Goal: Transaction & Acquisition: Book appointment/travel/reservation

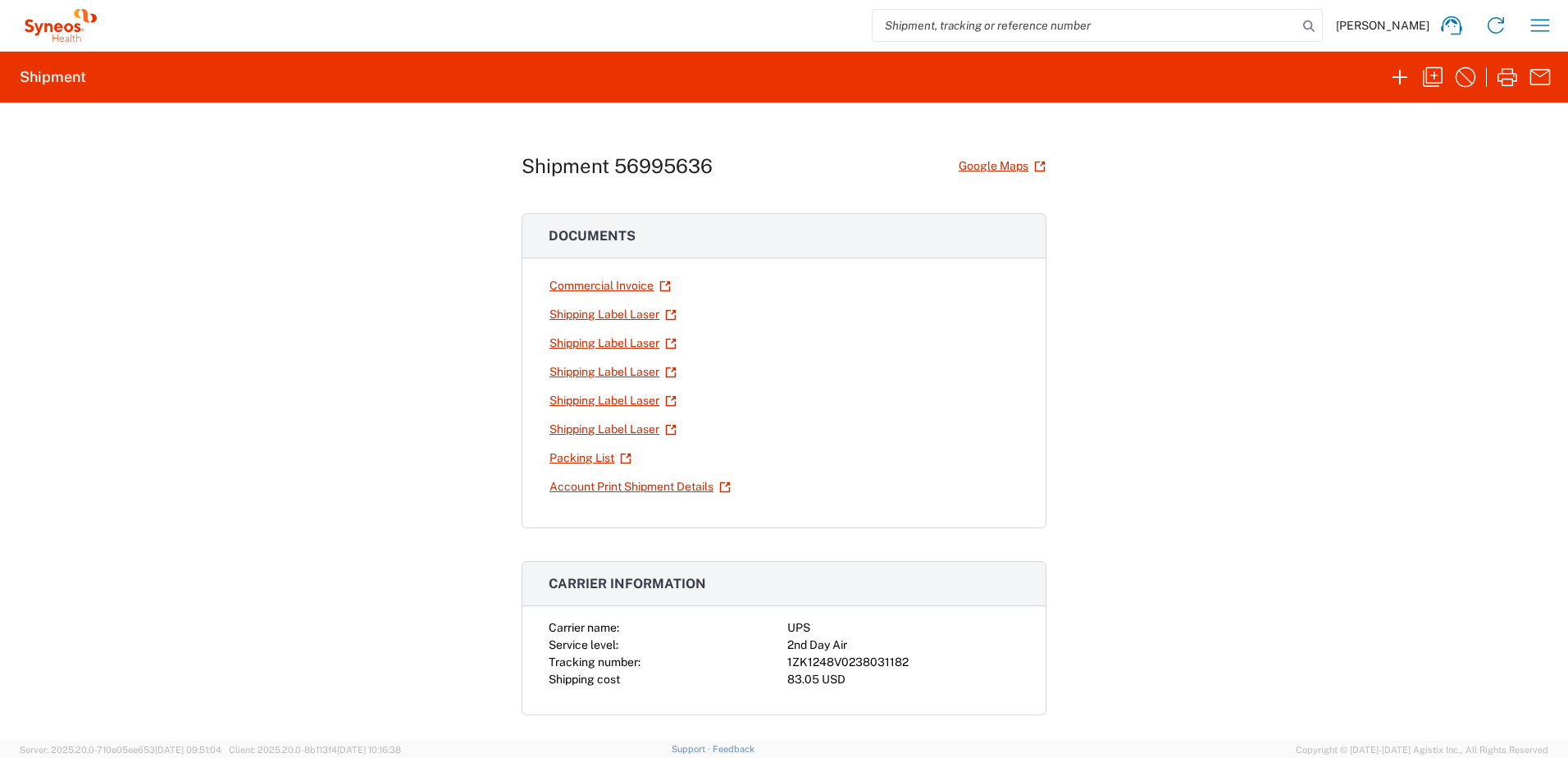
click at [1557, 37] on div "[PERSON_NAME] Home Shipment estimator Shipment tracking Desktop shipment reques…" at bounding box center [831, 25] width 1460 height 39
click at [1544, 24] on icon "button" at bounding box center [1540, 26] width 27 height 27
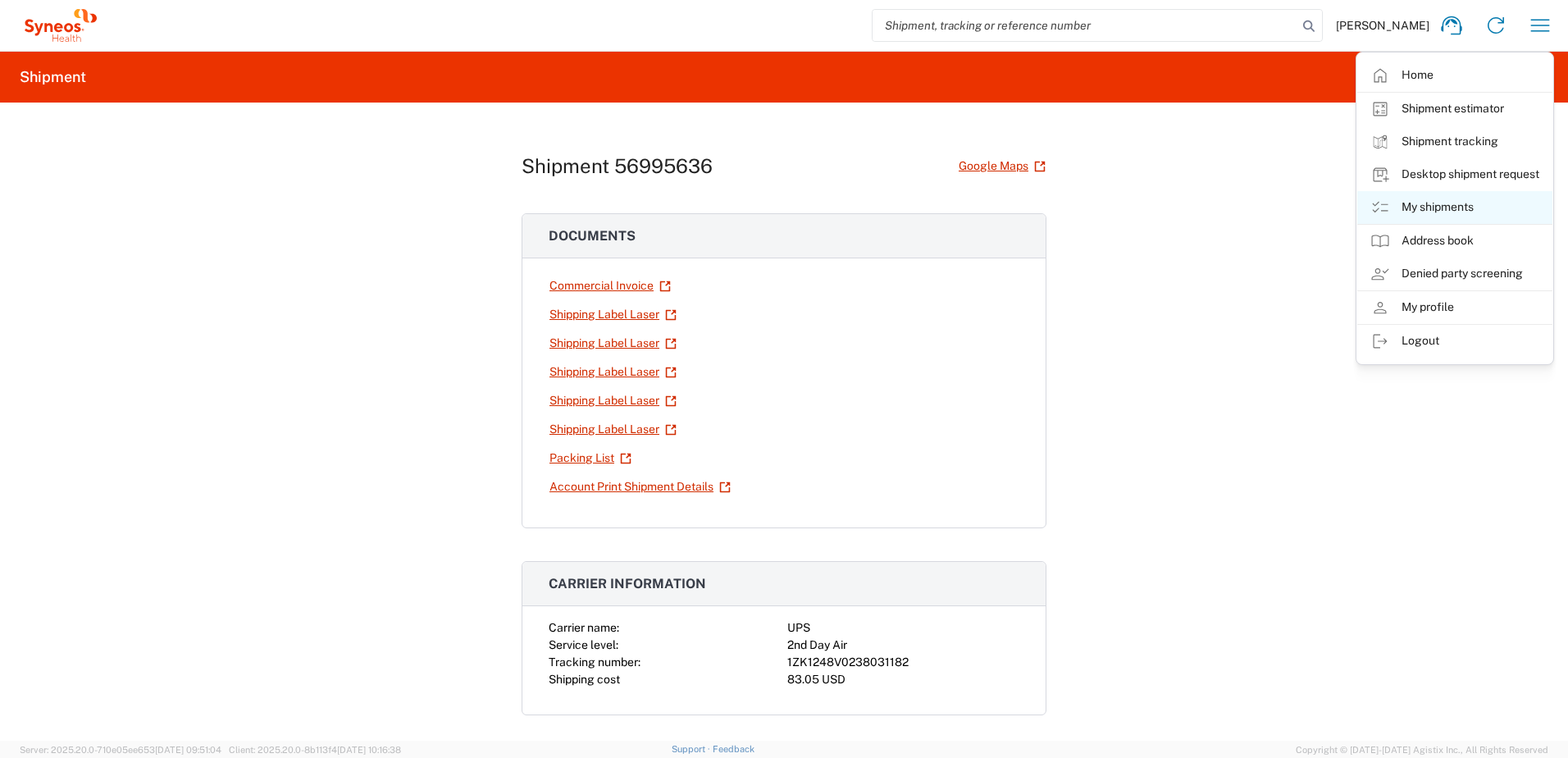
click at [1450, 196] on link "My shipments" at bounding box center [1455, 207] width 196 height 33
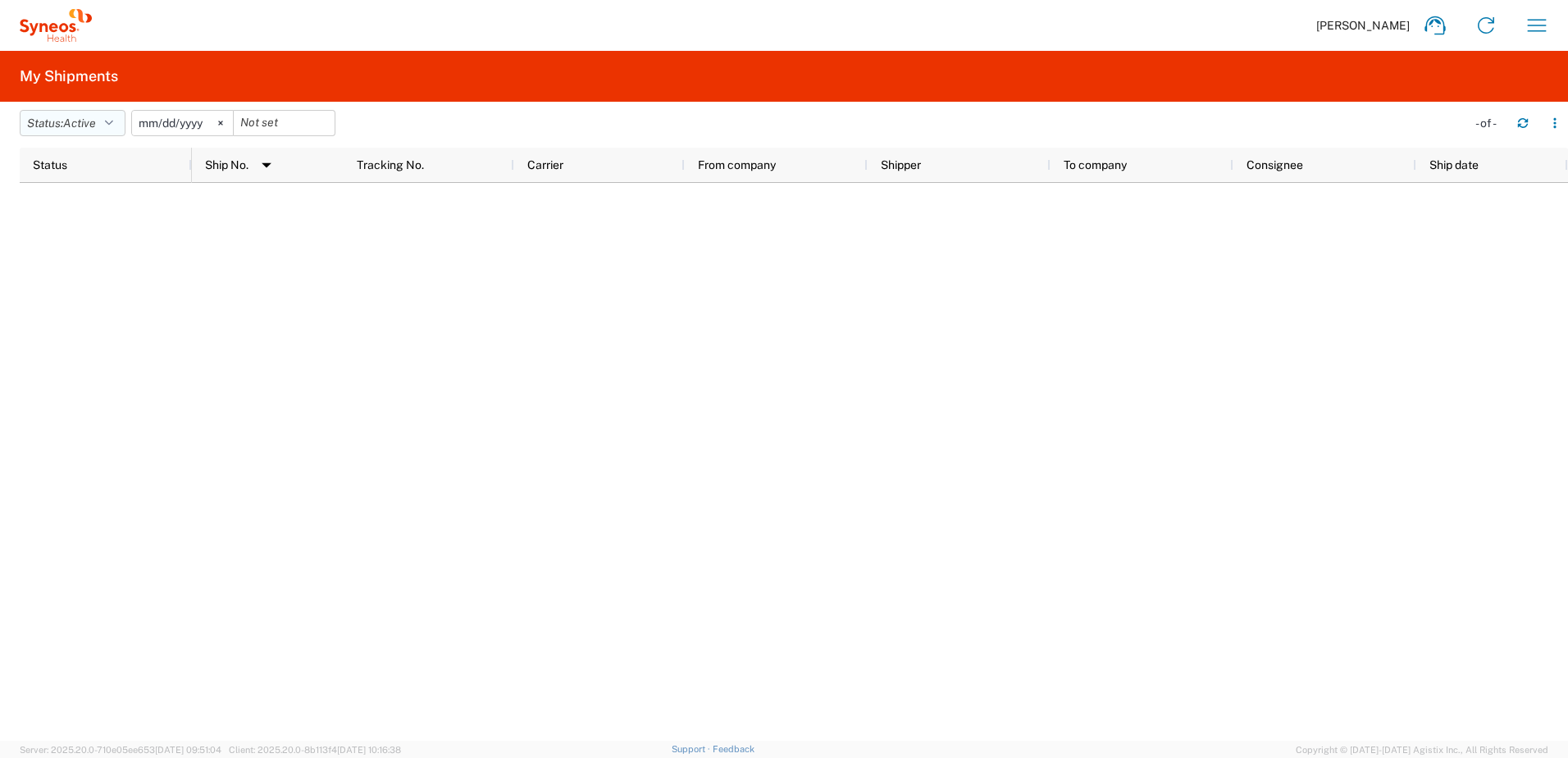
click at [85, 119] on span "Active" at bounding box center [79, 123] width 33 height 13
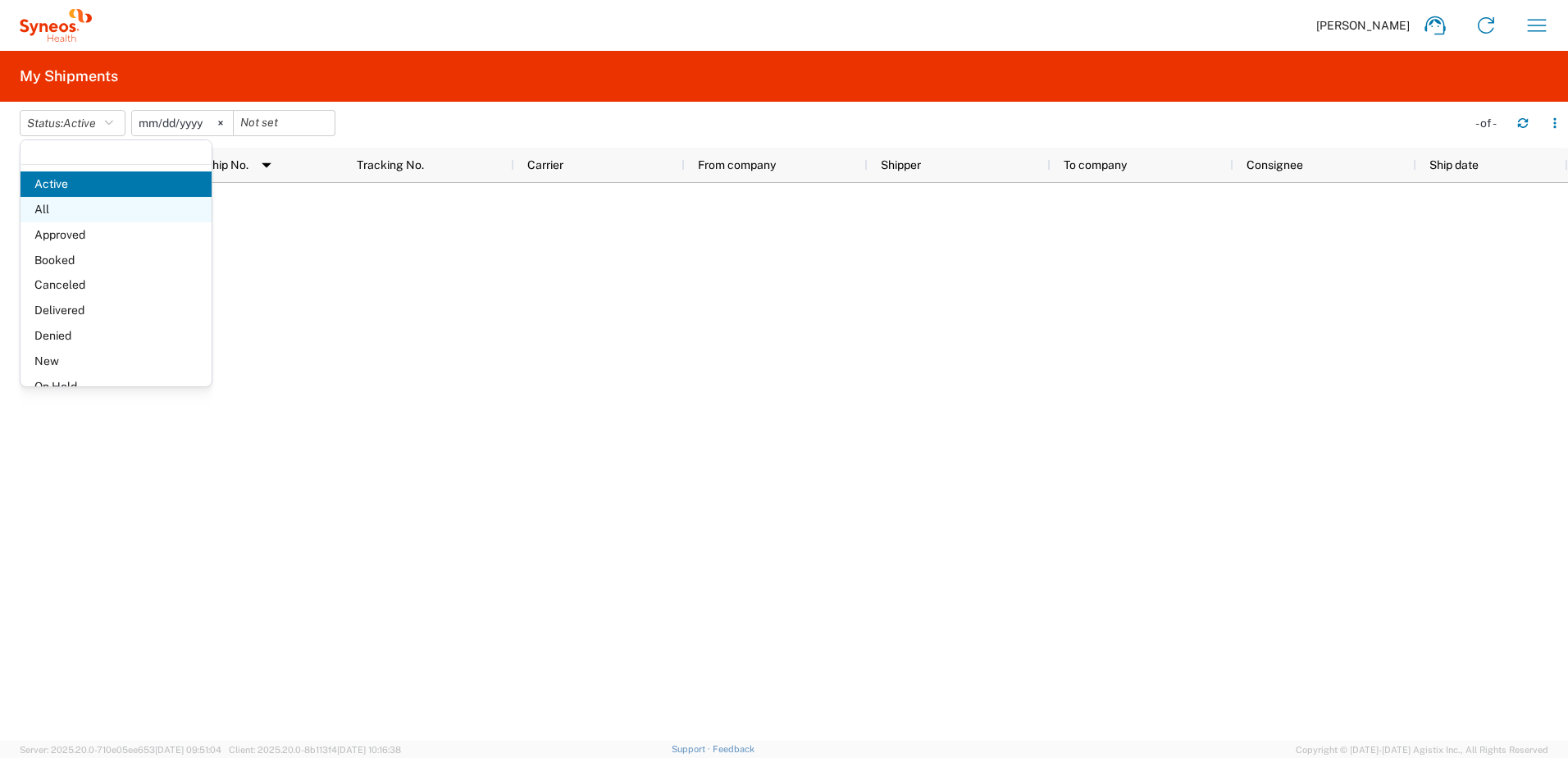
click at [67, 206] on span "All" at bounding box center [116, 209] width 191 height 26
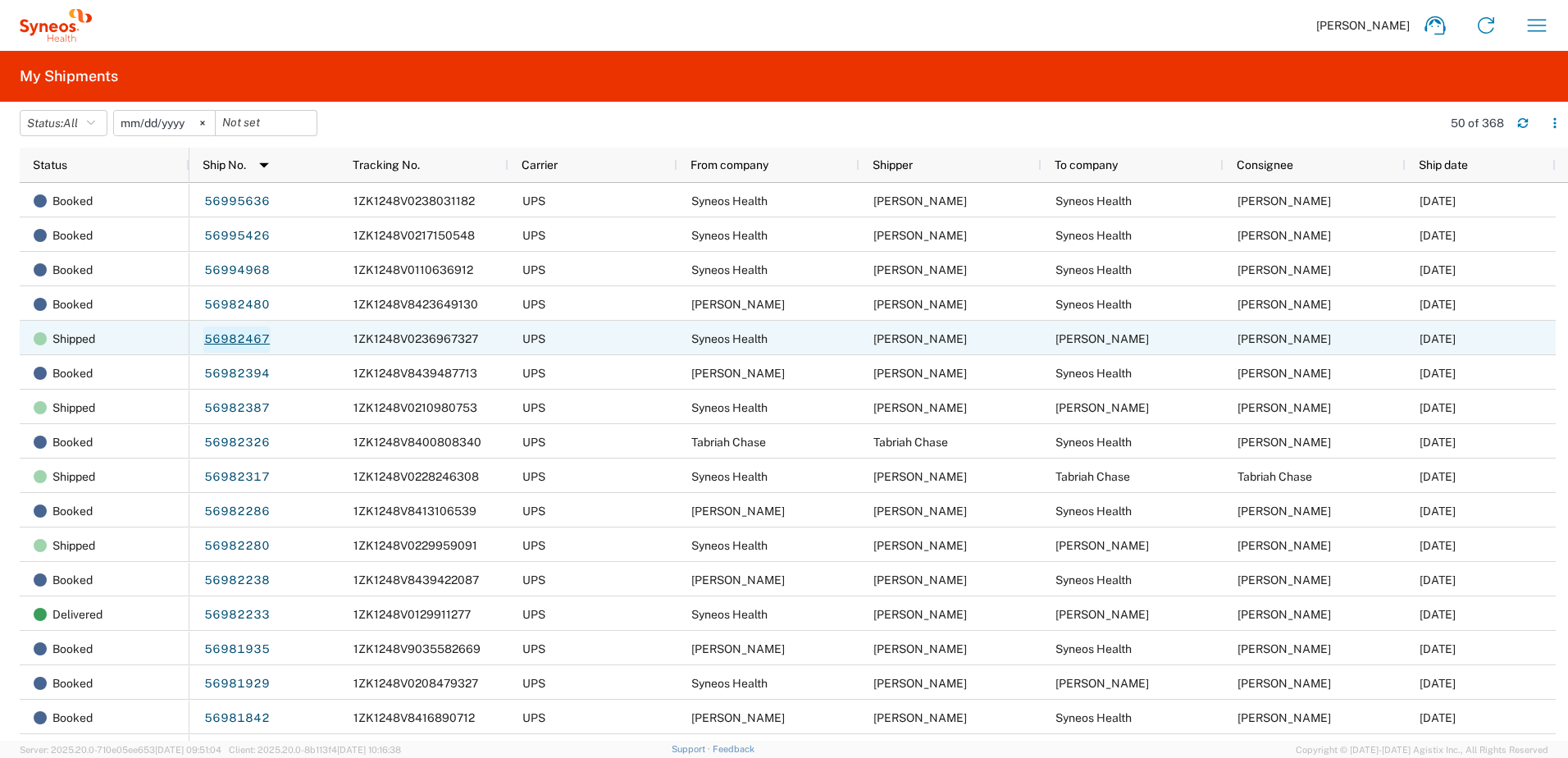
click at [229, 344] on link "56982467" at bounding box center [237, 339] width 68 height 27
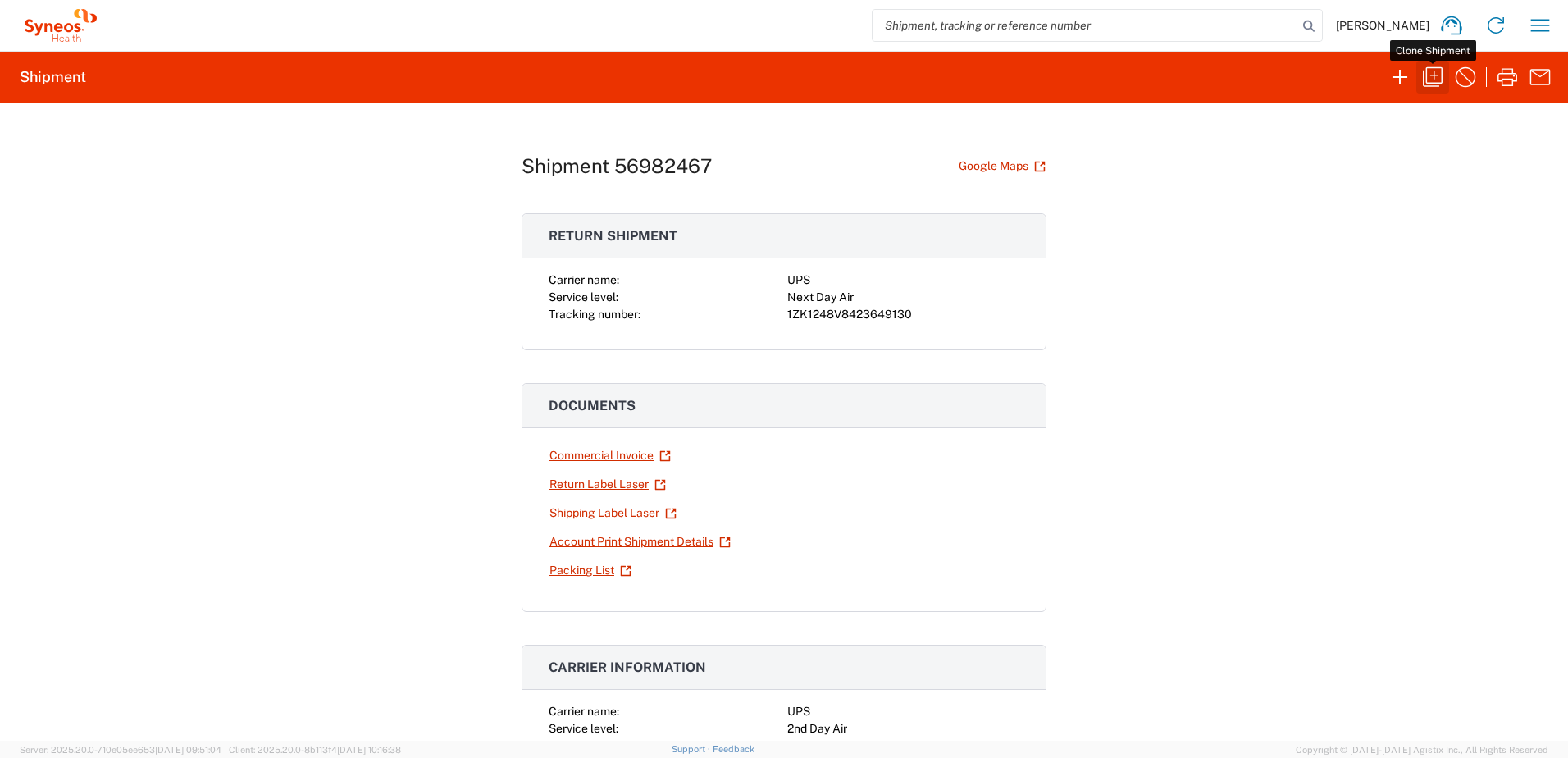
click at [1444, 76] on icon "button" at bounding box center [1433, 77] width 27 height 27
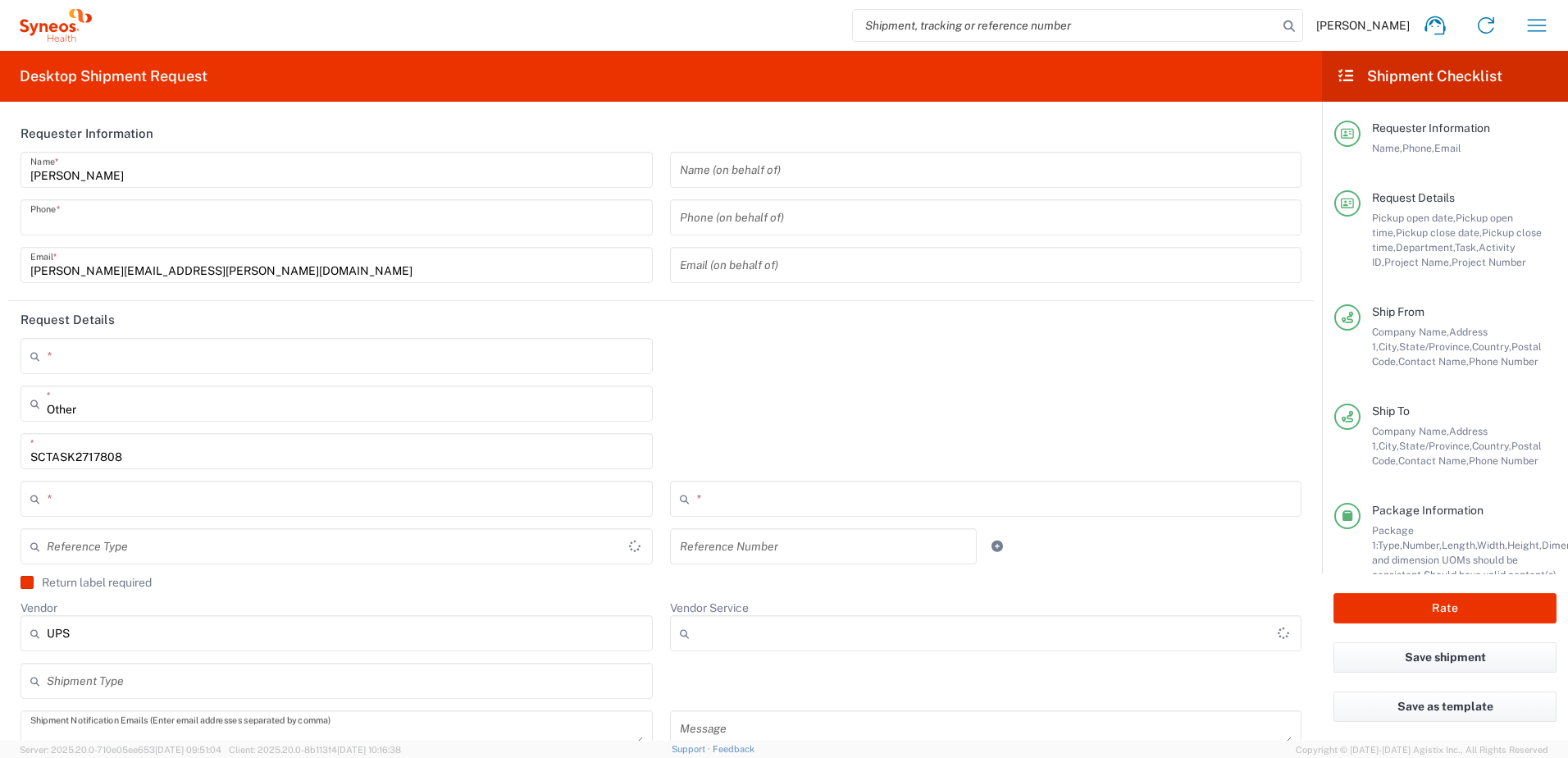
type input "9199867424"
type textarea "[PERSON_NAME][EMAIL_ADDRESS][PERSON_NAME][DOMAIN_NAME]"
type input "Syneos Health"
type input "[GEOGRAPHIC_DATA]"
type input "Morrisville"
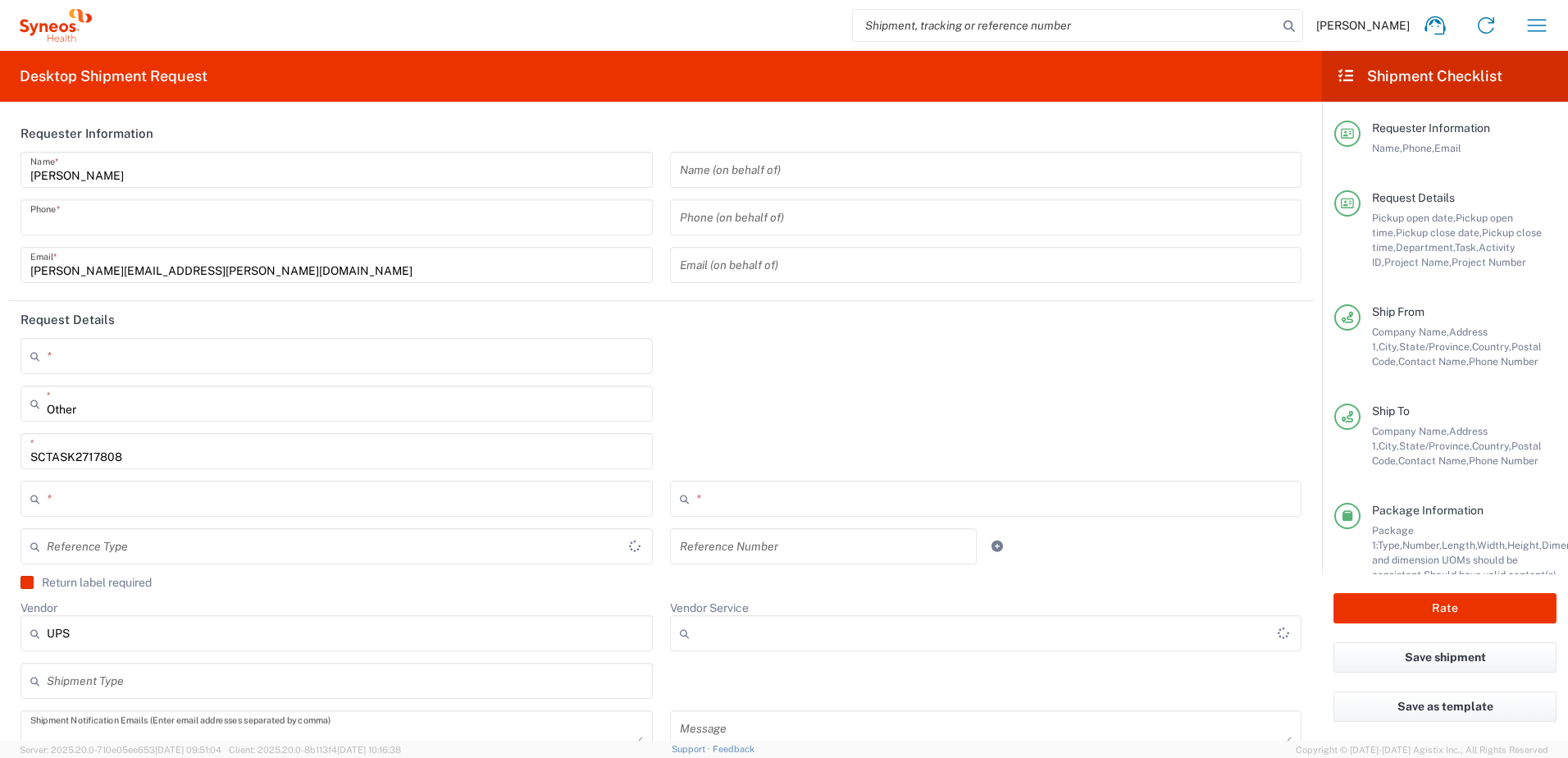
type input "27560"
type input "[PERSON_NAME]"
type input "9199867424"
type input "[PERSON_NAME][EMAIL_ADDRESS][PERSON_NAME][DOMAIN_NAME]"
type input "[PERSON_NAME]"
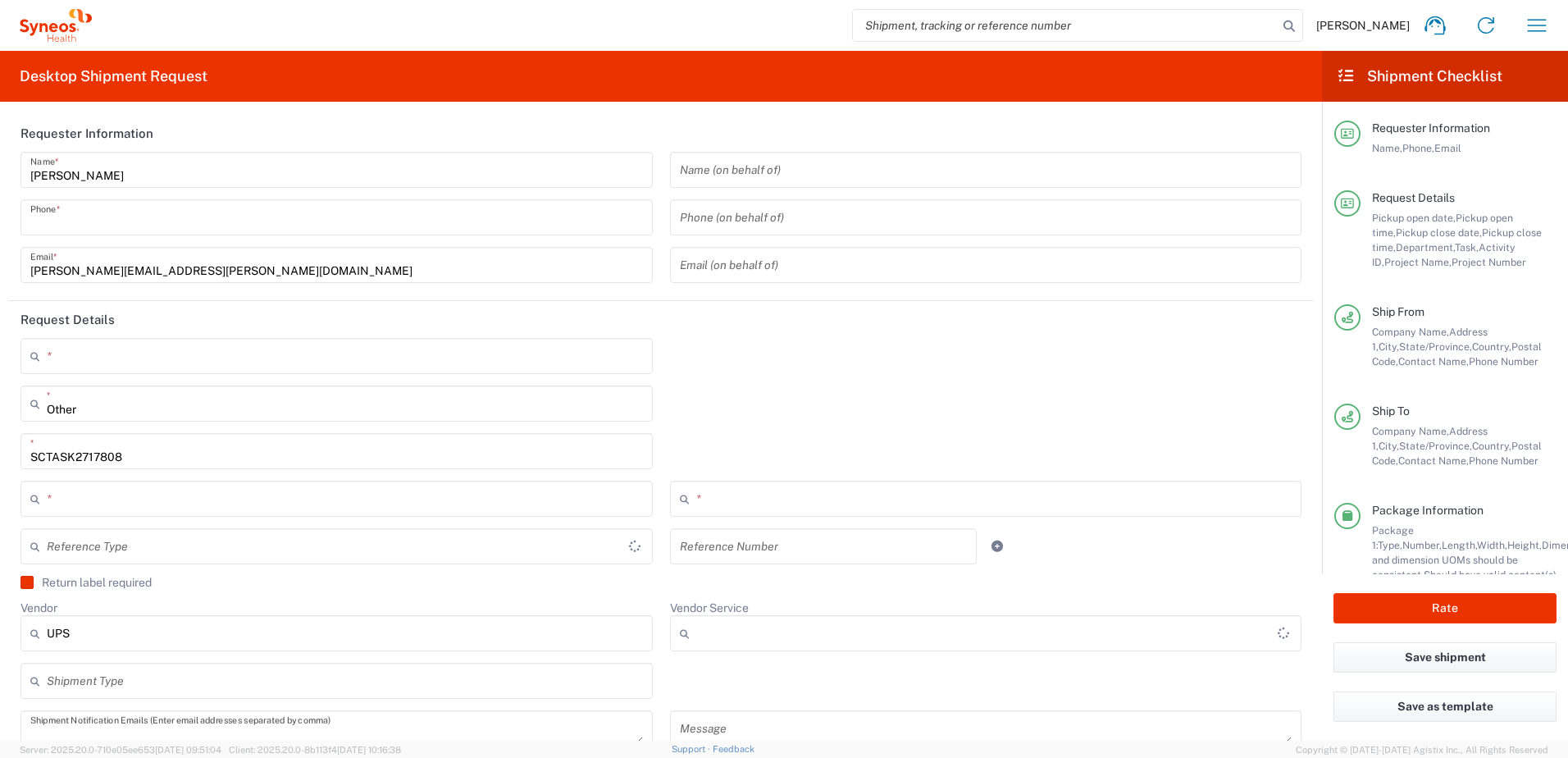
type input "[STREET_ADDRESS]"
type input "[PERSON_NAME][GEOGRAPHIC_DATA]"
type input "[GEOGRAPHIC_DATA]"
type input "48103"
type input "[PERSON_NAME]"
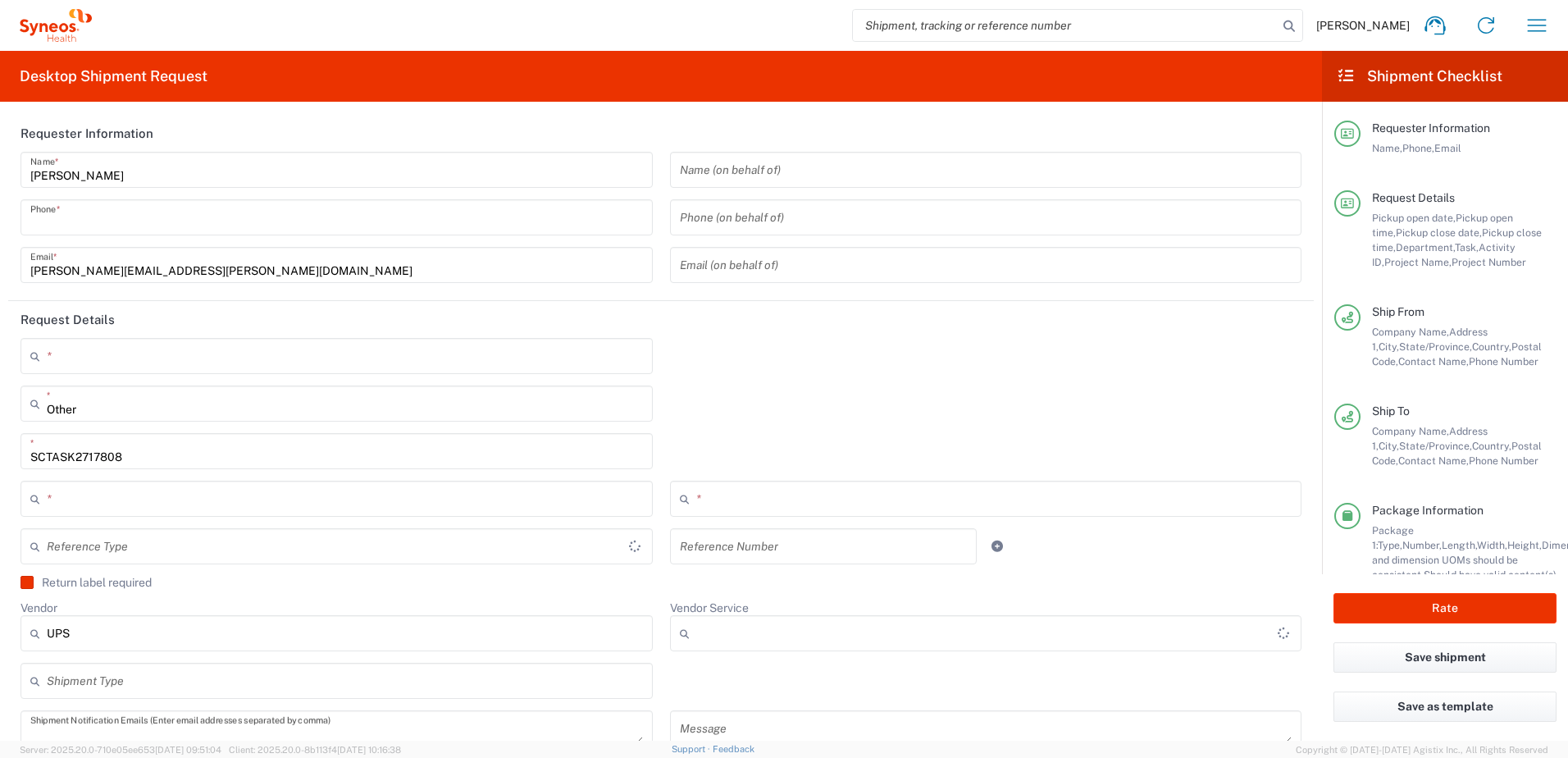
type input "7342770868"
type input "[PERSON_NAME][EMAIL_ADDRESS][DOMAIN_NAME]"
type input "Residential/Home"
type input "Sender/Shipper"
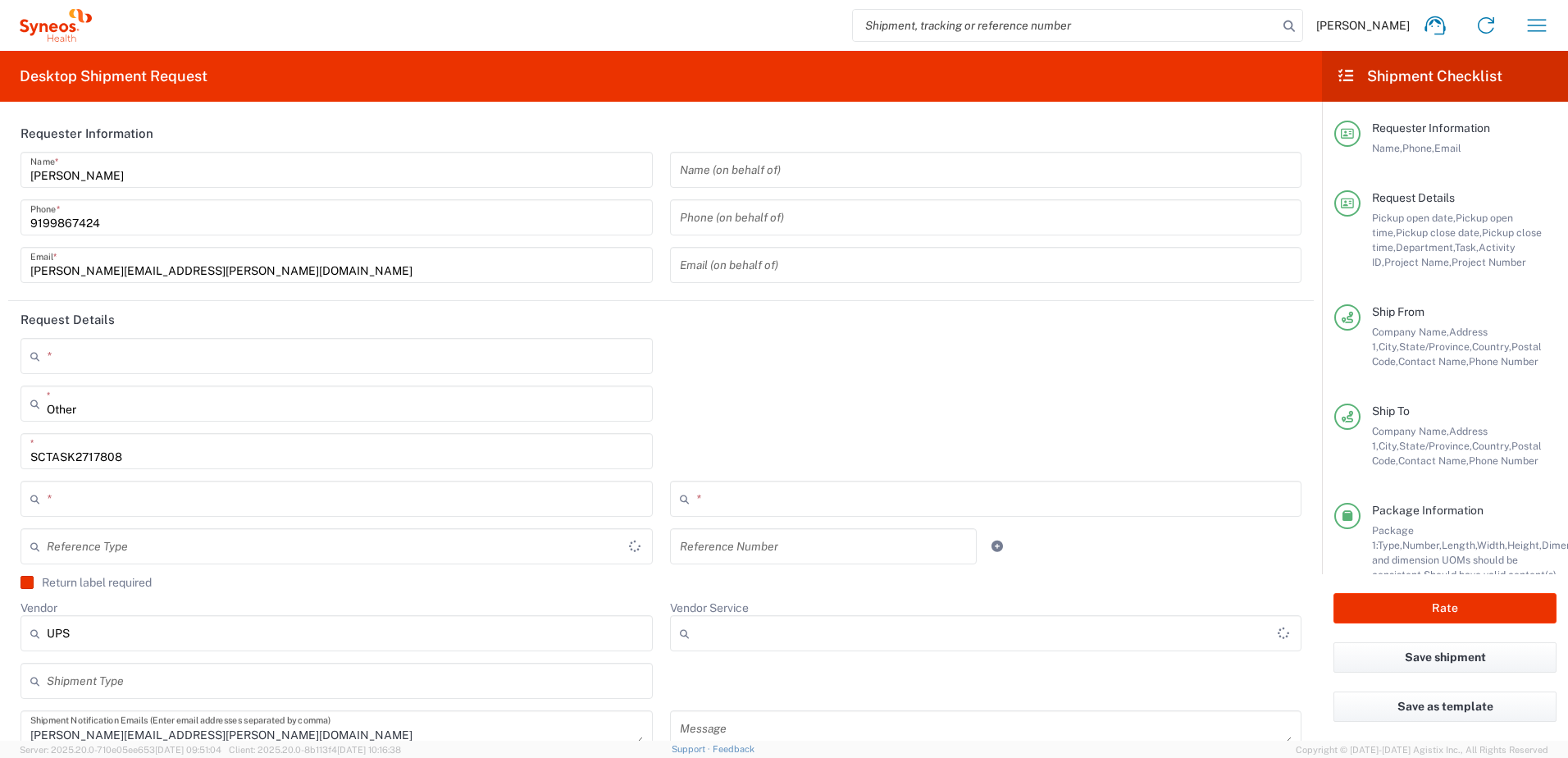
type input "[US_STATE]"
type input "[GEOGRAPHIC_DATA]"
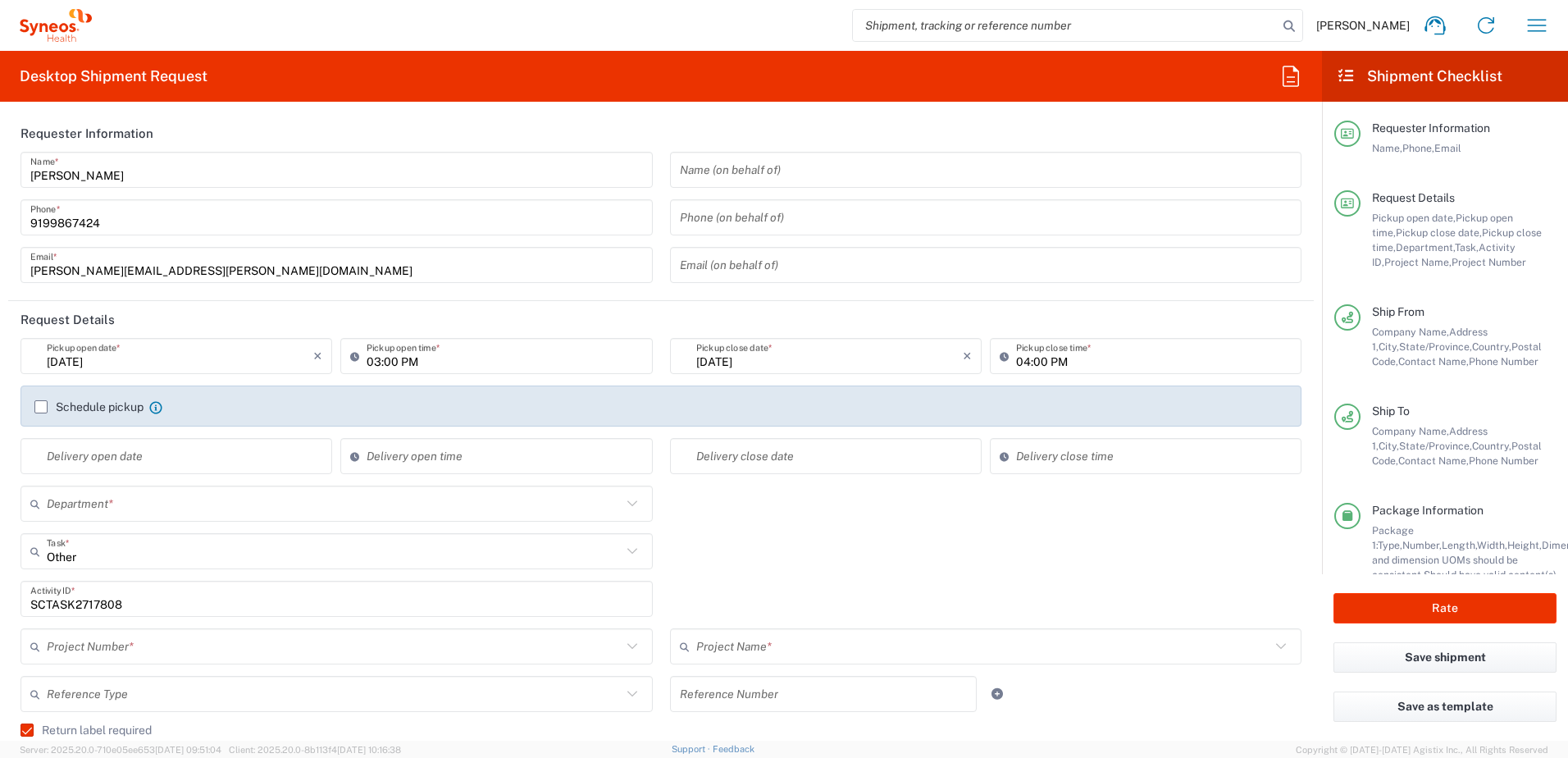
type input "4520 DEPARTMENTAL EXPENSE"
type input "[US_STATE]"
type input "Your Packaging"
type input "4510"
type input "4520 DEPARTMENTAL EXPENSE"
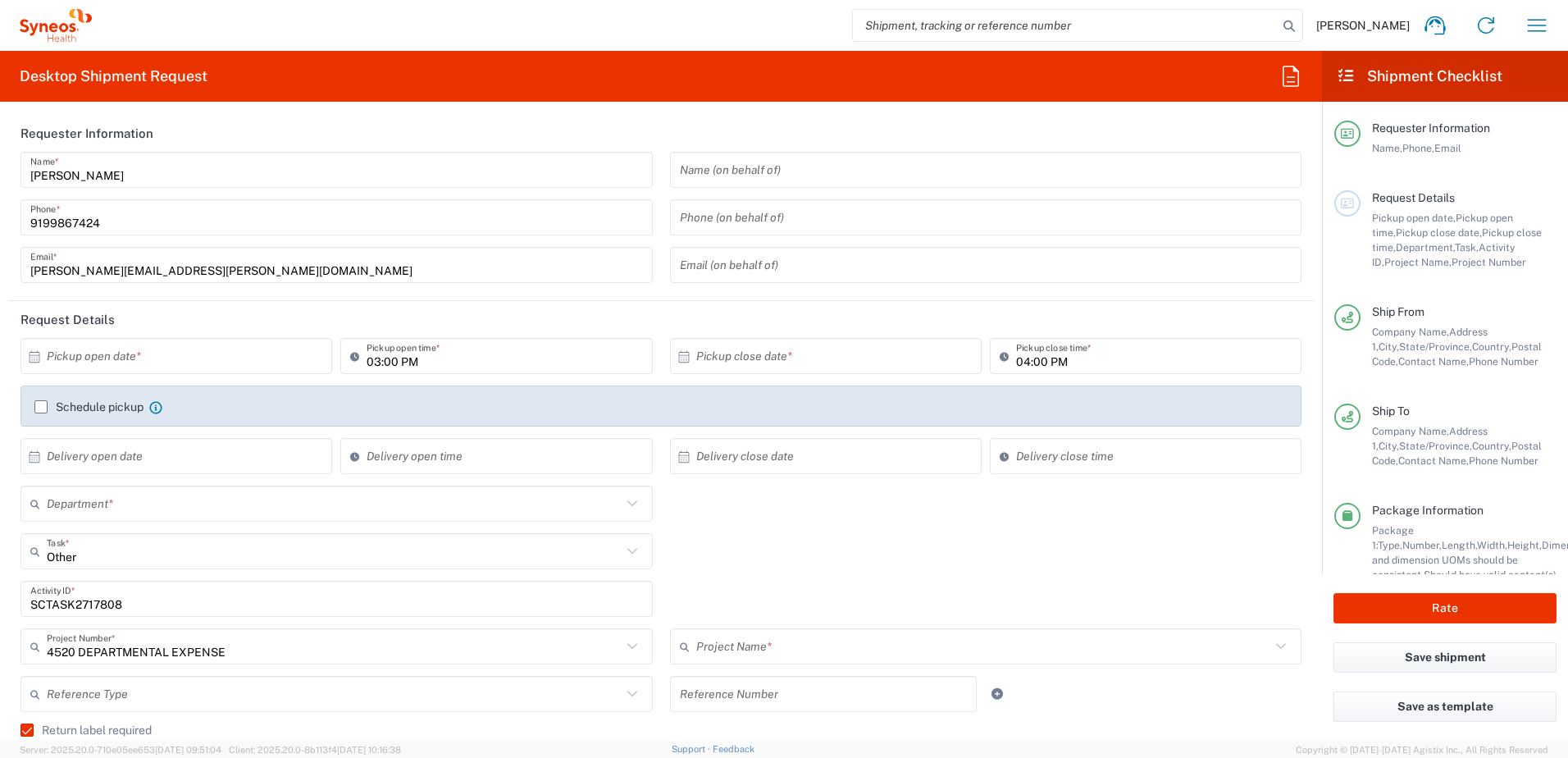
type input "Next Day Air"
click at [132, 355] on input "text" at bounding box center [180, 356] width 267 height 28
click at [179, 433] on span "1" at bounding box center [178, 436] width 24 height 23
type input "[DATE]"
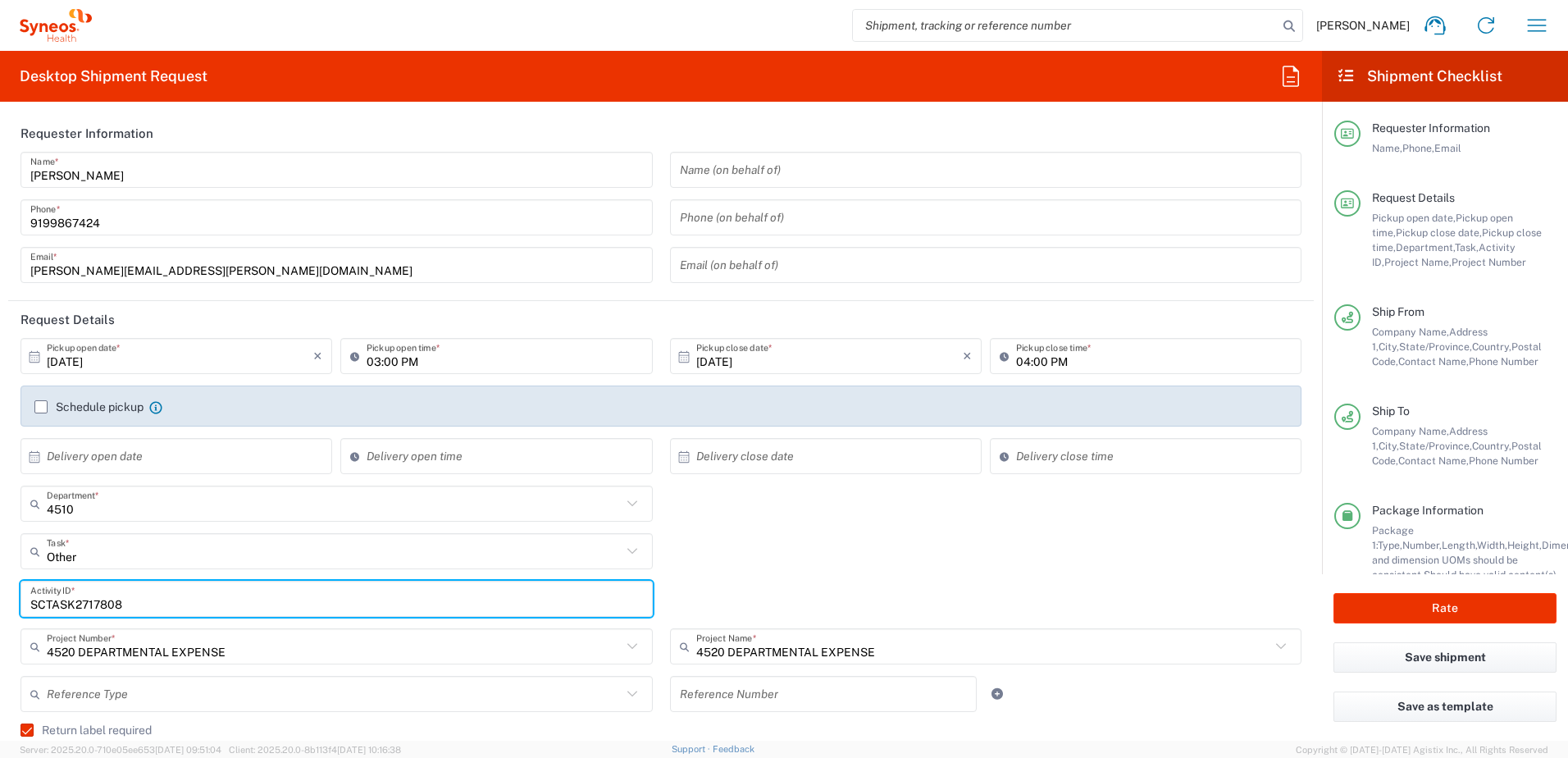
click at [80, 599] on input "SCTASK2717808" at bounding box center [336, 599] width 612 height 28
paste input "26654"
type input "SCTASK2726654"
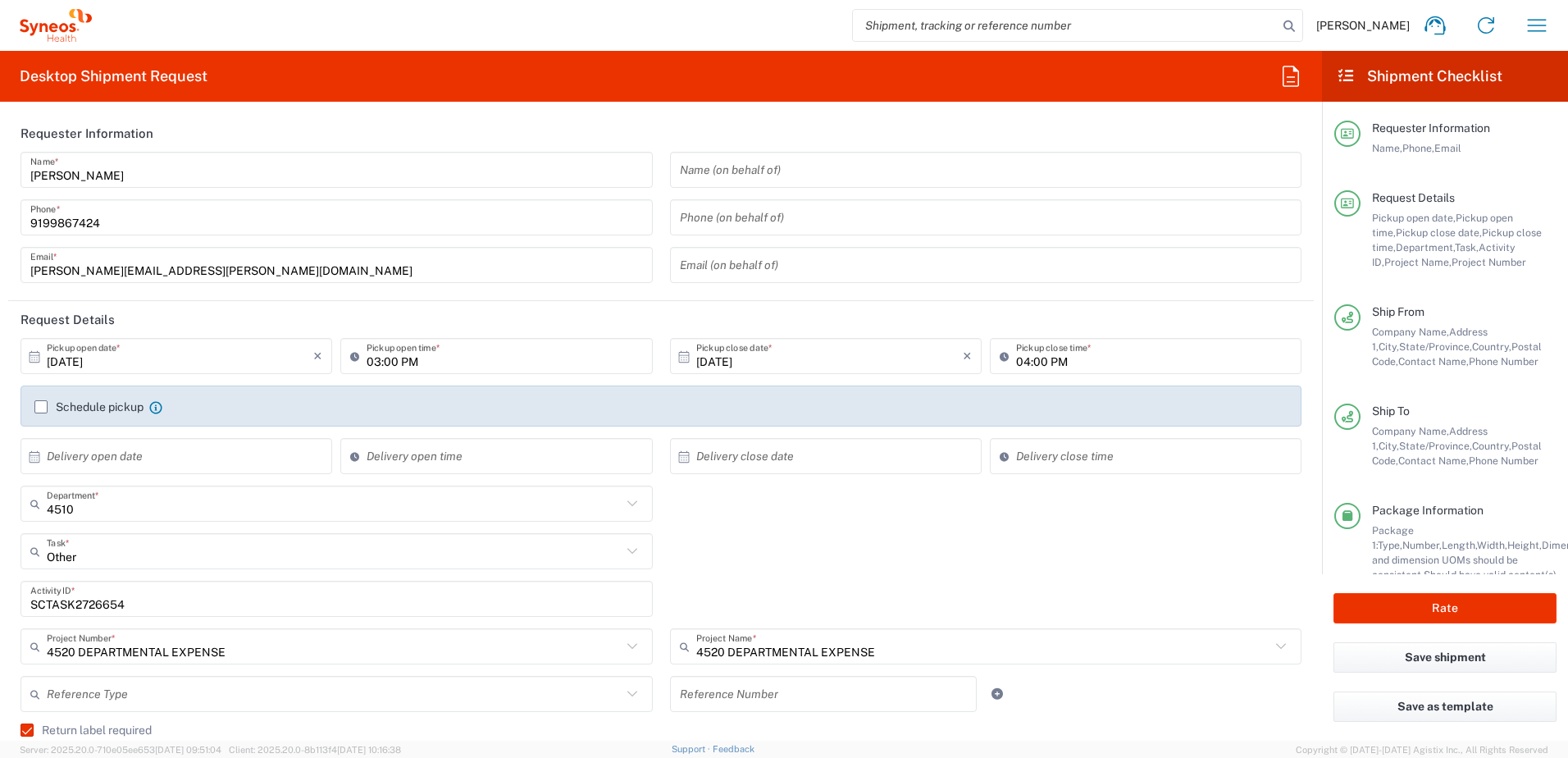
drag, startPoint x: 802, startPoint y: 557, endPoint x: 793, endPoint y: 565, distance: 12.0
click at [793, 565] on div "Other Task * Other Break/Fix Inventory Transfer New Hire Refresh" at bounding box center [661, 557] width 1299 height 48
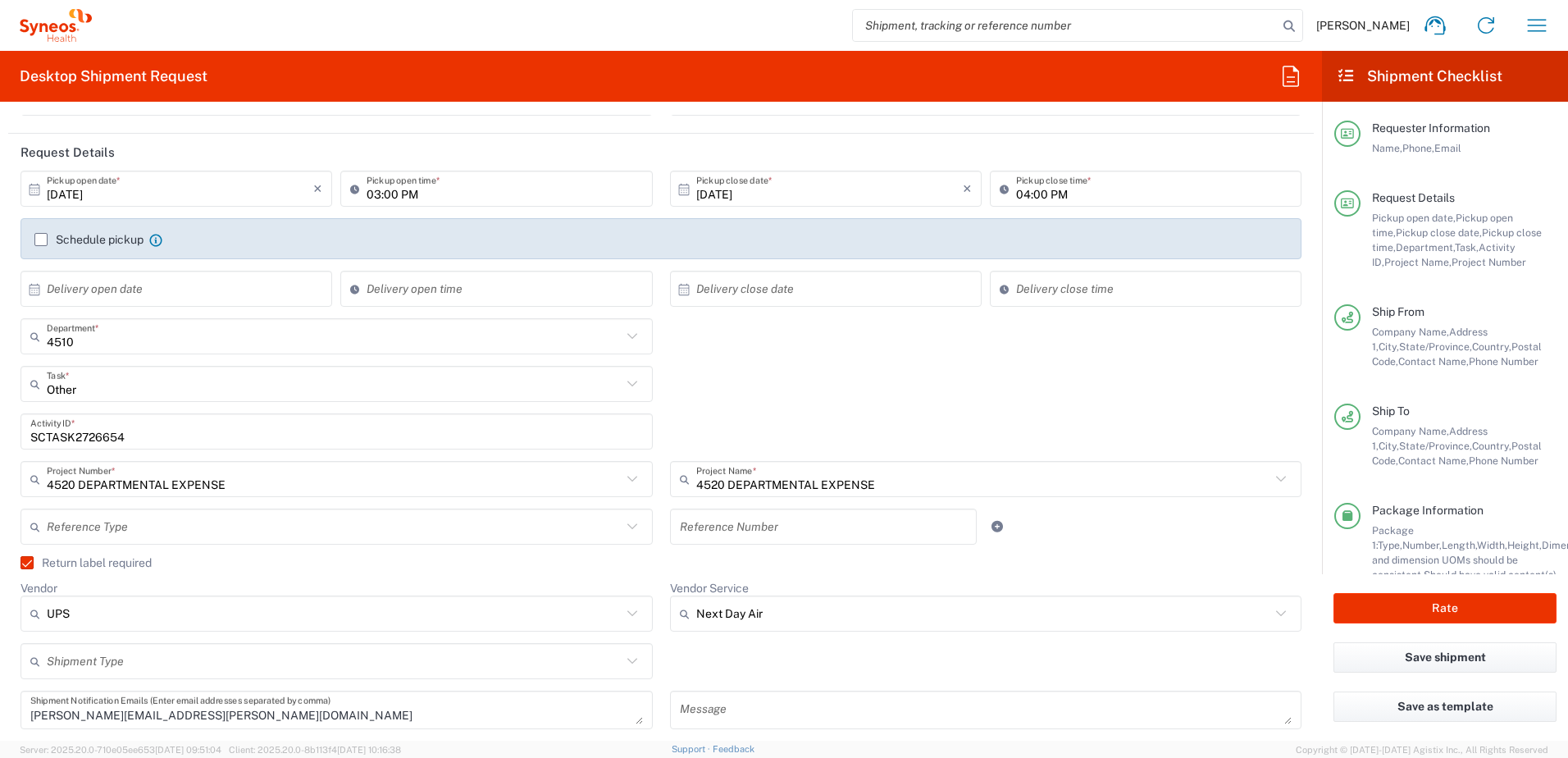
scroll to position [492, 0]
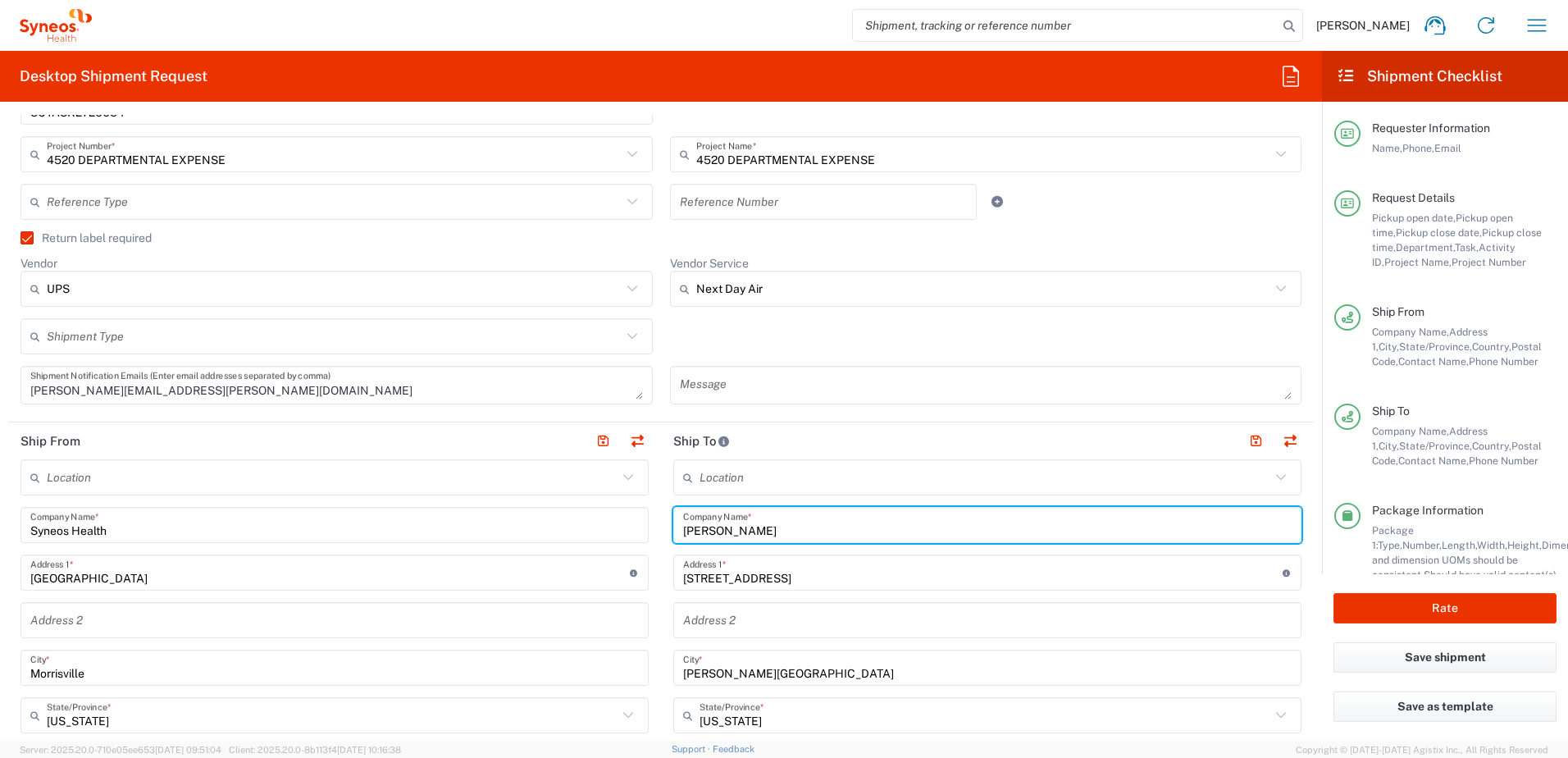
drag, startPoint x: 770, startPoint y: 529, endPoint x: 609, endPoint y: 515, distance: 161.6
paste input "[PERSON_NAME]"
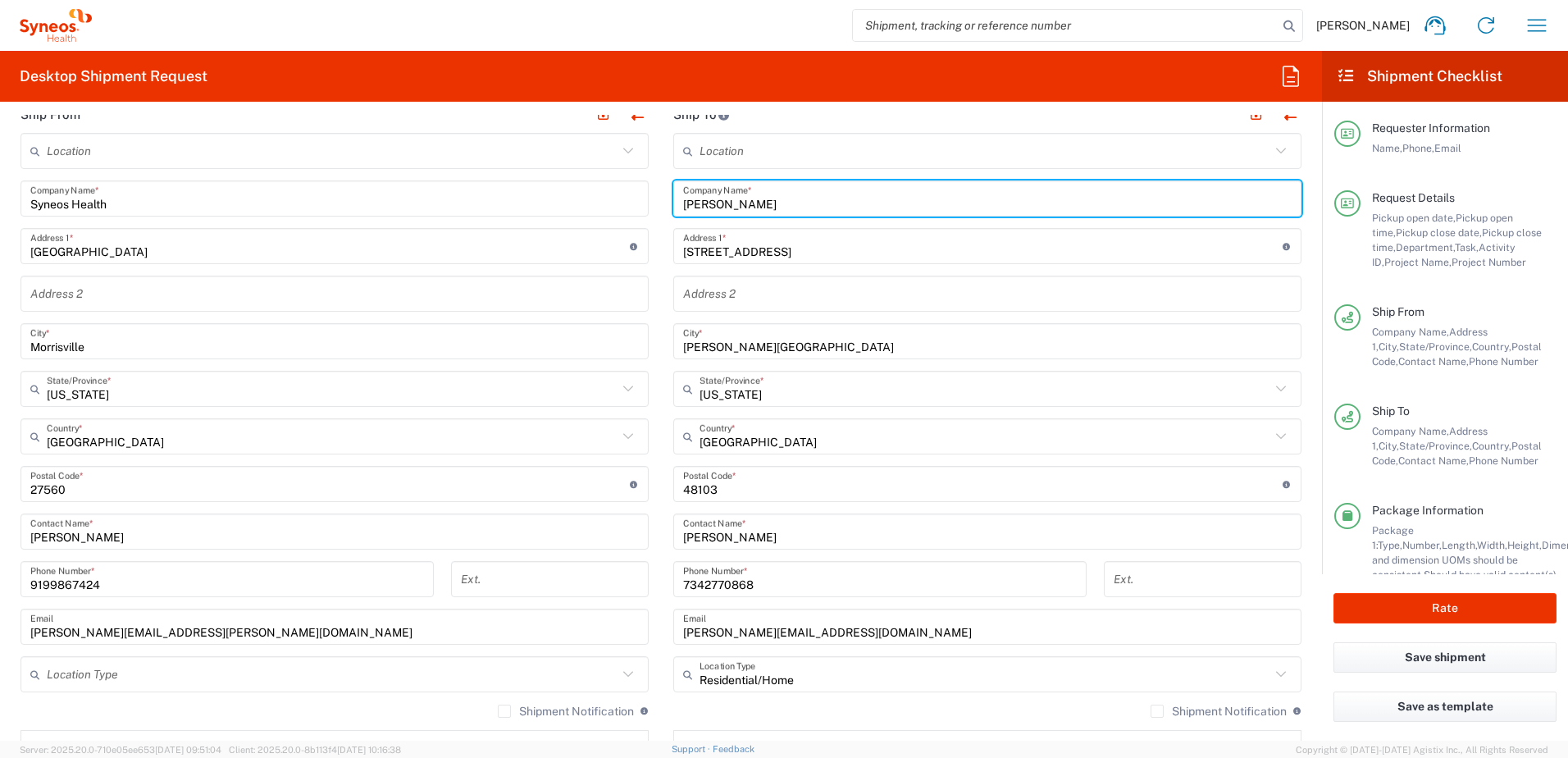
scroll to position [820, 0]
type input "[PERSON_NAME]"
drag, startPoint x: 758, startPoint y: 536, endPoint x: 604, endPoint y: 523, distance: 154.5
click at [604, 523] on div "Ship From Location [PERSON_NAME] LLC-[GEOGRAPHIC_DATA] [GEOGRAPHIC_DATA] [GEOGR…" at bounding box center [660, 460] width 1306 height 732
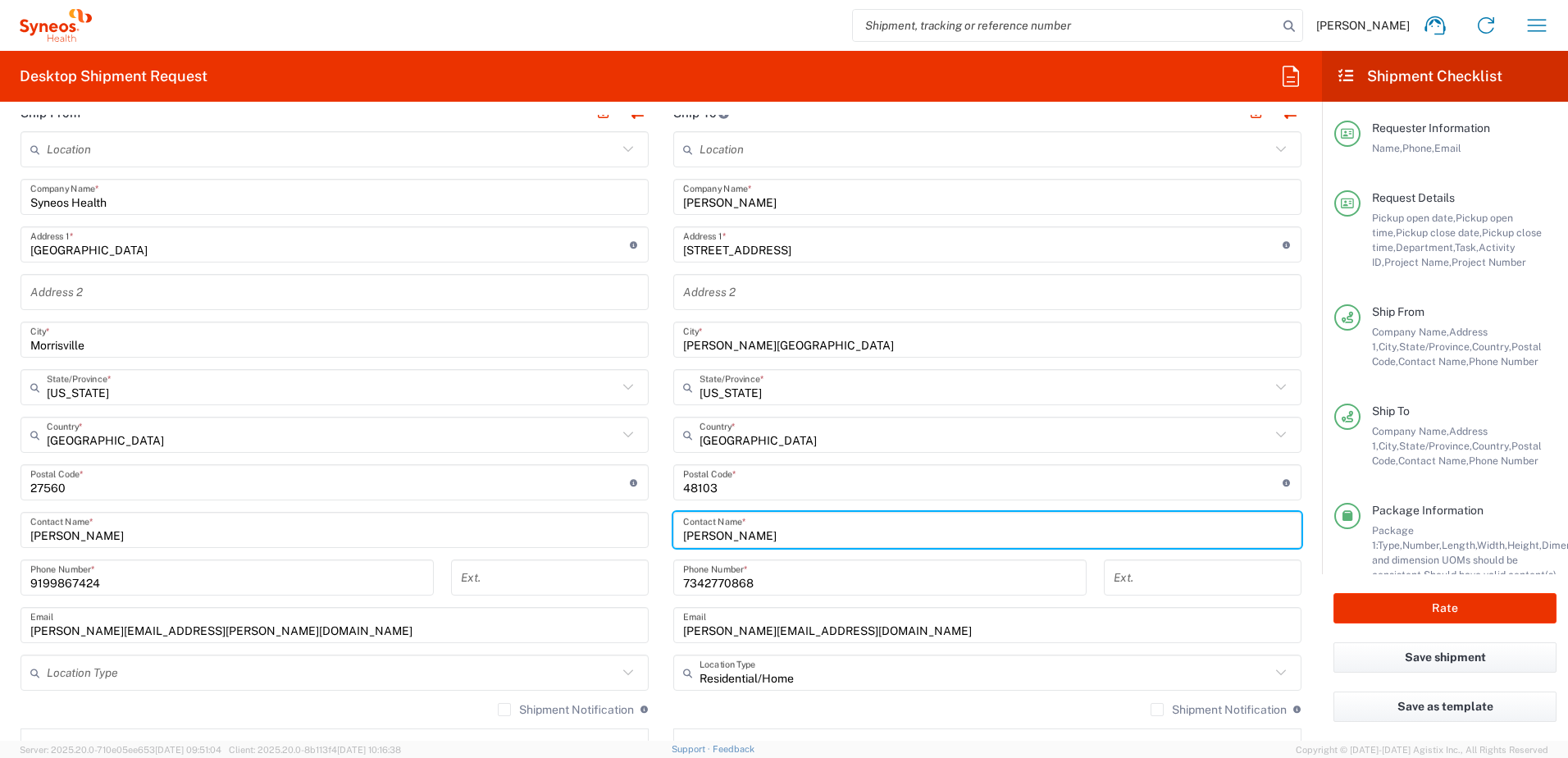
paste input "[PERSON_NAME]"
type input "[PERSON_NAME]"
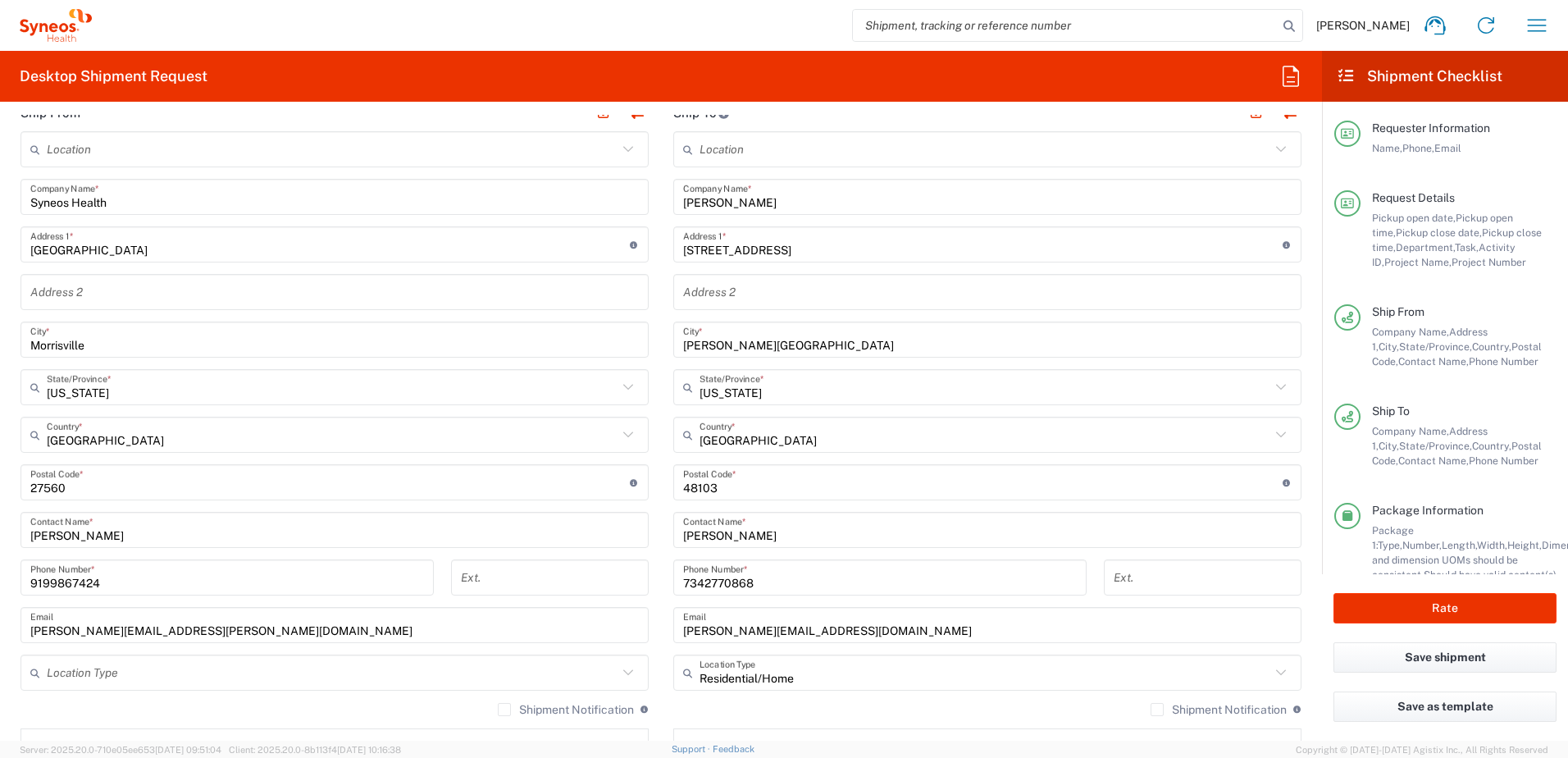
click at [820, 243] on input "[STREET_ADDRESS]" at bounding box center [983, 244] width 599 height 28
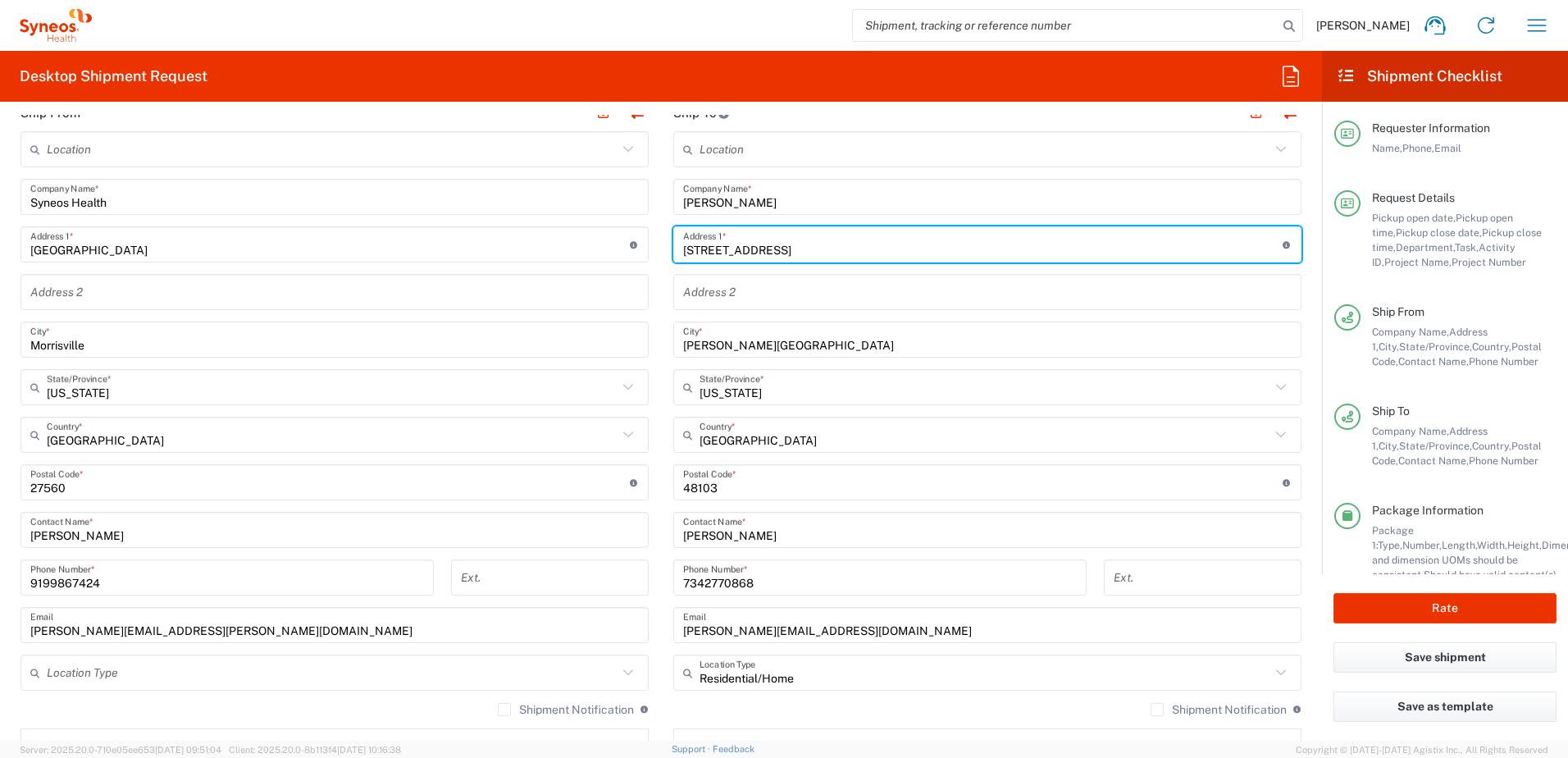
drag, startPoint x: 815, startPoint y: 247, endPoint x: 596, endPoint y: 211, distance: 221.9
click at [596, 211] on div "Ship From Location [PERSON_NAME] LLC-[GEOGRAPHIC_DATA] [GEOGRAPHIC_DATA] [GEOGR…" at bounding box center [660, 460] width 1306 height 732
paste input "[STREET_ADDRESS]"
type input "[STREET_ADDRESS]"
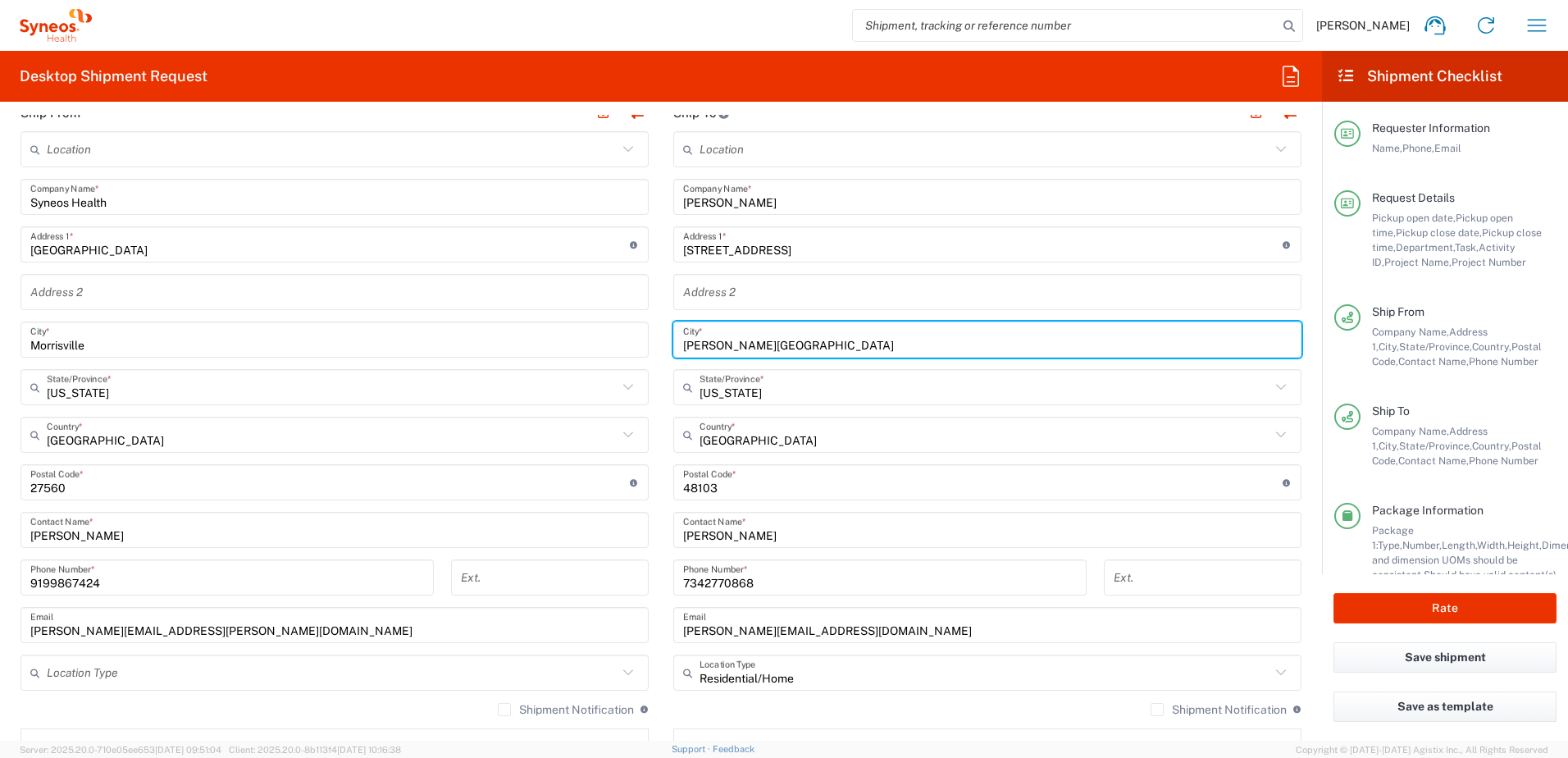
drag, startPoint x: 756, startPoint y: 340, endPoint x: 637, endPoint y: 326, distance: 119.8
click at [637, 326] on div "Ship From Location [PERSON_NAME] LLC-[GEOGRAPHIC_DATA] [GEOGRAPHIC_DATA] [GEOGR…" at bounding box center [660, 460] width 1306 height 732
type input "[GEOGRAPHIC_DATA]"
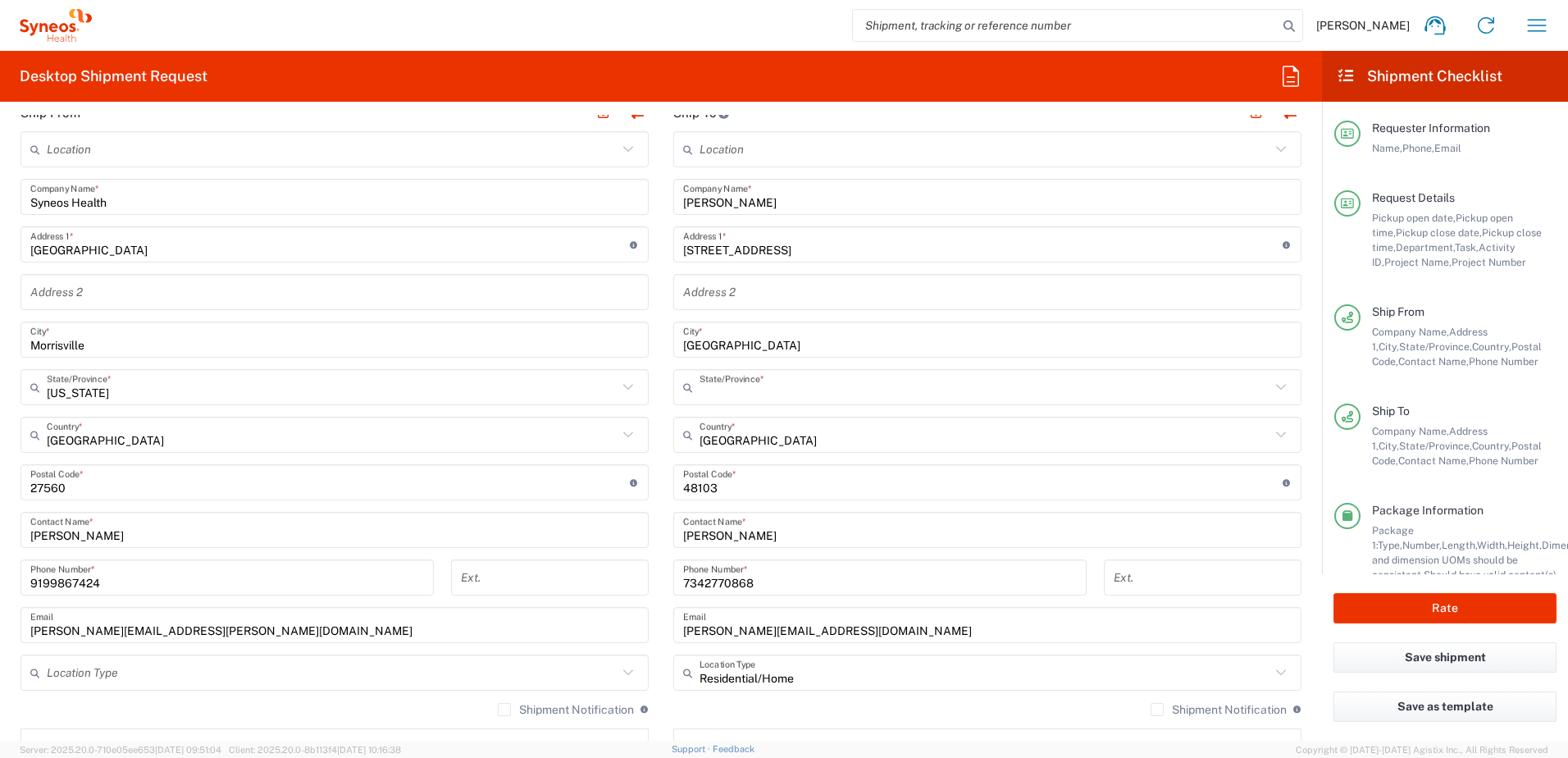
click at [740, 392] on input "text" at bounding box center [985, 387] width 571 height 28
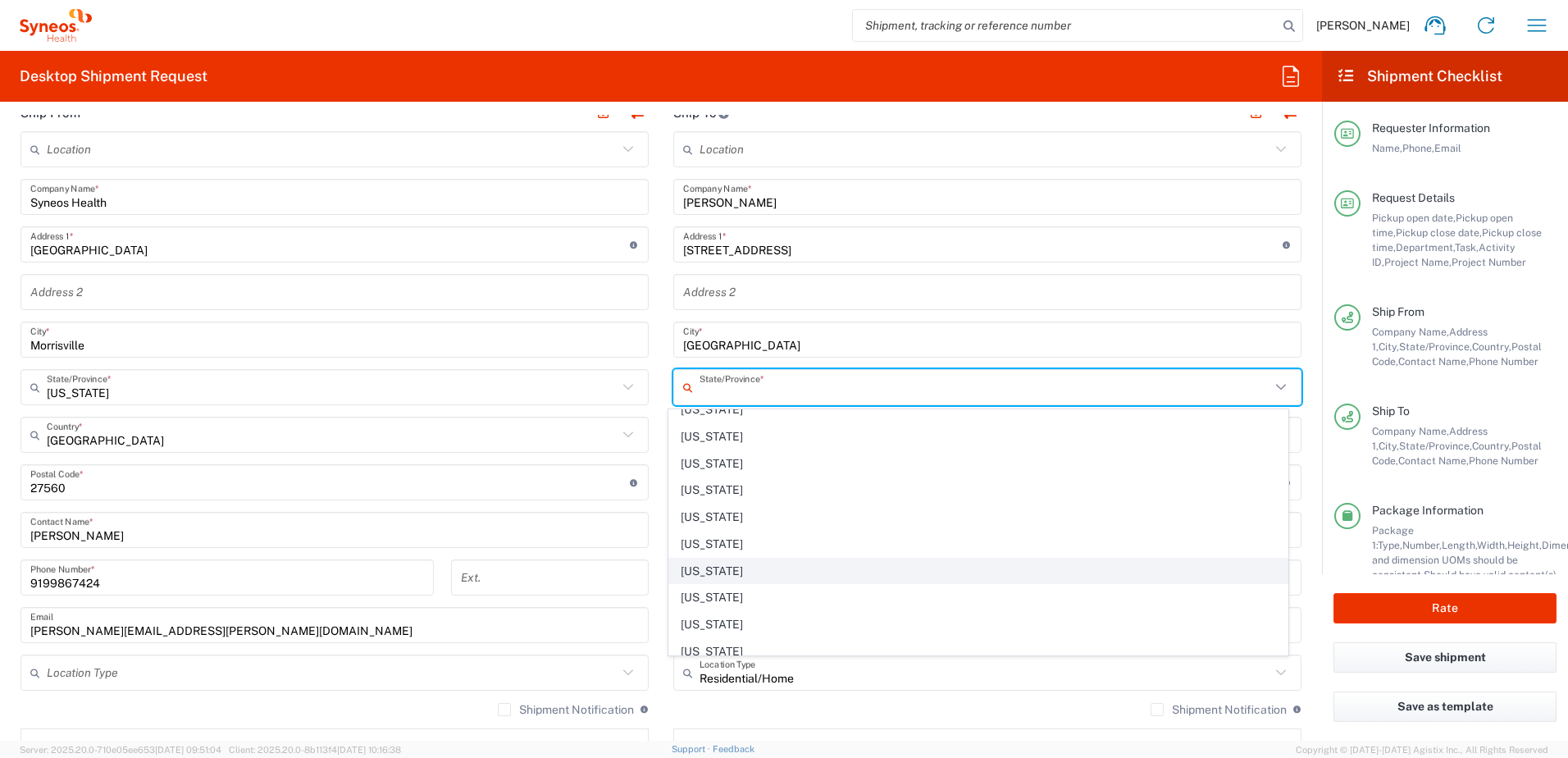
click at [739, 561] on span "[US_STATE]" at bounding box center [979, 570] width 620 height 26
type input "[US_STATE]"
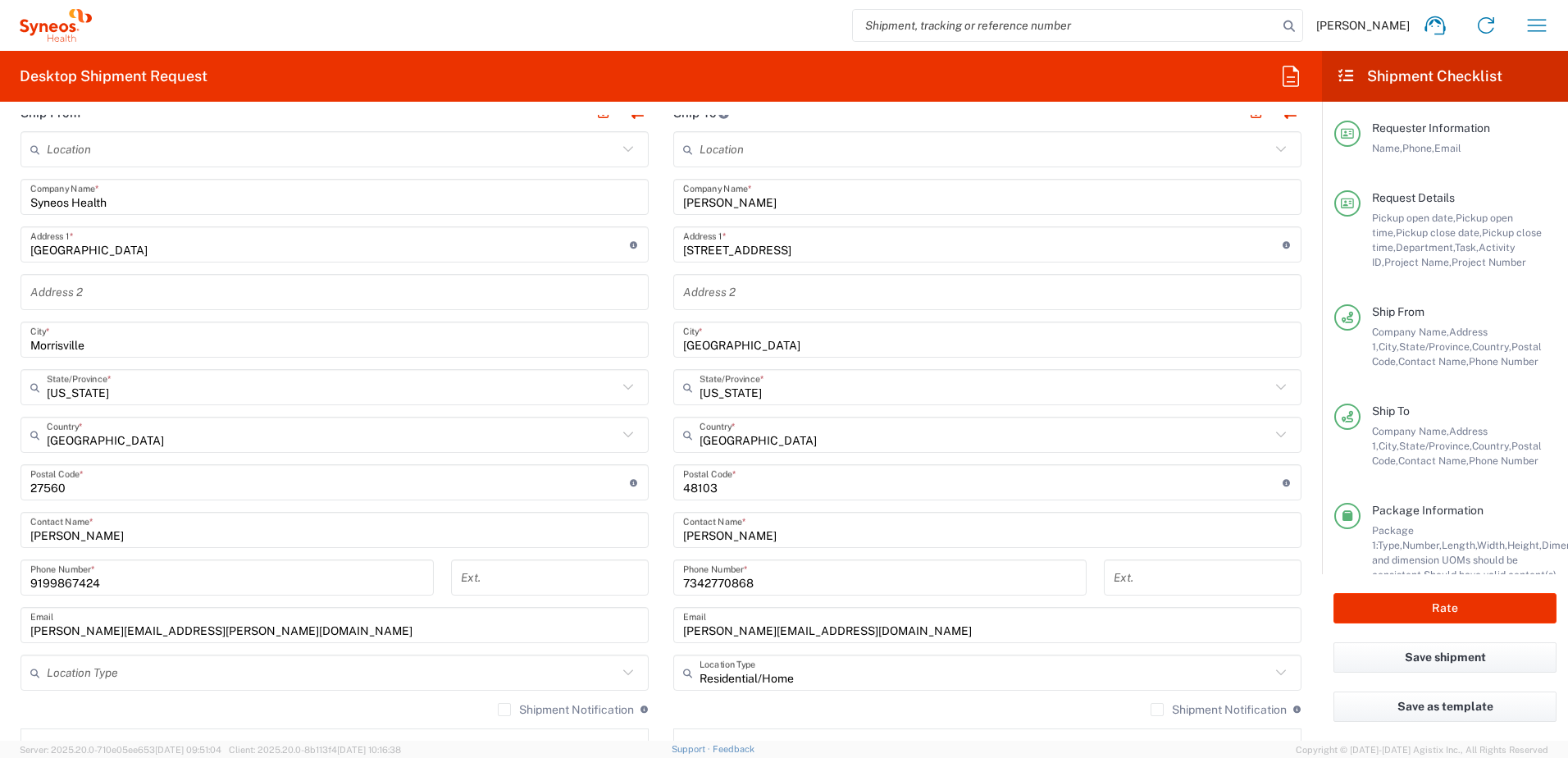
click at [684, 486] on input "undefined" at bounding box center [983, 483] width 599 height 28
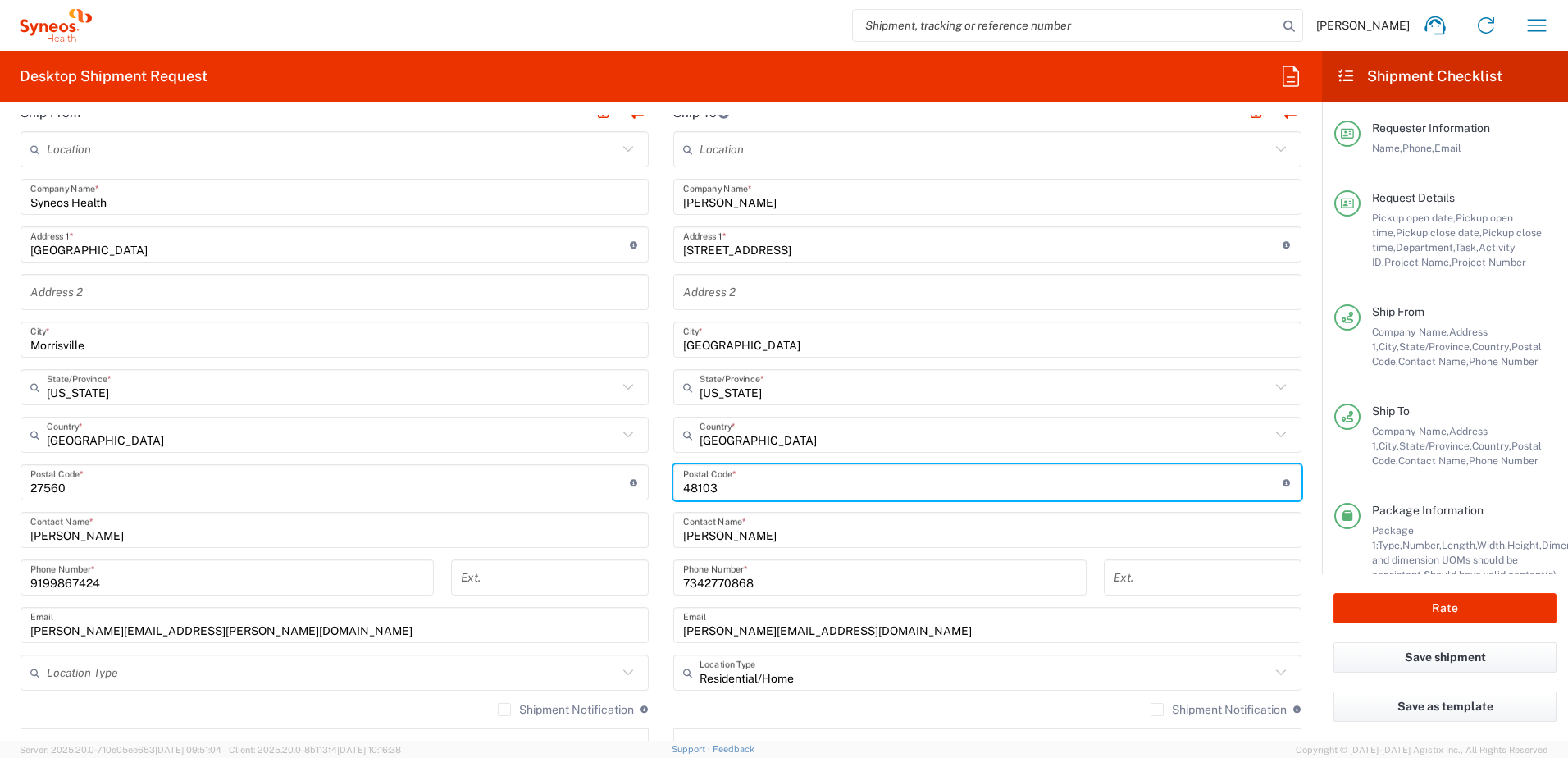
click at [684, 486] on input "undefined" at bounding box center [983, 483] width 599 height 28
paste input "27610"
type input "27610"
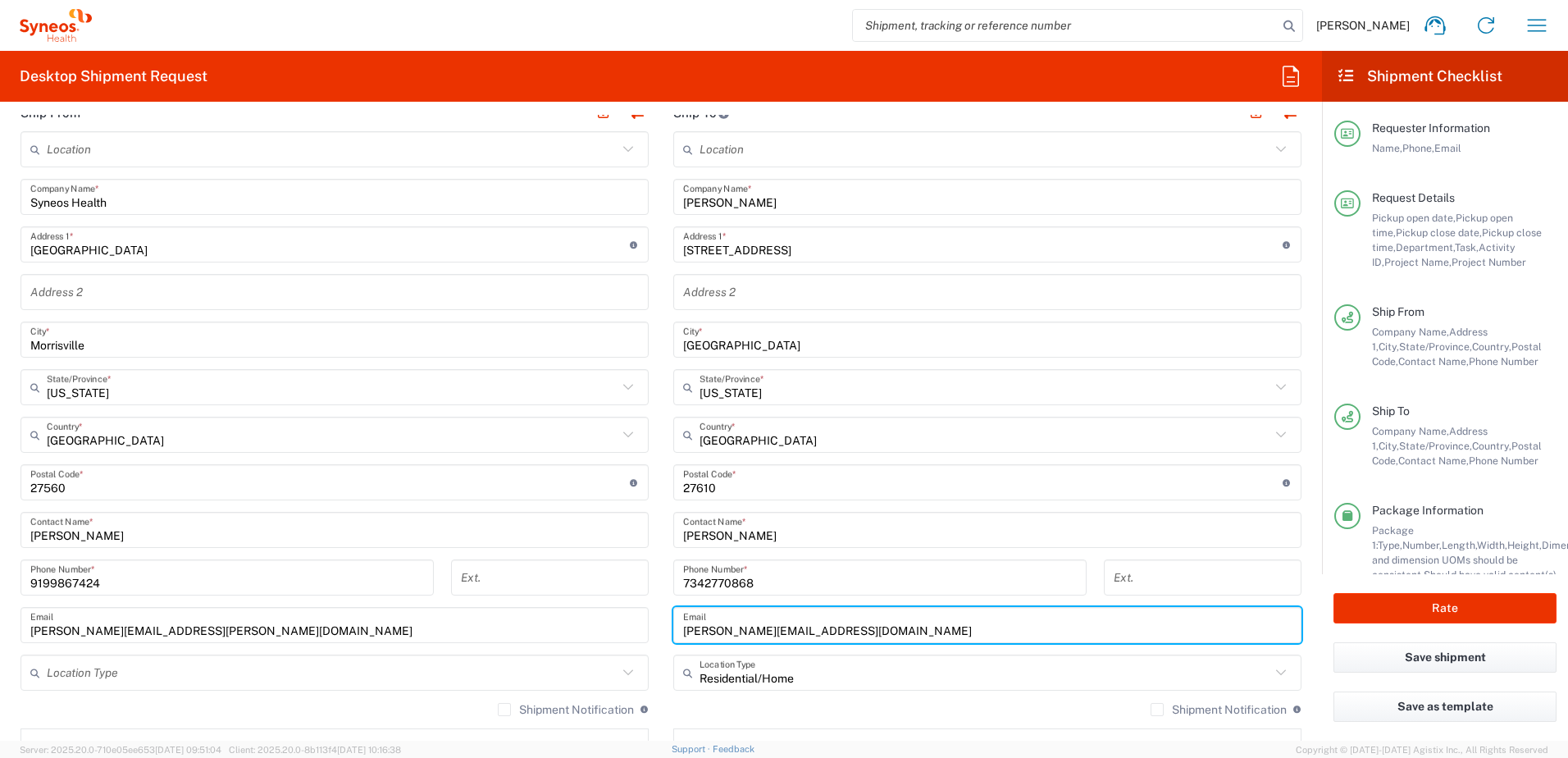
drag, startPoint x: 830, startPoint y: 627, endPoint x: 620, endPoint y: 610, distance: 210.7
click at [620, 610] on div "Ship From Location [PERSON_NAME] LLC-[GEOGRAPHIC_DATA] [GEOGRAPHIC_DATA] [GEOGR…" at bounding box center [660, 460] width 1306 height 732
paste input "[EMAIL_ADDRESS][DOMAIN_NAME]"
type input "[EMAIL_ADDRESS][DOMAIN_NAME]"
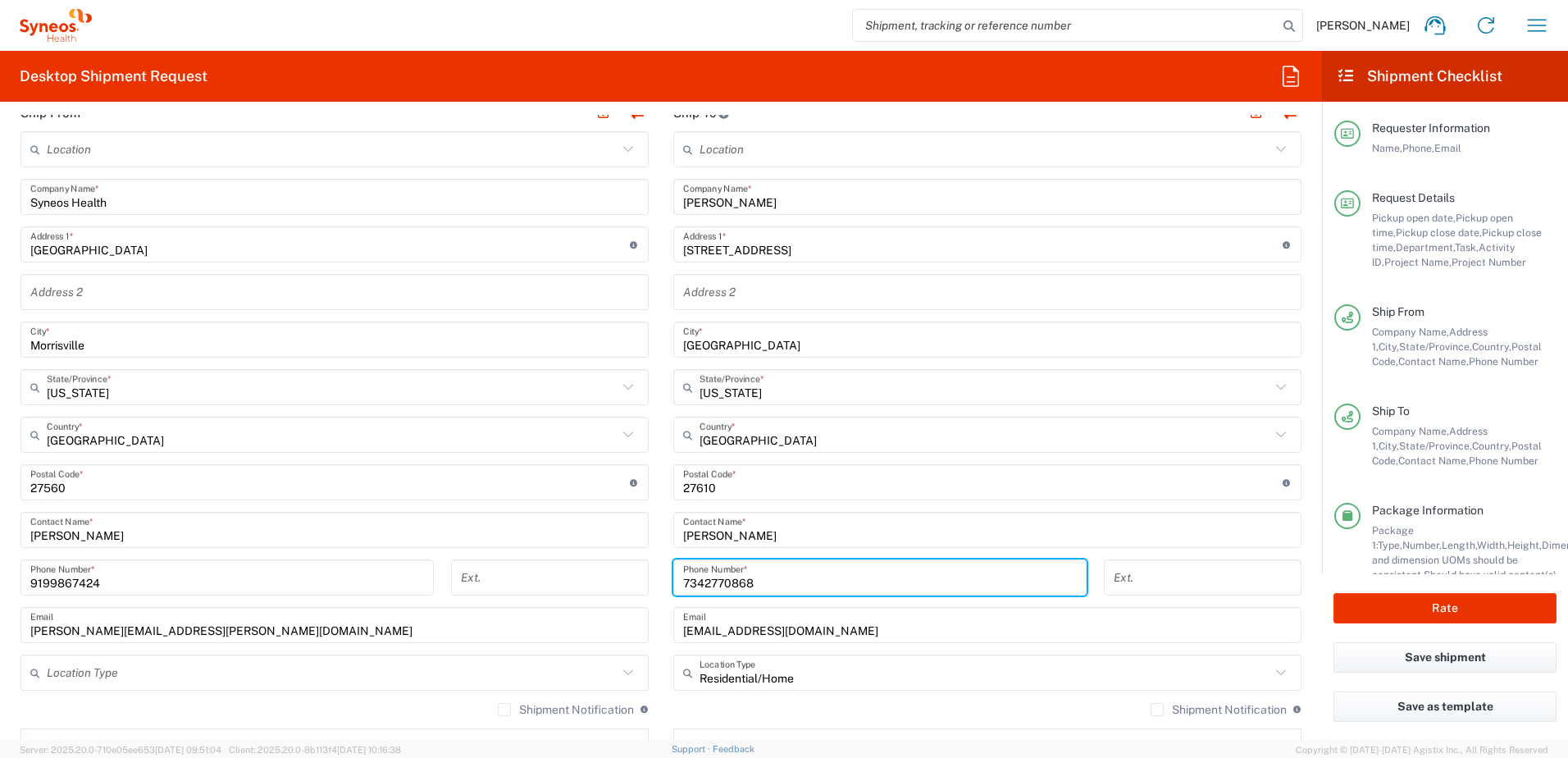
drag, startPoint x: 781, startPoint y: 586, endPoint x: 644, endPoint y: 571, distance: 137.8
click at [644, 571] on div "Ship From Location [PERSON_NAME] LLC-[GEOGRAPHIC_DATA] [GEOGRAPHIC_DATA] [GEOGR…" at bounding box center [660, 460] width 1306 height 732
paste input "9192474101‬"
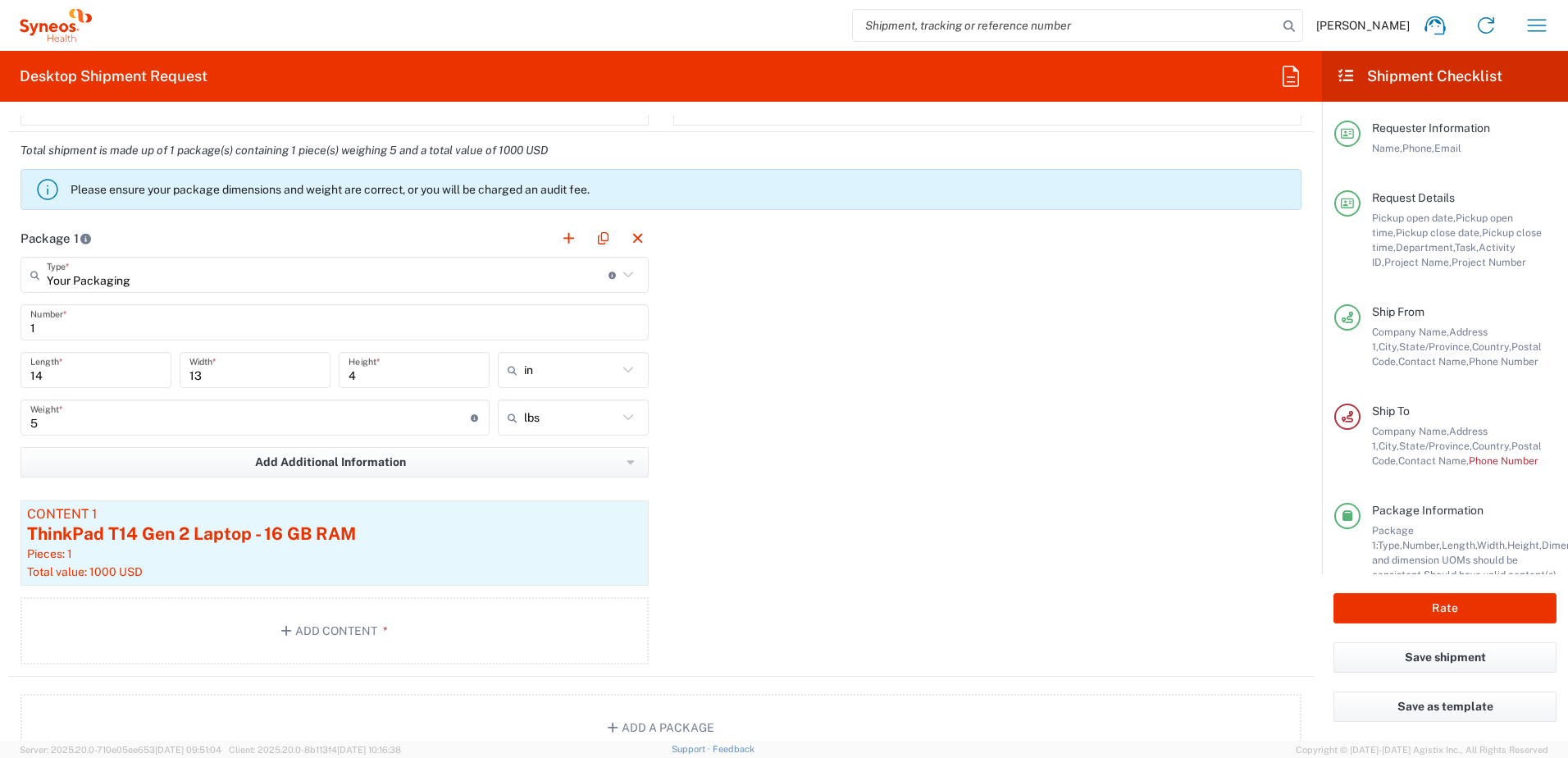
scroll to position [1476, 0]
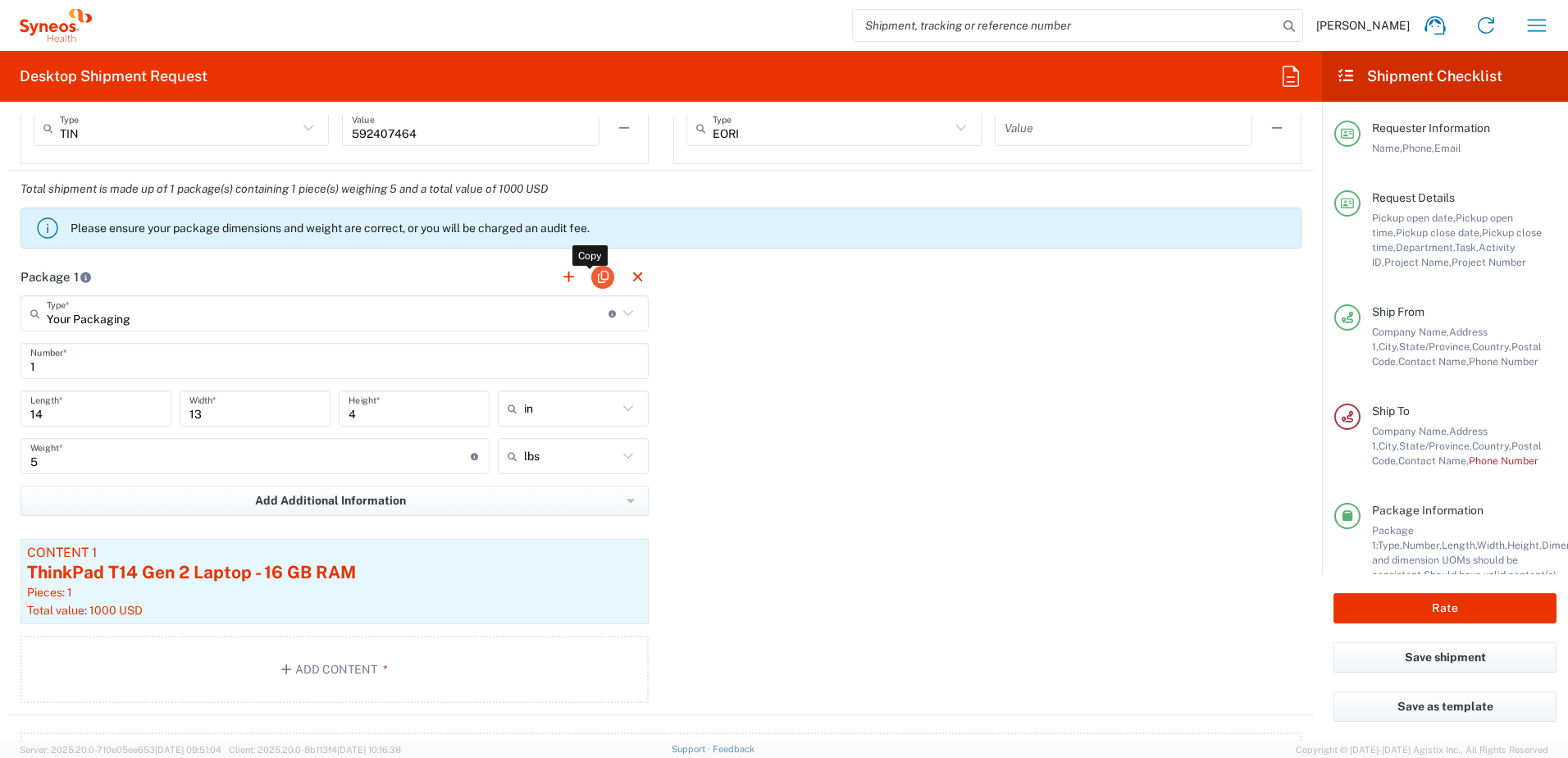
type input "9192474101‬"
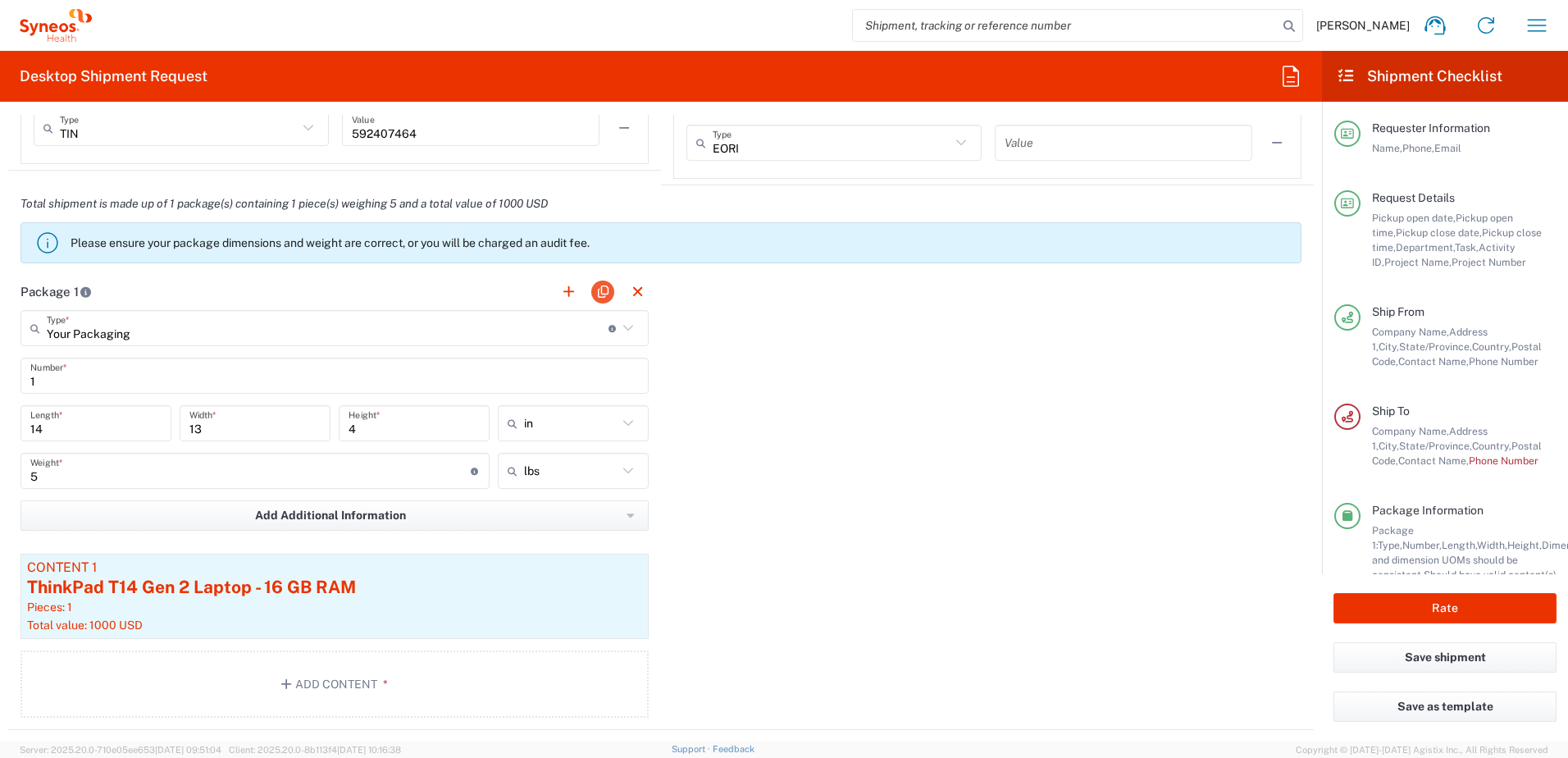
click at [606, 271] on agx-package-information "Total shipment is made up of 1 package(s) containing 1 piece(s) weighing 5 and …" at bounding box center [660, 500] width 1306 height 629
click at [596, 291] on button "button" at bounding box center [603, 292] width 23 height 23
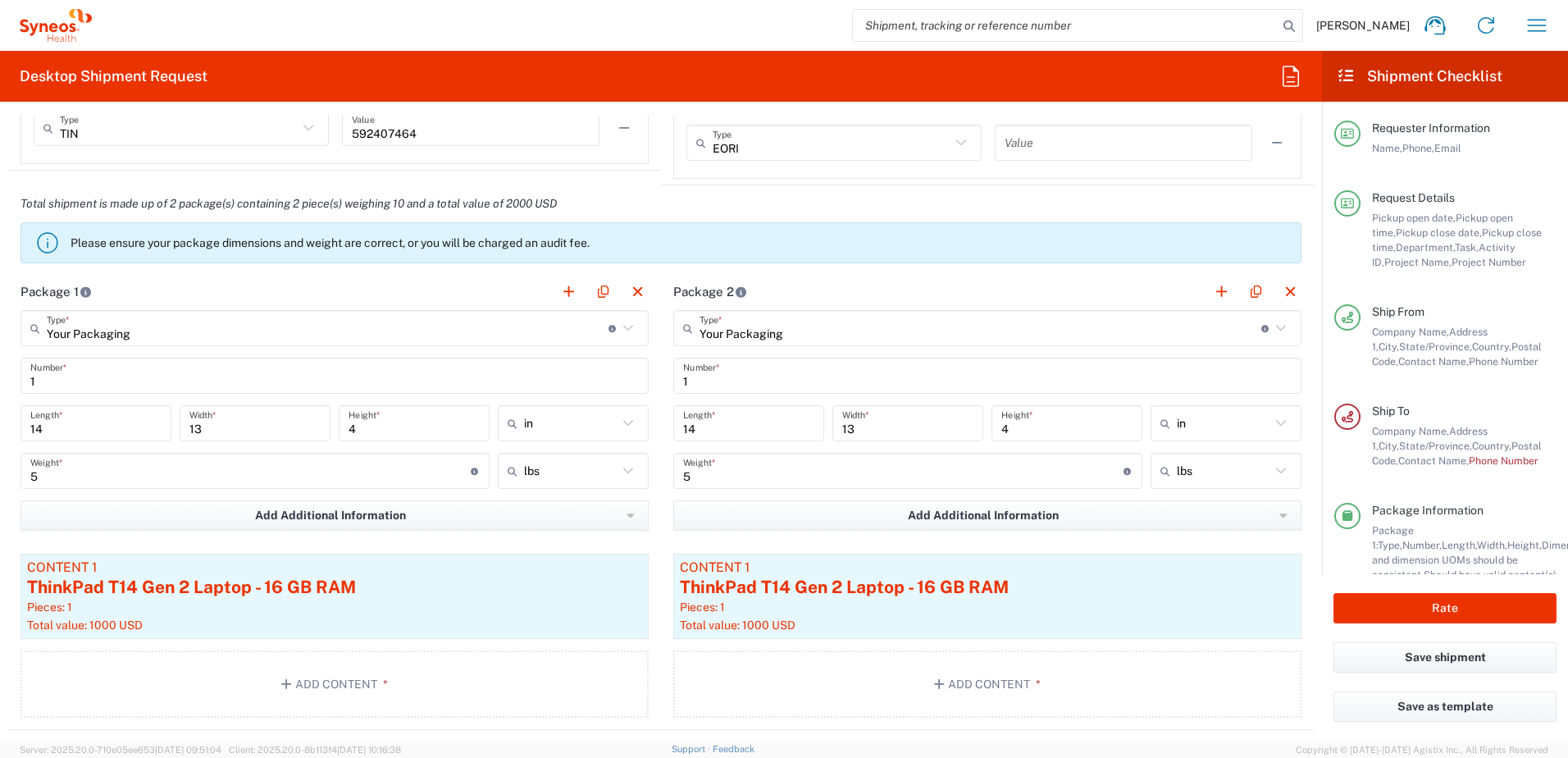
click at [92, 475] on input "5" at bounding box center [250, 471] width 440 height 28
drag, startPoint x: 100, startPoint y: 475, endPoint x: -2, endPoint y: 472, distance: 102.0
click at [0, 472] on html "[PERSON_NAME] Home Shipment estimator Shipment tracking Desktop shipment reques…" at bounding box center [784, 379] width 1568 height 758
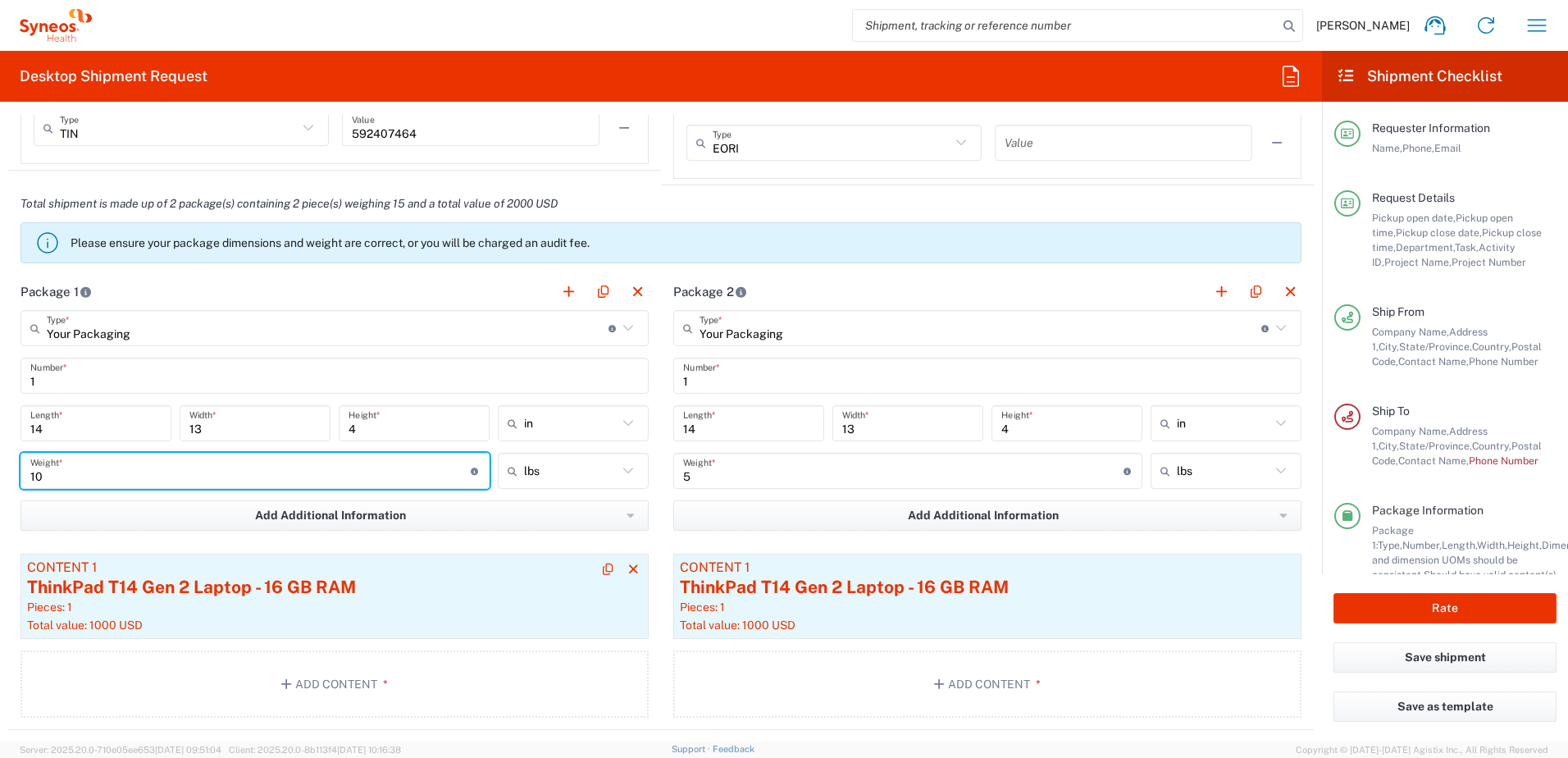
type input "10"
click at [421, 600] on div "Pieces: 1" at bounding box center [334, 606] width 615 height 15
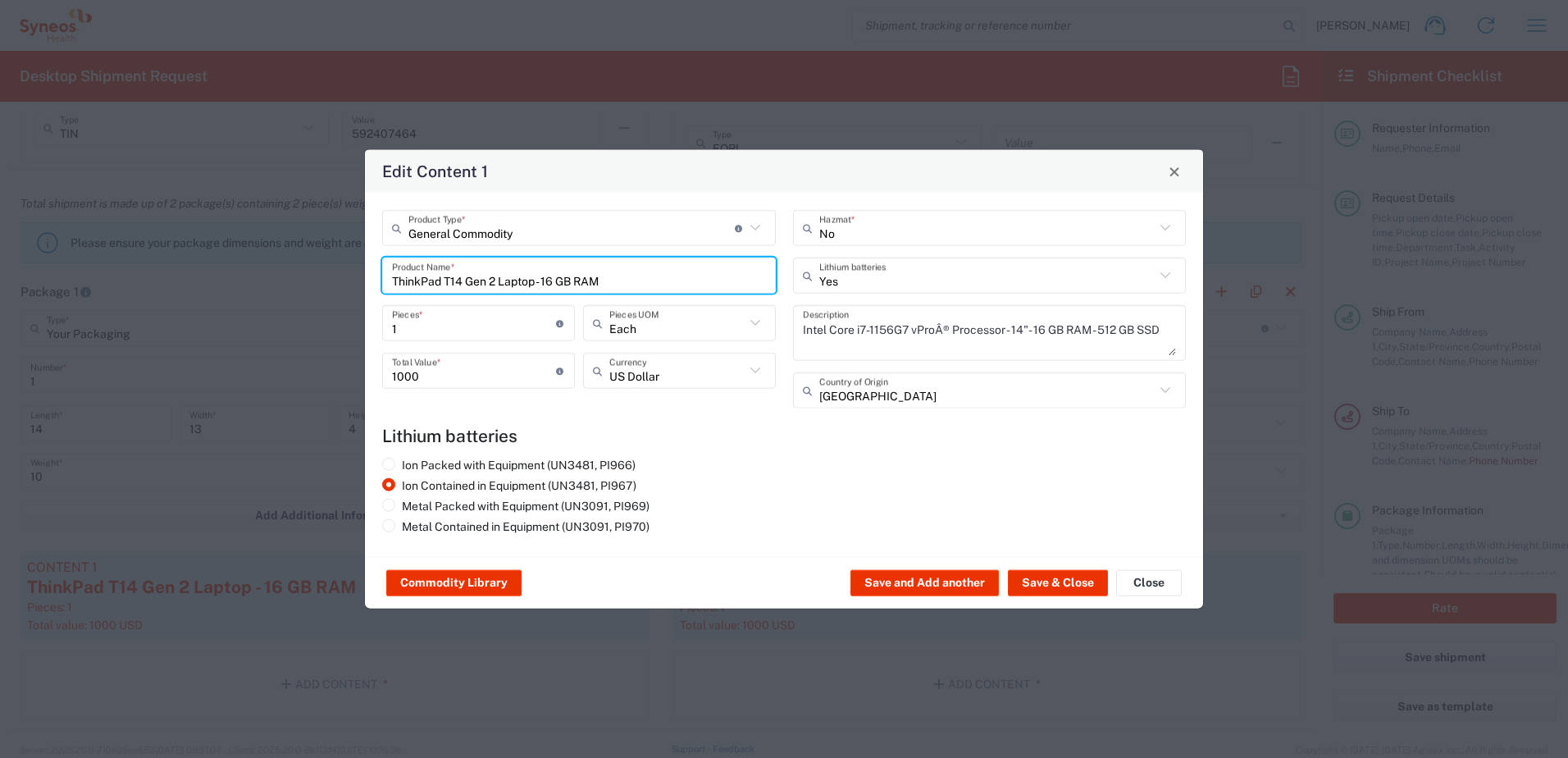
drag, startPoint x: 621, startPoint y: 282, endPoint x: 378, endPoint y: 270, distance: 243.3
click at [378, 270] on div "General Commodity Product Type * Document: Paper document generated internally …" at bounding box center [580, 315] width 411 height 210
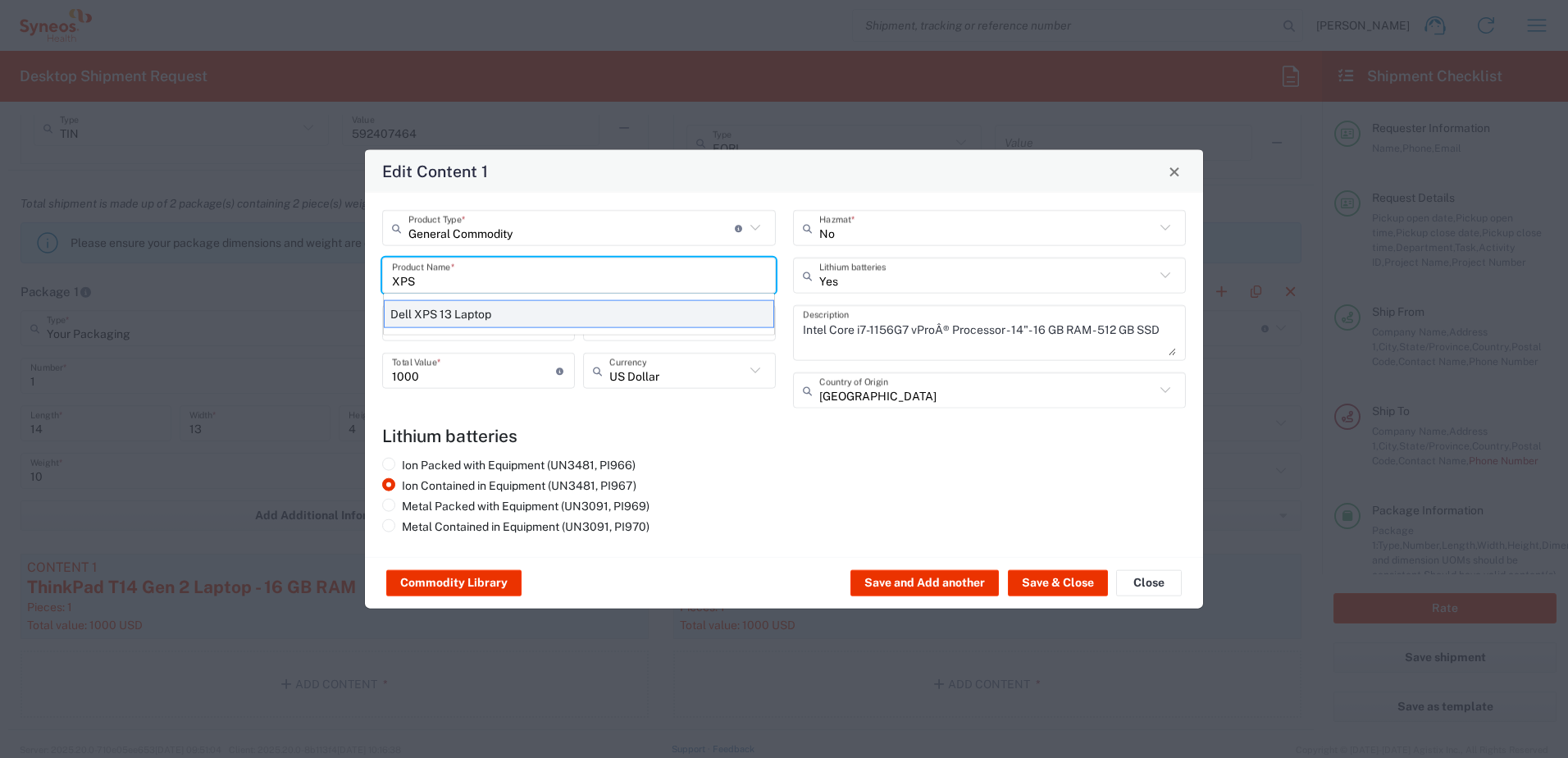
click at [422, 306] on div "Dell XPS 13 Laptop" at bounding box center [579, 314] width 390 height 28
type input "Dell XPS 13 Laptop"
type textarea "Laptop Dell XPS 13"
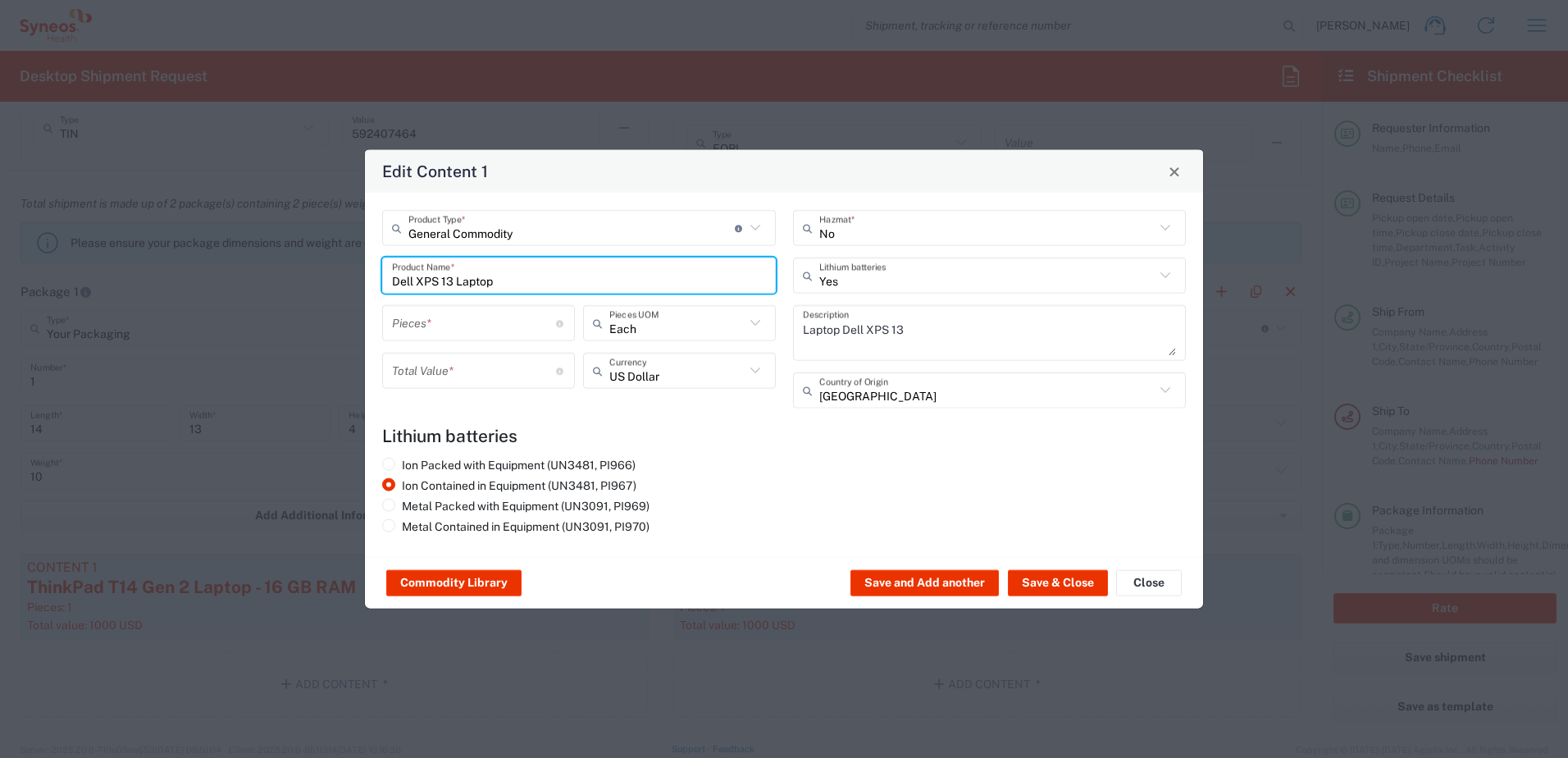
click at [451, 322] on input "number" at bounding box center [474, 323] width 164 height 28
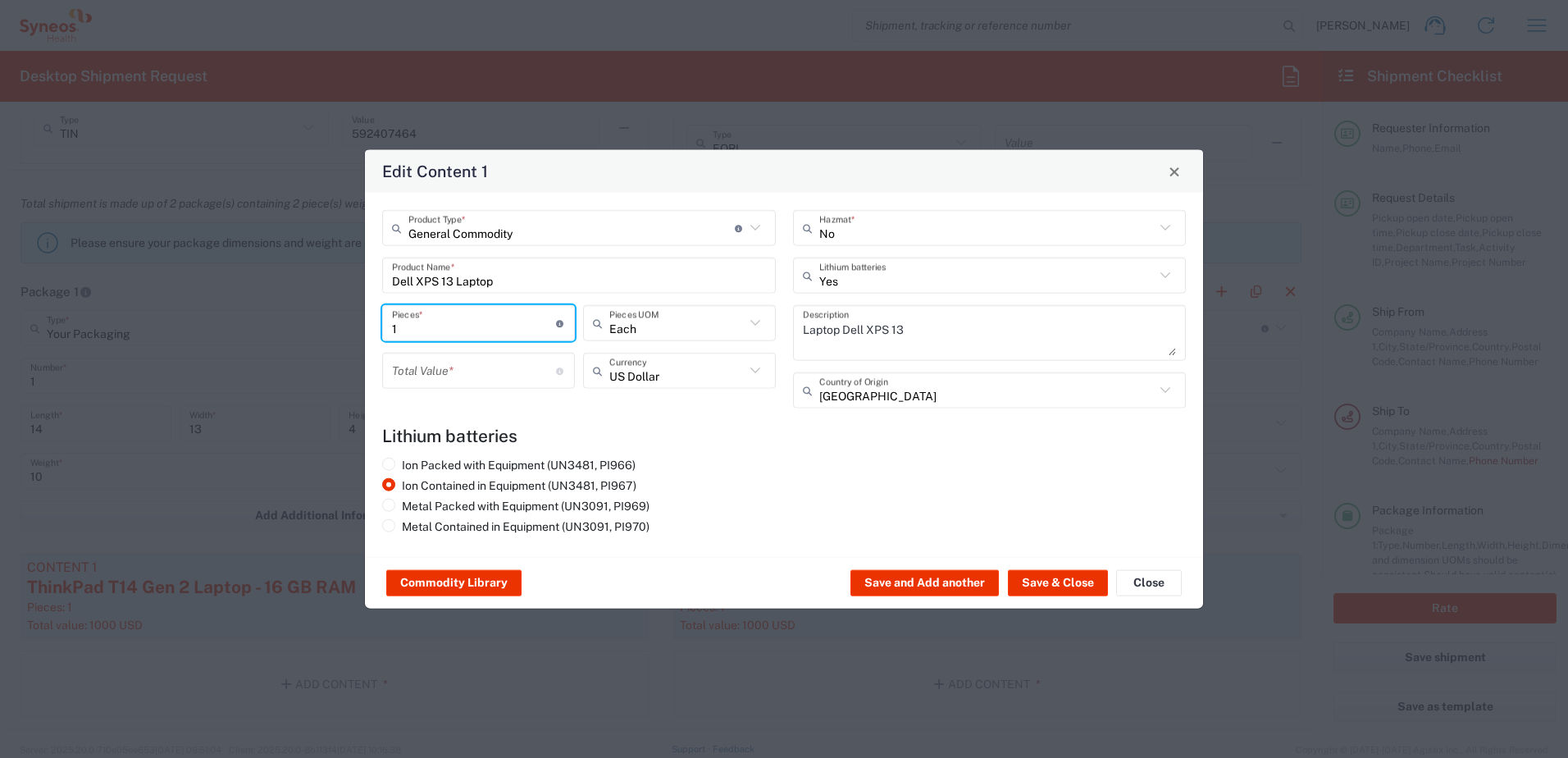
type input "1"
click at [440, 362] on input "number" at bounding box center [474, 370] width 164 height 28
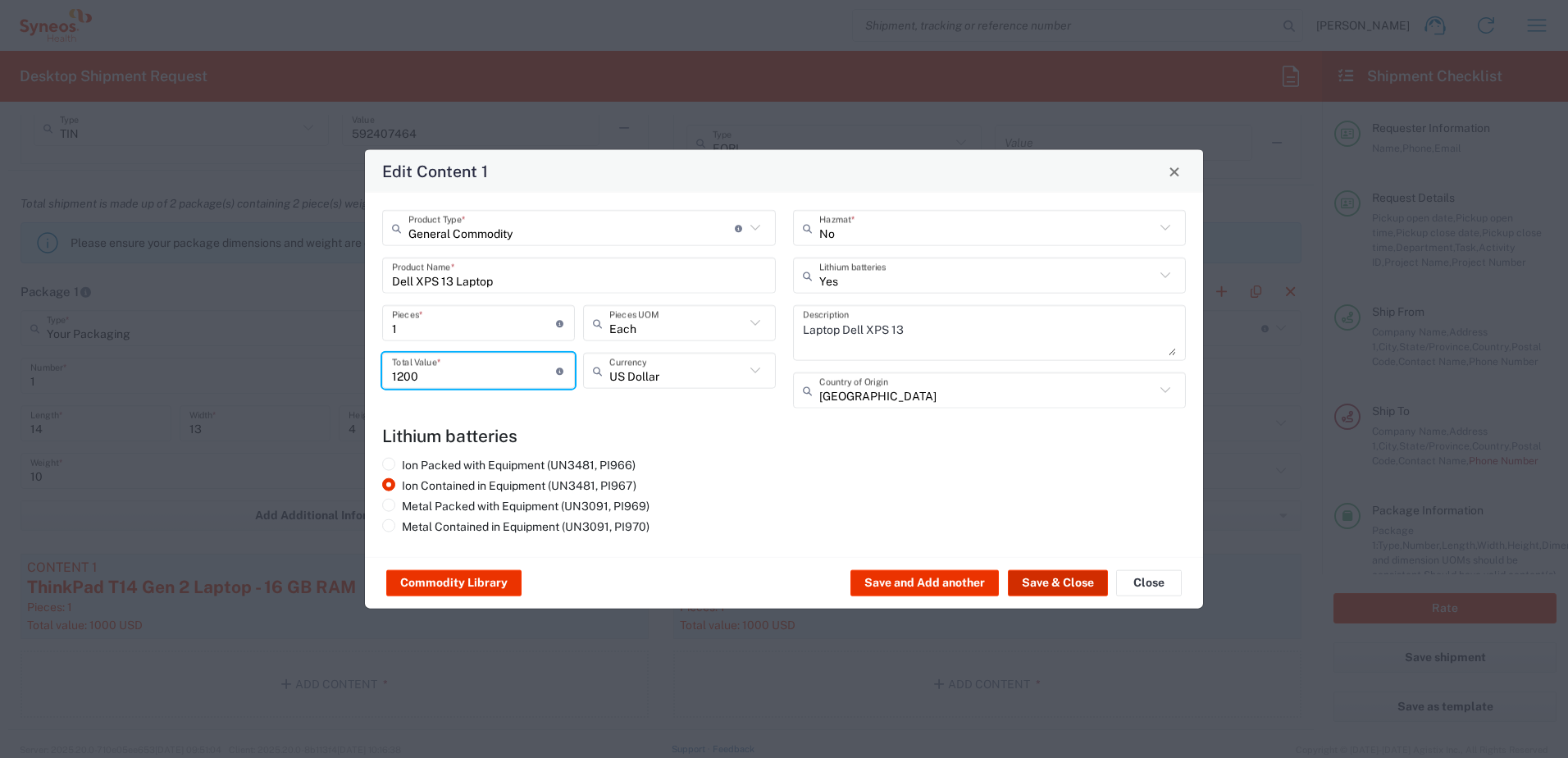
type input "1200"
click at [1049, 587] on button "Save & Close" at bounding box center [1058, 583] width 100 height 27
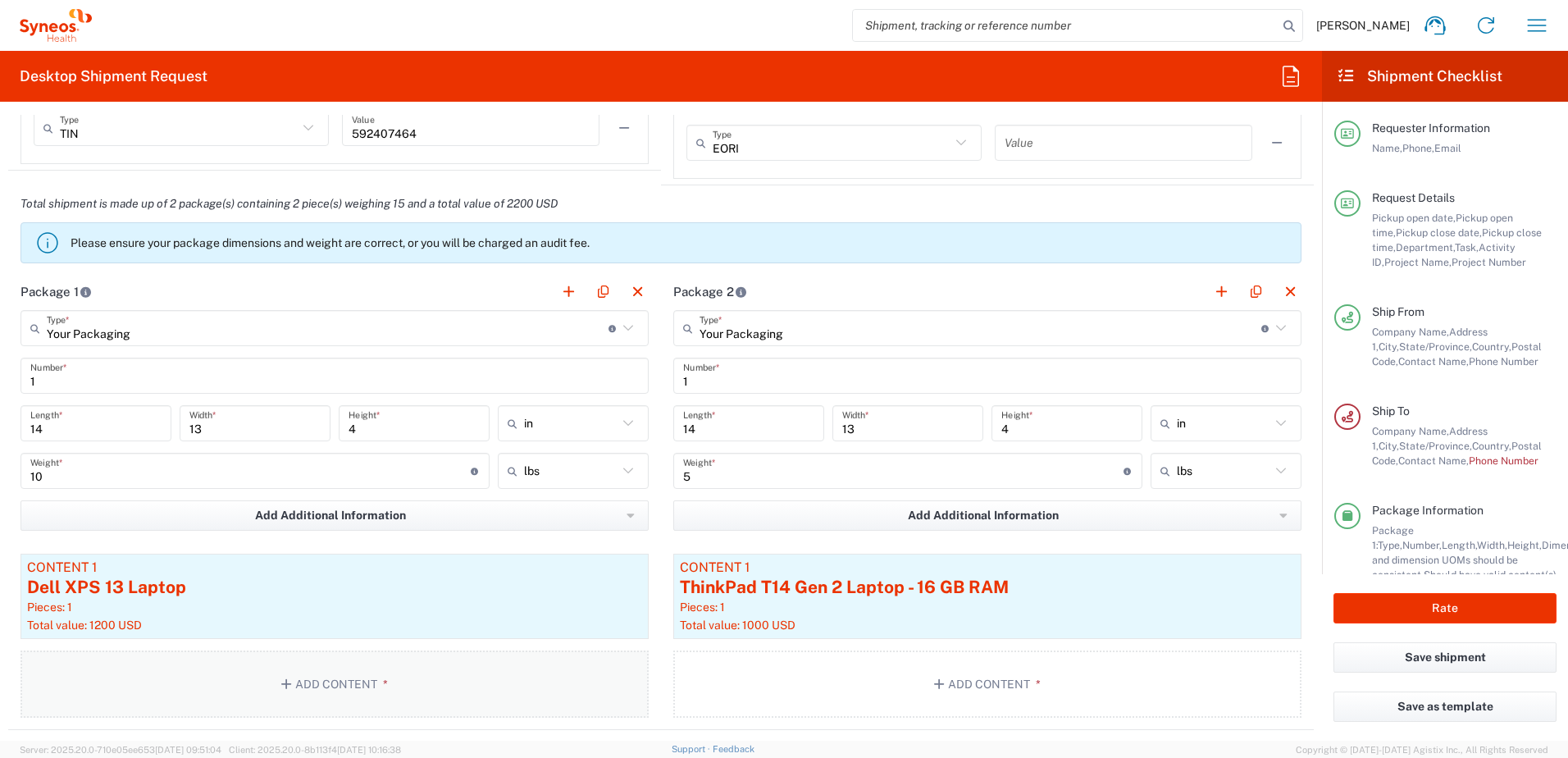
click at [345, 679] on button "Add Content *" at bounding box center [334, 684] width 628 height 68
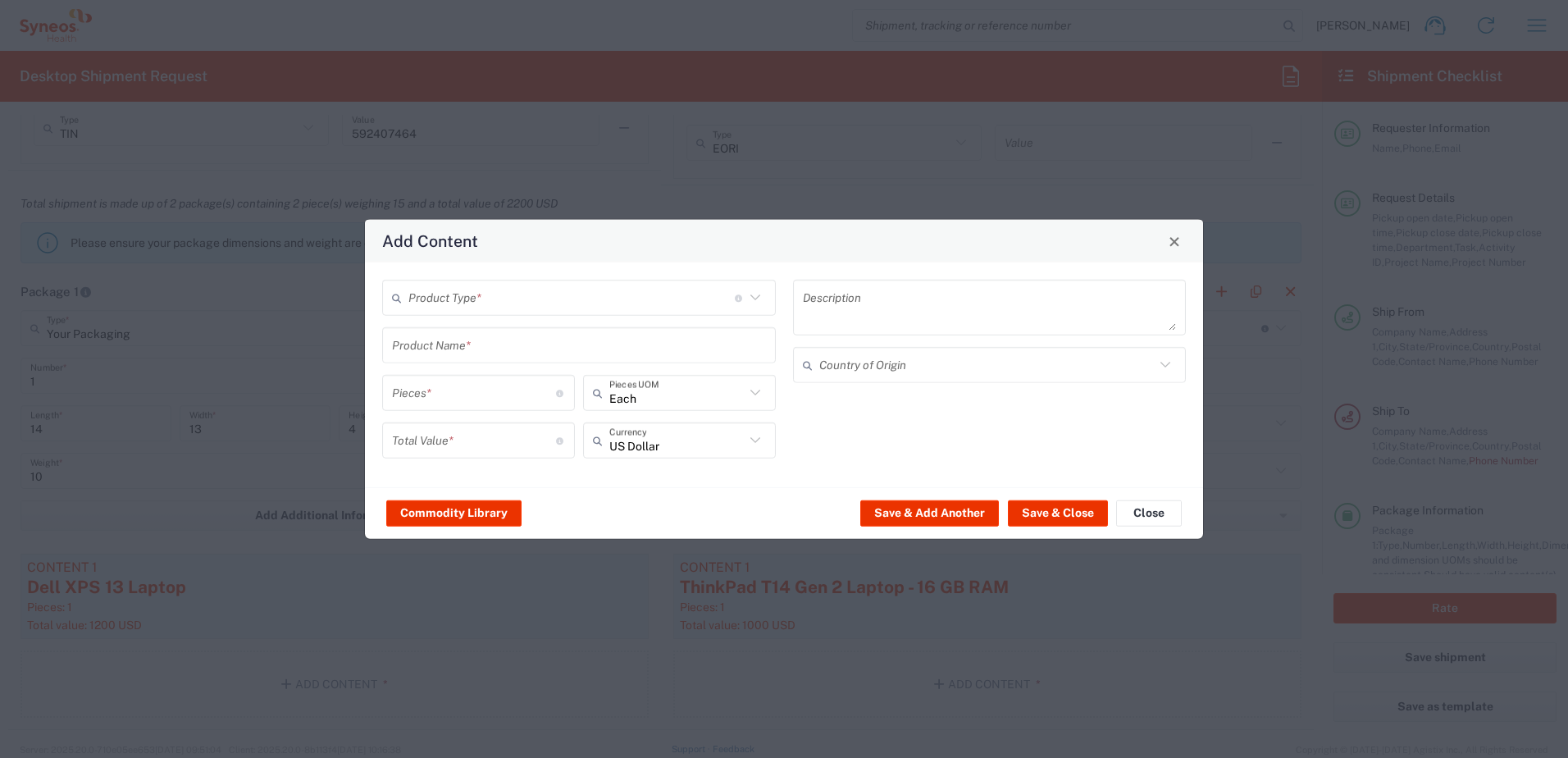
click at [493, 292] on input "text" at bounding box center [572, 297] width 326 height 28
click at [466, 352] on span "General Commodity" at bounding box center [579, 360] width 390 height 26
type input "General Commodity"
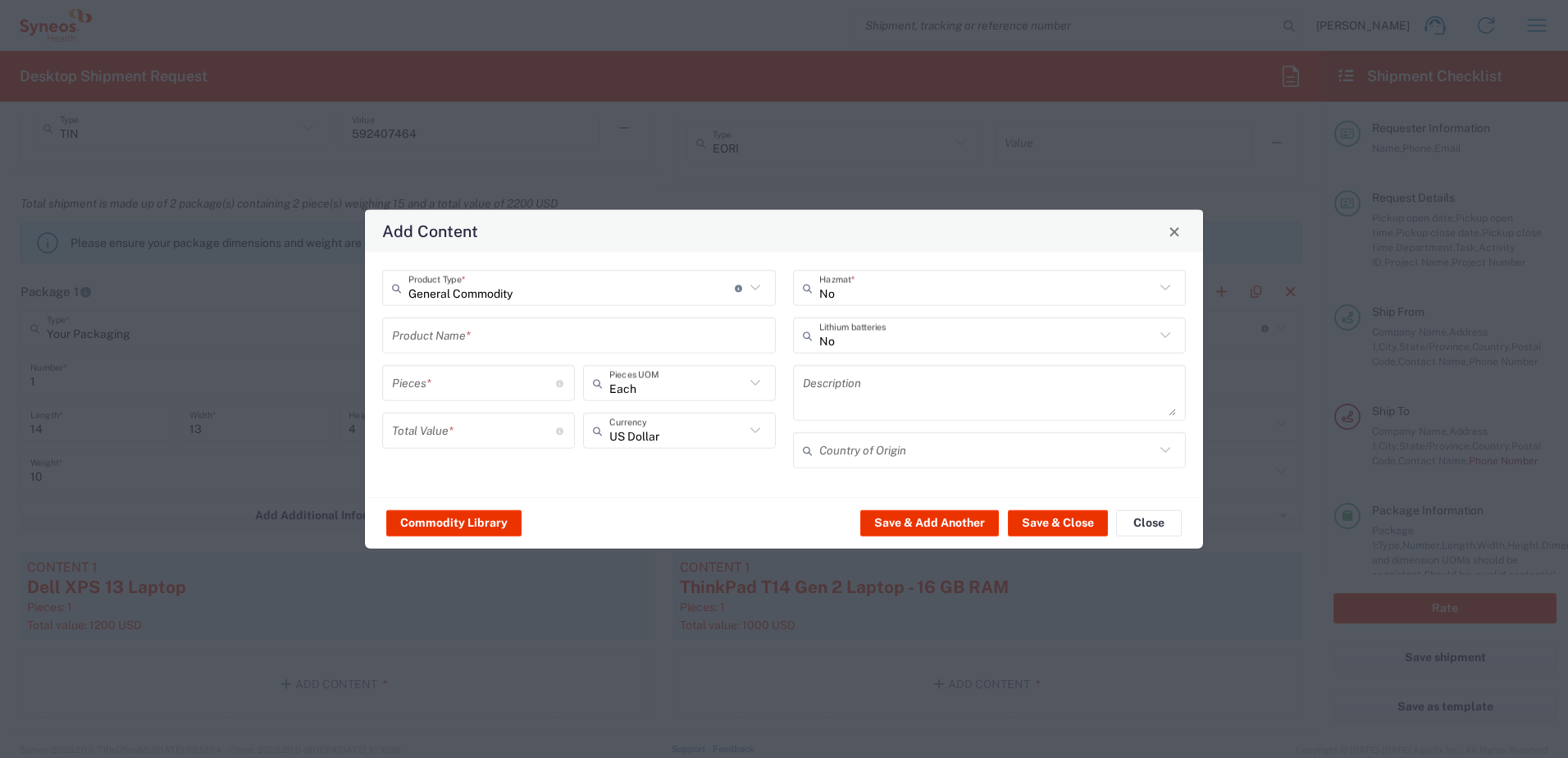
click at [466, 334] on input "text" at bounding box center [579, 335] width 374 height 28
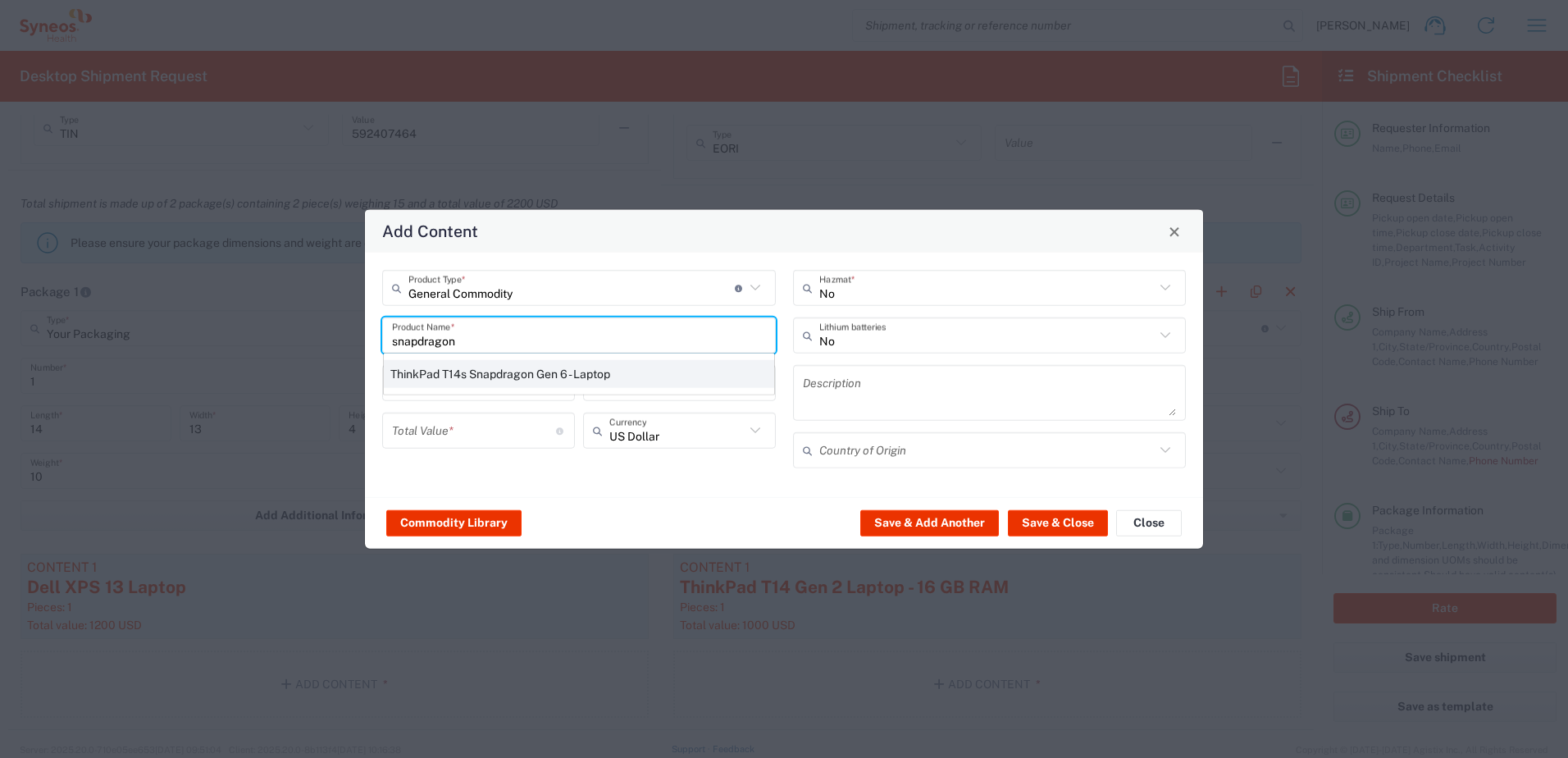
click at [495, 378] on div "ThinkPad T14s Snapdragon Gen 6 - Laptop" at bounding box center [579, 373] width 390 height 28
type input "ThinkPad T14s Snapdragon Gen 6 - Laptop"
type textarea "Laptop"
type input "[GEOGRAPHIC_DATA]"
type input "Yes"
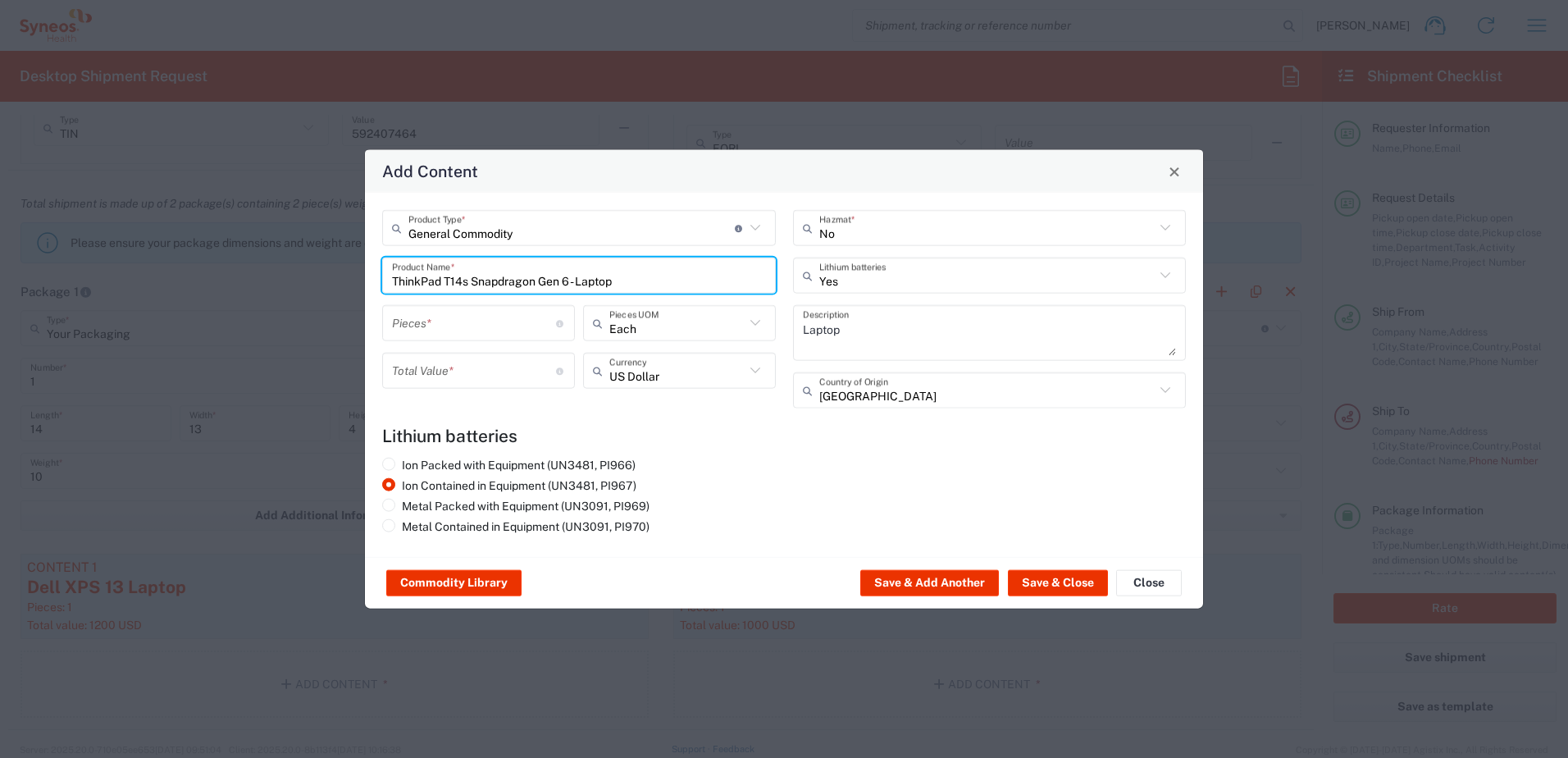
click at [495, 323] on input "number" at bounding box center [474, 323] width 164 height 28
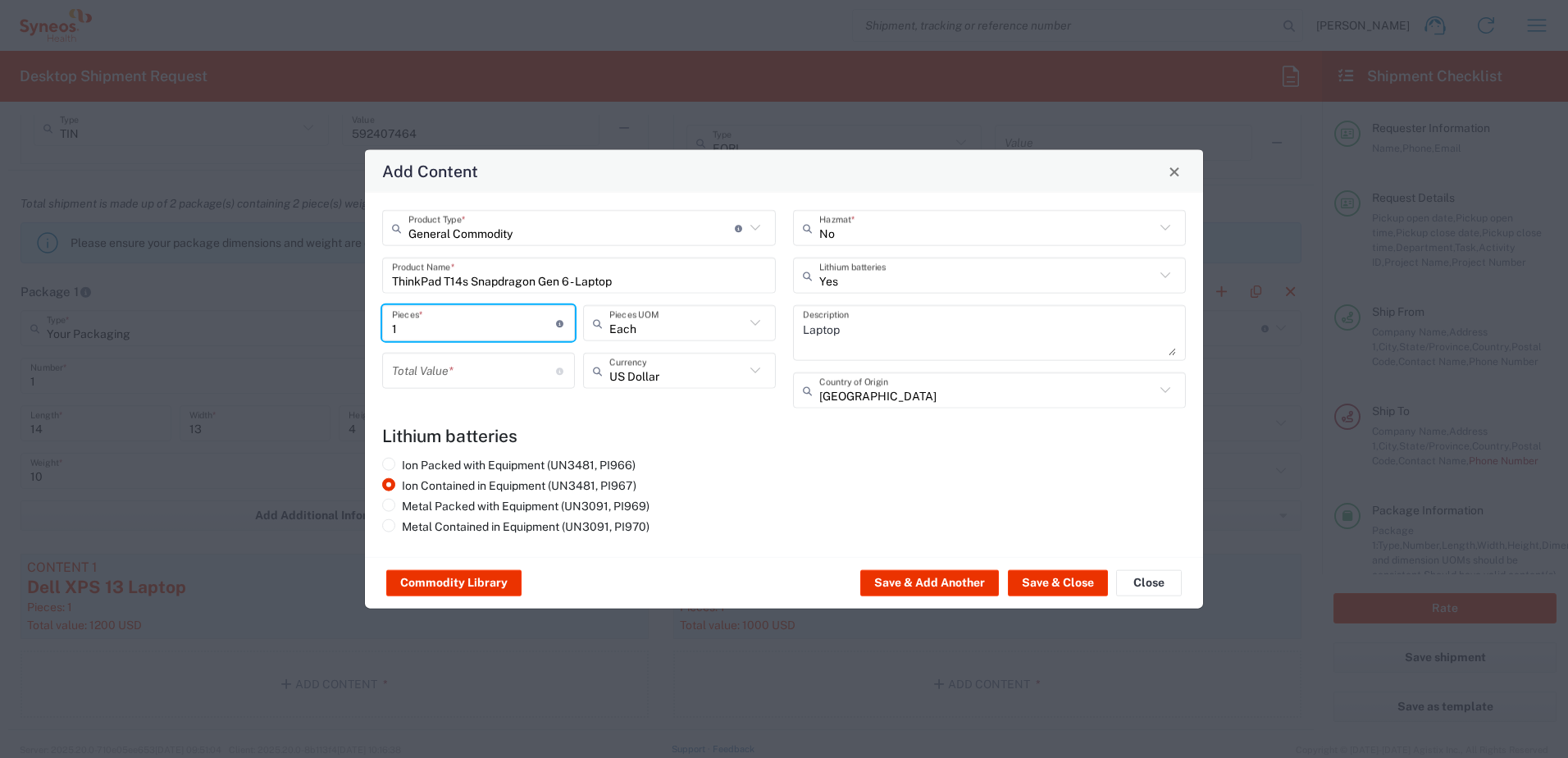
type input "1"
click at [479, 362] on input "number" at bounding box center [474, 370] width 164 height 28
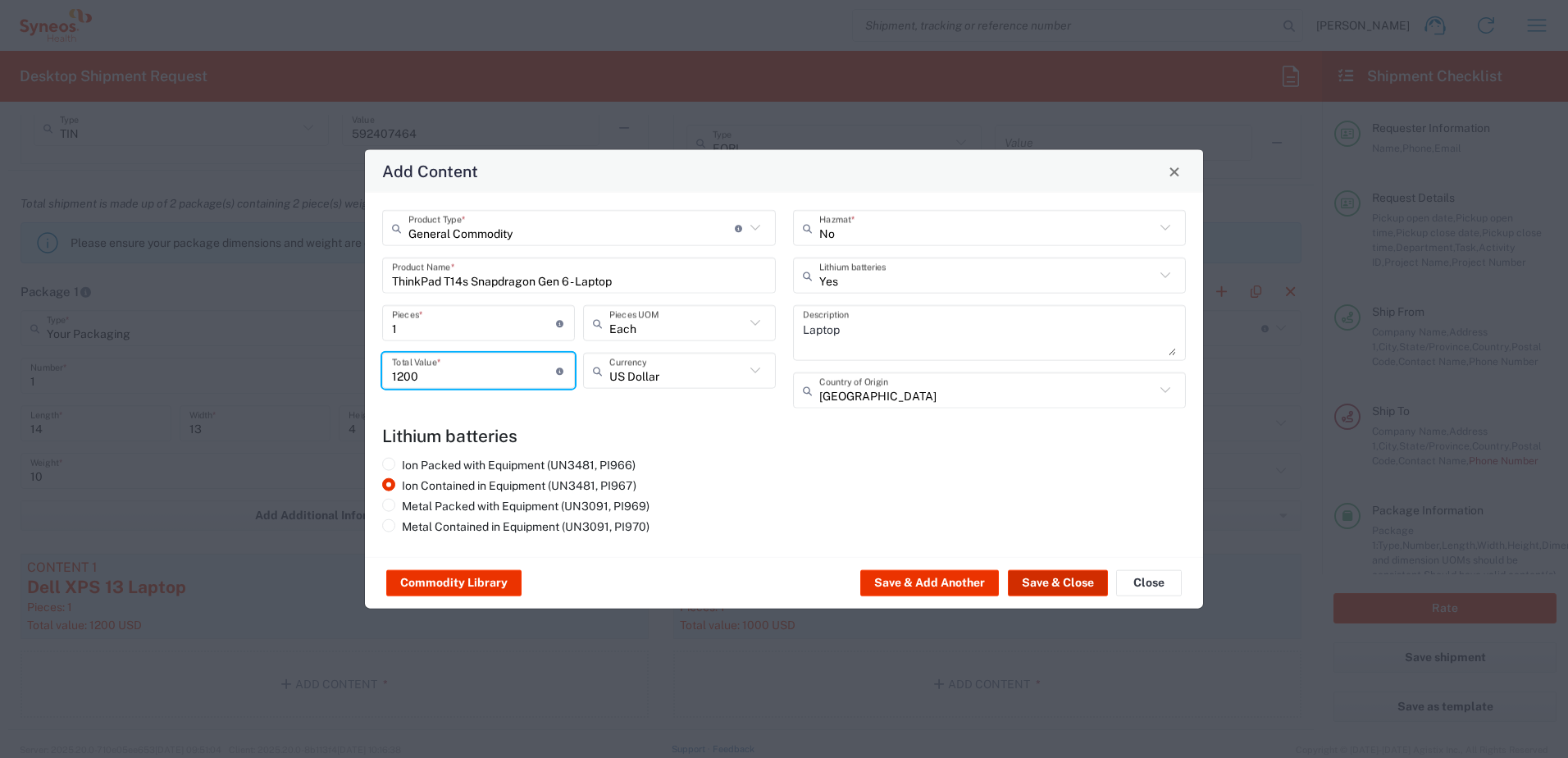
type input "1200"
click at [1056, 590] on button "Save & Close" at bounding box center [1058, 583] width 100 height 27
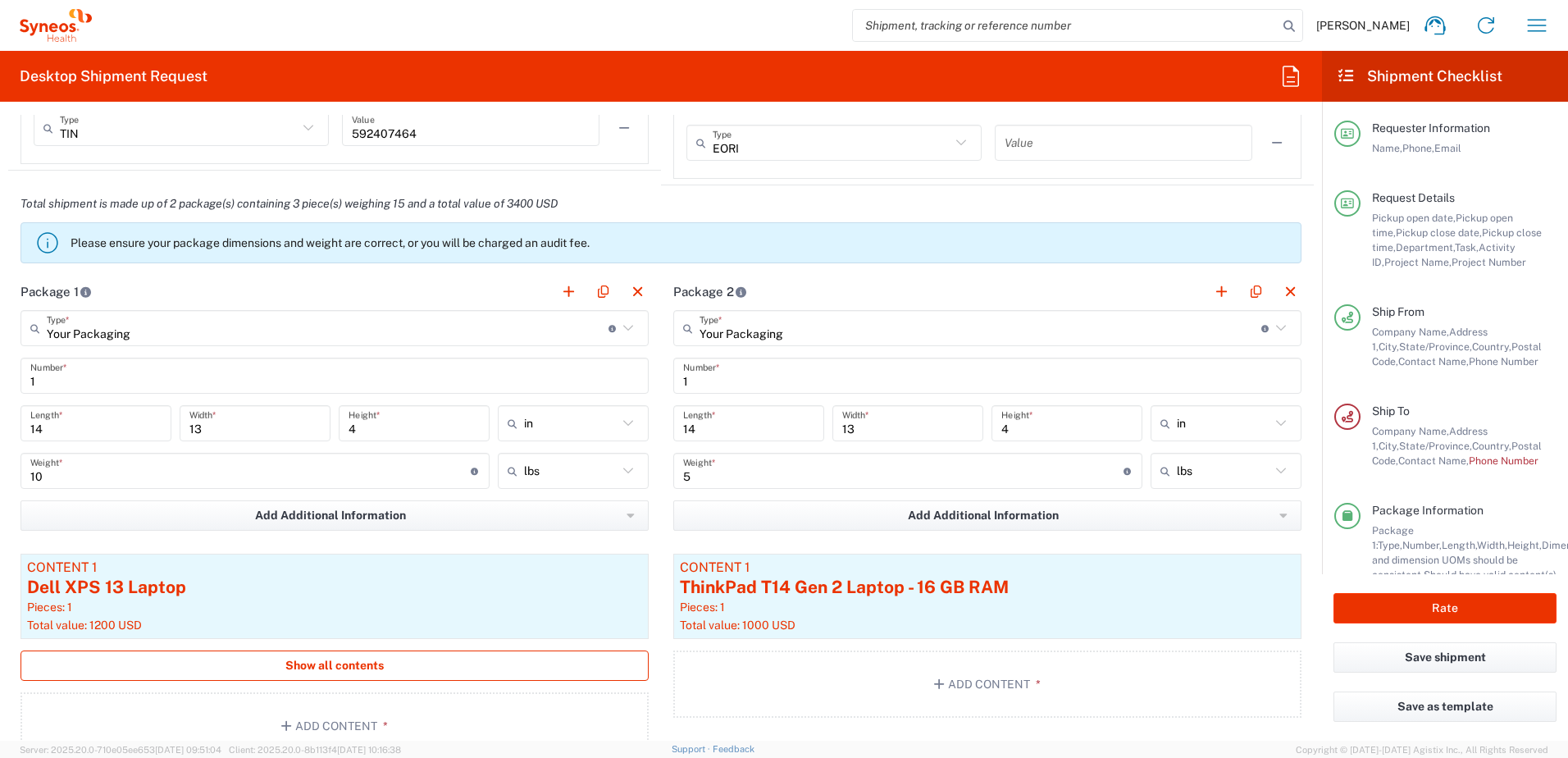
click at [382, 663] on button "Show all contents" at bounding box center [334, 666] width 628 height 30
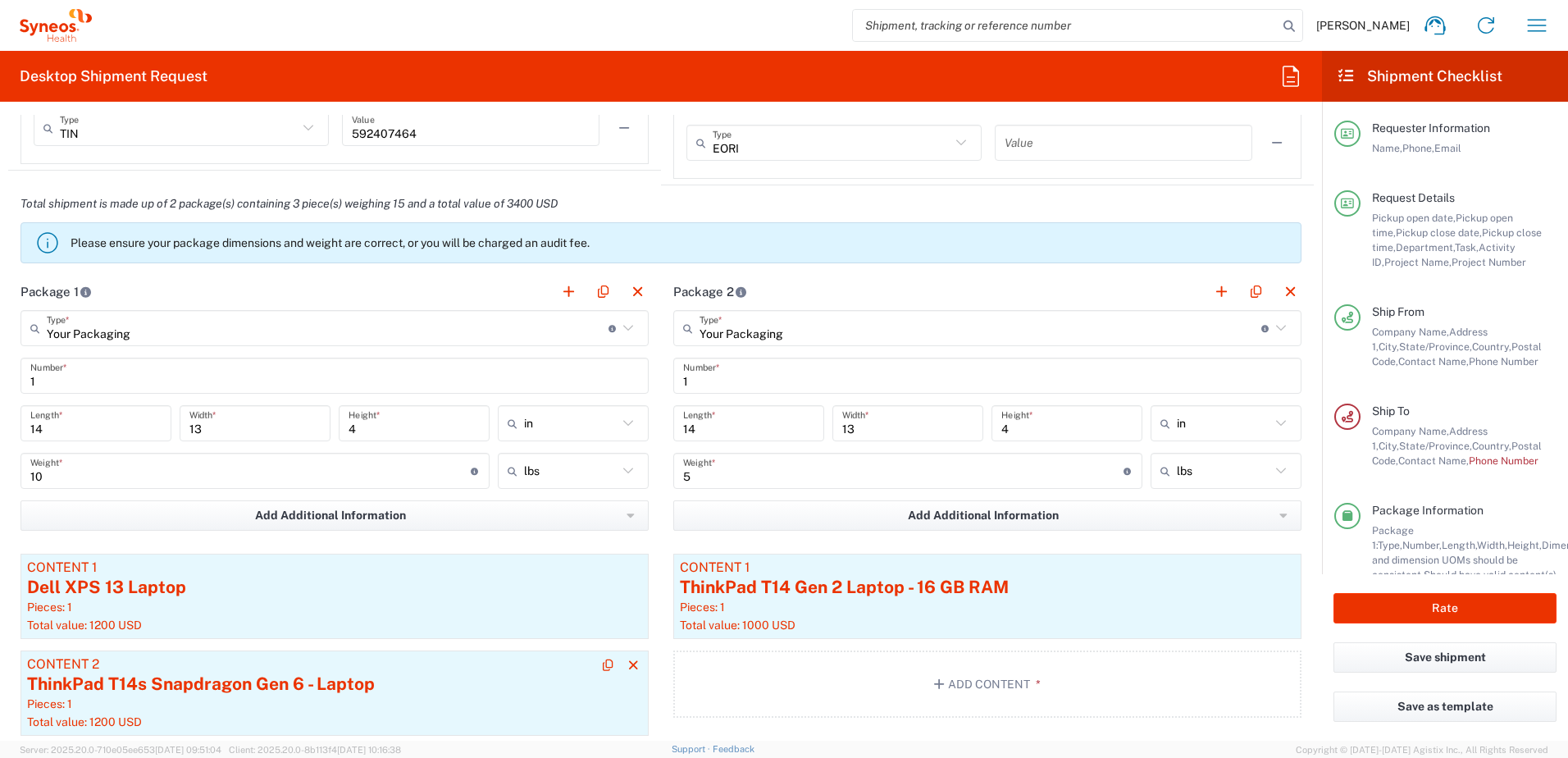
scroll to position [1558, 0]
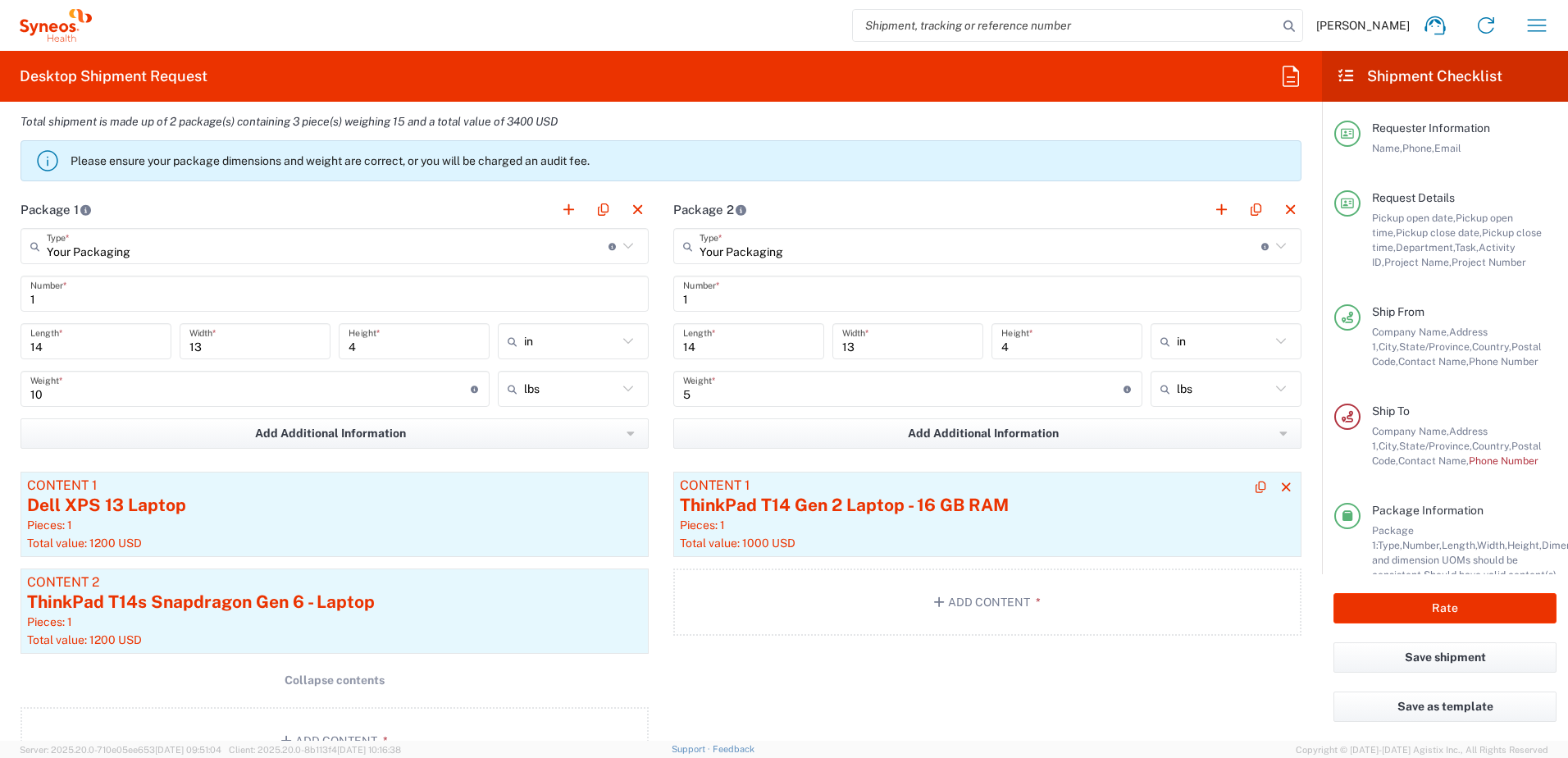
click at [931, 531] on div "Pieces: 1" at bounding box center [988, 524] width 615 height 15
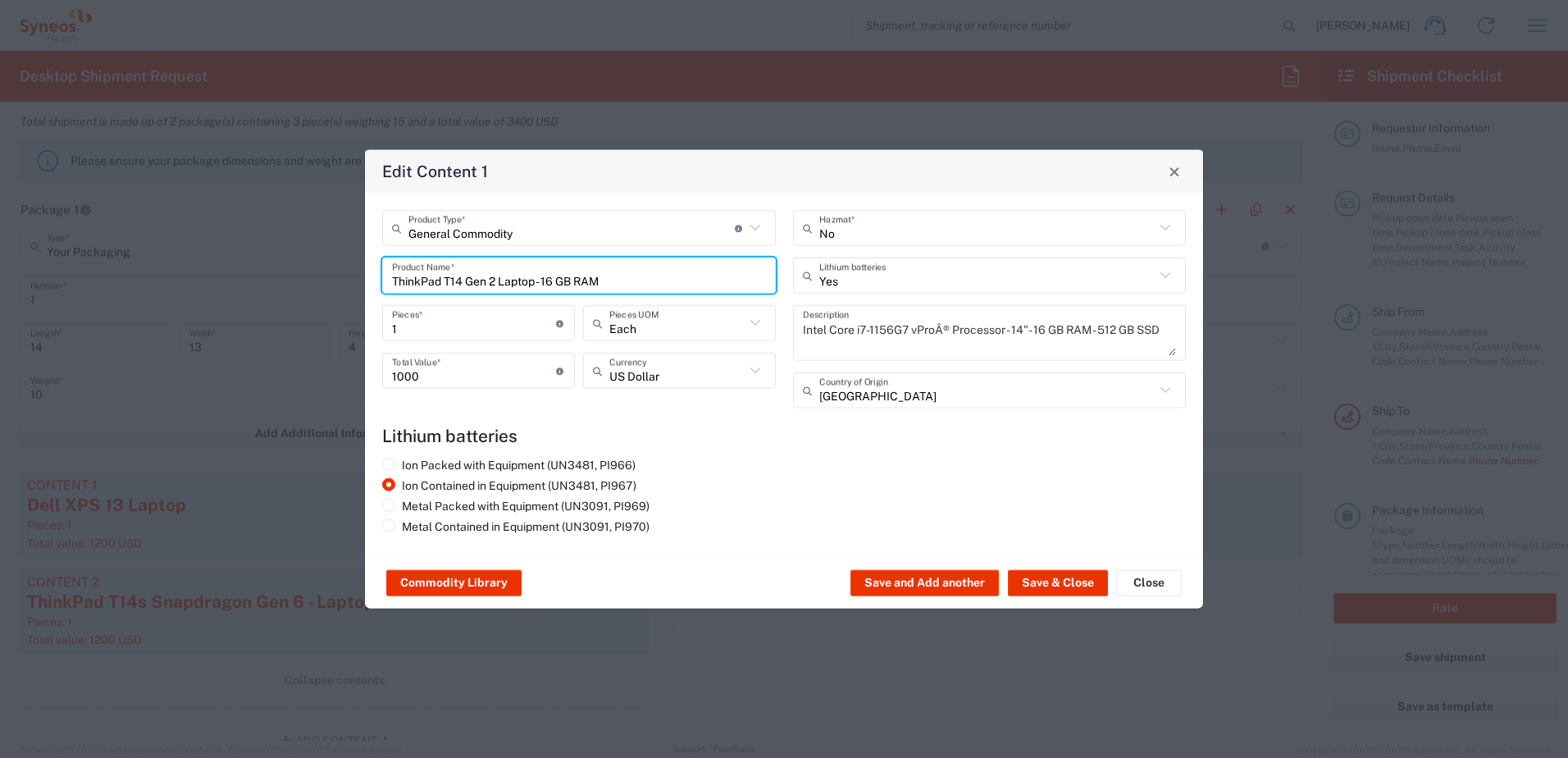
drag, startPoint x: 638, startPoint y: 278, endPoint x: 388, endPoint y: 264, distance: 250.4
click at [388, 264] on div "ThinkPad T14 Gen 2 Laptop - 16 GB RAM Product Name *" at bounding box center [579, 275] width 394 height 36
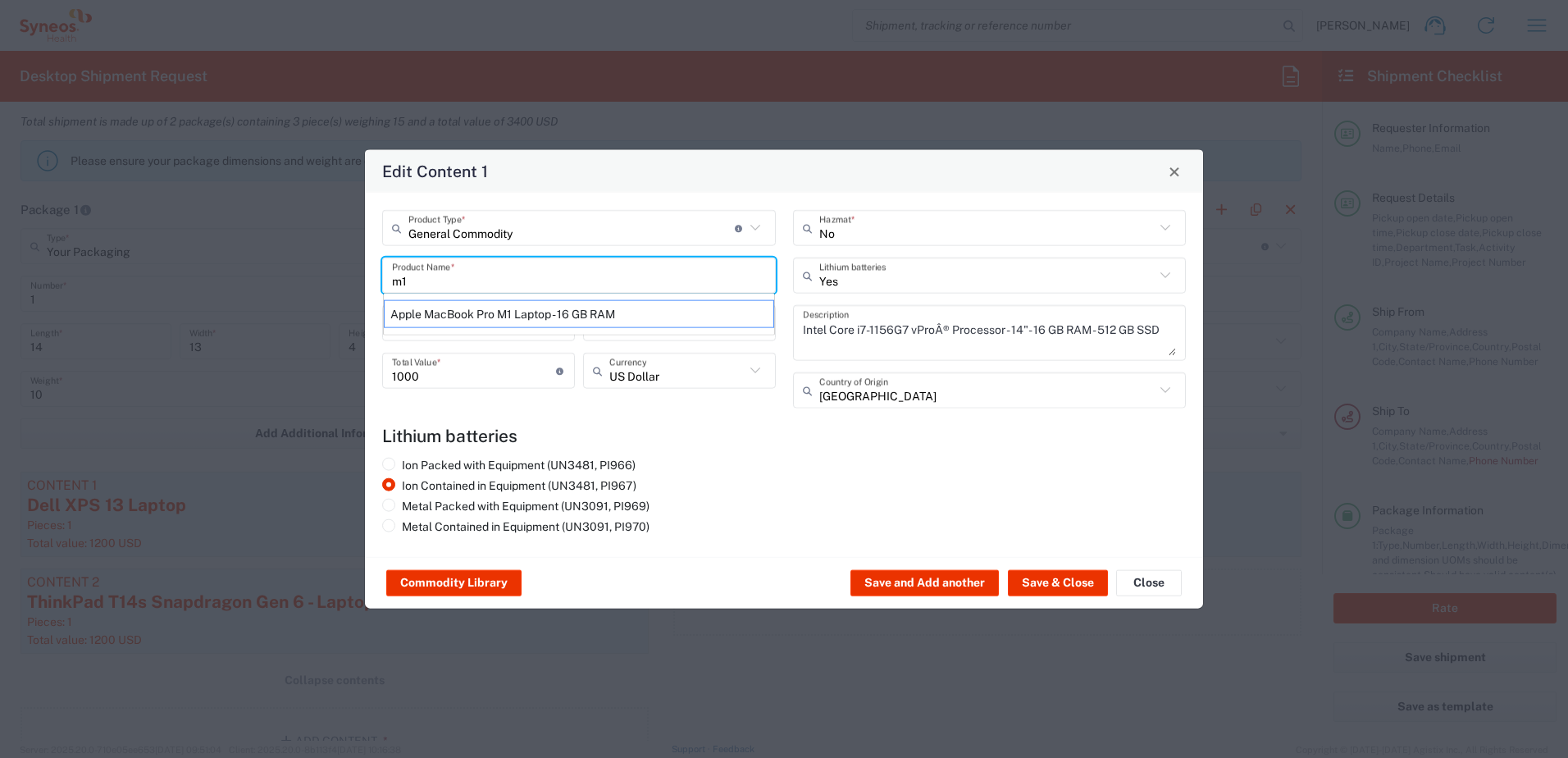
drag, startPoint x: 451, startPoint y: 268, endPoint x: 493, endPoint y: 309, distance: 58.7
click at [489, 293] on div "m1 Product Name * Apple MacBook Pro M1 Laptop - 16 GB RAM" at bounding box center [579, 275] width 394 height 36
drag, startPoint x: 466, startPoint y: 278, endPoint x: 365, endPoint y: 271, distance: 101.2
click at [365, 271] on div "General Commodity Product Type * Document: Paper document generated internally …" at bounding box center [784, 375] width 838 height 364
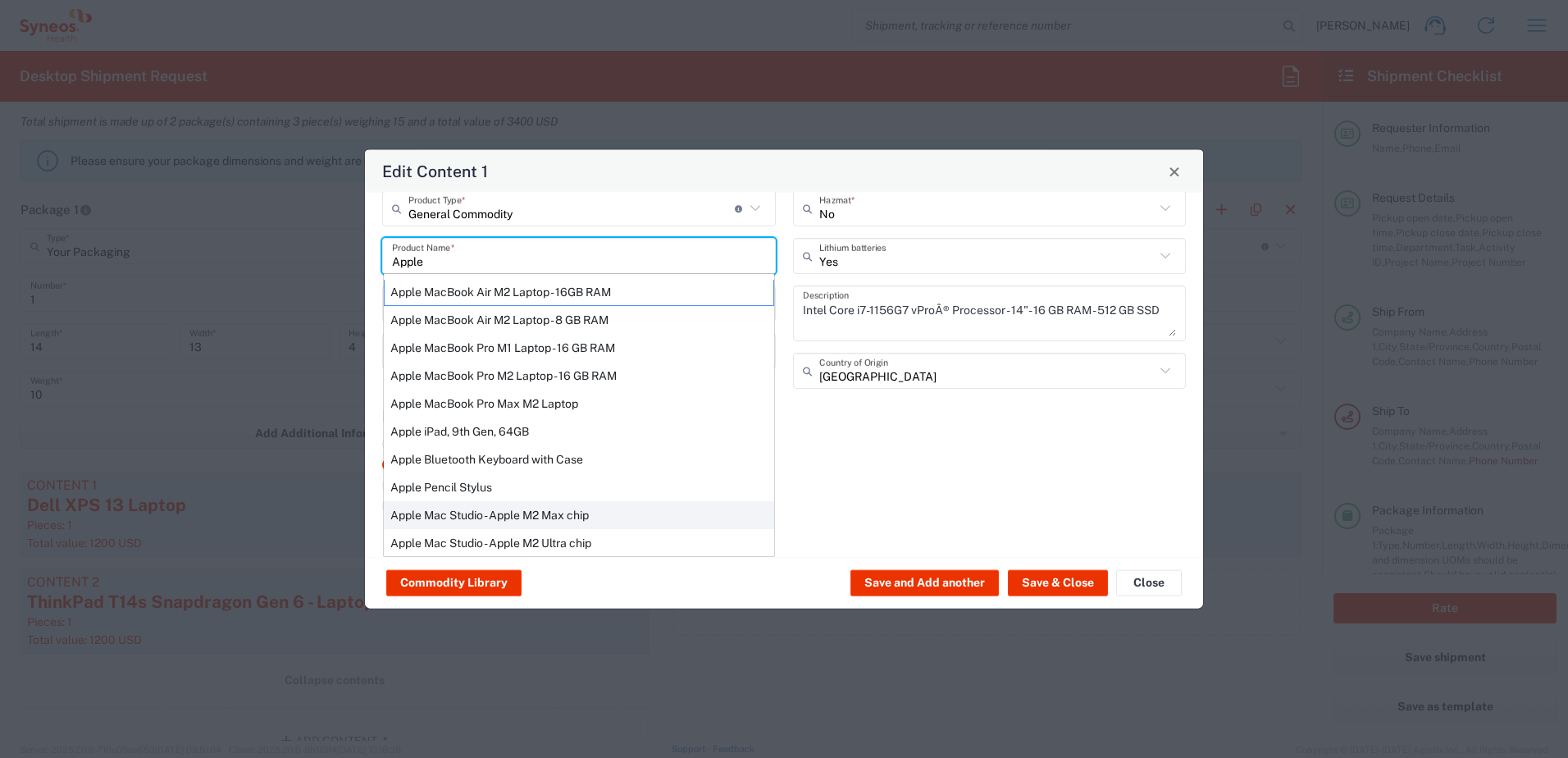
scroll to position [0, 0]
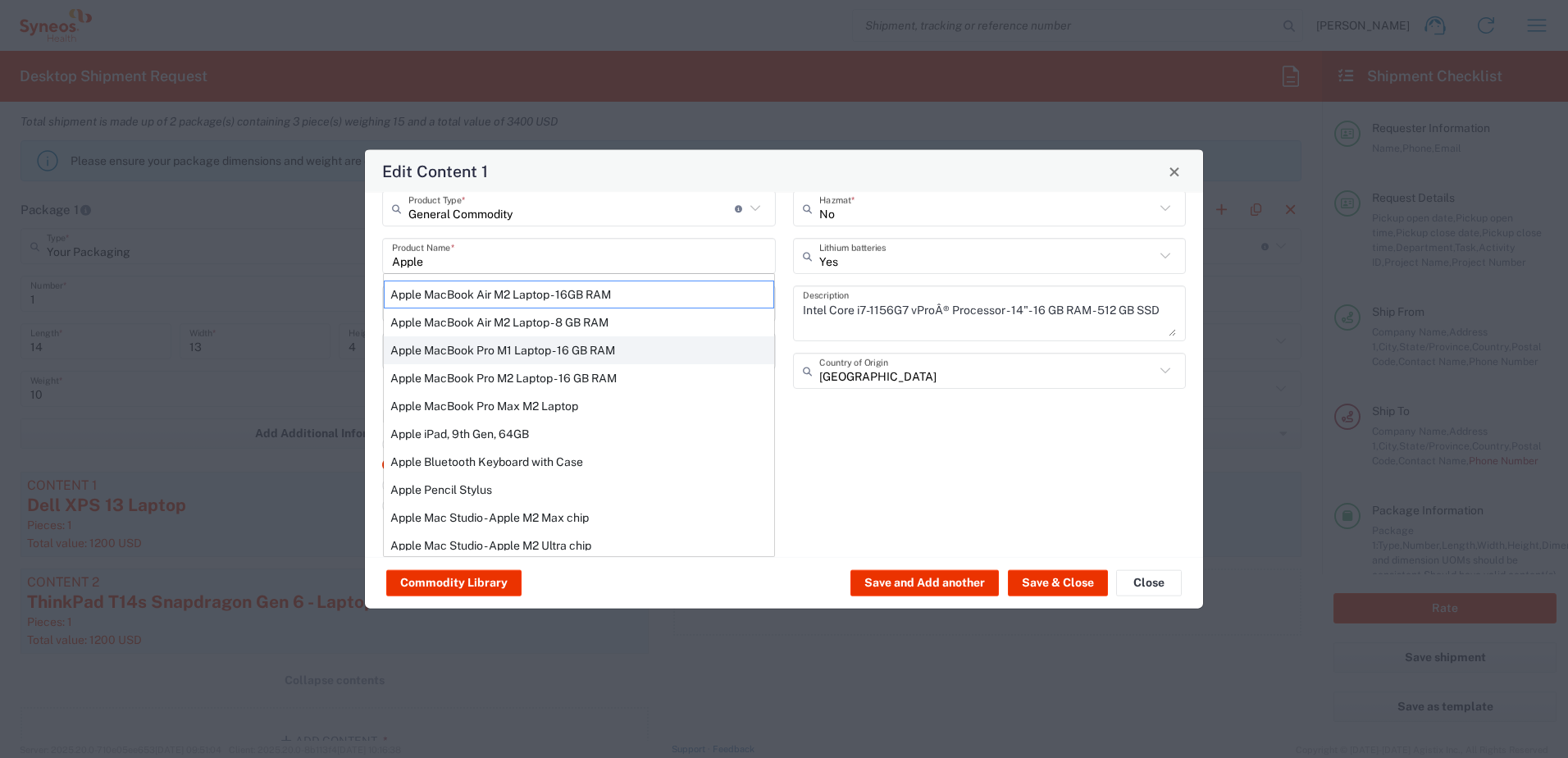
click at [565, 348] on div "Apple MacBook Pro M1 Laptop - 16 GB RAM" at bounding box center [579, 349] width 390 height 28
type input "Apple MacBook Pro M1 Laptop - 16 GB RAM"
type textarea "M1 Pro - 16-core GPU - 16 GB RAM - 512 GB SSD"
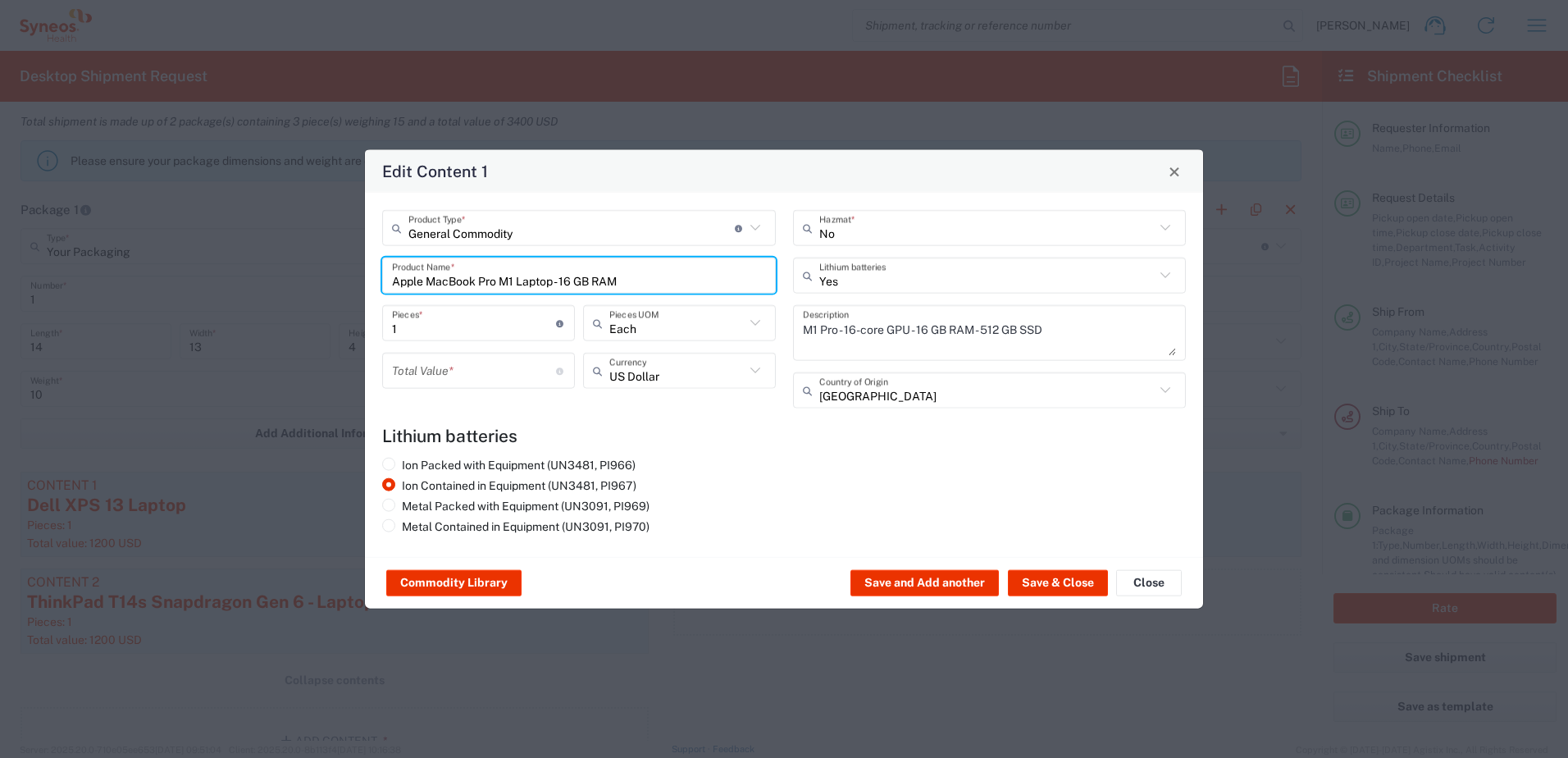
click at [450, 364] on input "number" at bounding box center [474, 370] width 164 height 28
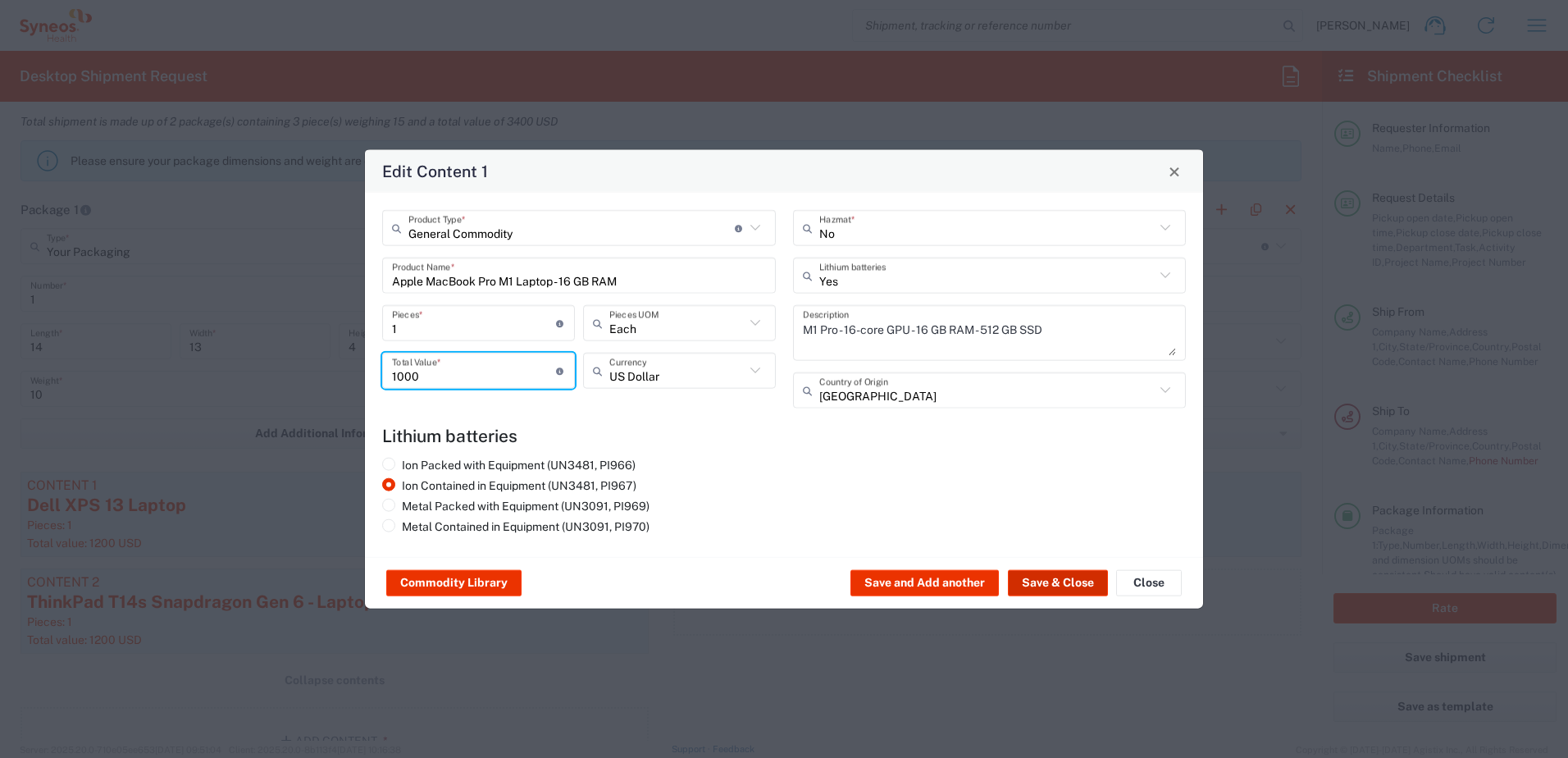
type input "1000"
click at [1060, 581] on button "Save & Close" at bounding box center [1058, 583] width 100 height 27
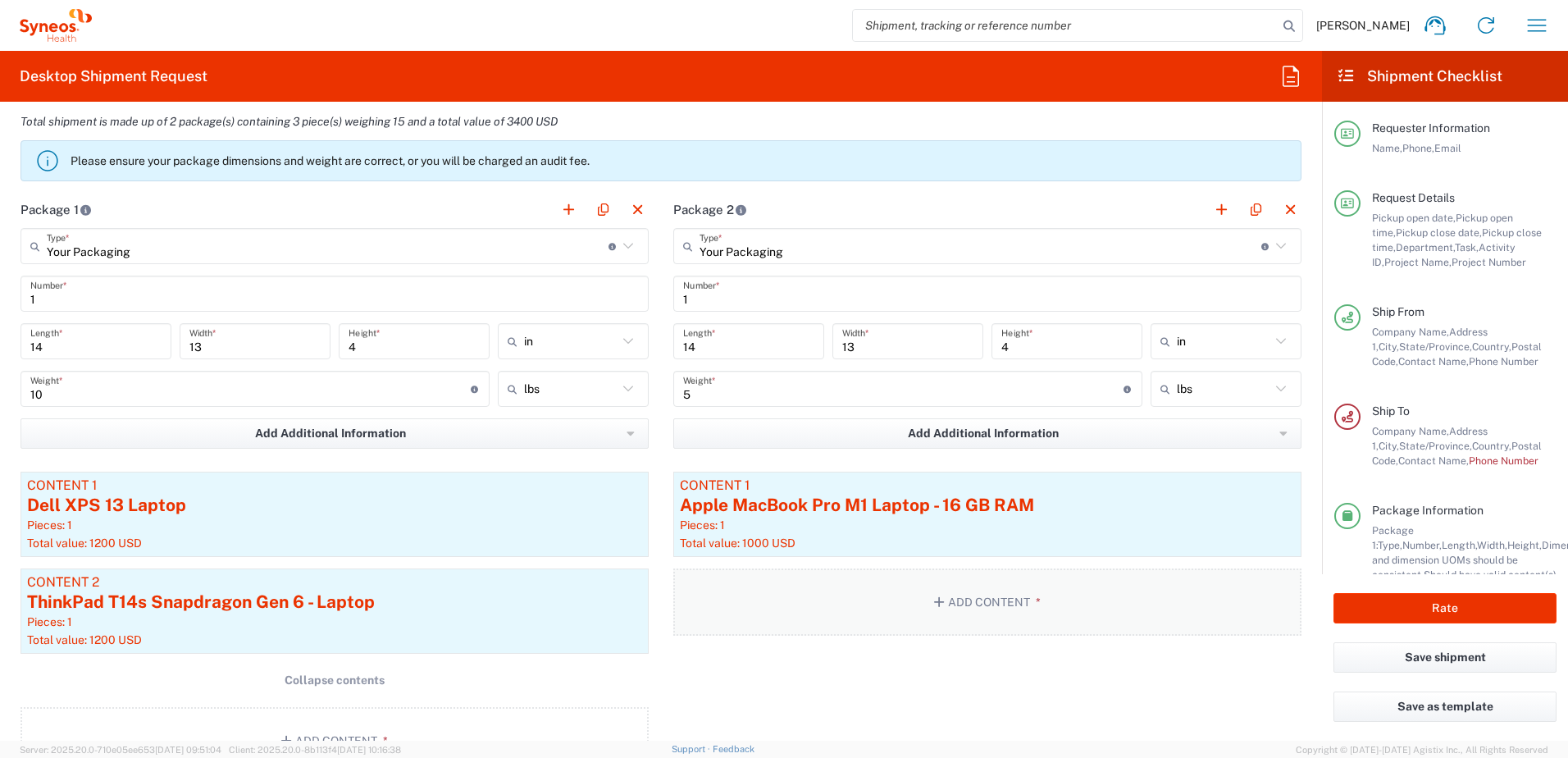
click at [937, 594] on button "Add Content *" at bounding box center [988, 602] width 628 height 68
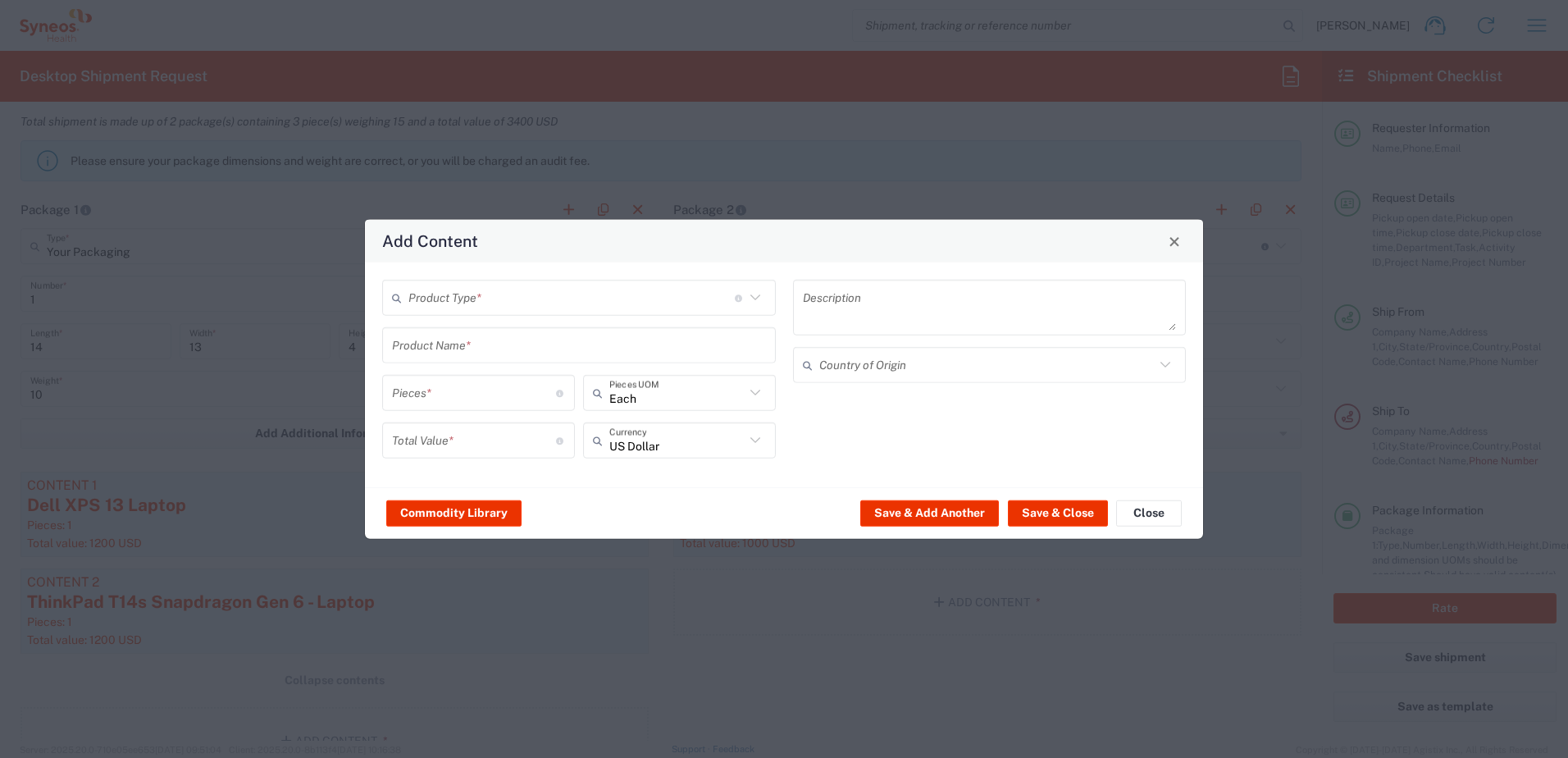
click at [524, 307] on input "text" at bounding box center [572, 297] width 326 height 28
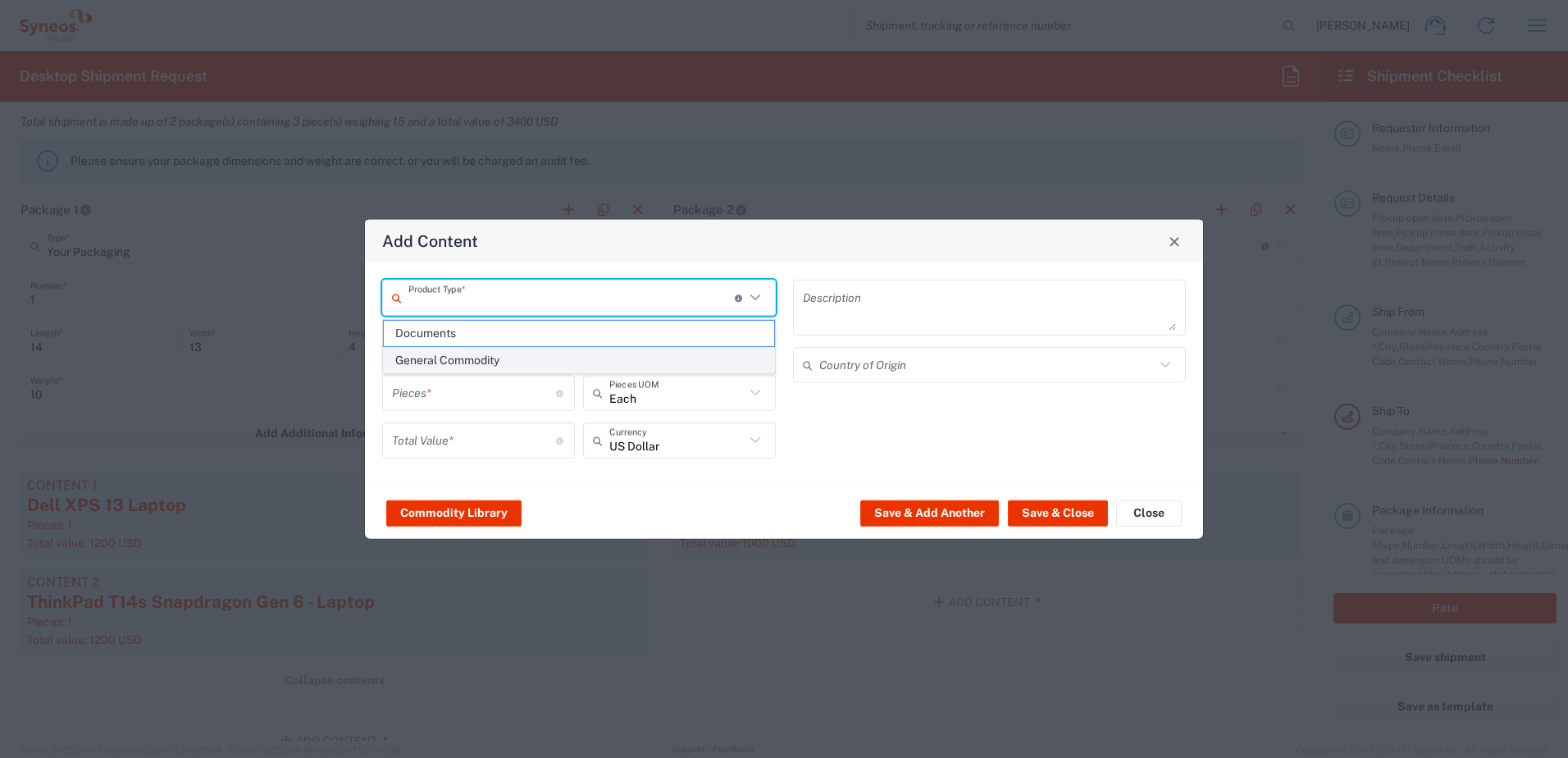
click at [489, 355] on span "General Commodity" at bounding box center [579, 360] width 390 height 26
type input "General Commodity"
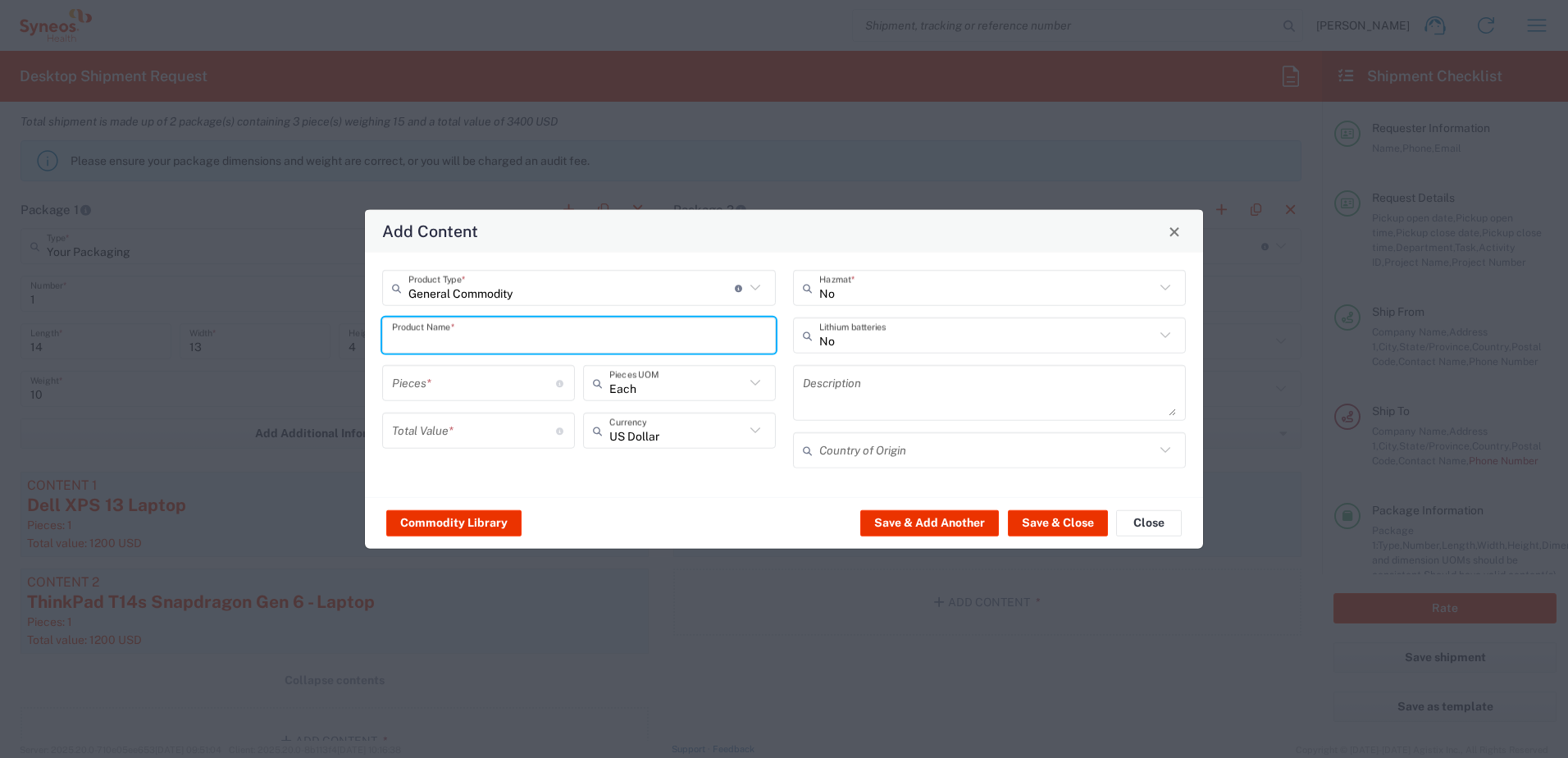
click at [491, 343] on input "text" at bounding box center [579, 335] width 374 height 28
drag, startPoint x: 493, startPoint y: 347, endPoint x: 388, endPoint y: 336, distance: 105.6
click at [388, 336] on div "MBP Product Name *" at bounding box center [579, 335] width 394 height 36
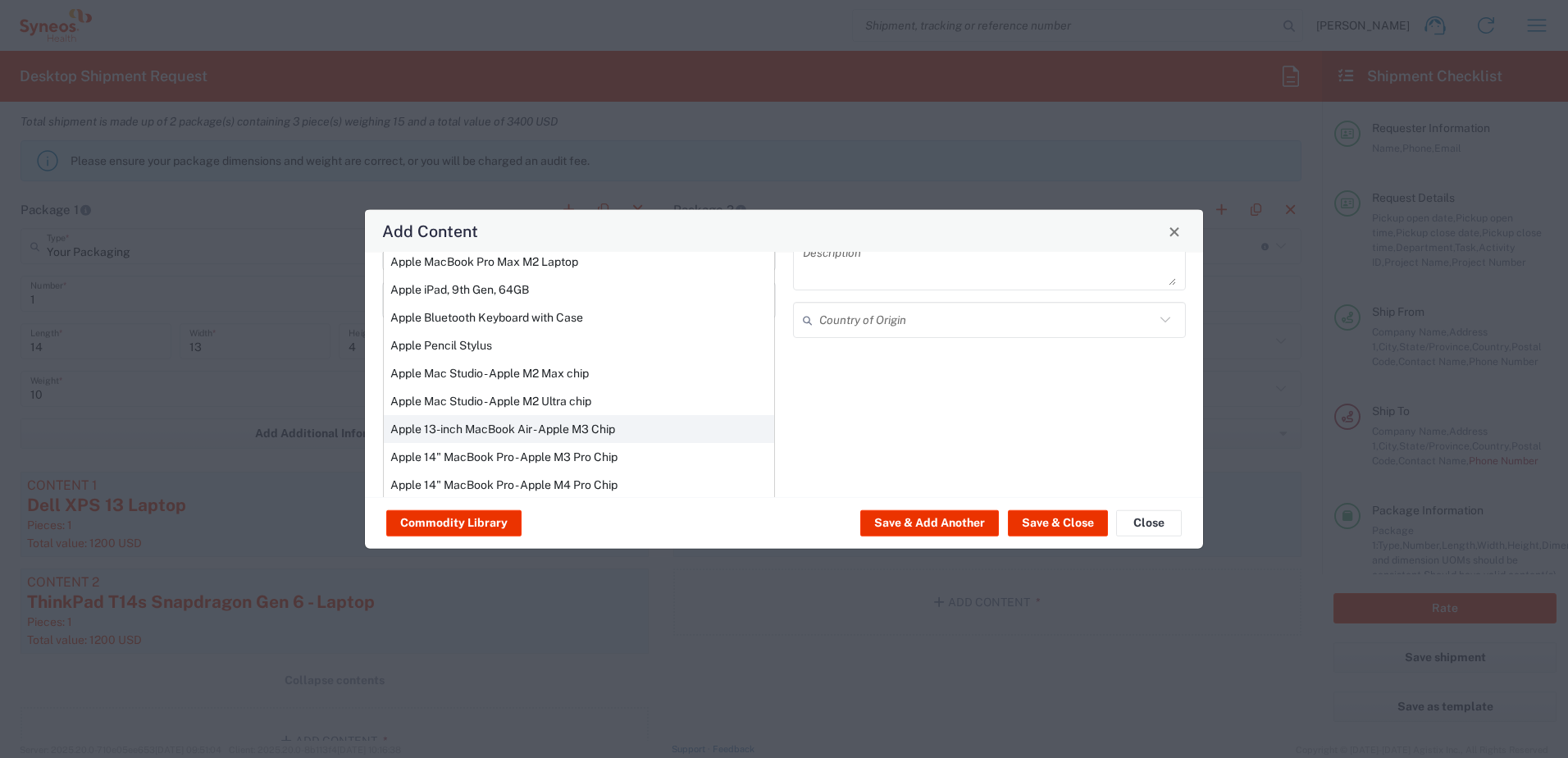
scroll to position [140, 0]
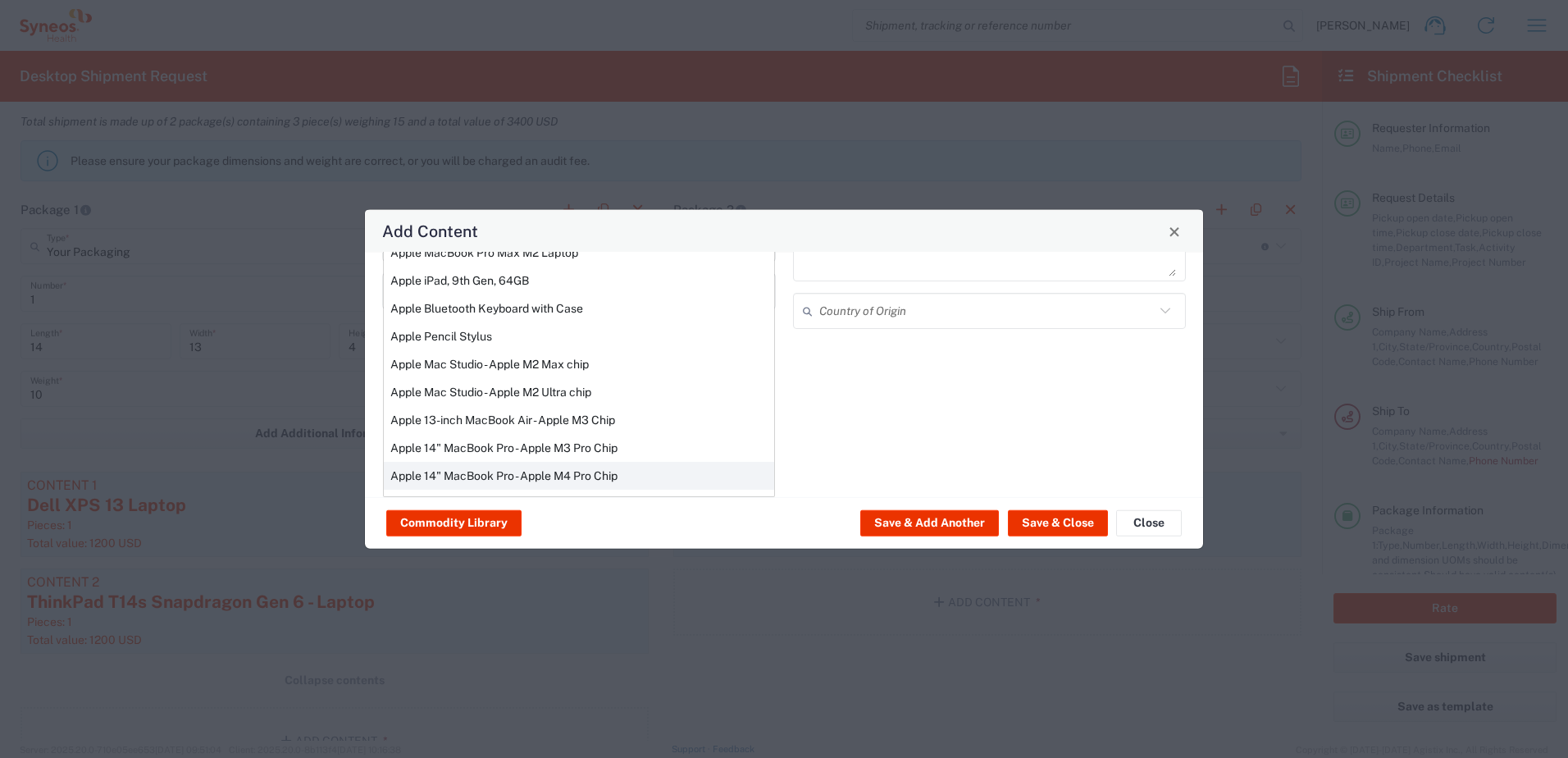
click at [522, 475] on div "Apple 14" MacBook Pro - Apple M4 Pro Chip" at bounding box center [579, 475] width 390 height 28
type input "Apple 14" MacBook Pro - Apple M4 Pro Chip"
type textarea "Apple Laptop"
type input "[GEOGRAPHIC_DATA]"
type input "Yes"
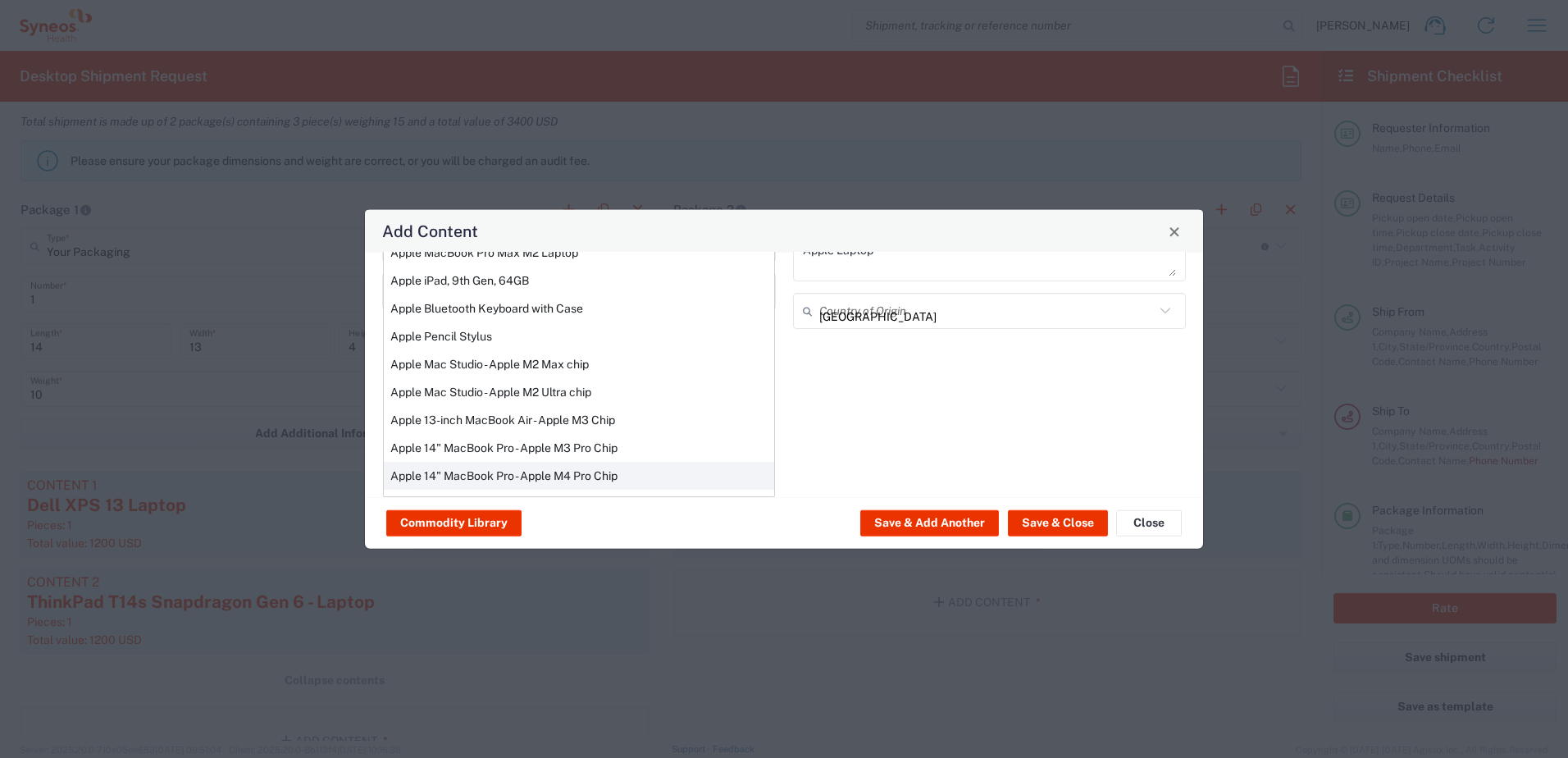
scroll to position [0, 0]
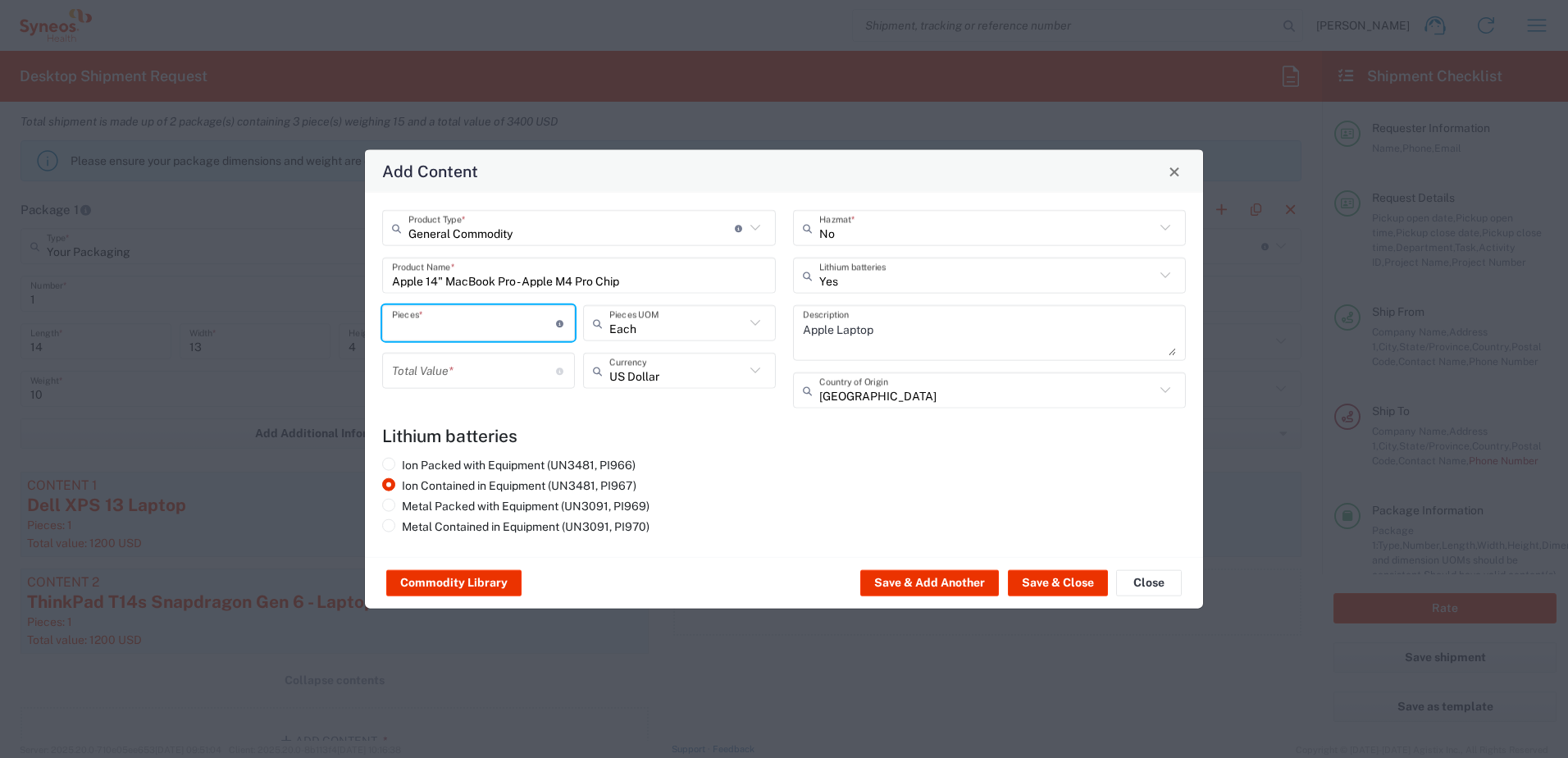
click at [470, 327] on input "number" at bounding box center [474, 323] width 164 height 28
type input "1"
click at [451, 376] on input "number" at bounding box center [474, 370] width 164 height 28
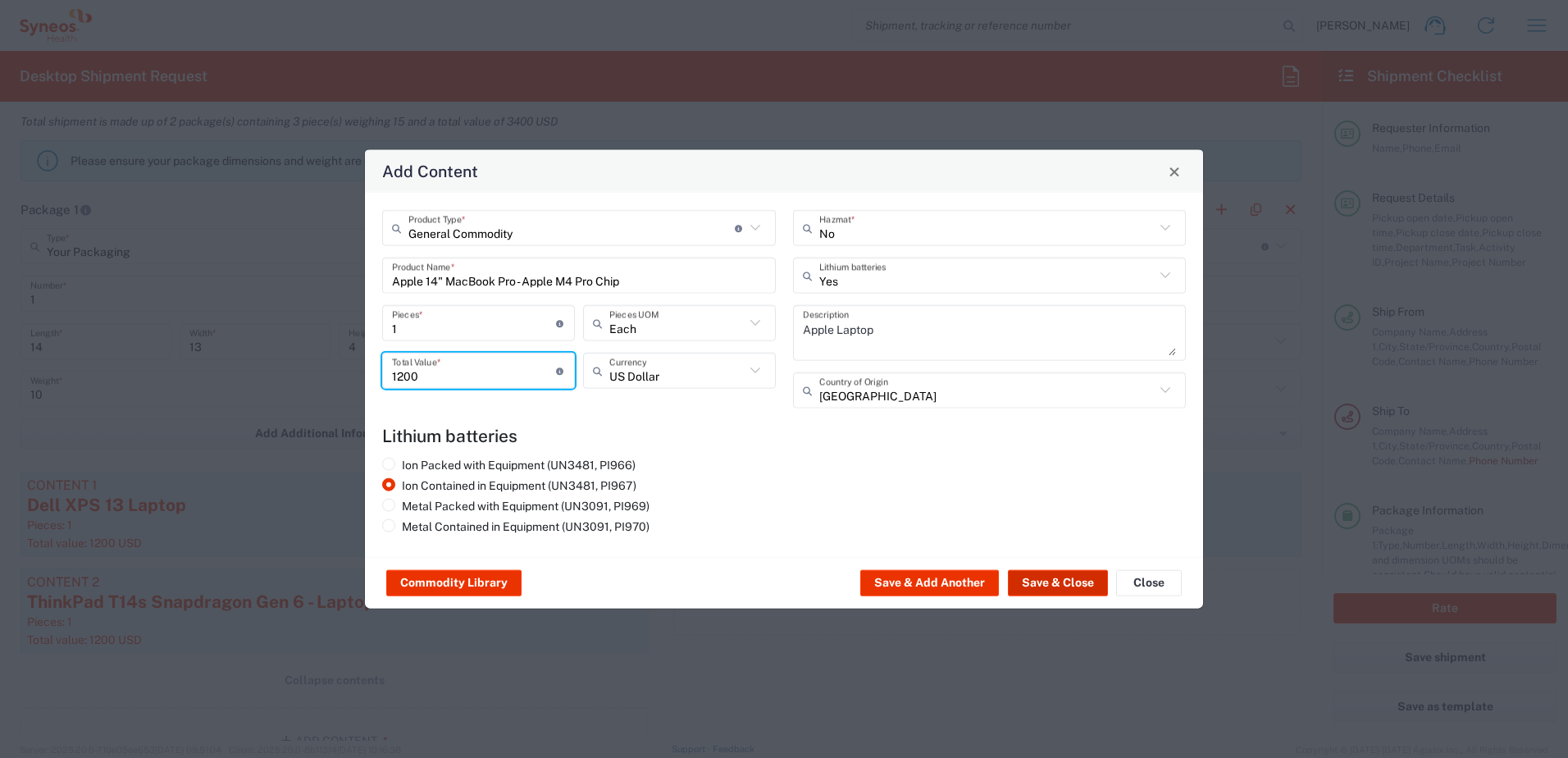
type input "1200"
click at [1056, 579] on button "Save & Close" at bounding box center [1058, 583] width 100 height 27
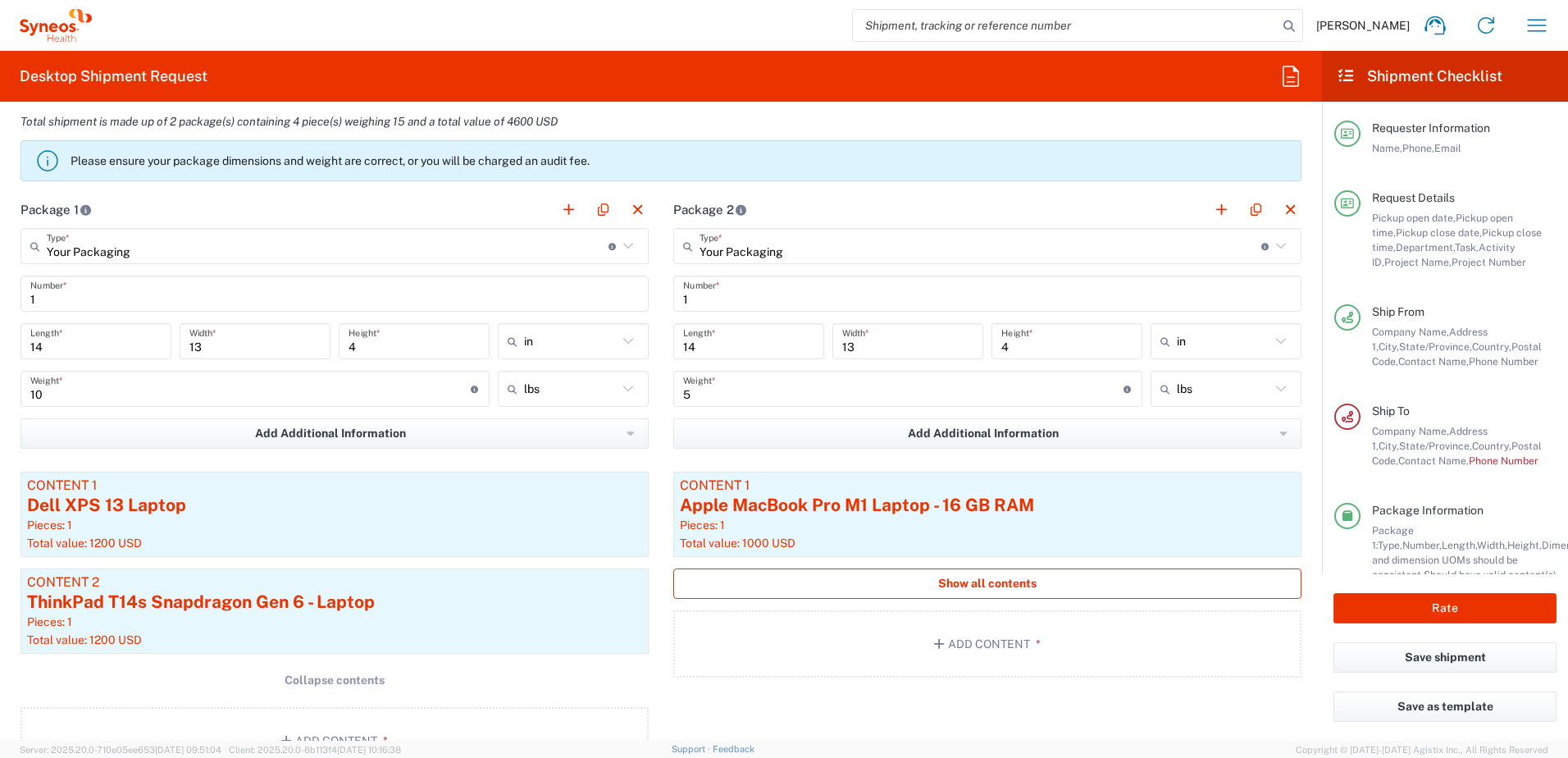
click at [925, 575] on button "Show all contents" at bounding box center [988, 583] width 628 height 30
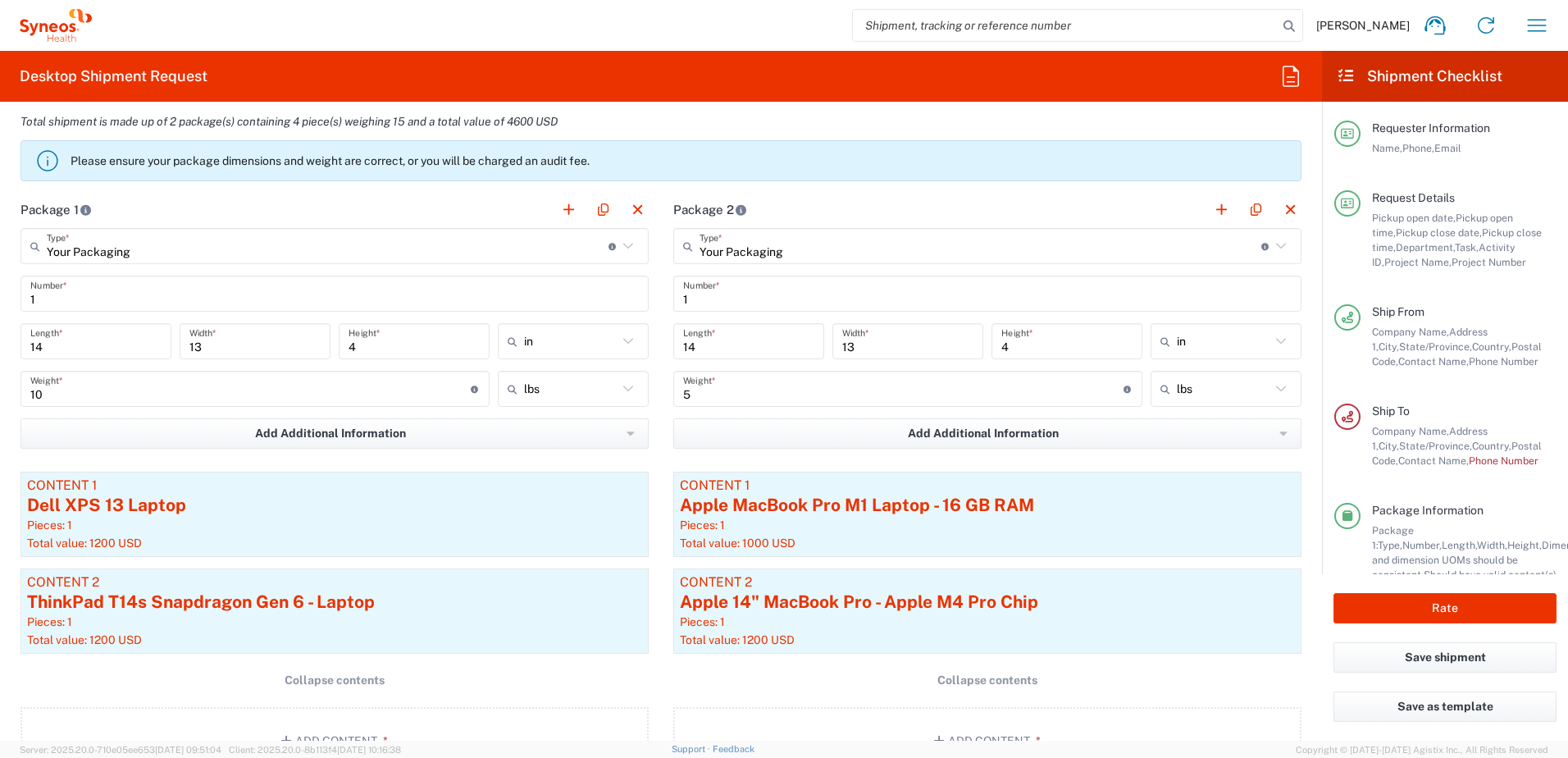
drag, startPoint x: 727, startPoint y: 372, endPoint x: 715, endPoint y: 388, distance: 20.0
click at [722, 377] on div "5 Weight * Total weight of package(s) in pounds or kilograms" at bounding box center [908, 388] width 469 height 36
click at [715, 388] on input "5" at bounding box center [903, 389] width 440 height 28
drag, startPoint x: 721, startPoint y: 390, endPoint x: 631, endPoint y: 385, distance: 90.1
click at [631, 385] on div "Package 1 Your Packaging Type * Material used to package goods Your Packaging E…" at bounding box center [660, 489] width 1306 height 595
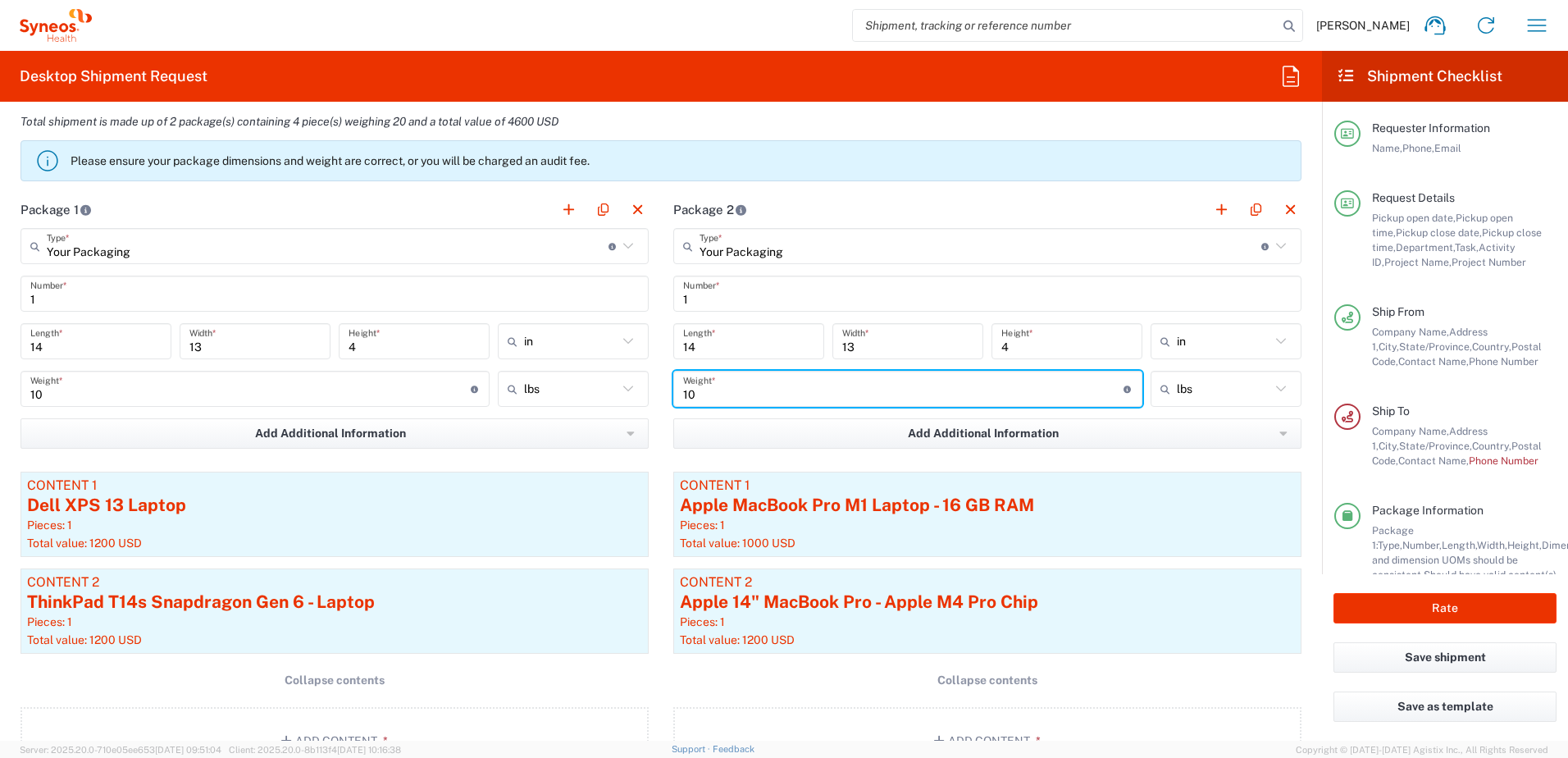
type input "10"
click at [661, 676] on main "Your Packaging Type * Material used to package goods Your Packaging Envelope La…" at bounding box center [988, 504] width 652 height 552
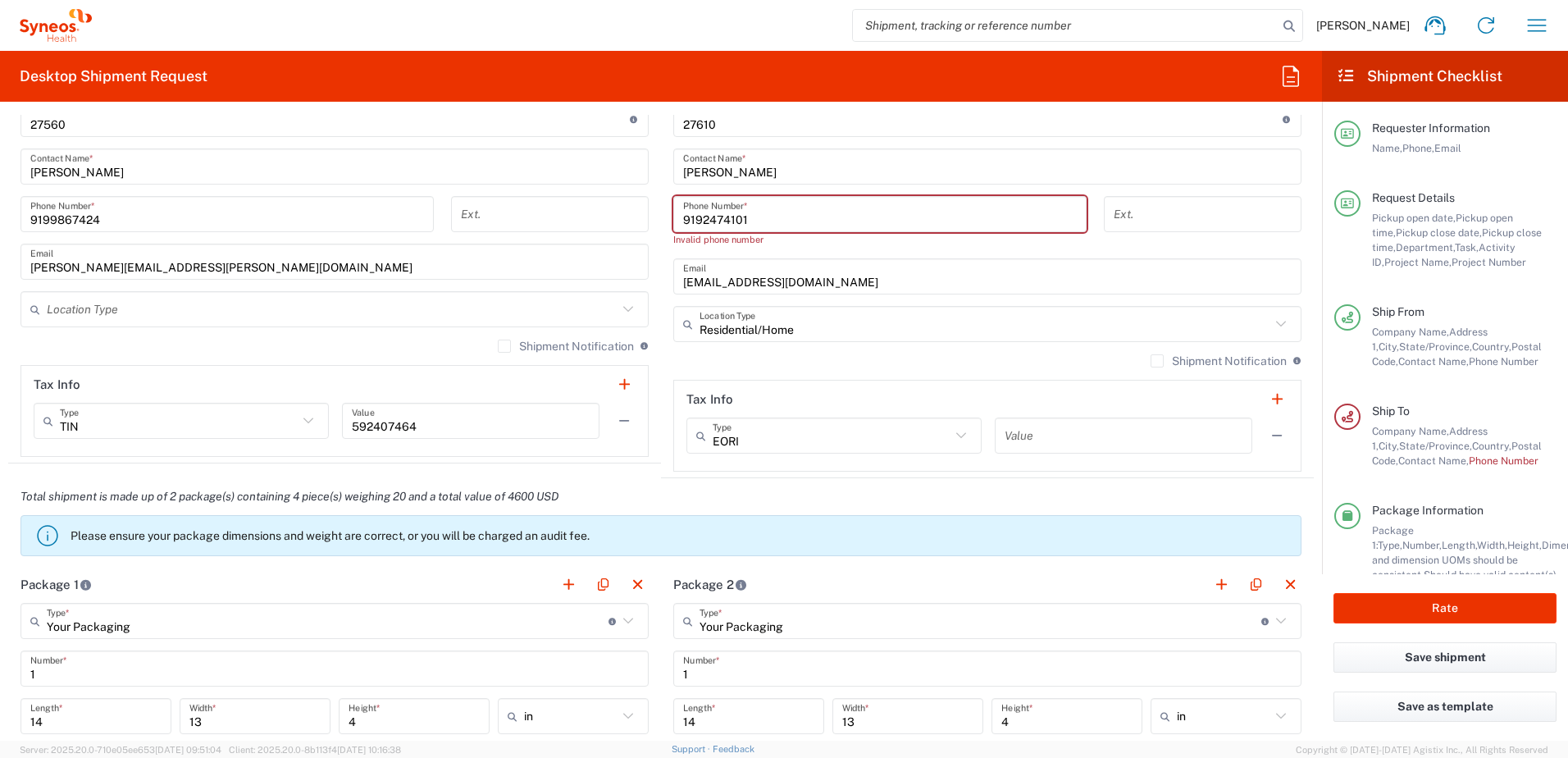
scroll to position [1148, 0]
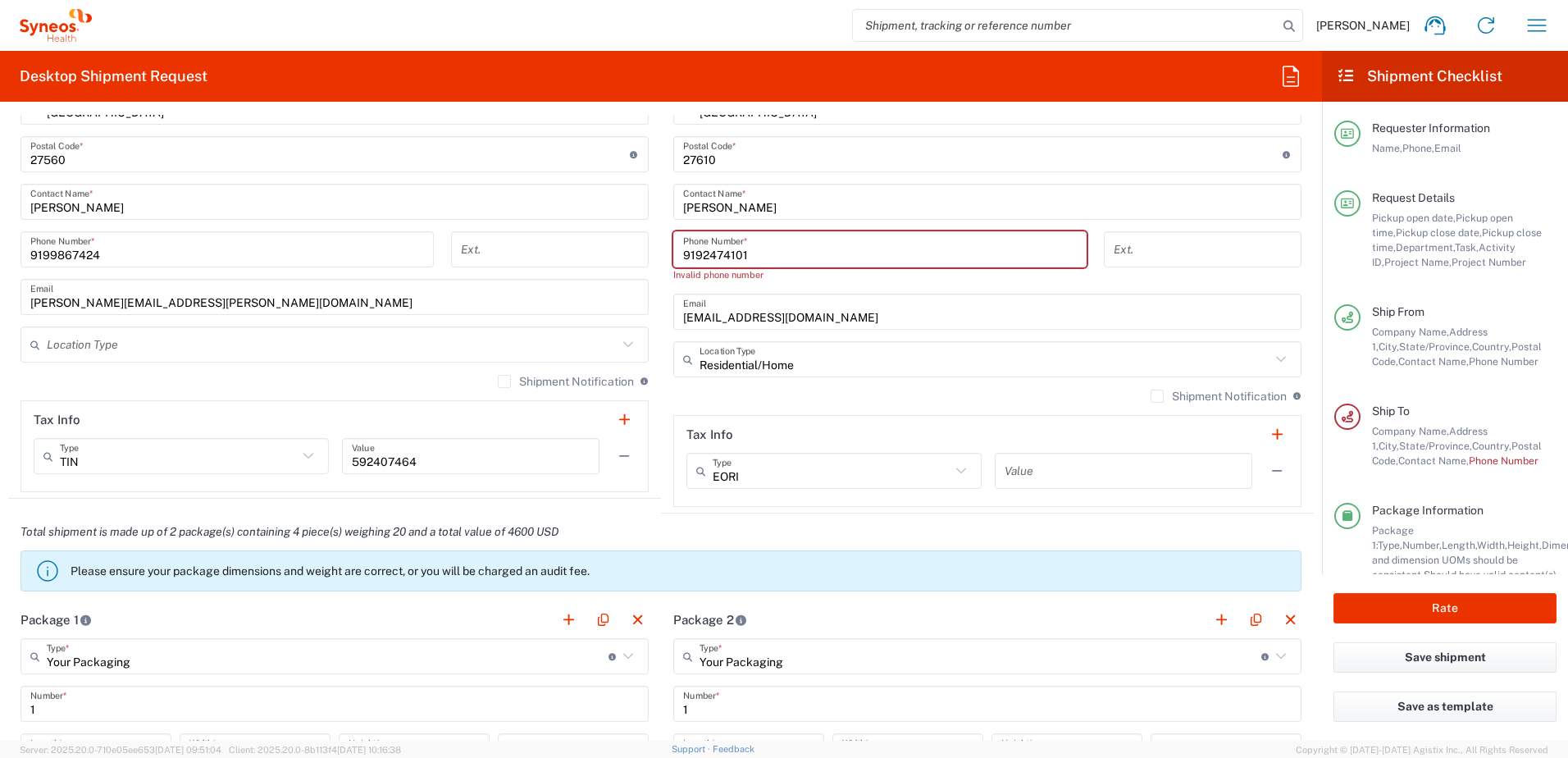
click at [760, 251] on input "9192474101‬" at bounding box center [880, 250] width 394 height 28
click at [784, 252] on input "9192474101‬" at bounding box center [880, 250] width 394 height 28
click at [684, 254] on input "9192474101‬" at bounding box center [880, 250] width 394 height 28
click at [764, 254] on input "9192474101‬" at bounding box center [880, 250] width 394 height 28
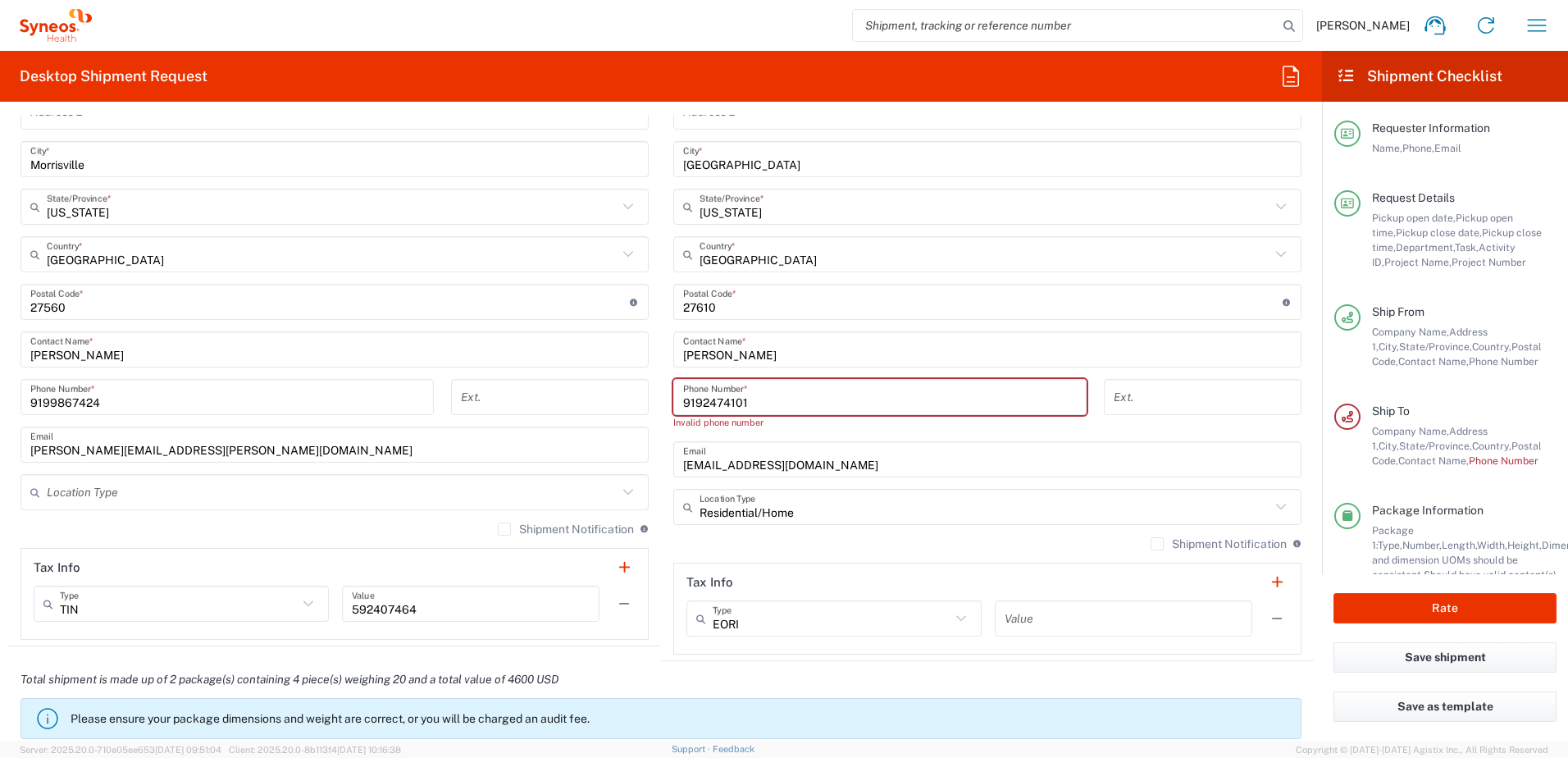
scroll to position [984, 0]
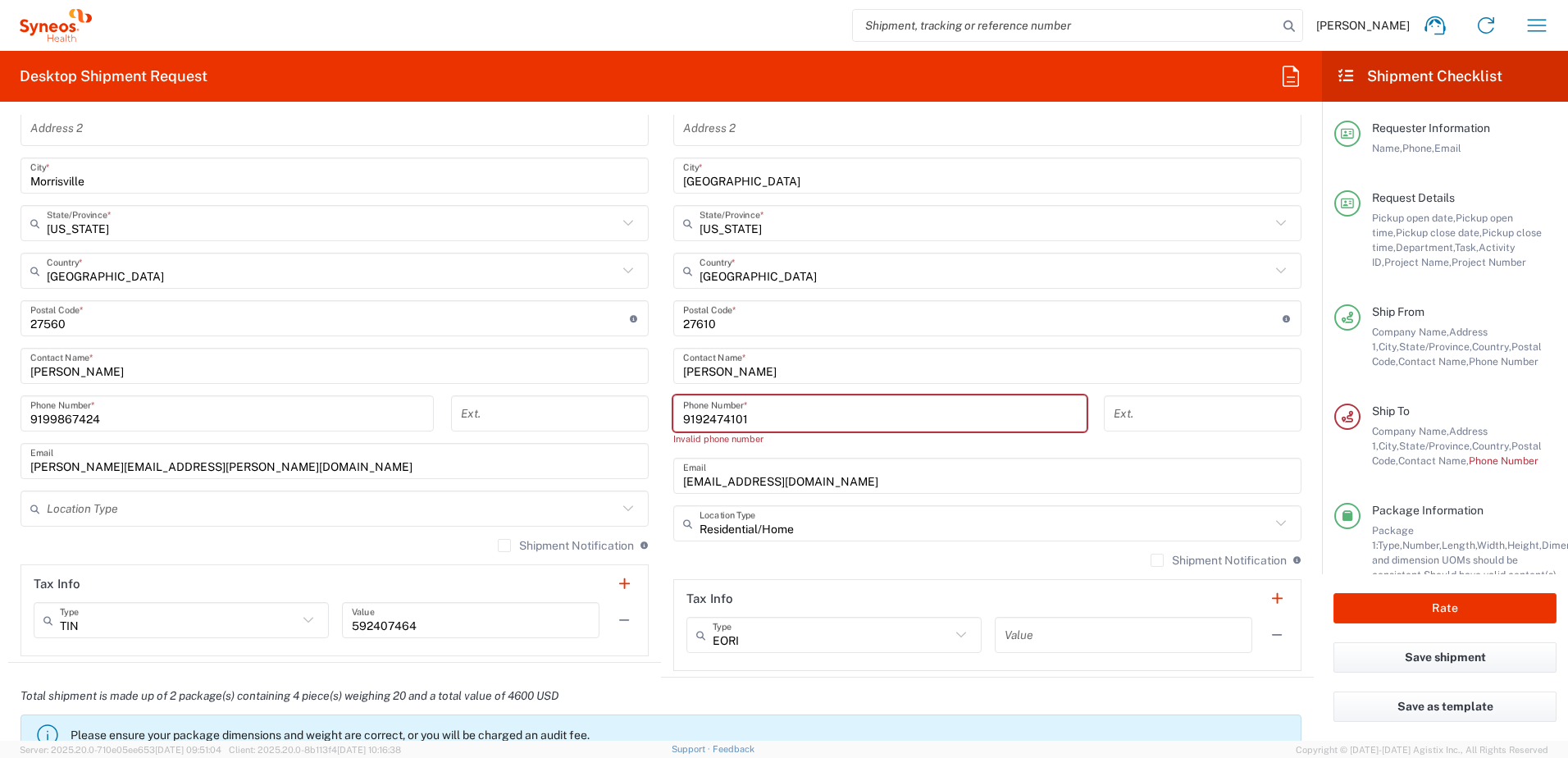
click at [762, 419] on input "9192474101‬" at bounding box center [880, 413] width 394 height 28
click at [684, 419] on input "9192474101‬" at bounding box center [880, 413] width 394 height 28
click at [783, 421] on input "9192474101‬" at bounding box center [880, 413] width 394 height 28
click at [778, 412] on input "9192474101‬" at bounding box center [880, 413] width 394 height 28
drag, startPoint x: 782, startPoint y: 419, endPoint x: 649, endPoint y: 395, distance: 135.1
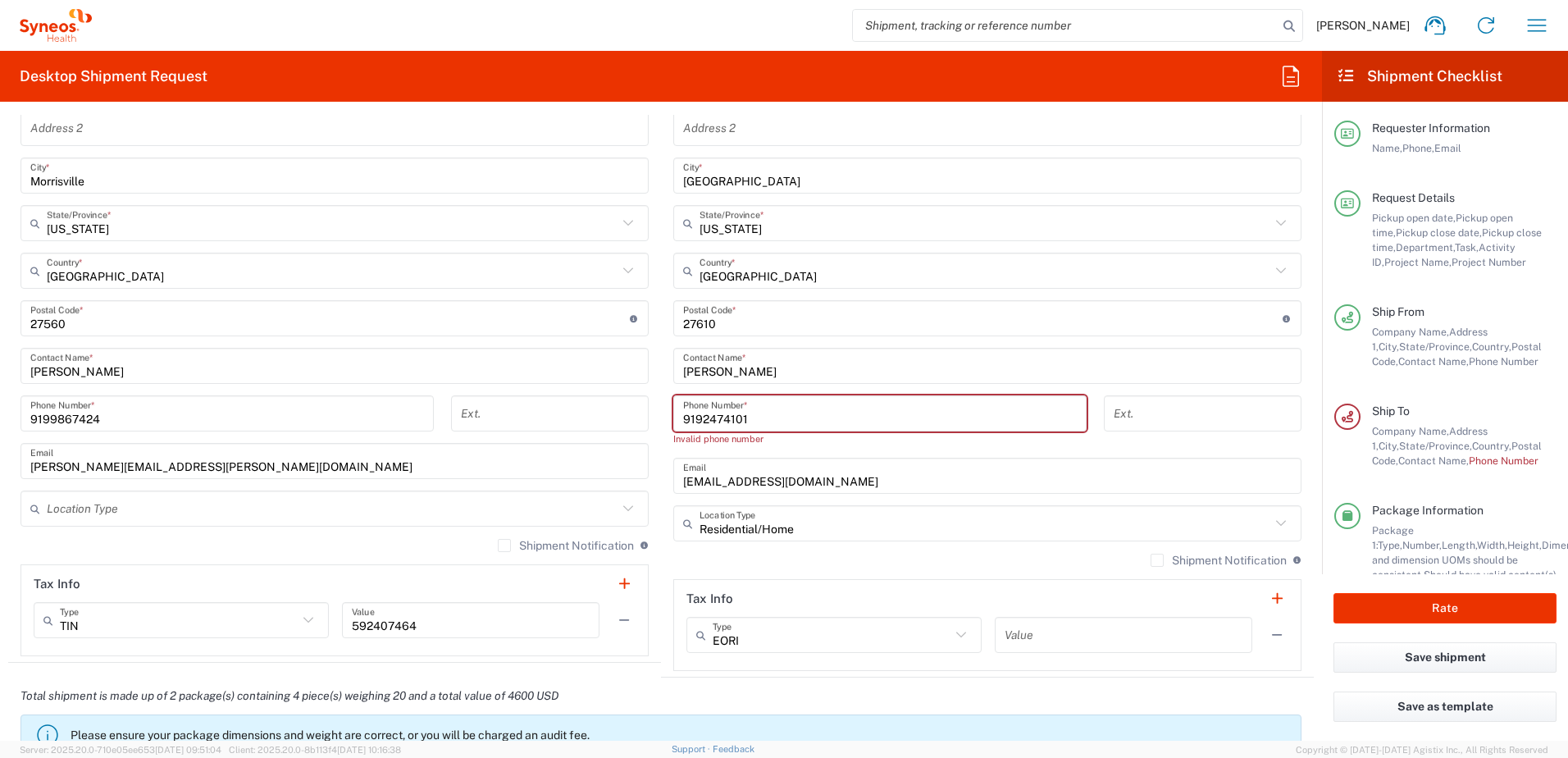
click at [649, 395] on div "Ship From Location [PERSON_NAME] LLC-[GEOGRAPHIC_DATA] [GEOGRAPHIC_DATA] [GEOGR…" at bounding box center [660, 304] width 1306 height 747
paste input "(919) 247-"
click at [852, 443] on div "Invalid phone number" at bounding box center [880, 438] width 413 height 15
click at [820, 452] on div "[PHONE_NUMBER]‬ Phone Number * Invalid phone number" at bounding box center [880, 427] width 430 height 62
click at [883, 495] on div "Location [PERSON_NAME] LLC-[GEOGRAPHIC_DATA] [GEOGRAPHIC_DATA] [GEOGRAPHIC_DATA…" at bounding box center [988, 319] width 628 height 704
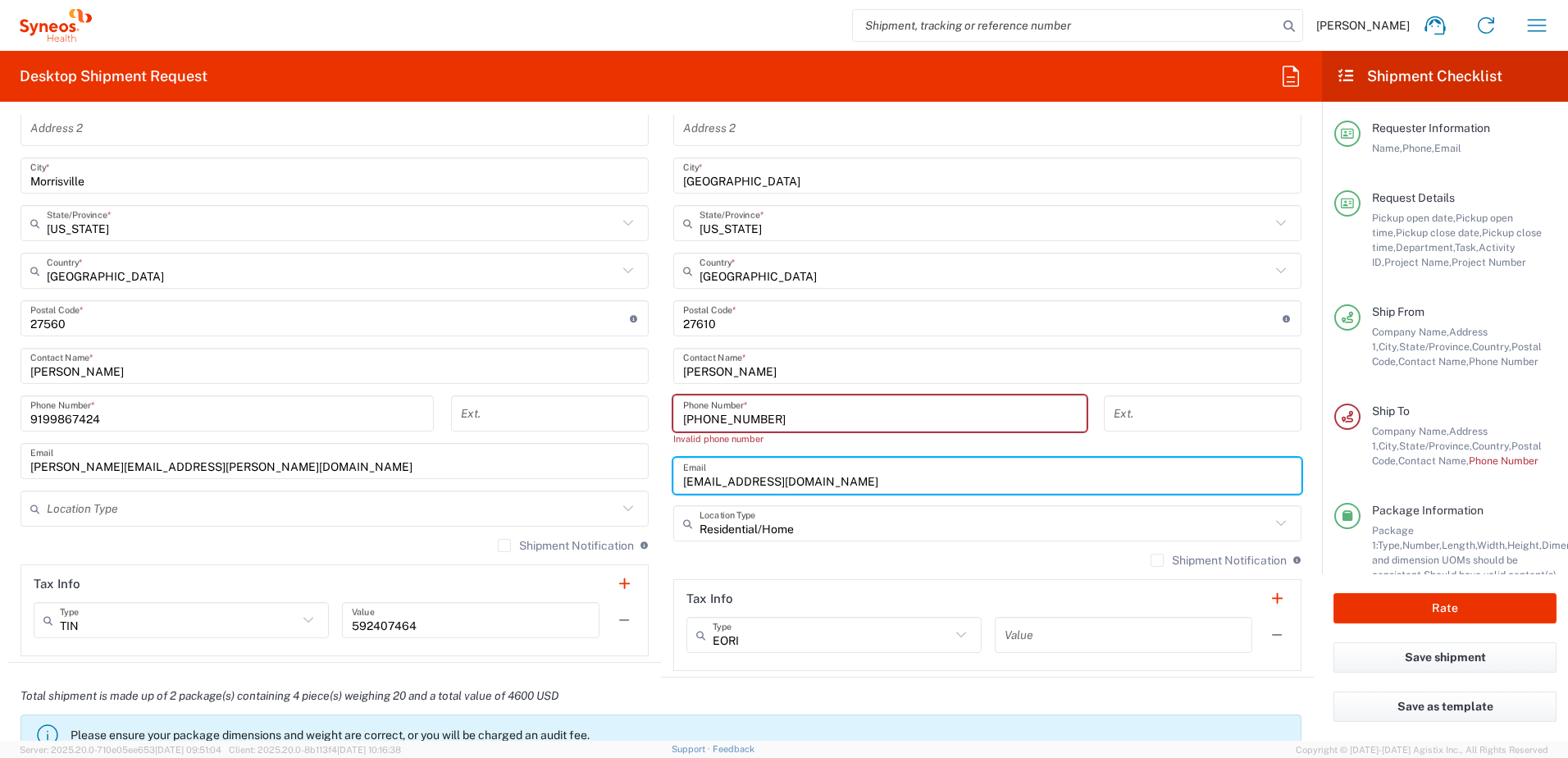
drag, startPoint x: 881, startPoint y: 487, endPoint x: 875, endPoint y: 482, distance: 7.8
click at [880, 487] on input "[EMAIL_ADDRESS][DOMAIN_NAME]" at bounding box center [988, 475] width 609 height 28
click at [852, 428] on div "[PHONE_NUMBER]‬ Phone Number *" at bounding box center [880, 413] width 413 height 36
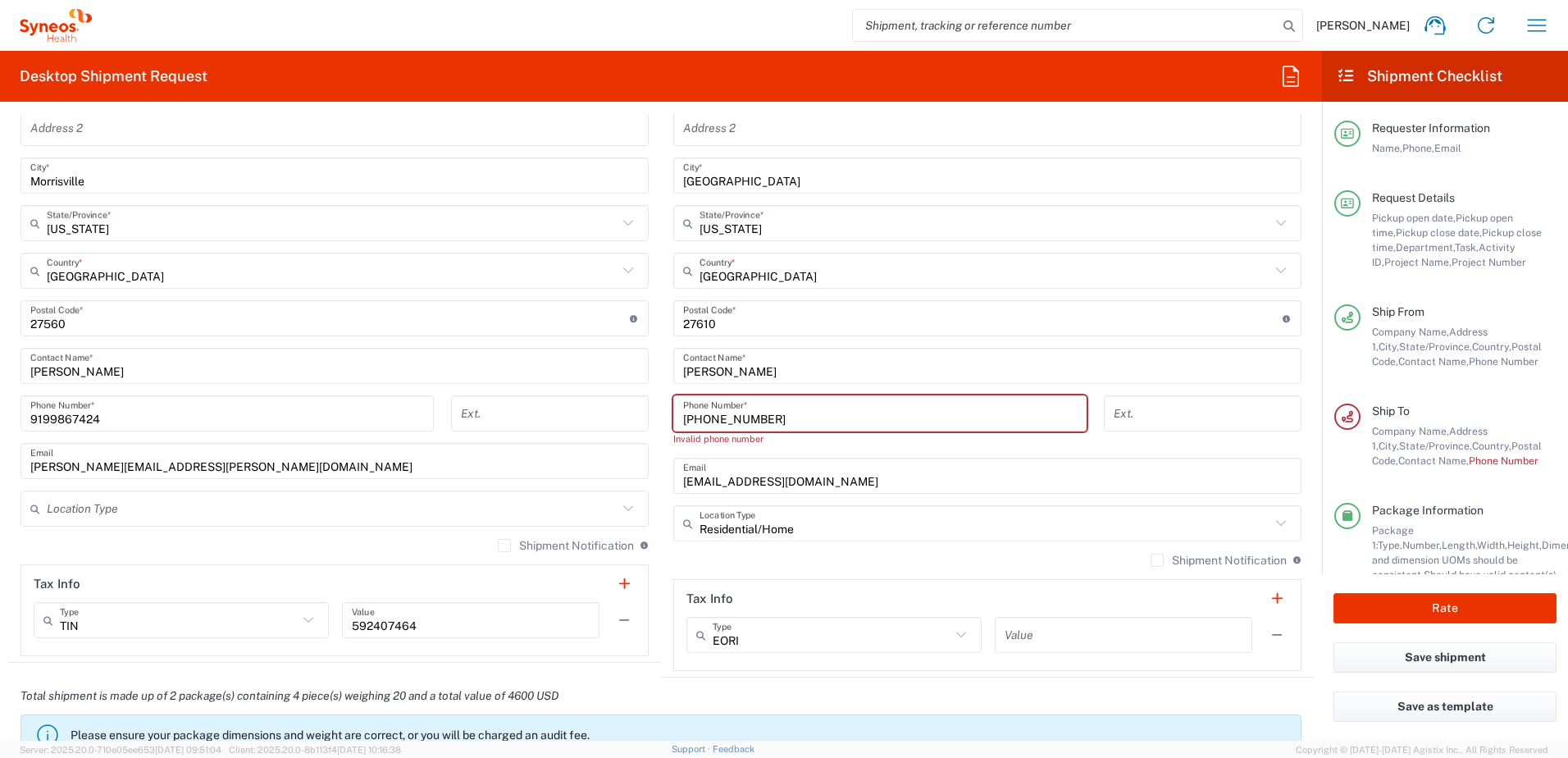
click at [833, 404] on input "[PHONE_NUMBER]‬" at bounding box center [880, 413] width 394 height 28
click at [705, 418] on input "[PHONE_NUMBER]‬" at bounding box center [880, 413] width 394 height 28
click at [728, 414] on input "[PHONE_NUMBER]‬" at bounding box center [880, 413] width 394 height 28
click at [701, 418] on input "[PHONE_NUMBER]‬" at bounding box center [880, 413] width 394 height 28
click at [684, 416] on input "(9192474101‬" at bounding box center [880, 413] width 394 height 28
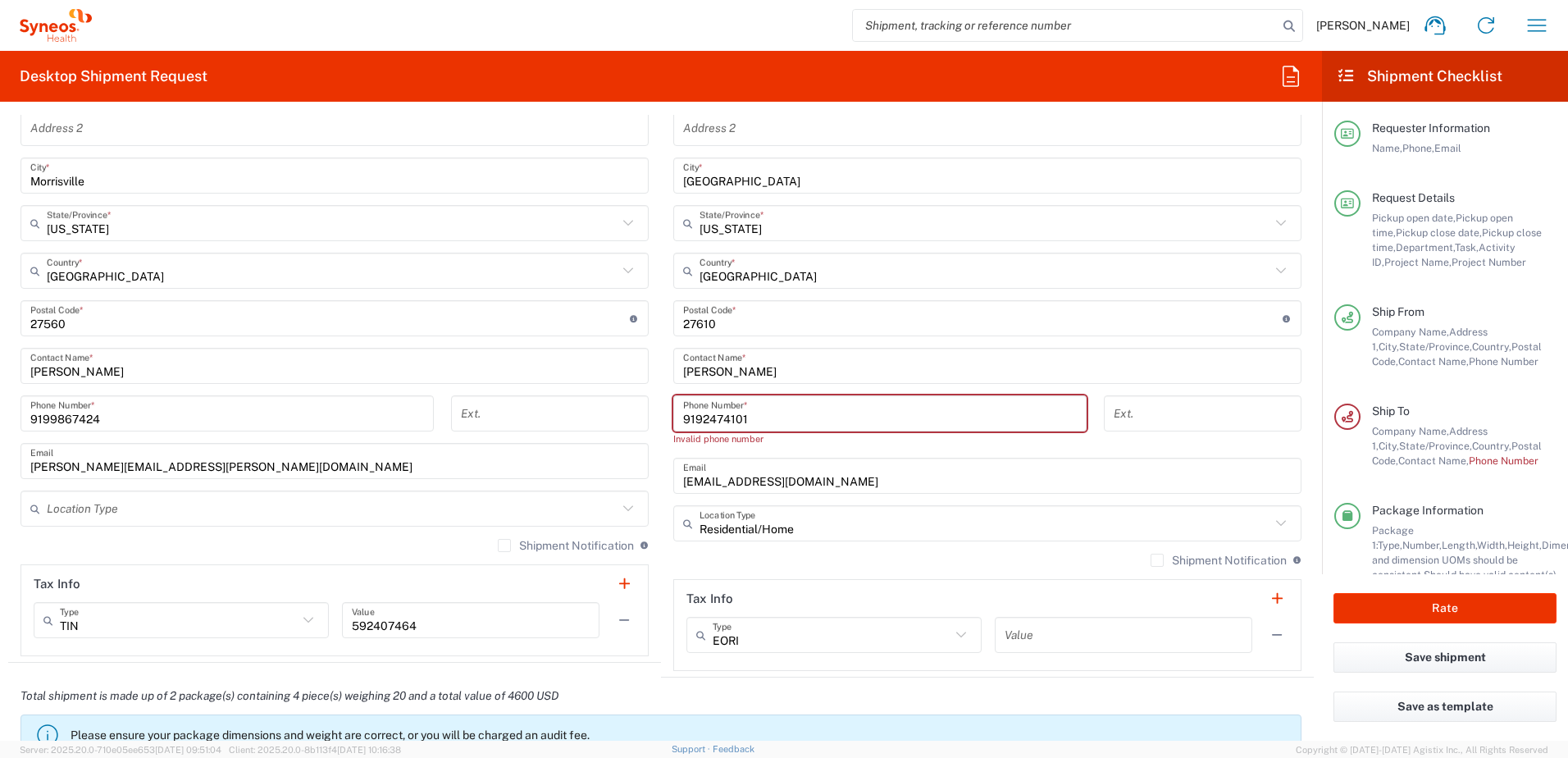
click at [761, 409] on input "9192474101‬" at bounding box center [880, 413] width 394 height 28
click at [854, 460] on div "[EMAIL_ADDRESS][DOMAIN_NAME] Email" at bounding box center [988, 475] width 628 height 36
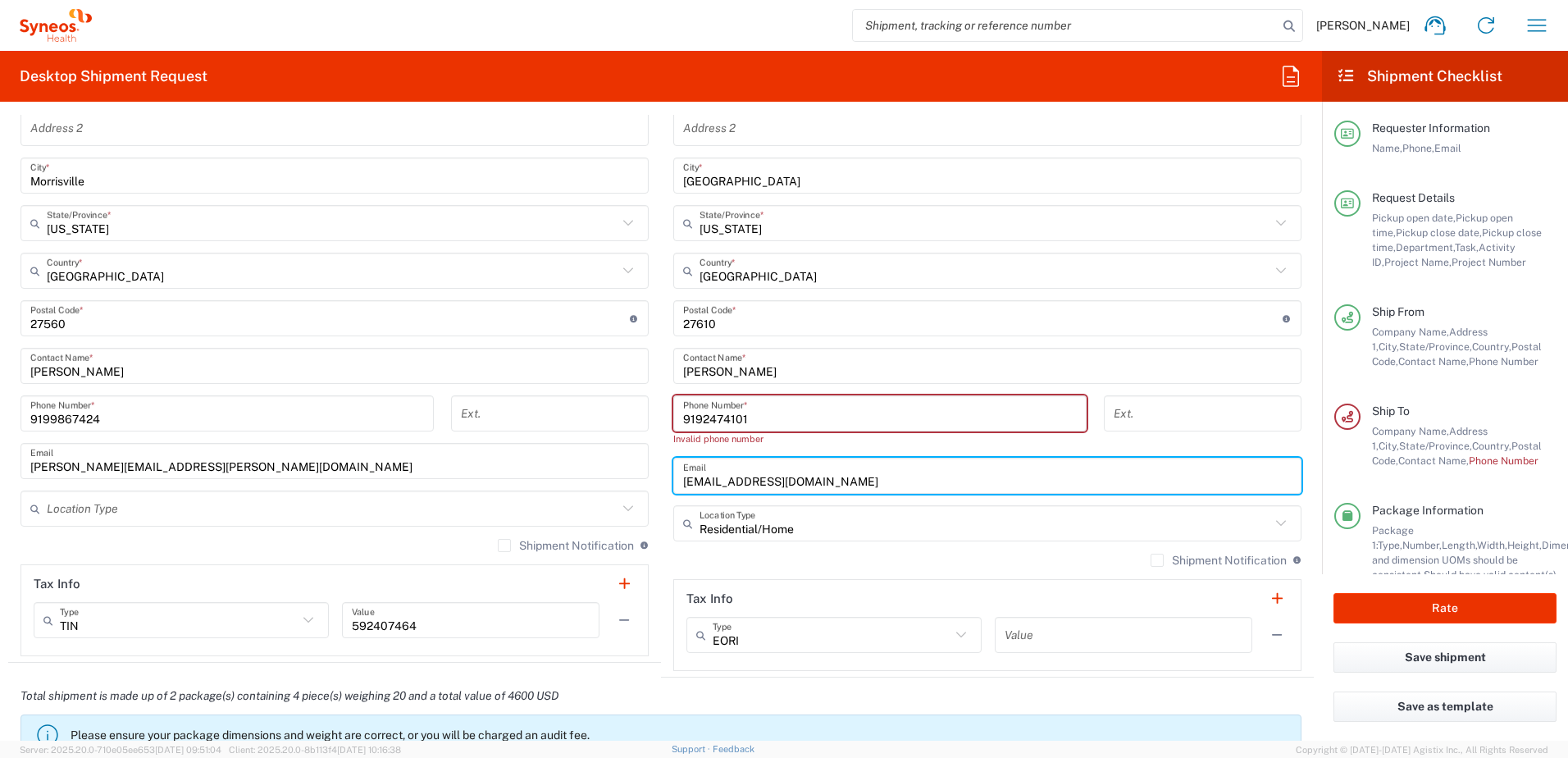
click at [844, 443] on div "Invalid phone number" at bounding box center [880, 438] width 413 height 15
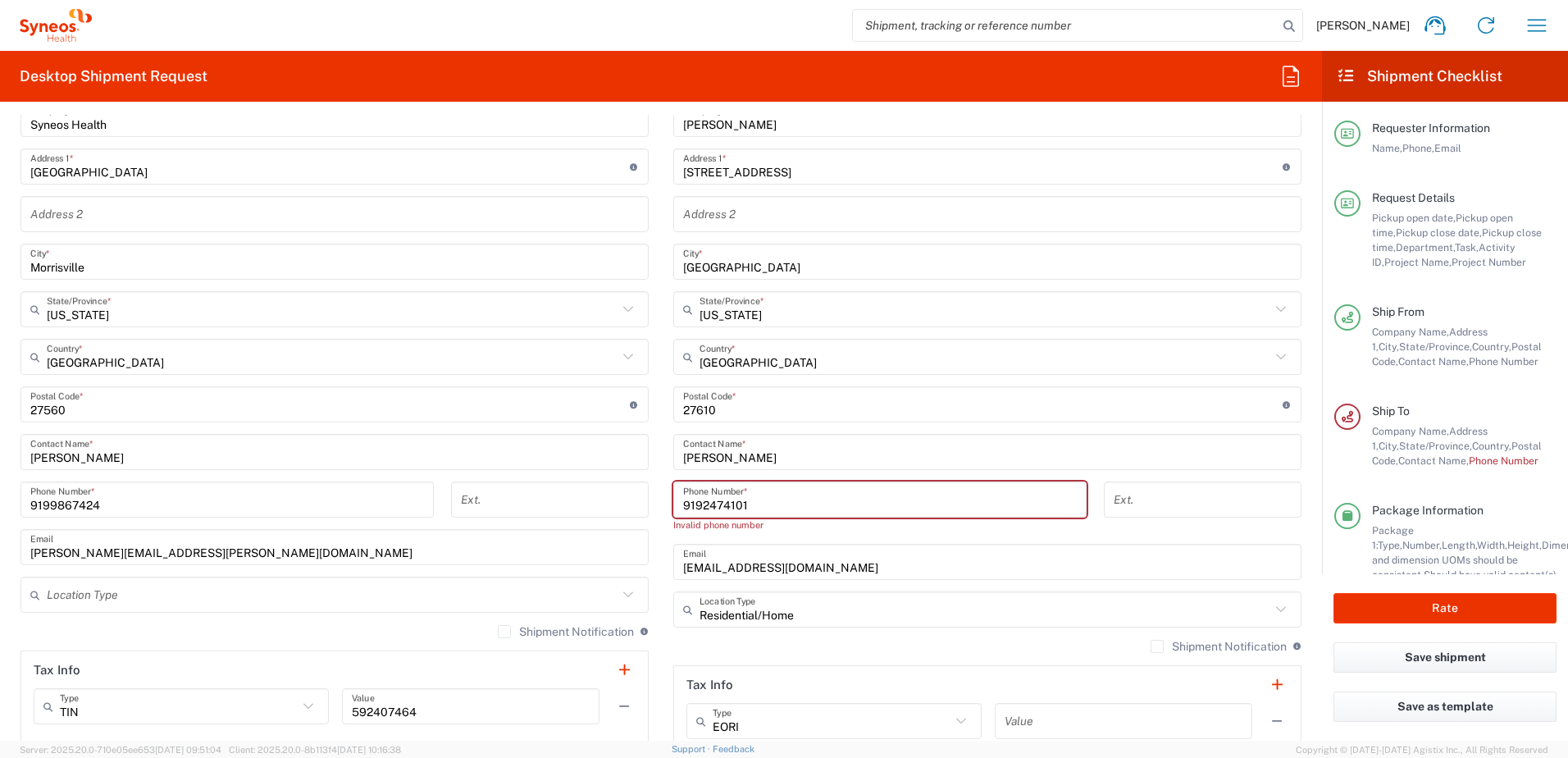
scroll to position [902, 0]
click at [789, 501] on input "9192474101‬" at bounding box center [880, 496] width 394 height 28
click at [779, 498] on input "9192474101‬" at bounding box center [880, 496] width 394 height 28
click at [778, 493] on input "9192474101‬" at bounding box center [880, 496] width 394 height 28
click at [800, 526] on div "Invalid phone number" at bounding box center [880, 521] width 413 height 15
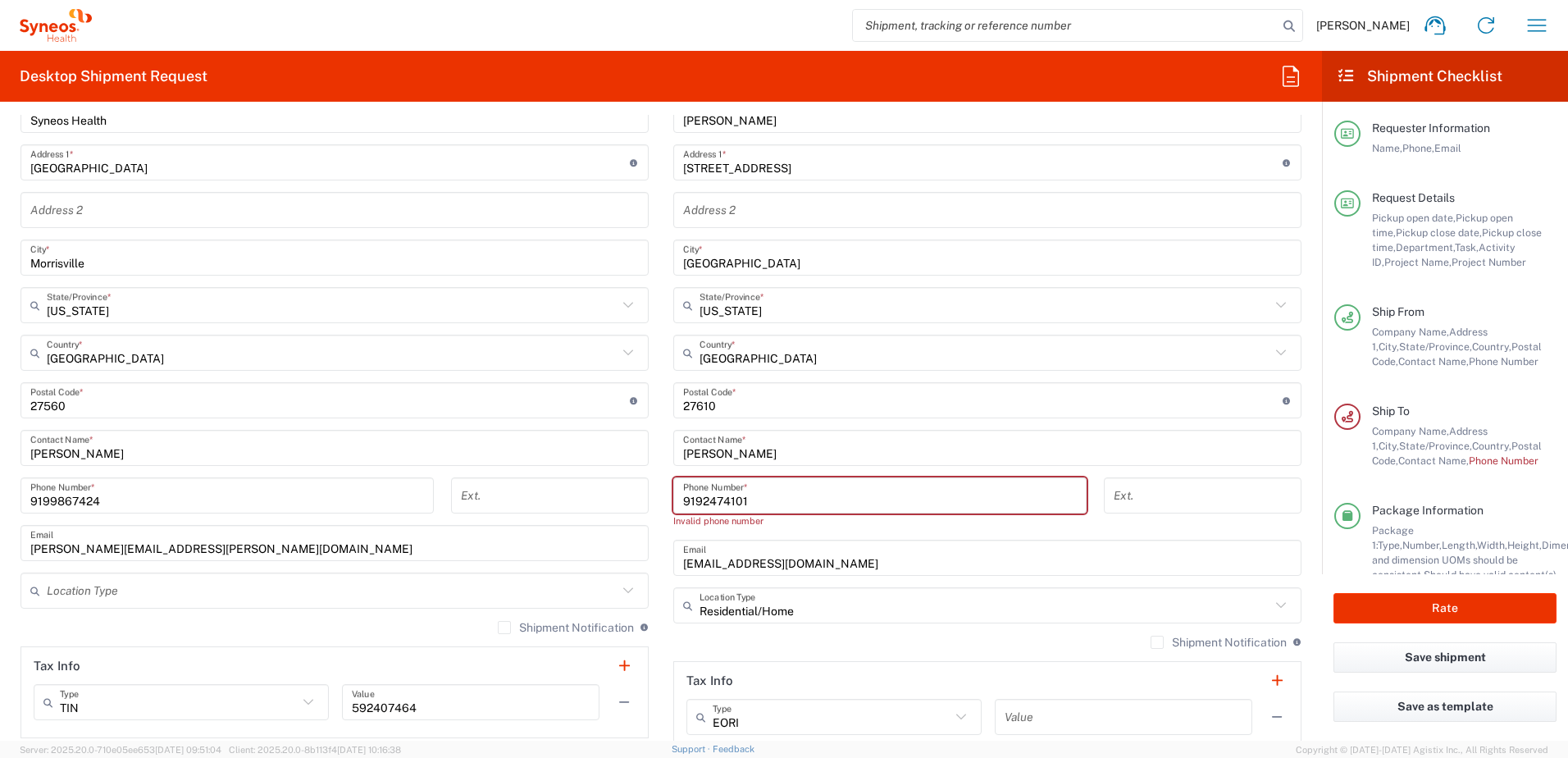
click at [837, 494] on input "9192474101‬" at bounding box center [880, 496] width 394 height 28
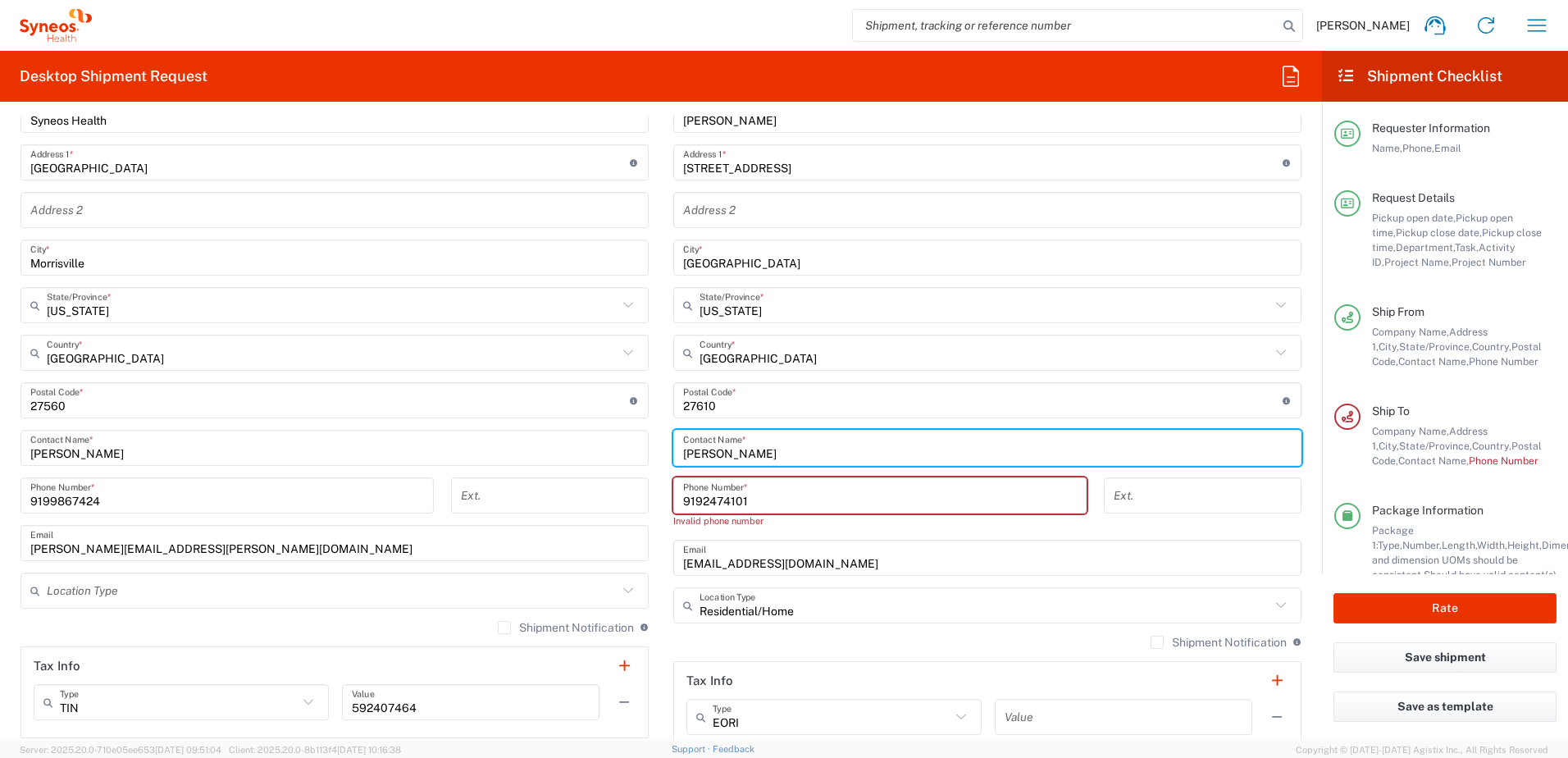
click at [839, 461] on input "[PERSON_NAME]" at bounding box center [988, 448] width 609 height 28
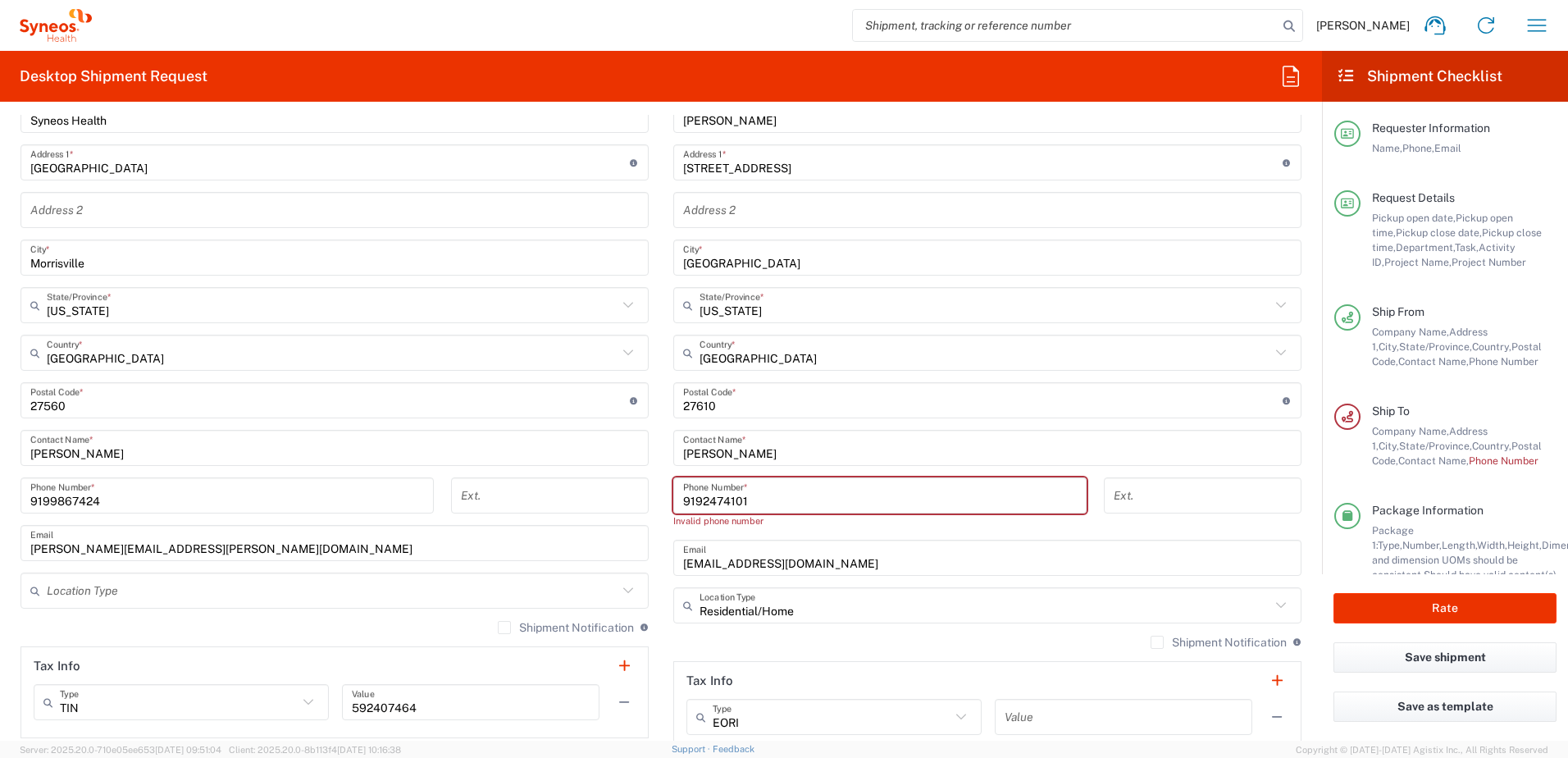
click at [812, 499] on input "9192474101‬" at bounding box center [880, 496] width 394 height 28
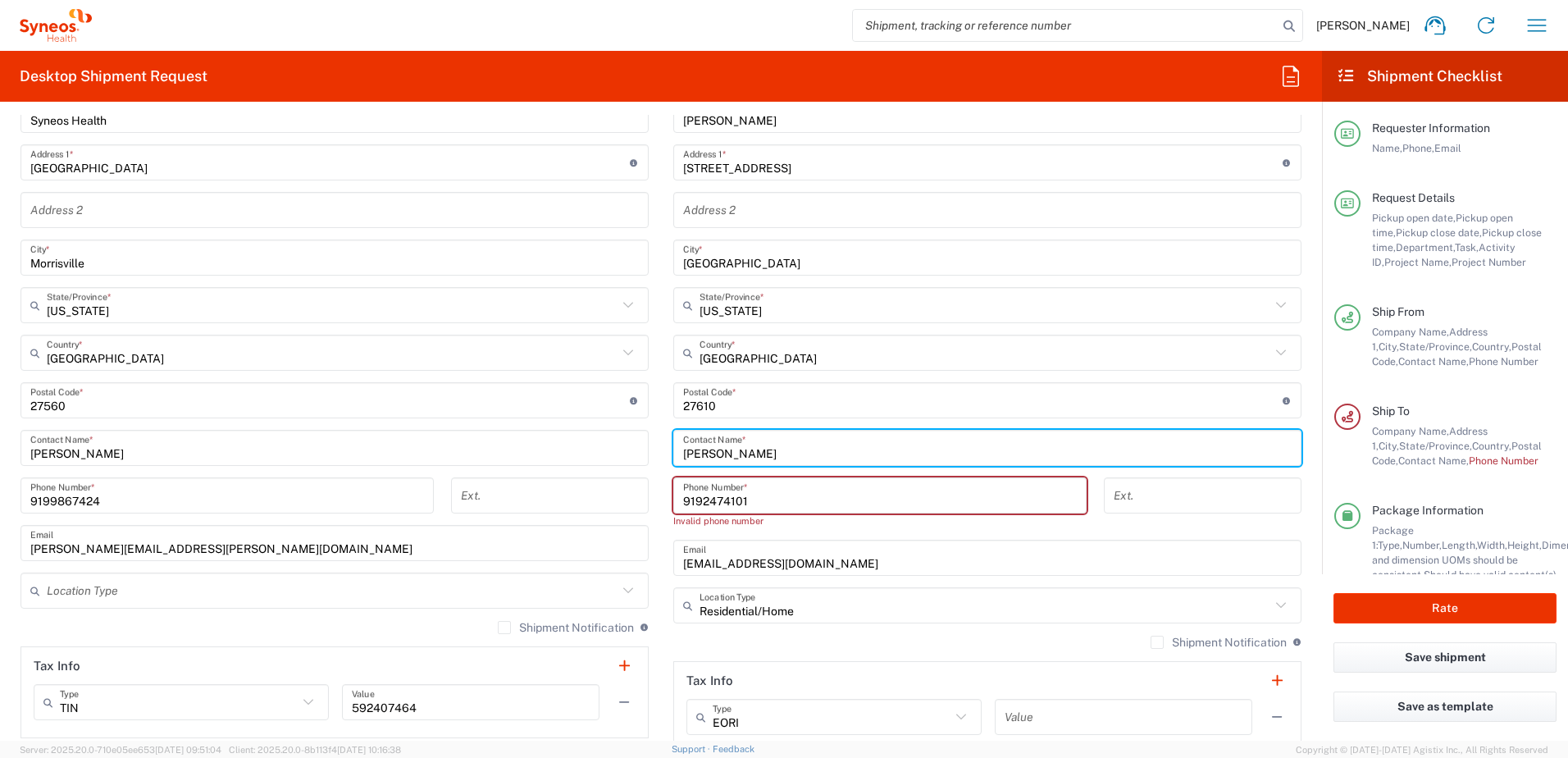
drag, startPoint x: 775, startPoint y: 461, endPoint x: 674, endPoint y: 451, distance: 101.5
click at [674, 451] on div "[PERSON_NAME] Contact Name *" at bounding box center [988, 447] width 628 height 36
click at [758, 504] on input "9192474101‬" at bounding box center [880, 496] width 394 height 28
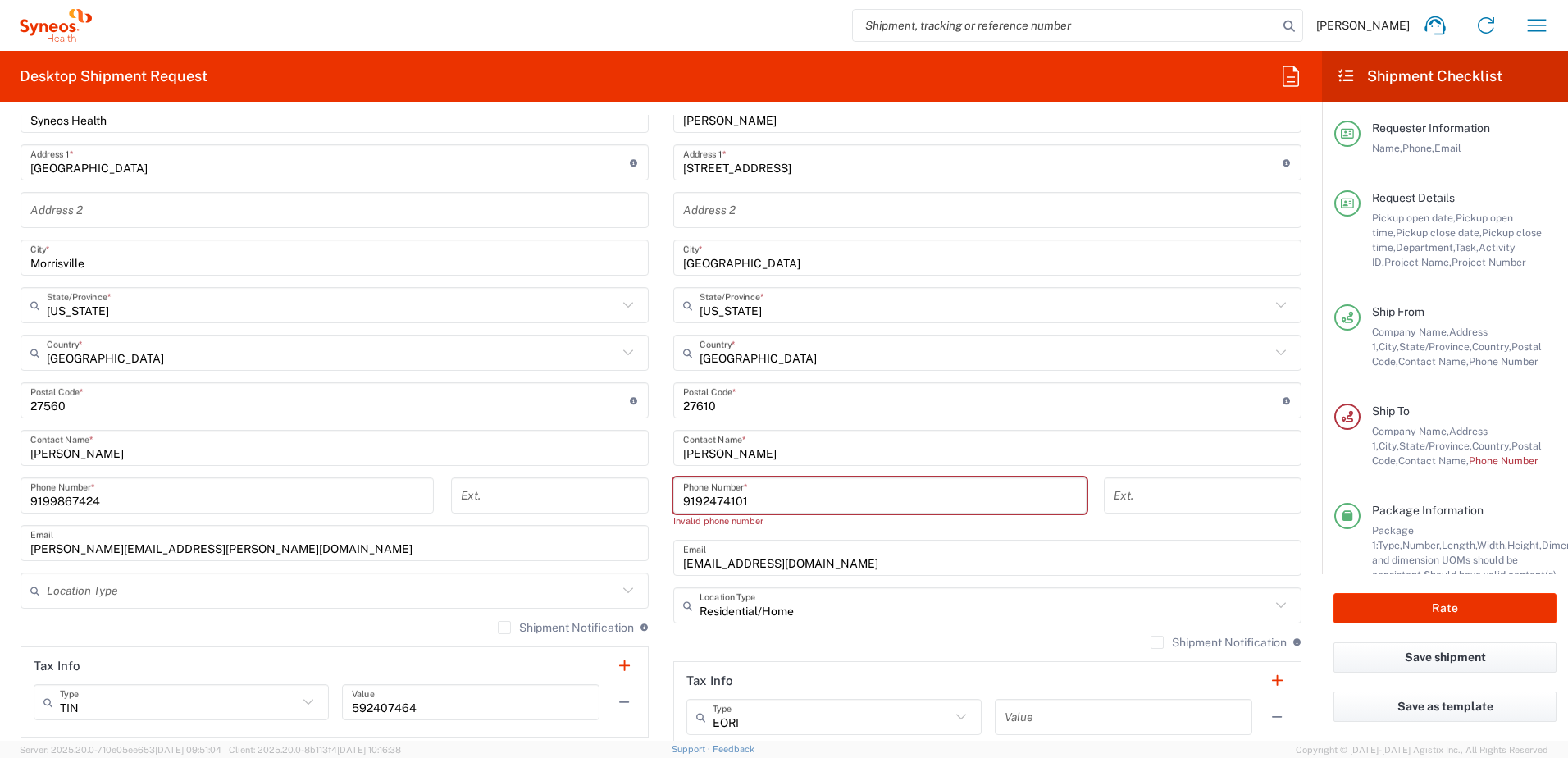
drag, startPoint x: 744, startPoint y: 501, endPoint x: 624, endPoint y: 490, distance: 120.5
click at [624, 490] on div "Ship From Location [PERSON_NAME] LLC-[GEOGRAPHIC_DATA] [GEOGRAPHIC_DATA] [GEOGR…" at bounding box center [660, 386] width 1306 height 747
paste input "576820"
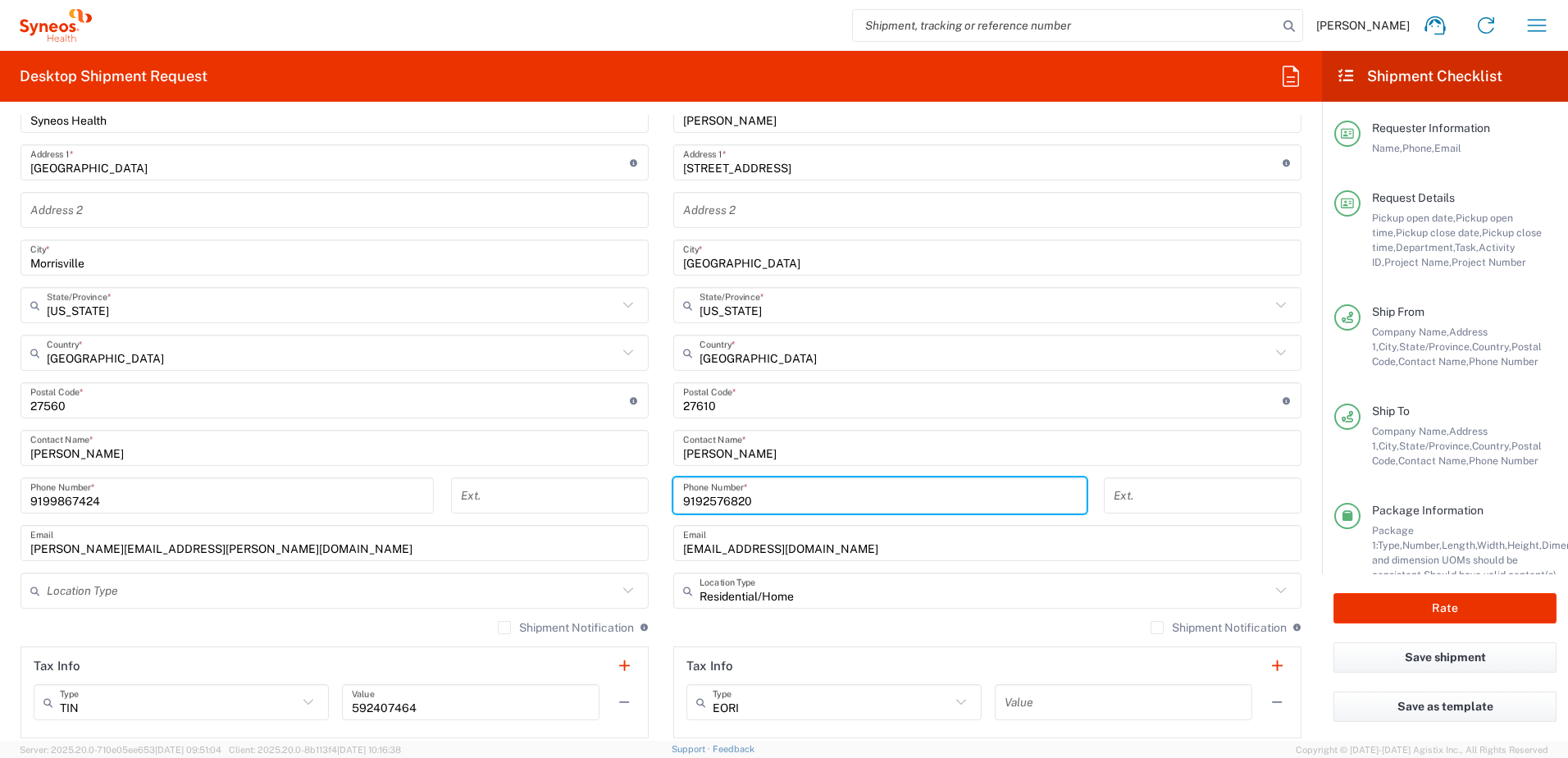
type input "9192576820"
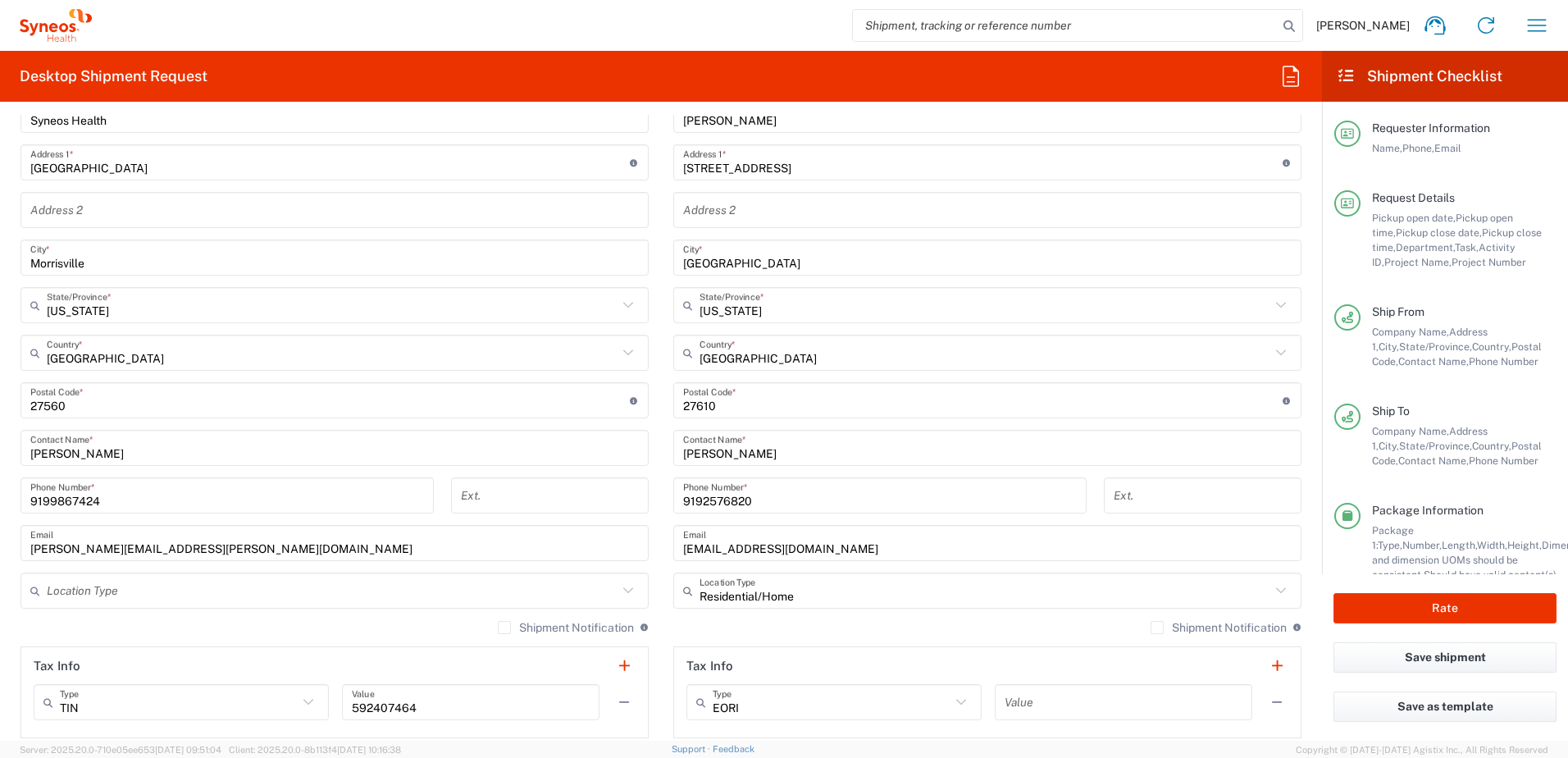
click at [1151, 515] on div "Ext." at bounding box center [1203, 501] width 215 height 48
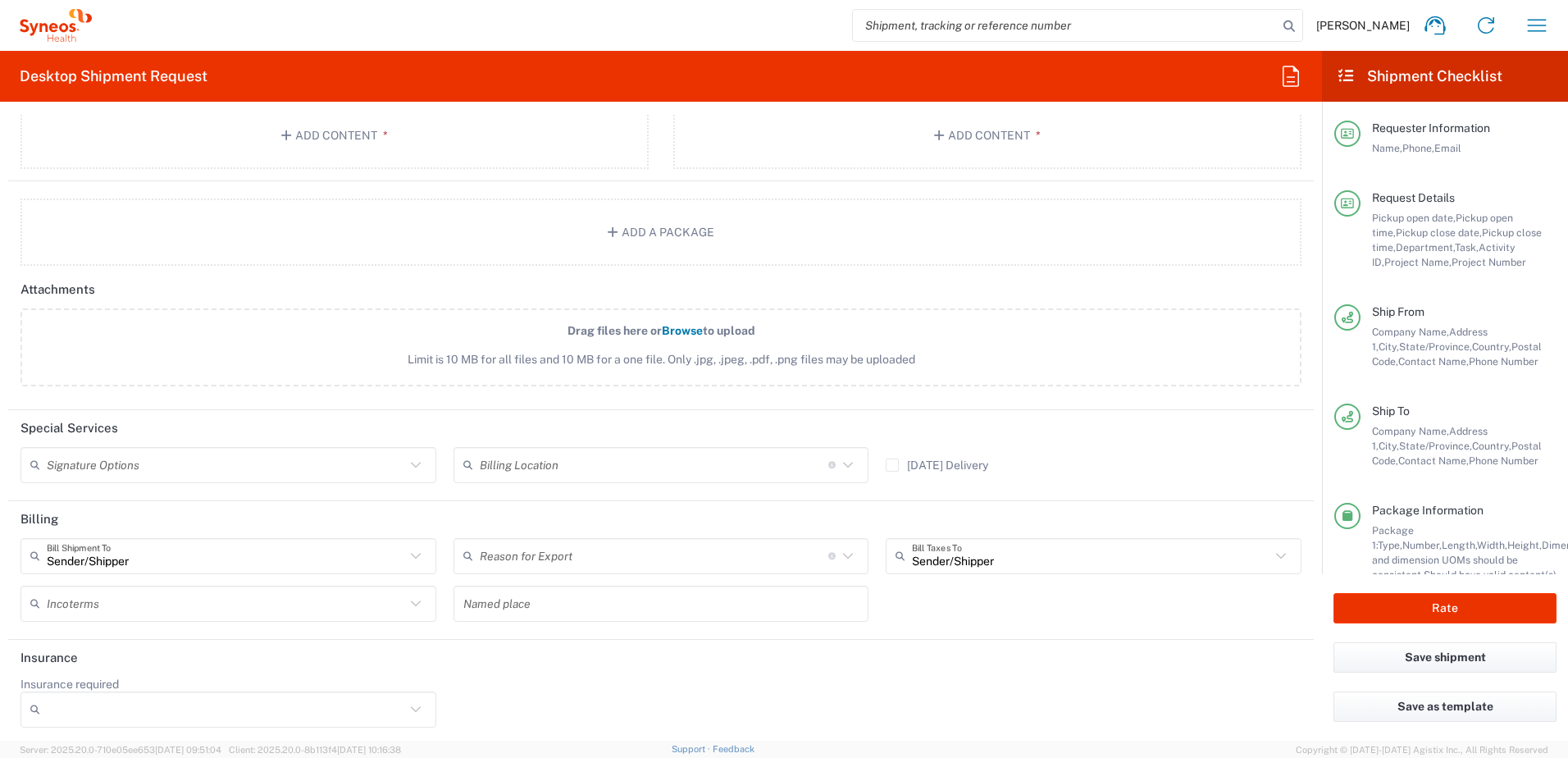
scroll to position [2153, 0]
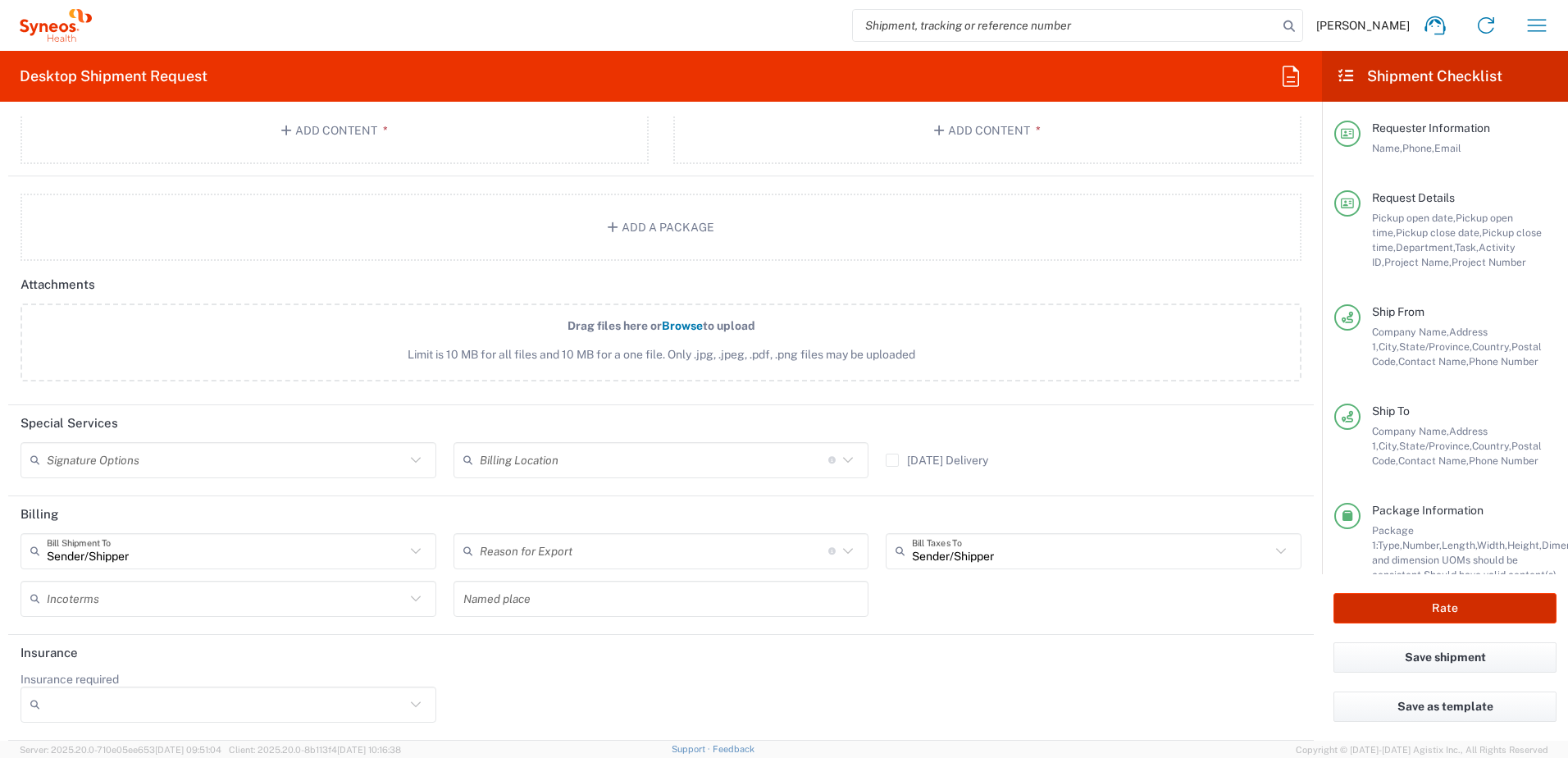
click at [1420, 611] on button "Rate" at bounding box center [1444, 608] width 223 height 30
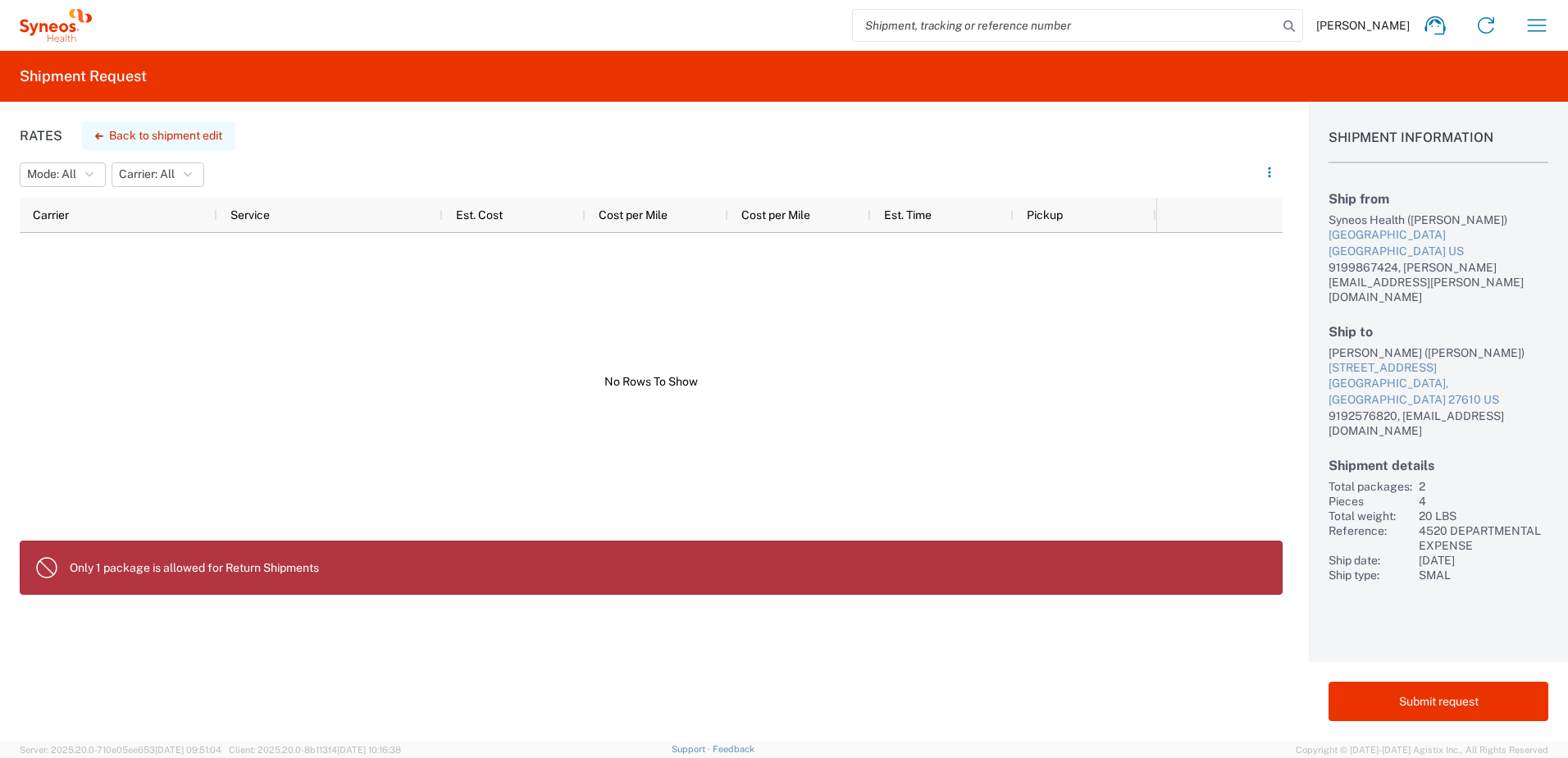
click at [190, 132] on button "Back to shipment edit" at bounding box center [158, 136] width 154 height 28
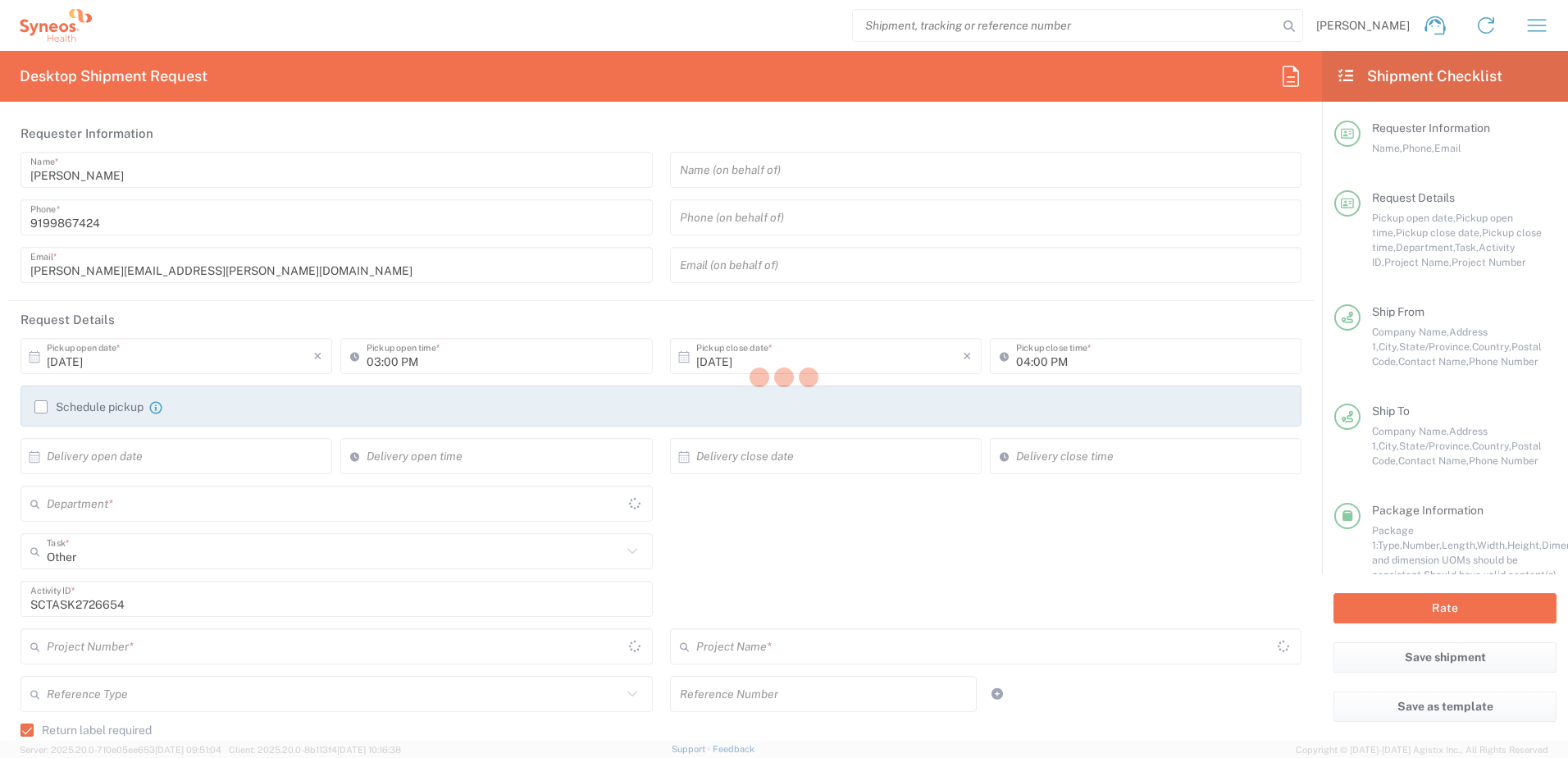
type input "4510"
type input "4520 DEPARTMENTAL EXPENSE"
type input "Next Day Air"
type input "[US_STATE]"
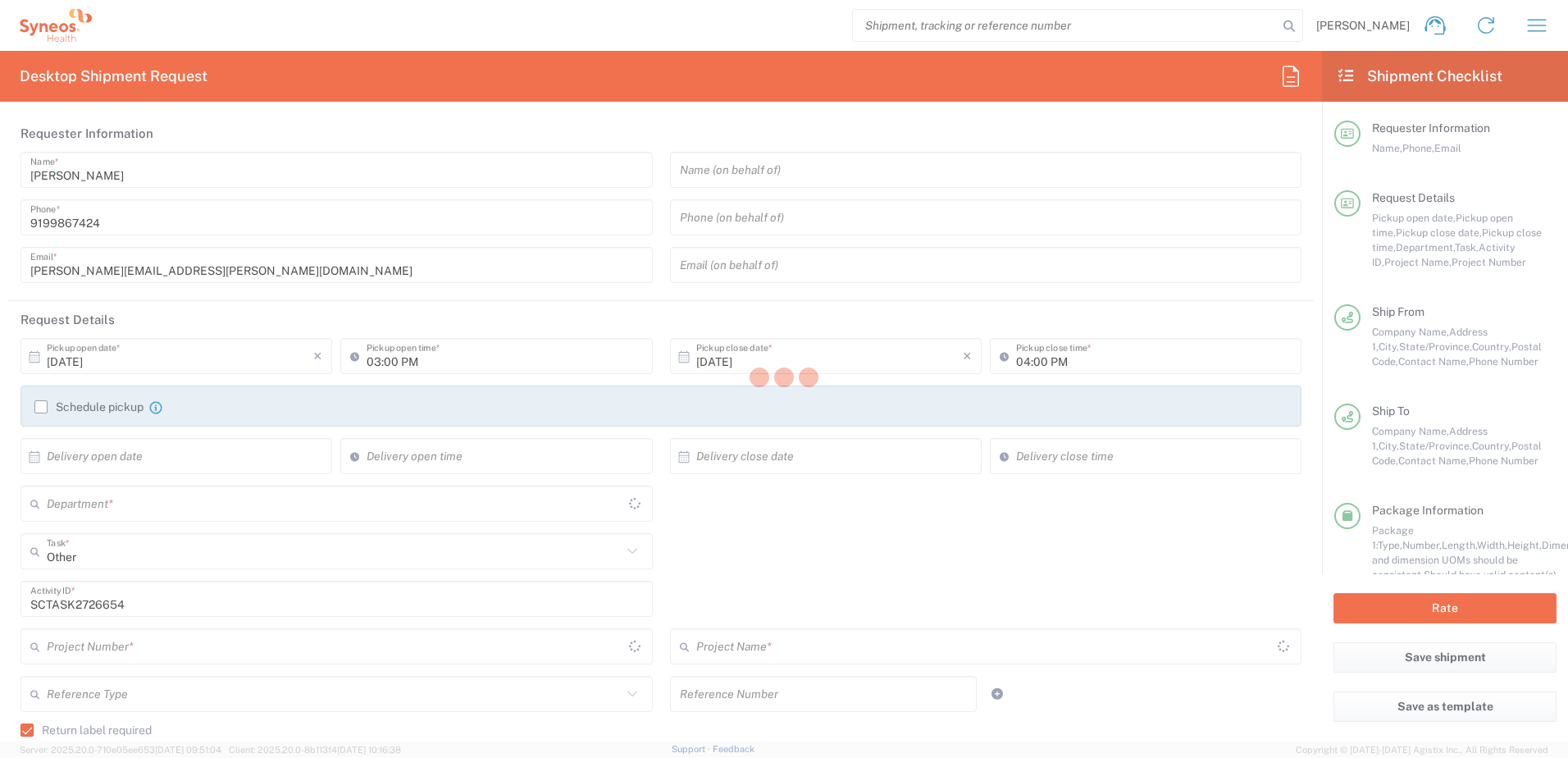
type input "Your Packaging"
type input "4520 DEPARTMENTAL EXPENSE"
type input "Your Packaging"
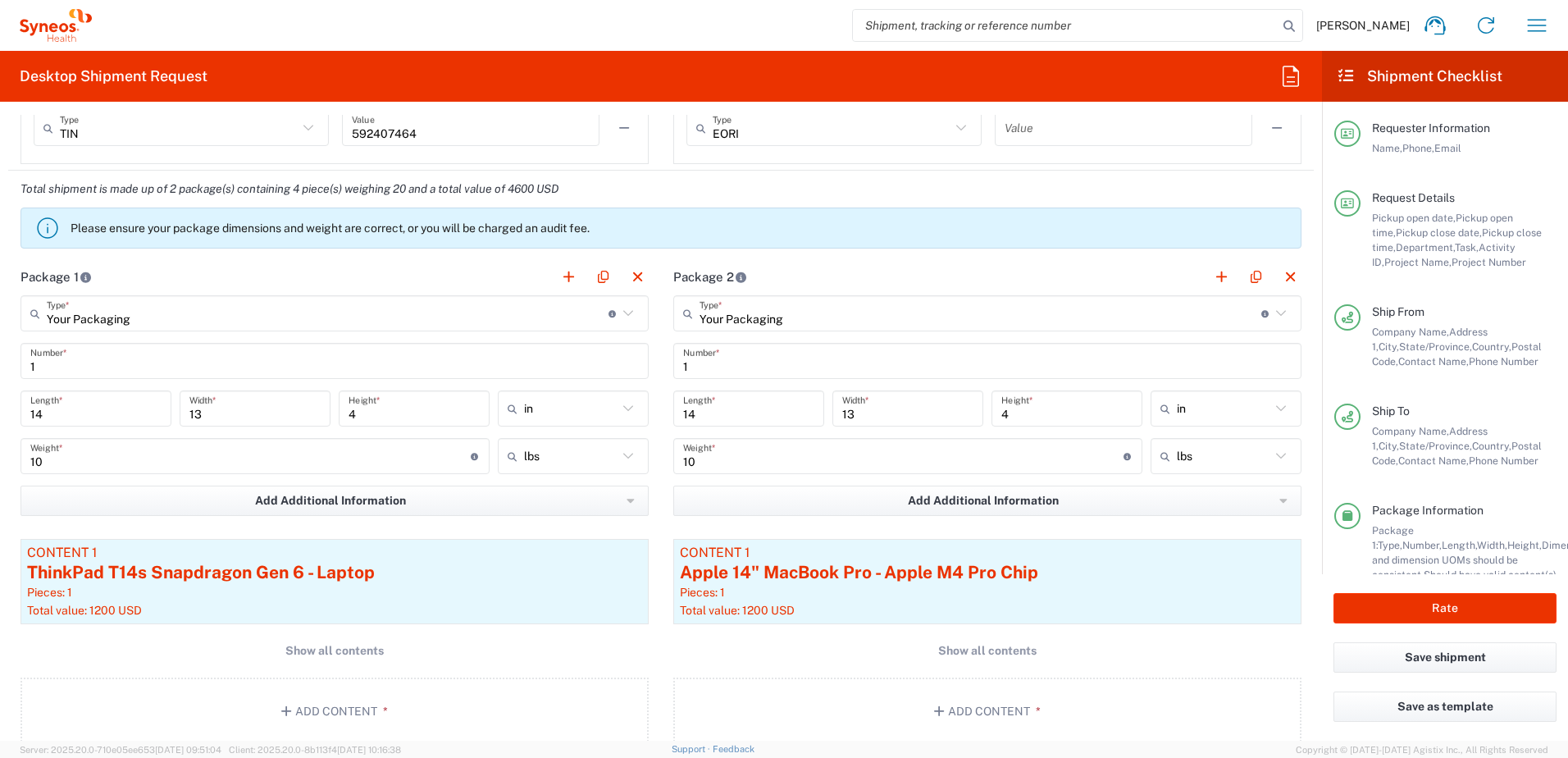
scroll to position [1558, 0]
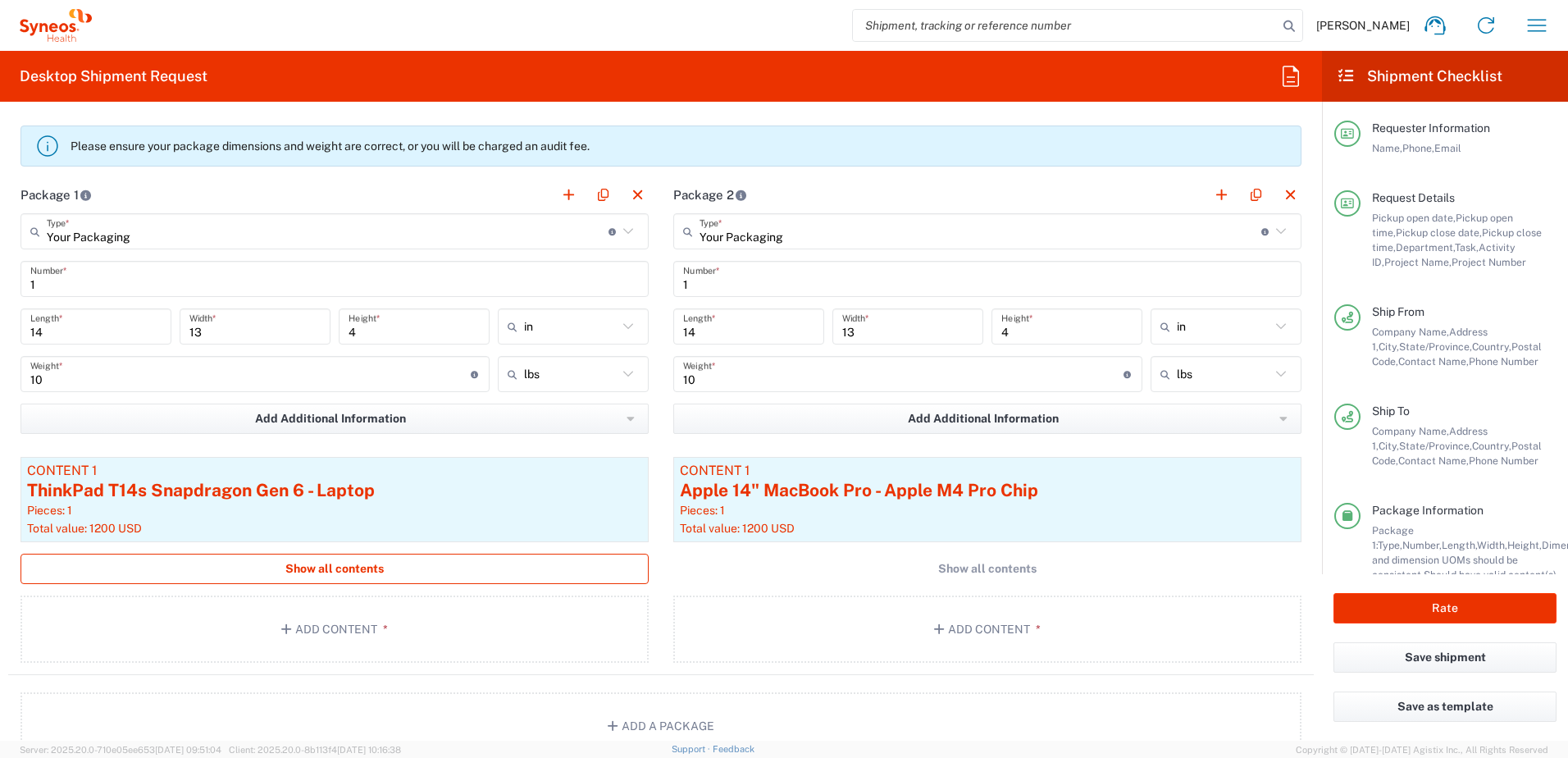
click at [404, 569] on button "Show all contents" at bounding box center [334, 569] width 628 height 30
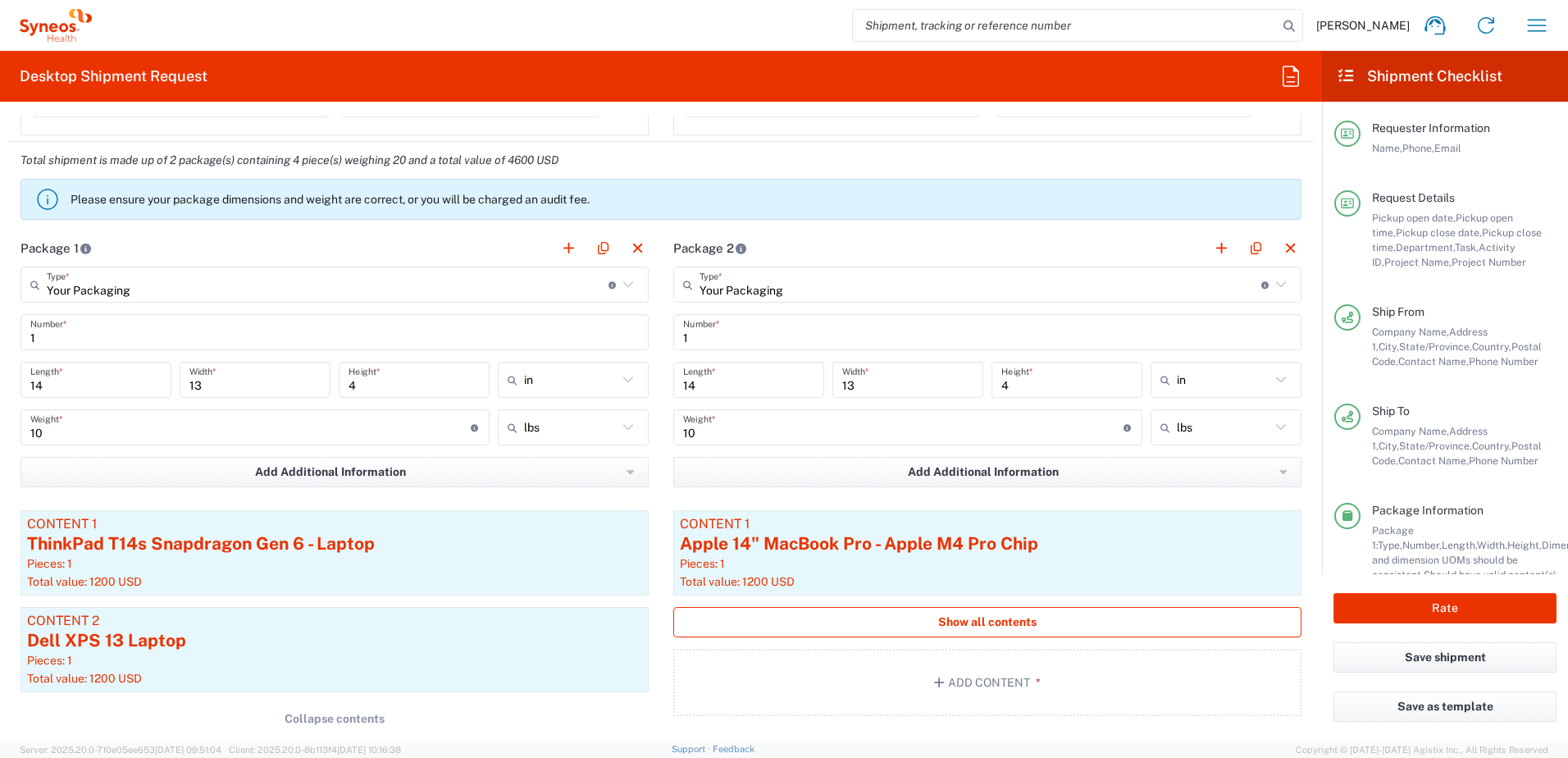
scroll to position [1476, 0]
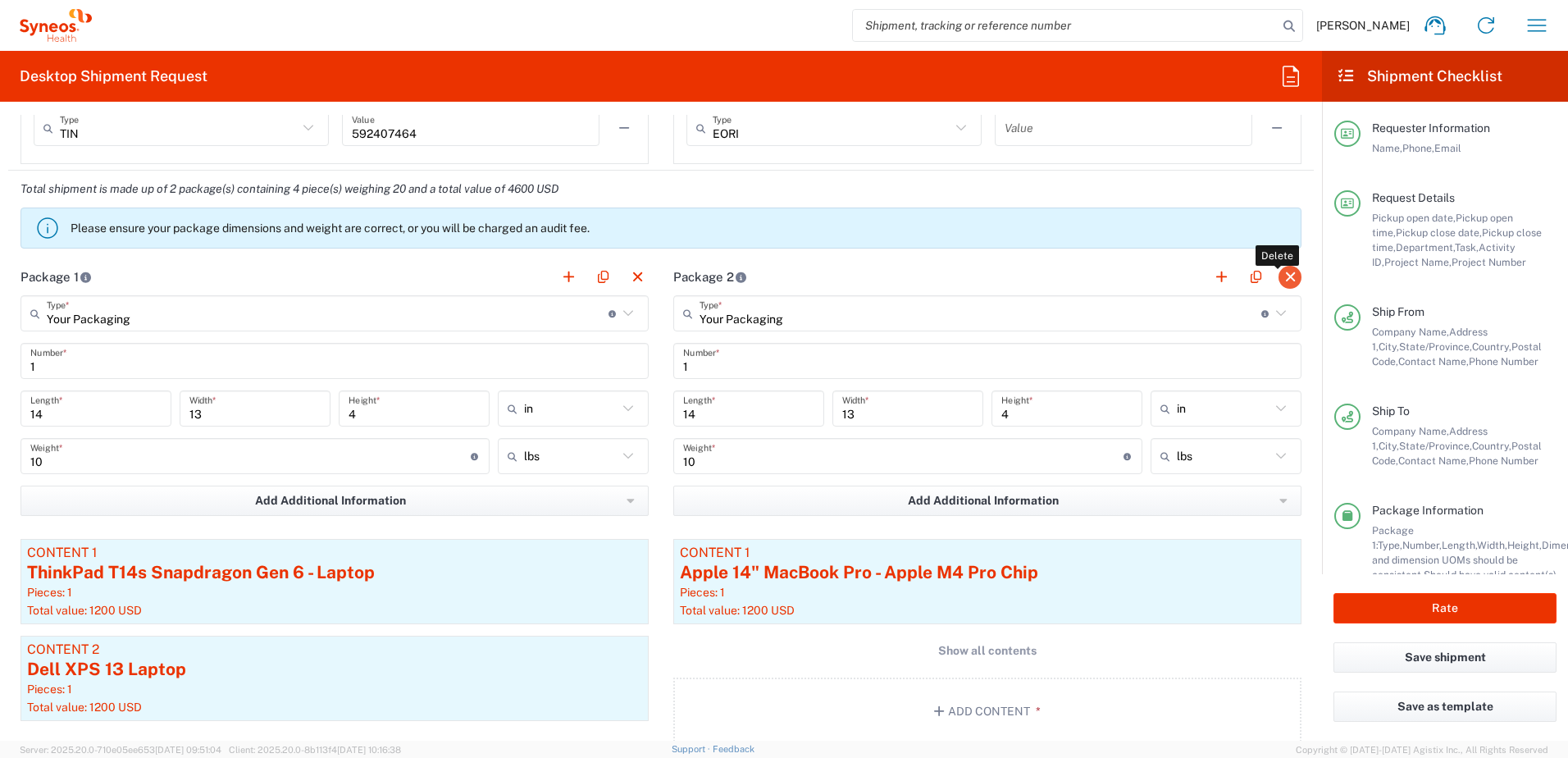
click at [1283, 272] on button "button" at bounding box center [1290, 277] width 23 height 23
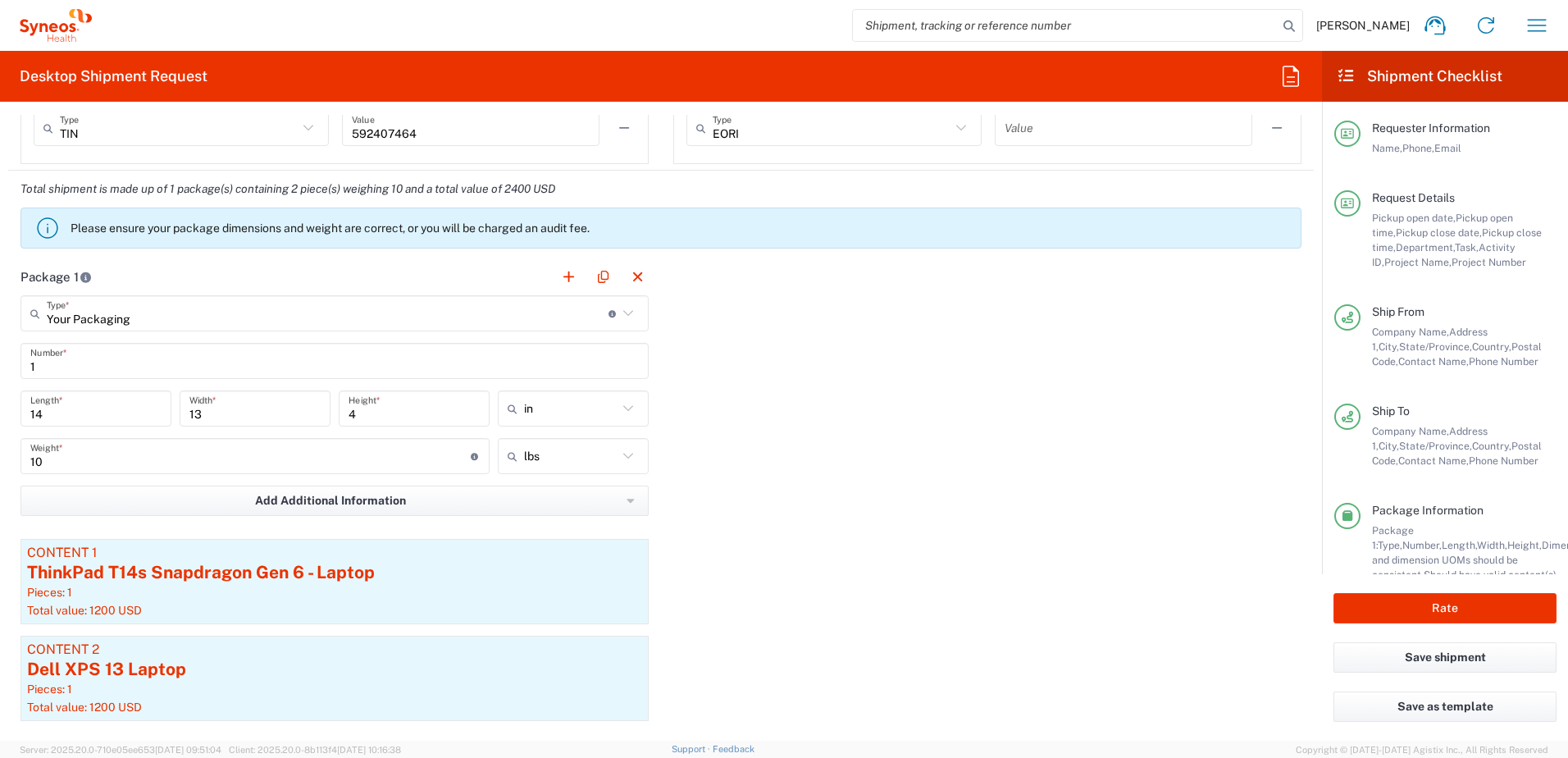
click at [899, 467] on div "Package 1 Your Packaging Type * Material used to package goods Your Packaging E…" at bounding box center [660, 556] width 1306 height 595
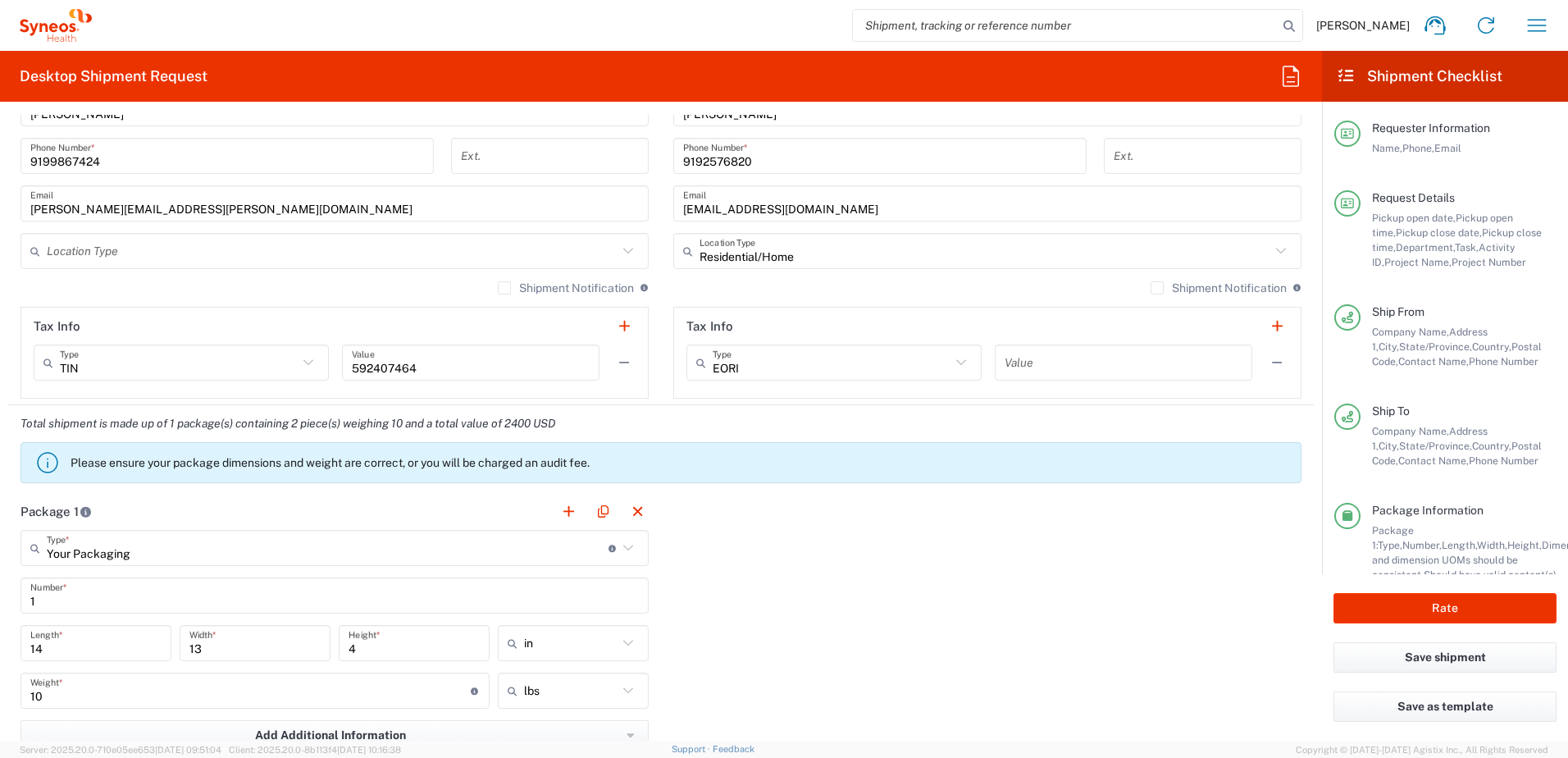
scroll to position [984, 0]
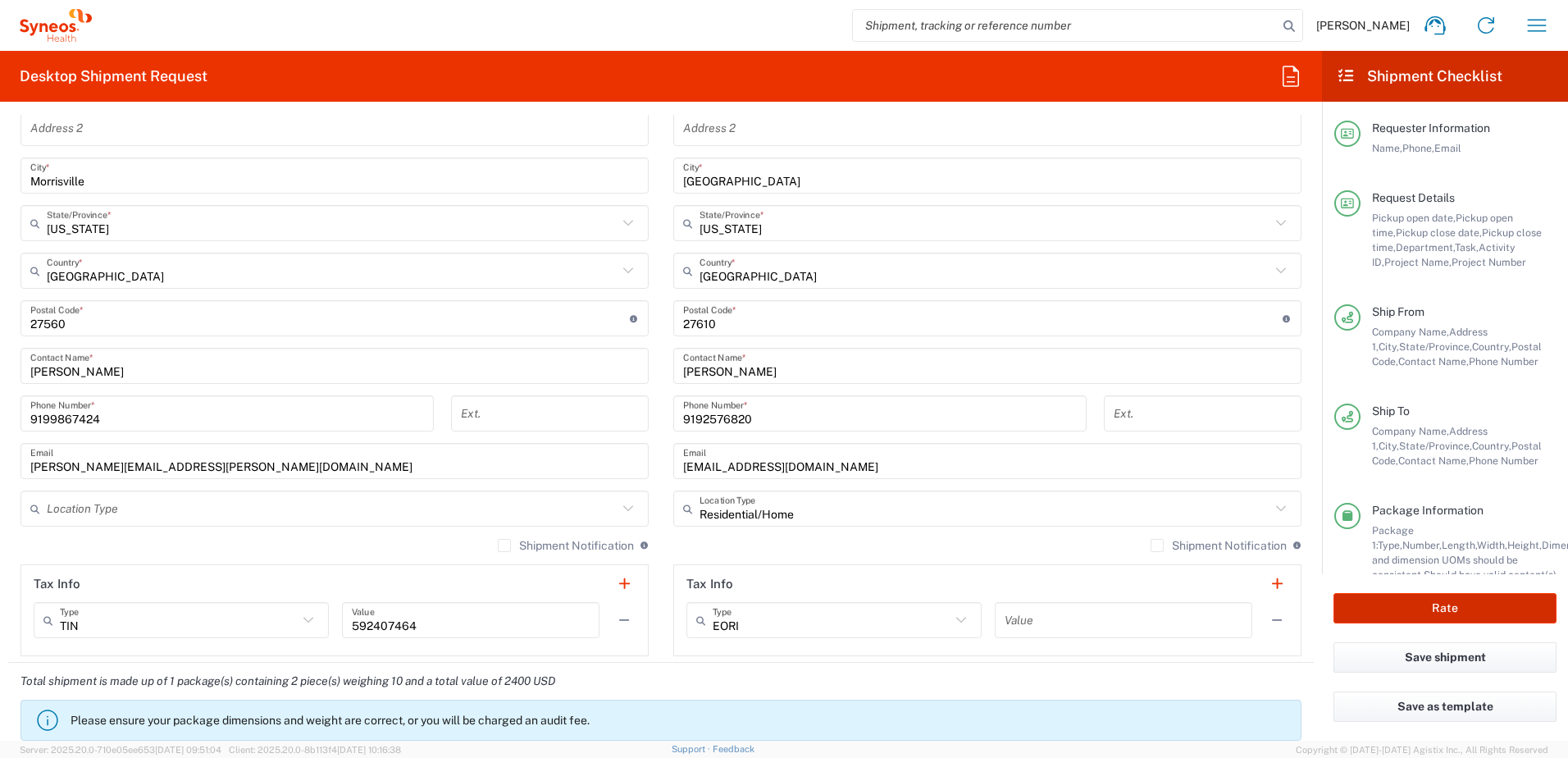
click at [1459, 599] on button "Rate" at bounding box center [1444, 608] width 223 height 30
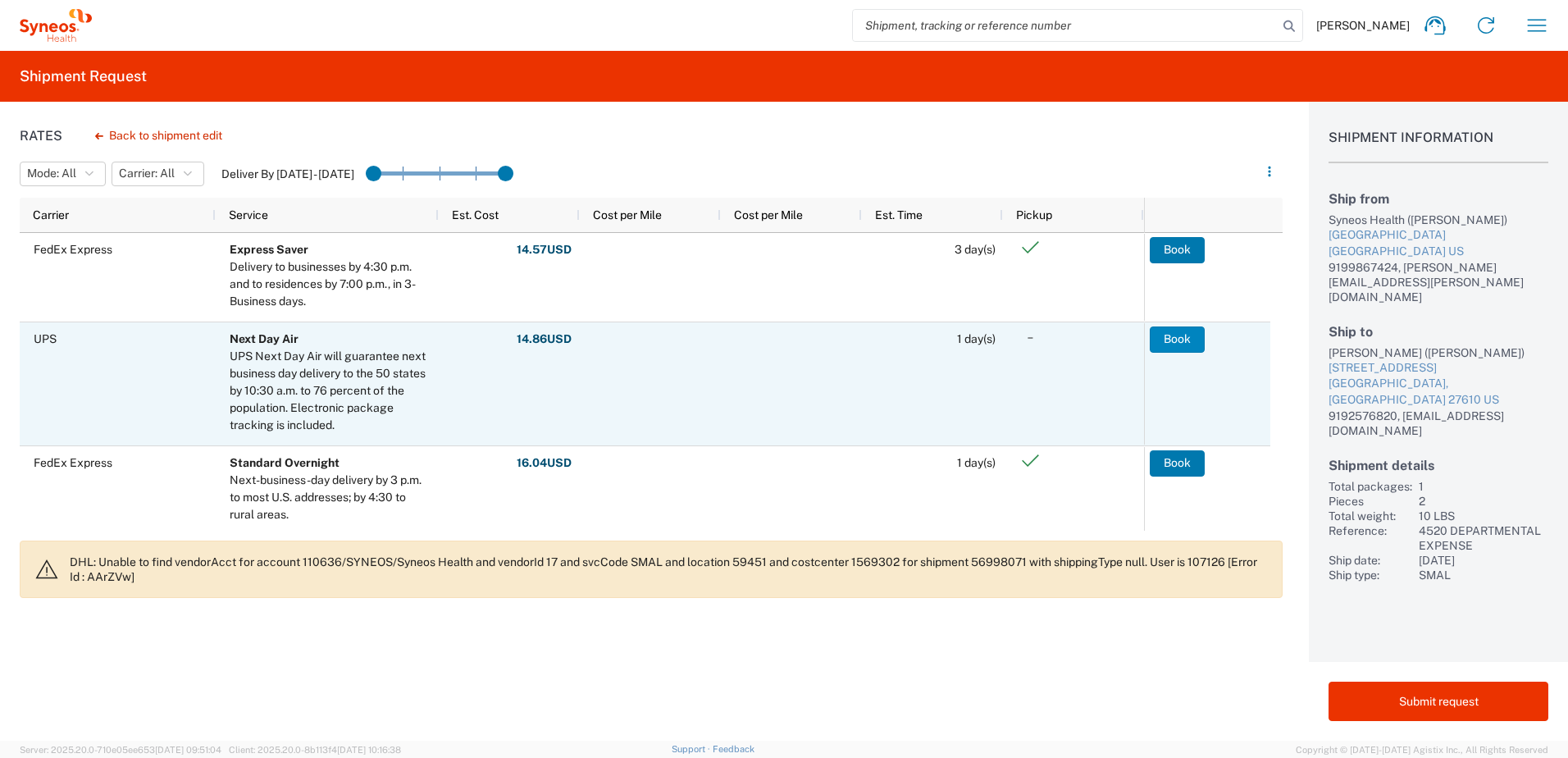
click at [1175, 336] on button "Book" at bounding box center [1178, 339] width 55 height 27
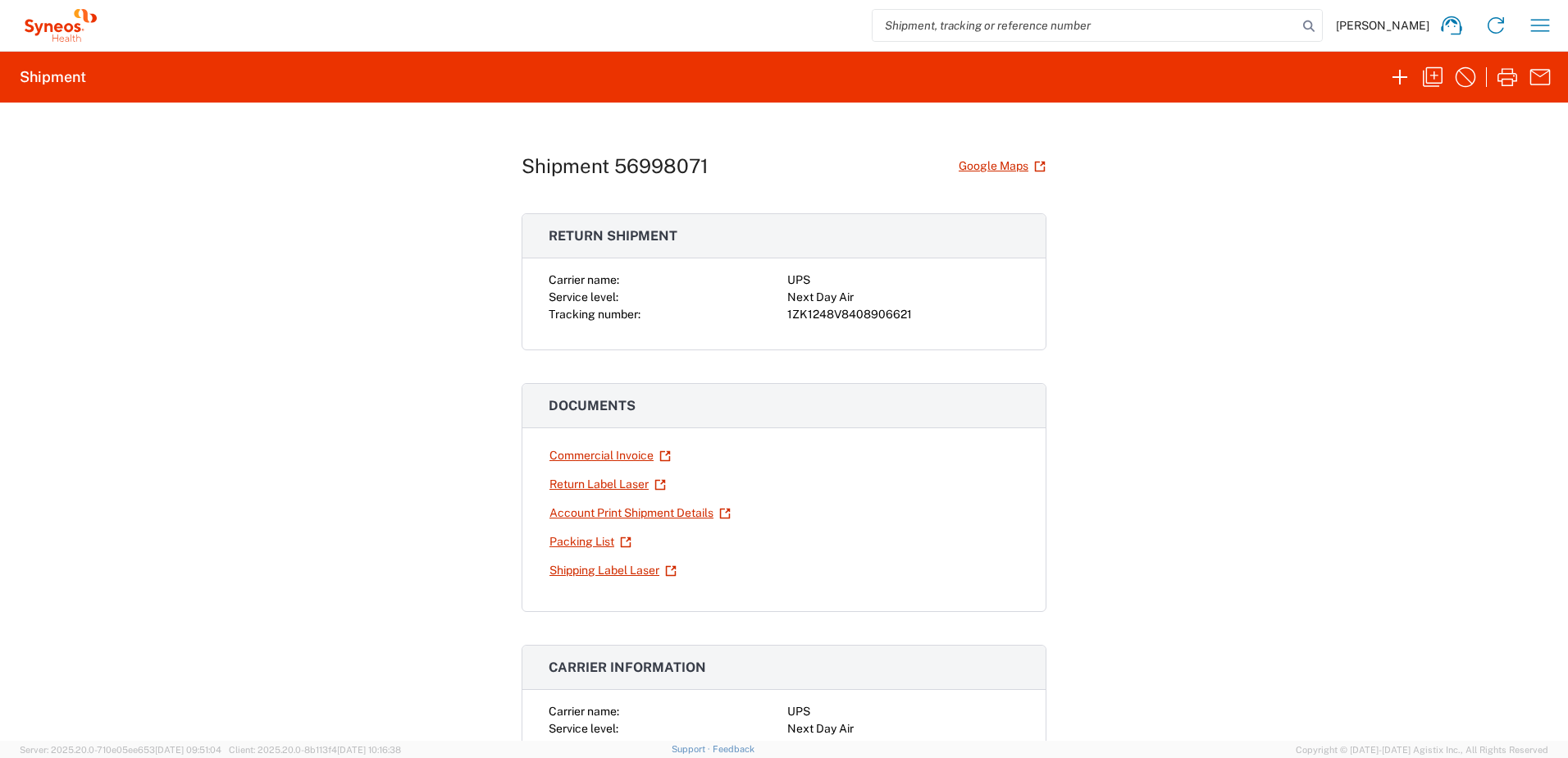
click at [866, 315] on div "1ZK1248V8408906621" at bounding box center [903, 314] width 232 height 17
copy div "1ZK1248V8408906621"
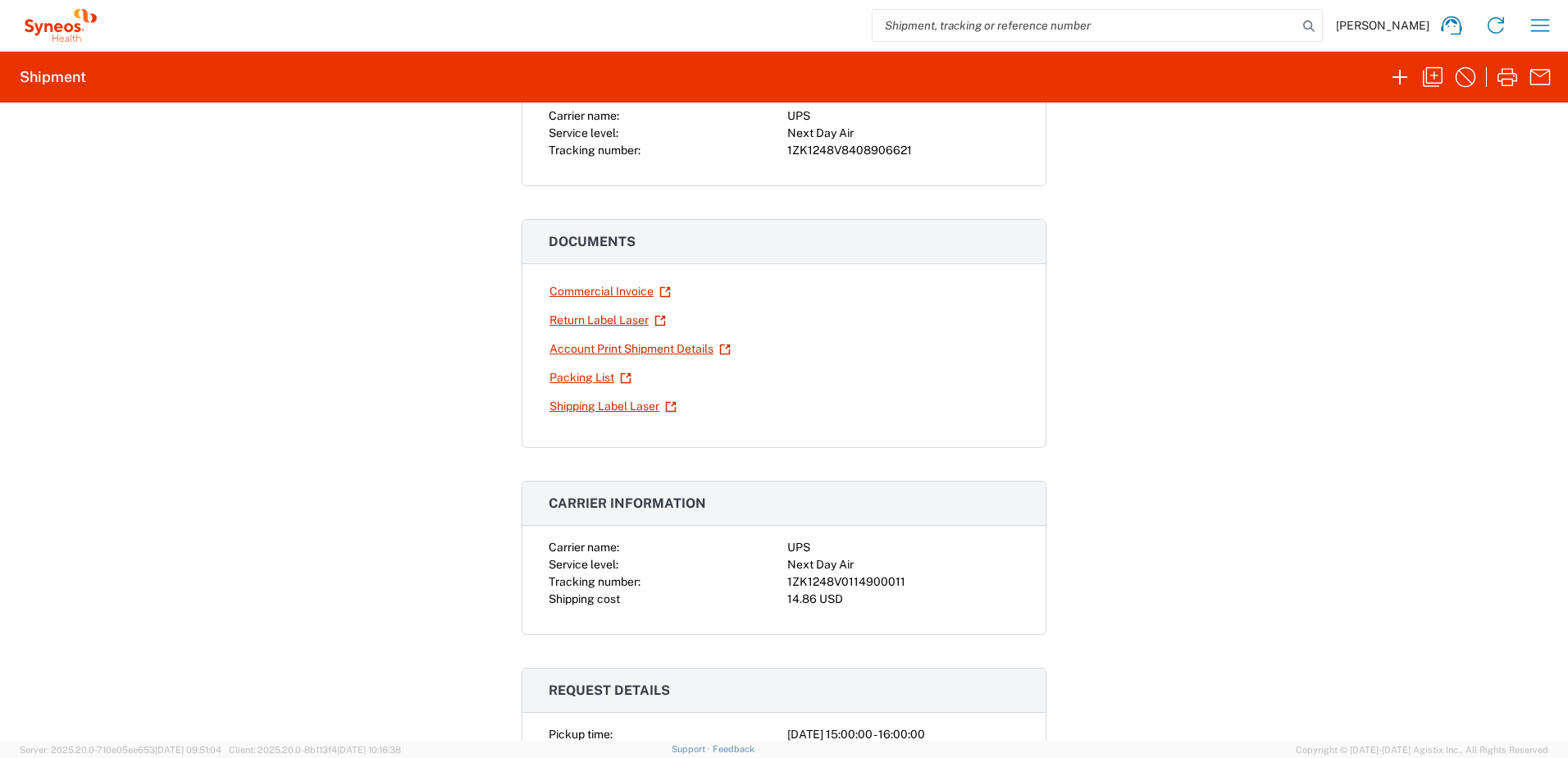
click at [821, 581] on div "1ZK1248V0114900011" at bounding box center [903, 581] width 232 height 17
copy div "1ZK1248V0114900011"
click at [1438, 73] on icon "button" at bounding box center [1433, 77] width 27 height 27
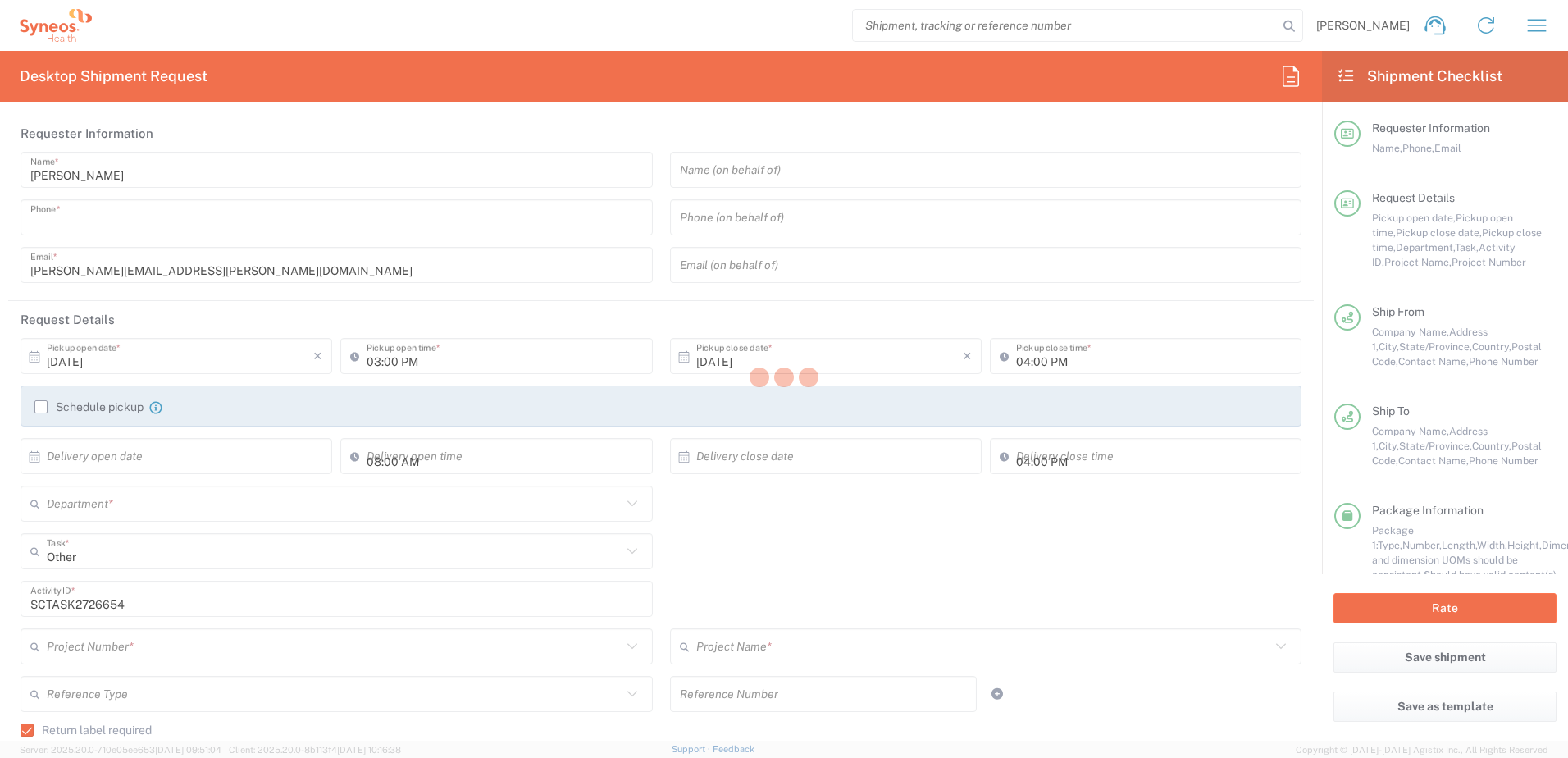
type input "9199867424"
type textarea "[PERSON_NAME][EMAIL_ADDRESS][PERSON_NAME][DOMAIN_NAME]"
type input "Syneos Health"
type input "[GEOGRAPHIC_DATA]"
type input "Morrisville"
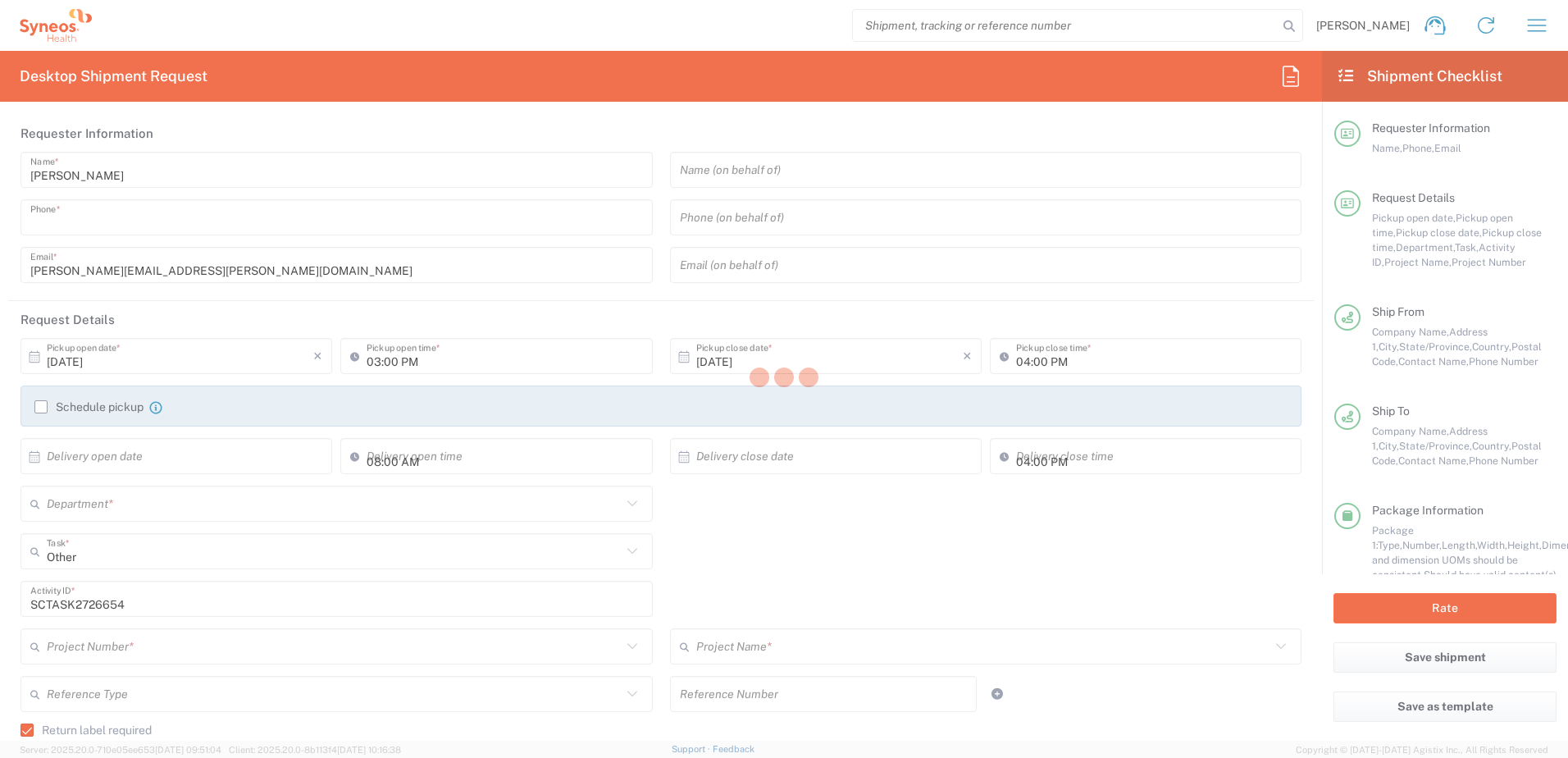
type input "[US_STATE]"
type input "27560"
type input "[PERSON_NAME]"
type input "9199867424"
type input "[PERSON_NAME][EMAIL_ADDRESS][PERSON_NAME][DOMAIN_NAME]"
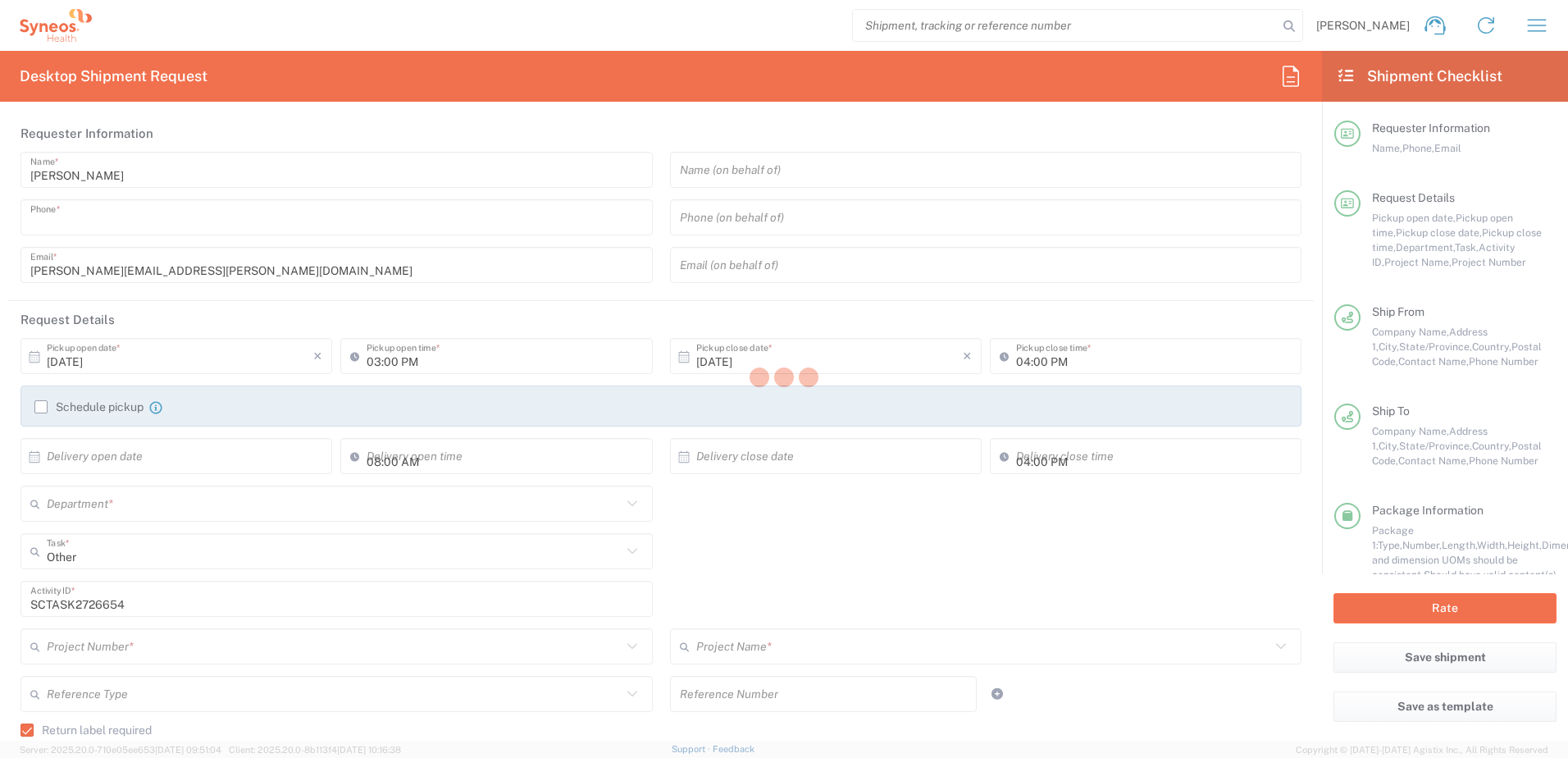
type input "[PERSON_NAME]"
type input "[STREET_ADDRESS]"
type input "[GEOGRAPHIC_DATA]"
type input "27610"
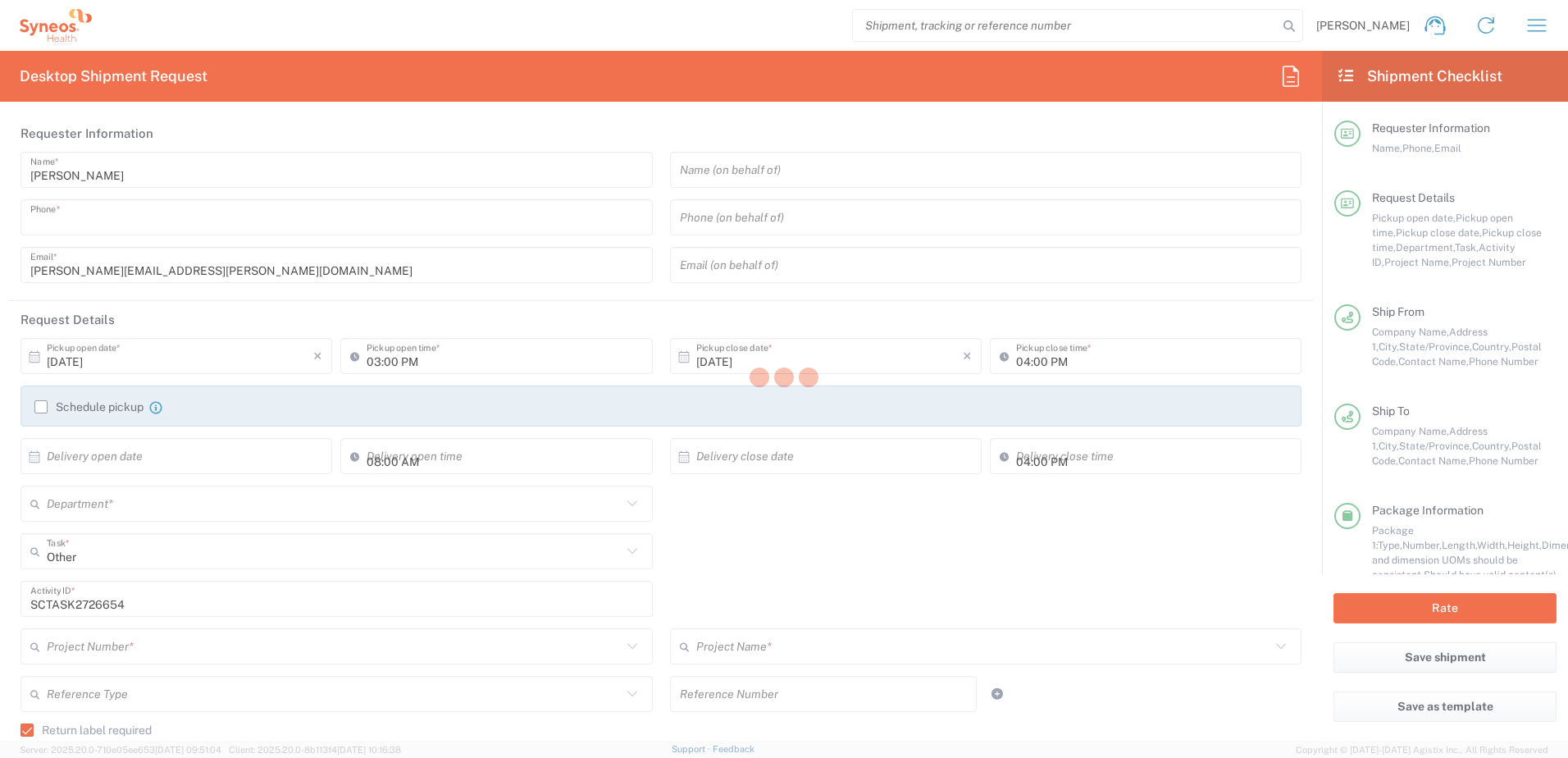
type input "[PERSON_NAME]"
type input "9192576820"
type input "[EMAIL_ADDRESS][DOMAIN_NAME]"
type input "Residential/Home"
type input "Sender/Shipper"
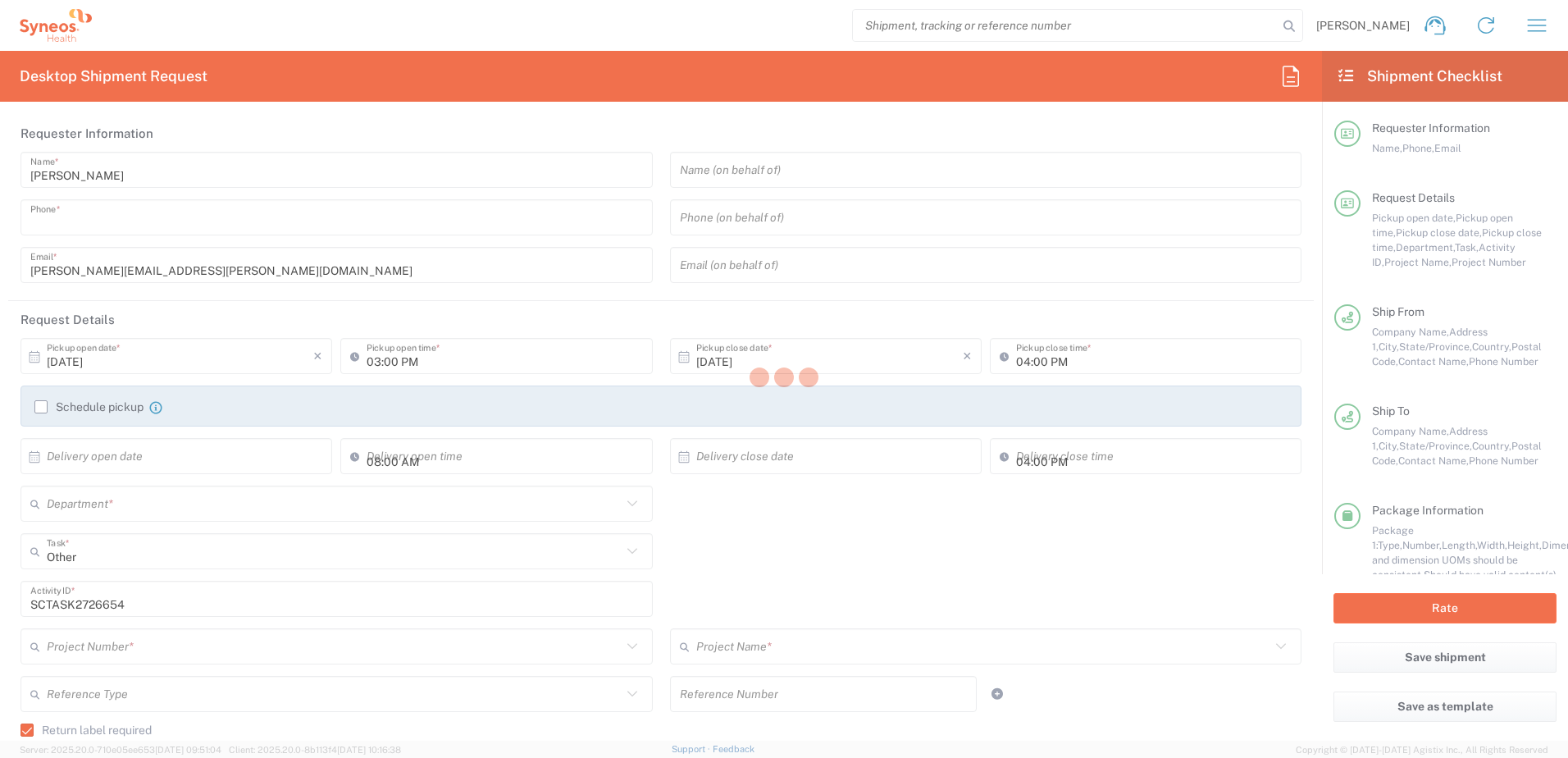
type input "Sender/Shipper"
type input "[US_STATE]"
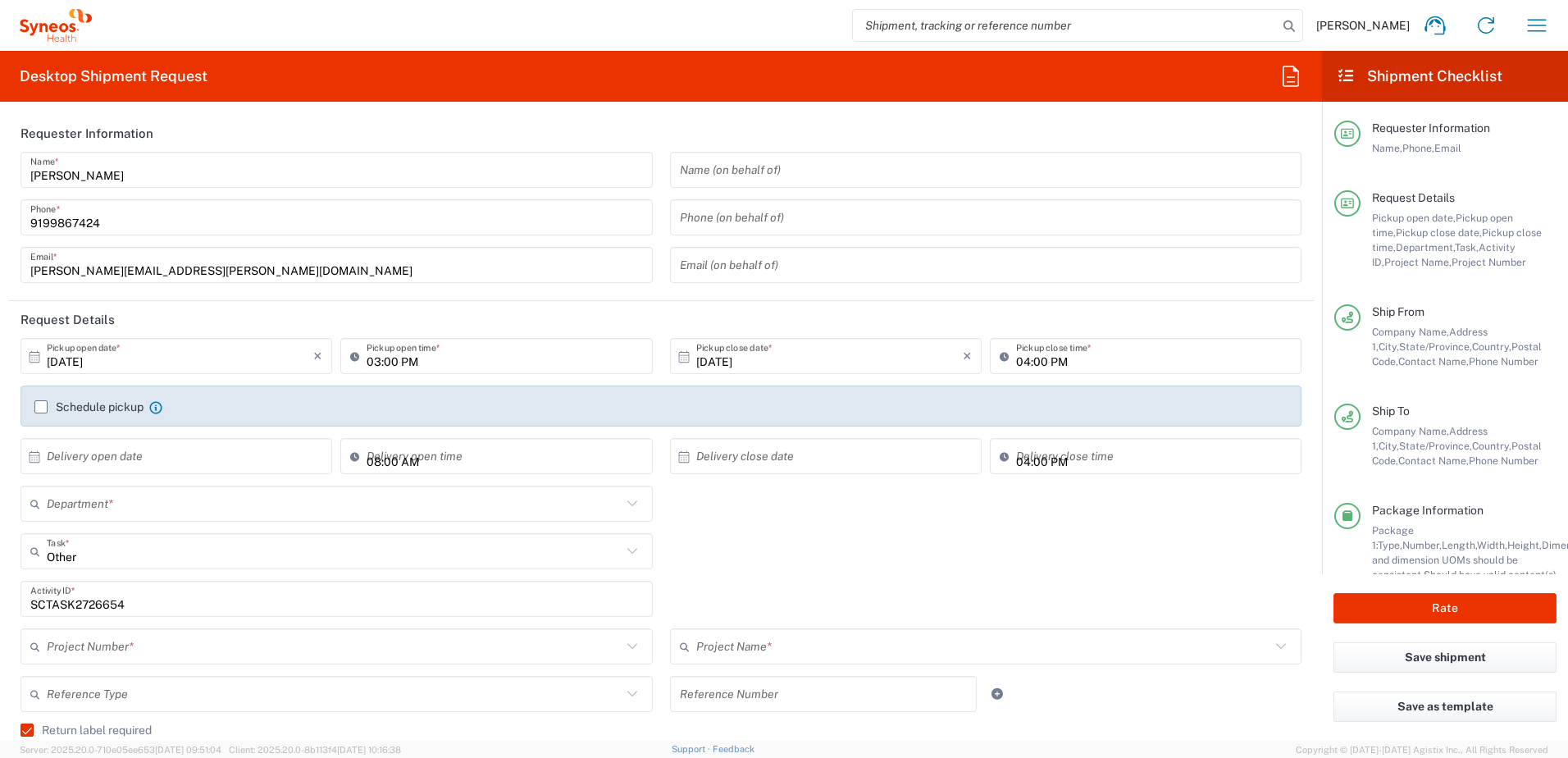
type input "4520 DEPARTMENTAL EXPENSE"
type input "Next Day Air"
type input "Your Packaging"
type input "4520 DEPARTMENTAL EXPENSE"
type input "4510"
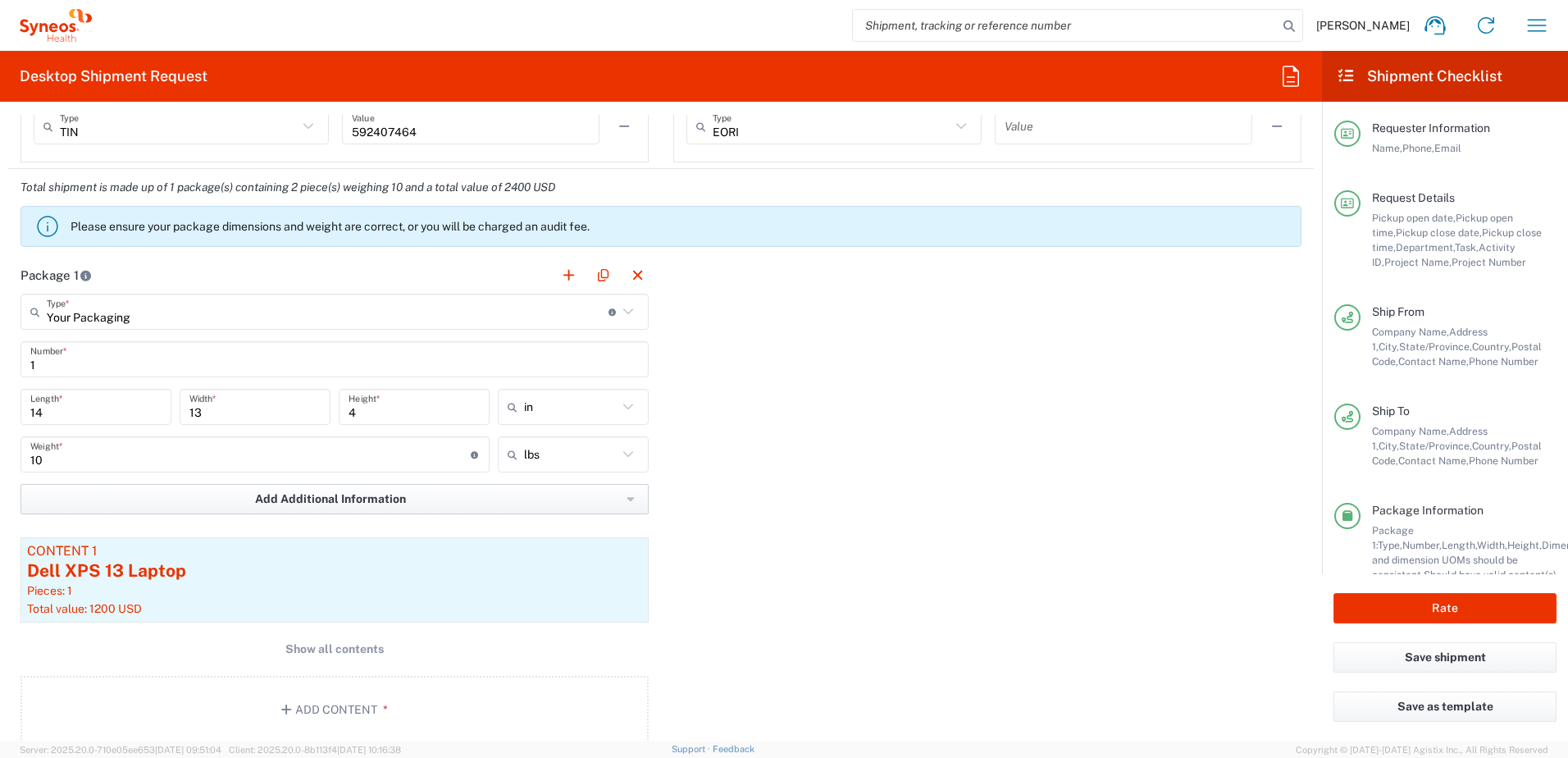
scroll to position [1476, 0]
click at [377, 564] on div "Dell XPS 13 Laptop" at bounding box center [334, 572] width 615 height 25
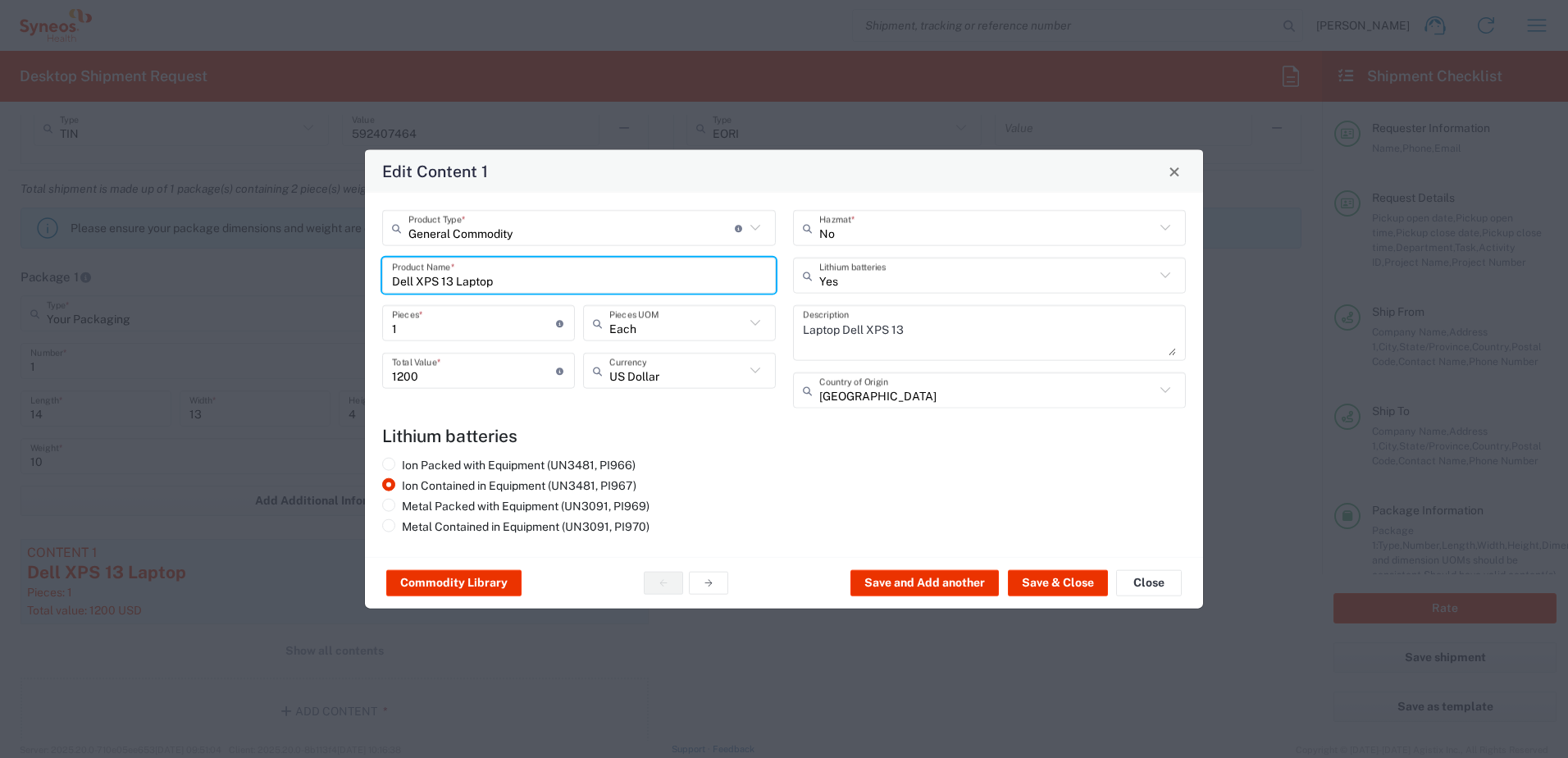
drag, startPoint x: 529, startPoint y: 286, endPoint x: 278, endPoint y: 259, distance: 252.4
click at [278, 259] on div "Edit Content 1 General Commodity Product Type * Document: Paper document genera…" at bounding box center [784, 379] width 1568 height 758
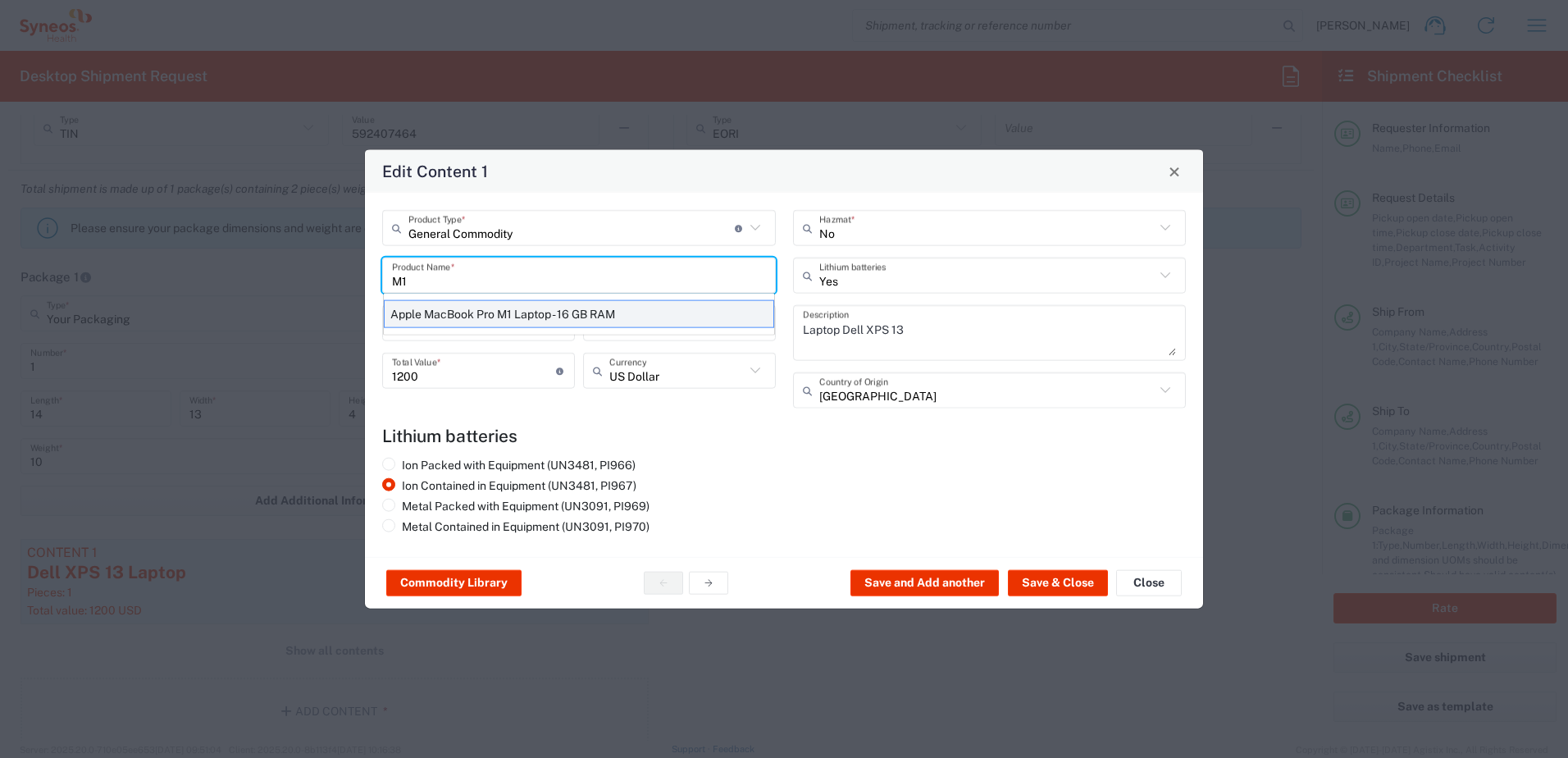
click at [460, 317] on div "Apple MacBook Pro M1 Laptop - 16 GB RAM" at bounding box center [579, 314] width 390 height 28
type input "Apple MacBook Pro M1 Laptop - 16 GB RAM"
type textarea "M1 Pro - 16-core GPU - 16 GB RAM - 512 GB SSD"
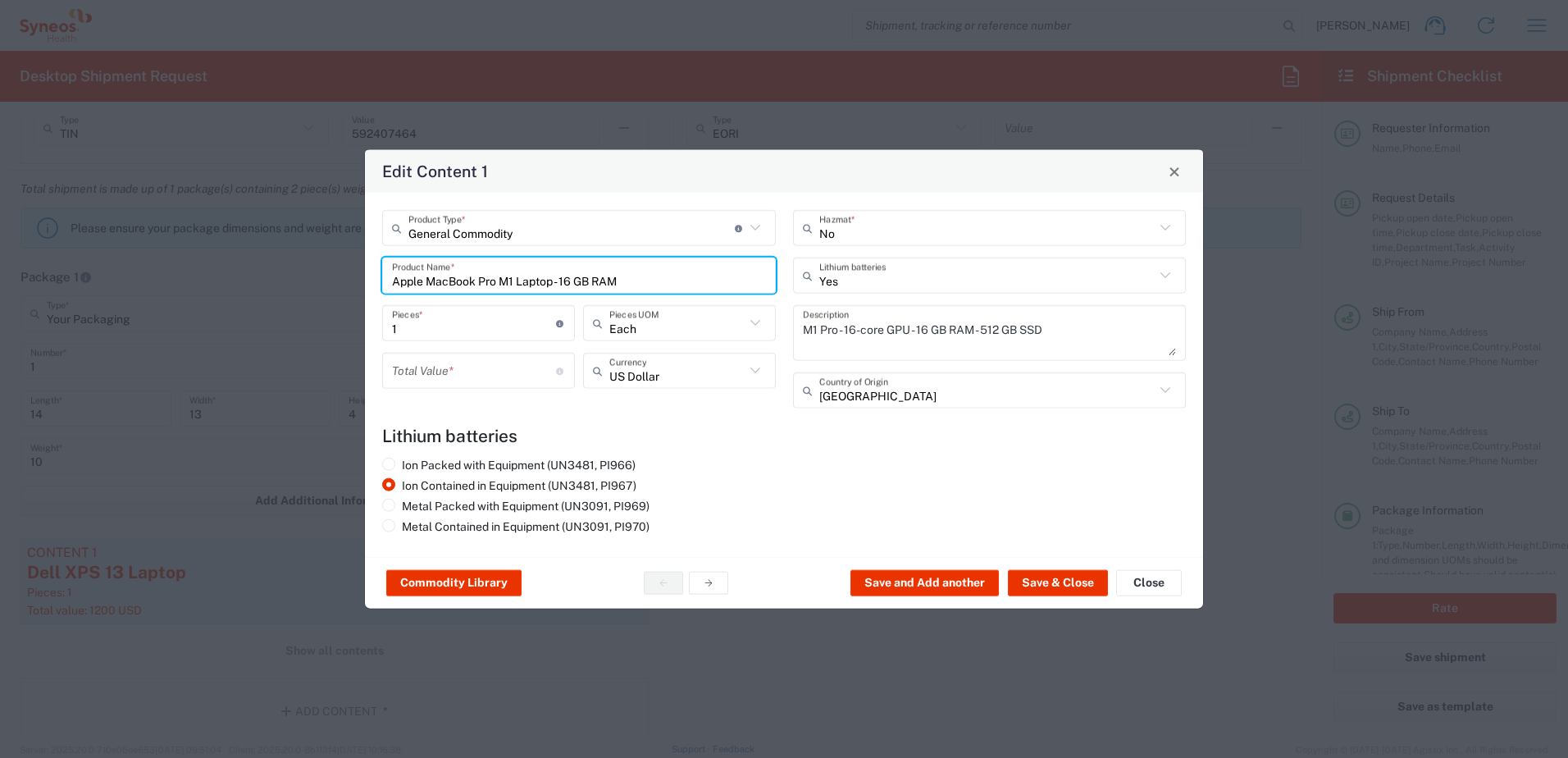
click at [425, 375] on input "number" at bounding box center [474, 370] width 164 height 28
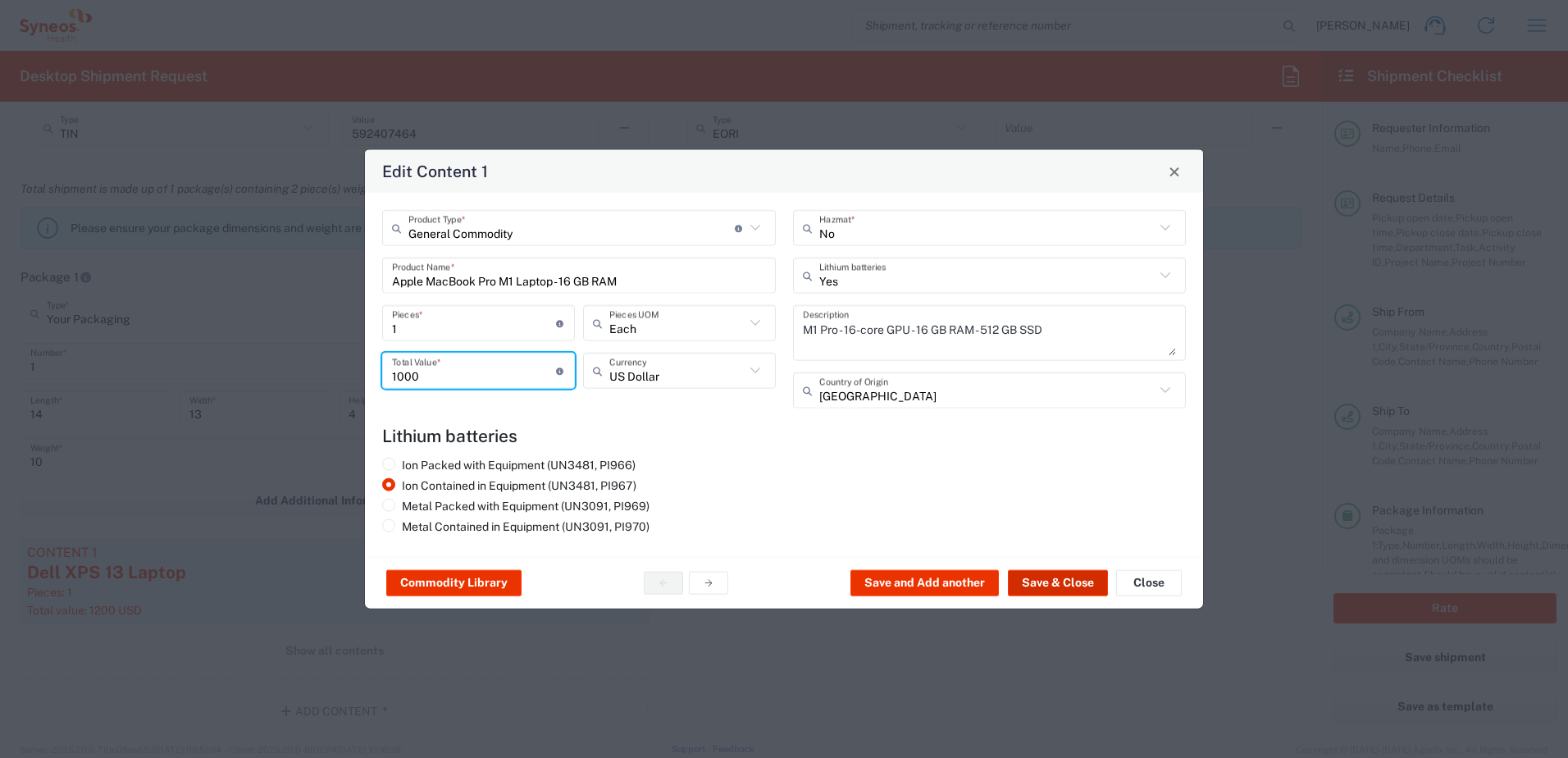
type input "1000"
click at [1057, 576] on button "Save & Close" at bounding box center [1058, 583] width 100 height 27
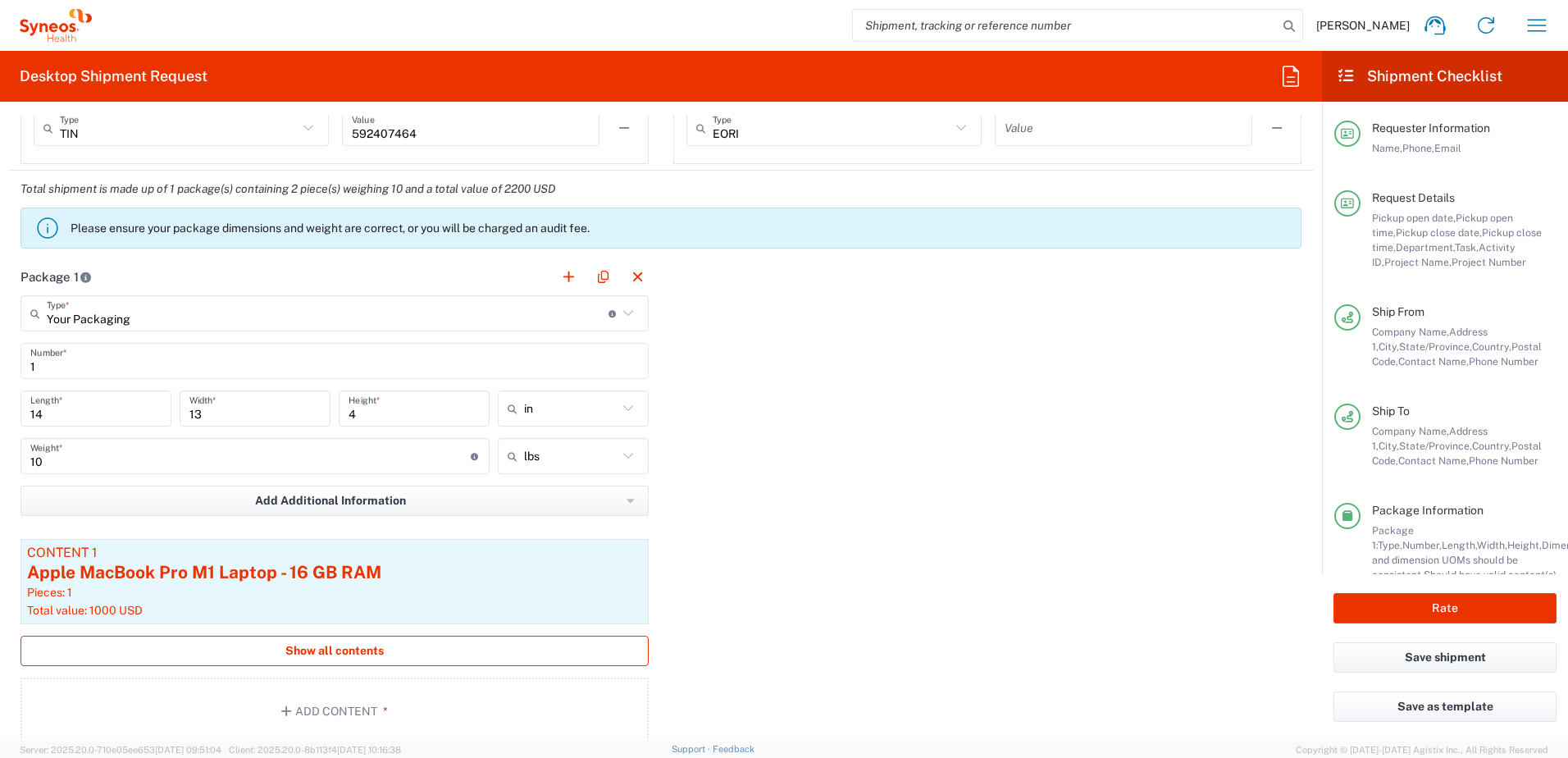
click at [357, 635] on button "Show all contents" at bounding box center [334, 650] width 628 height 30
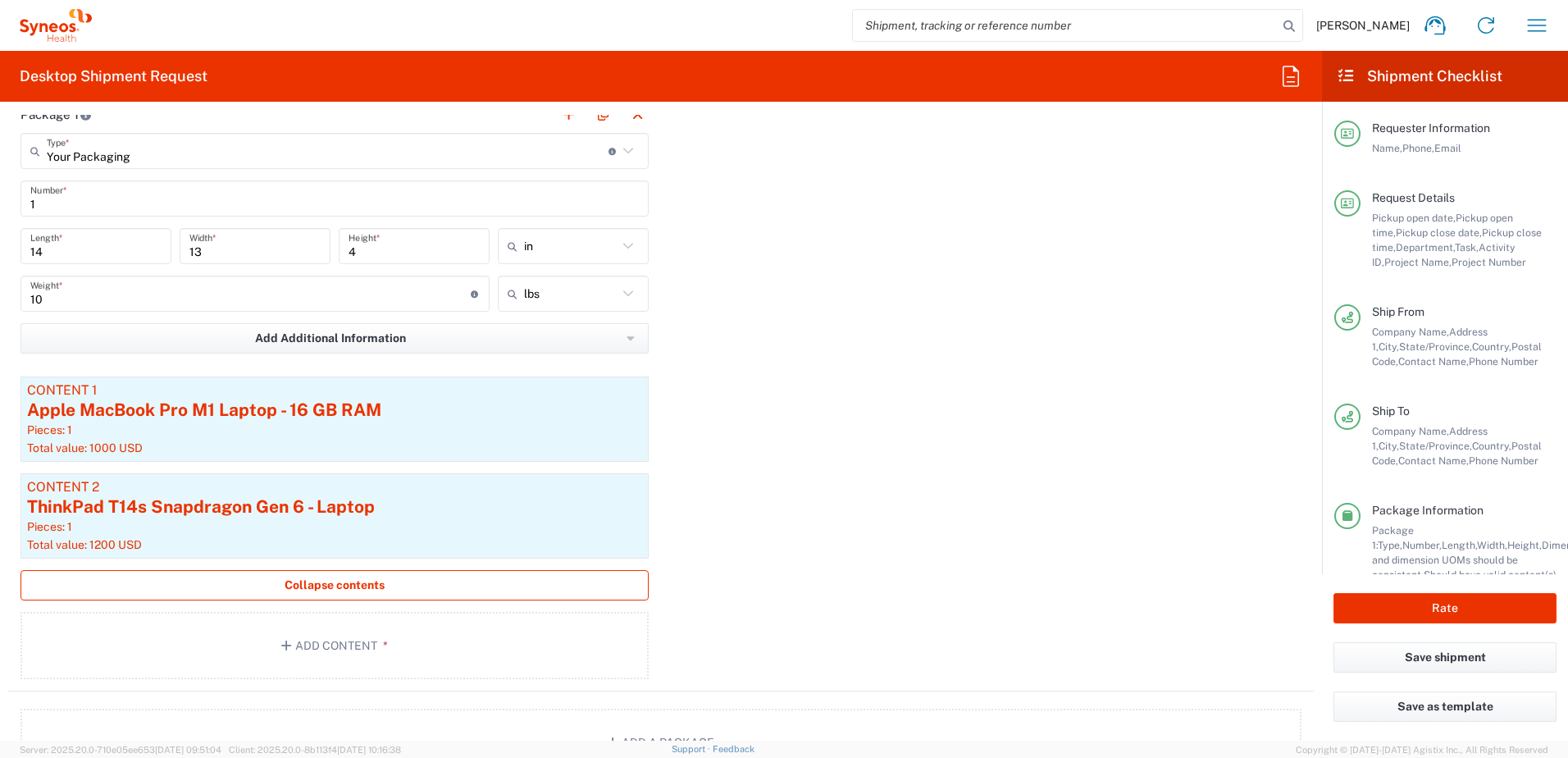
scroll to position [1640, 0]
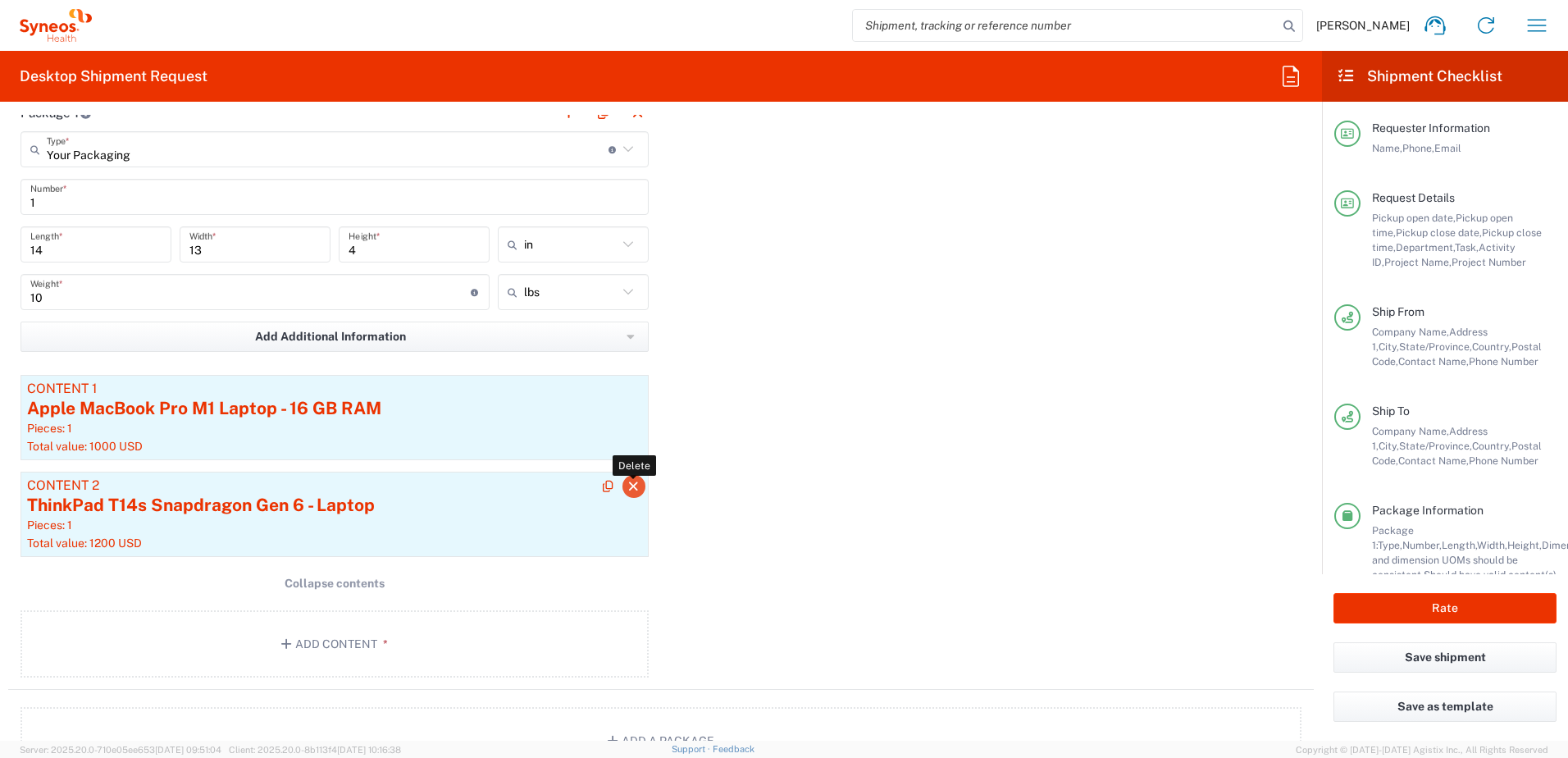
click at [630, 490] on icon "button" at bounding box center [634, 486] width 15 height 12
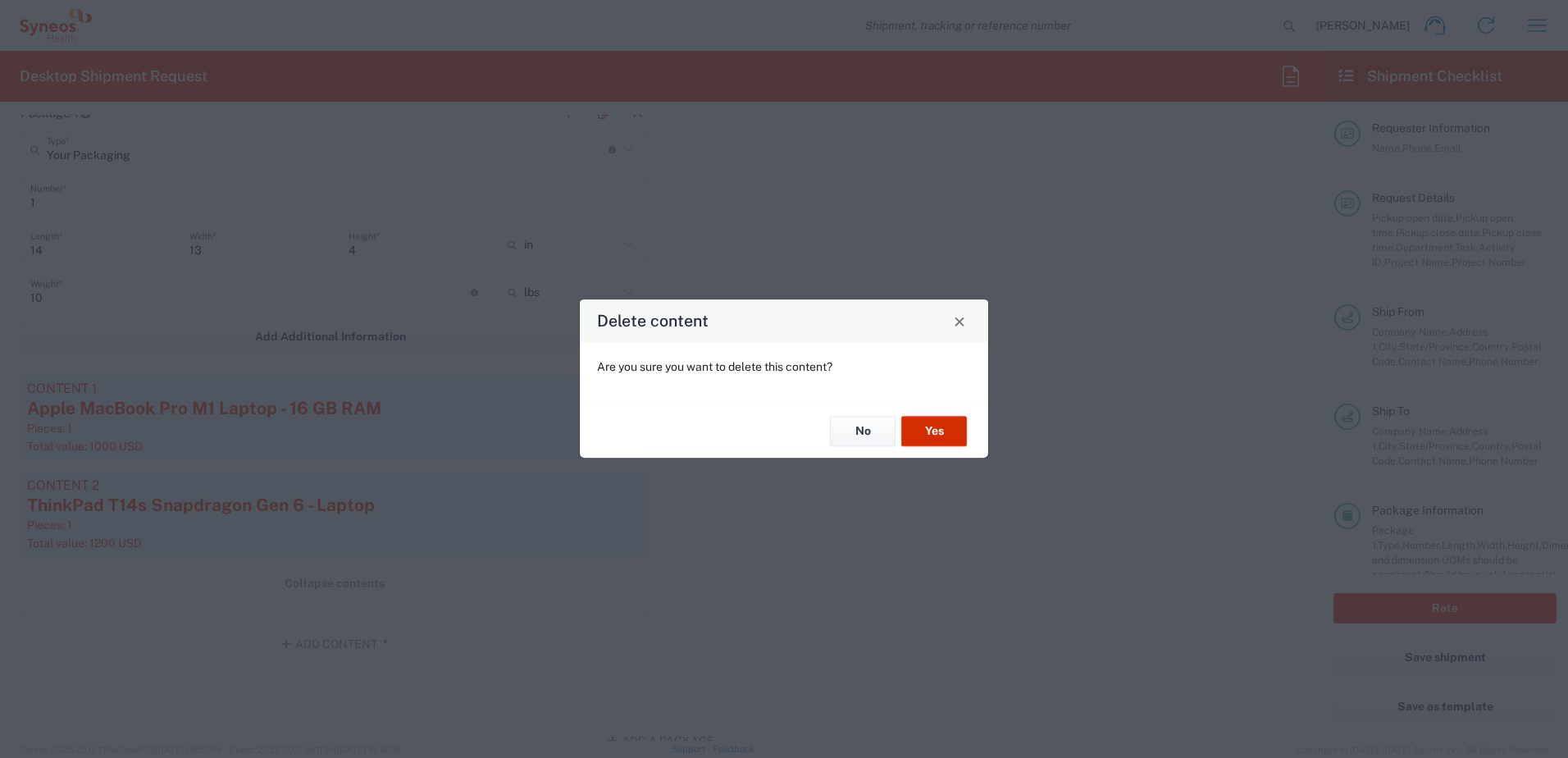
click at [926, 433] on button "Yes" at bounding box center [934, 431] width 66 height 30
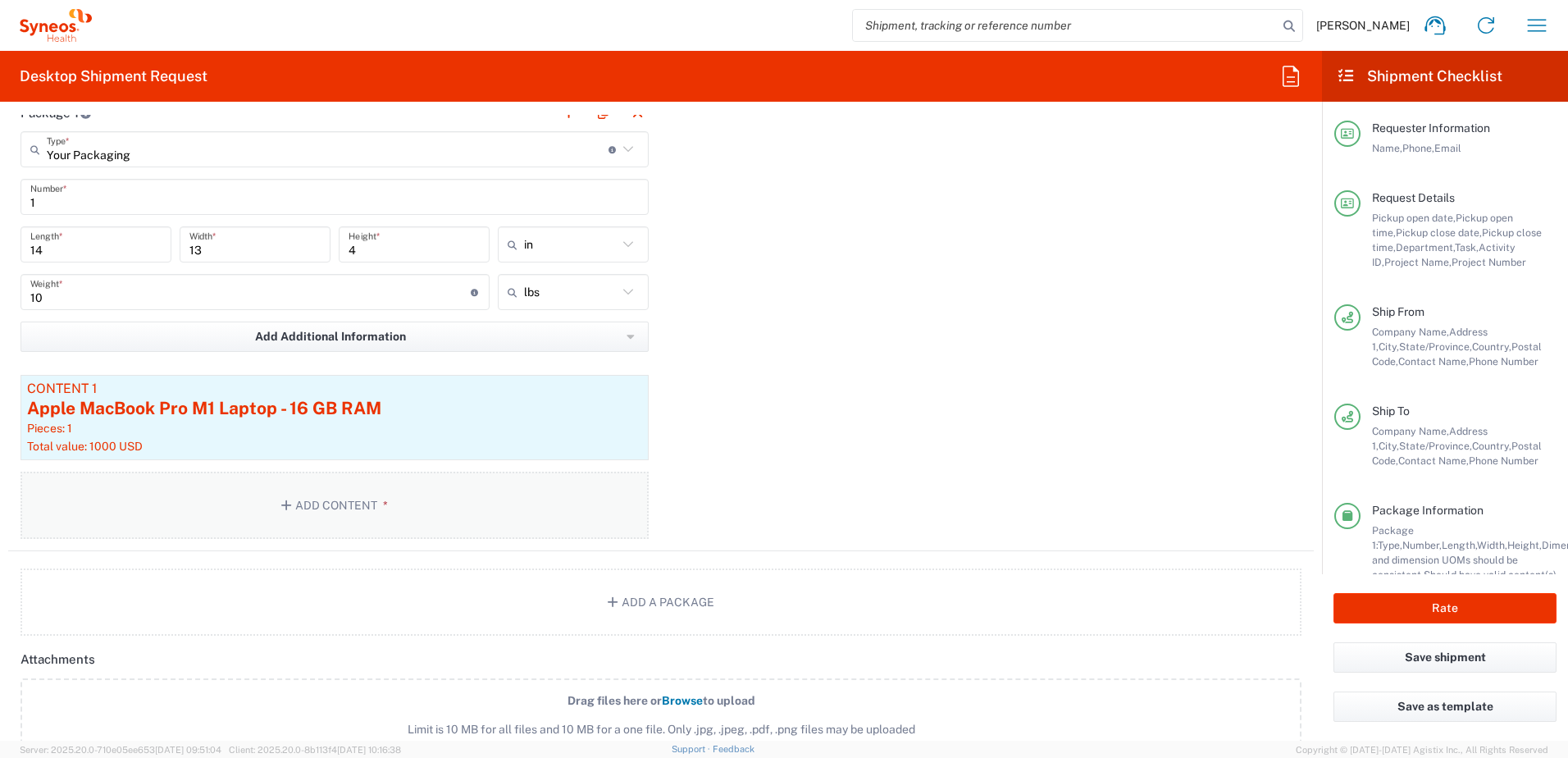
click at [364, 507] on button "Add Content *" at bounding box center [334, 506] width 628 height 68
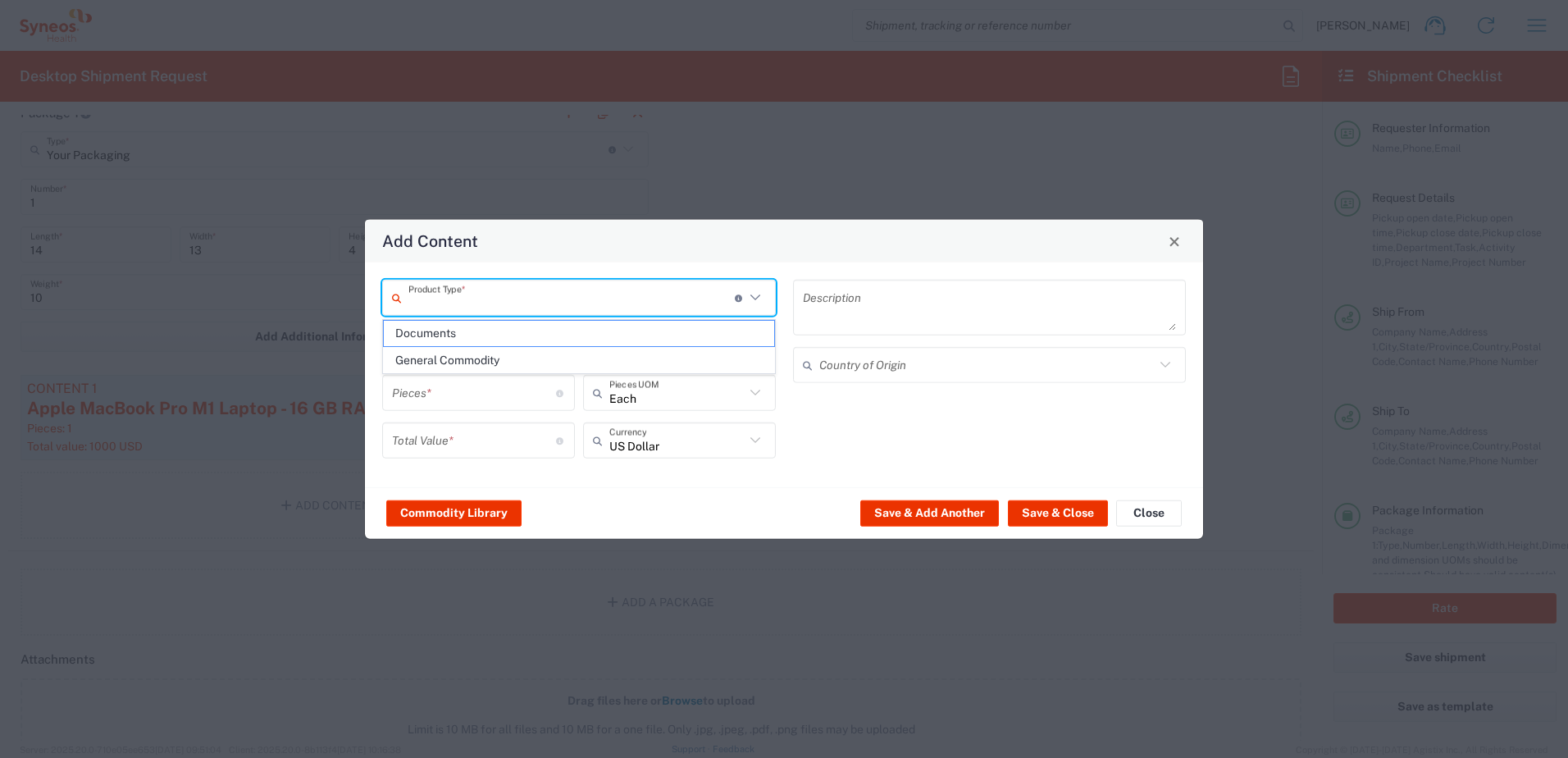
click at [523, 305] on input "text" at bounding box center [572, 297] width 326 height 28
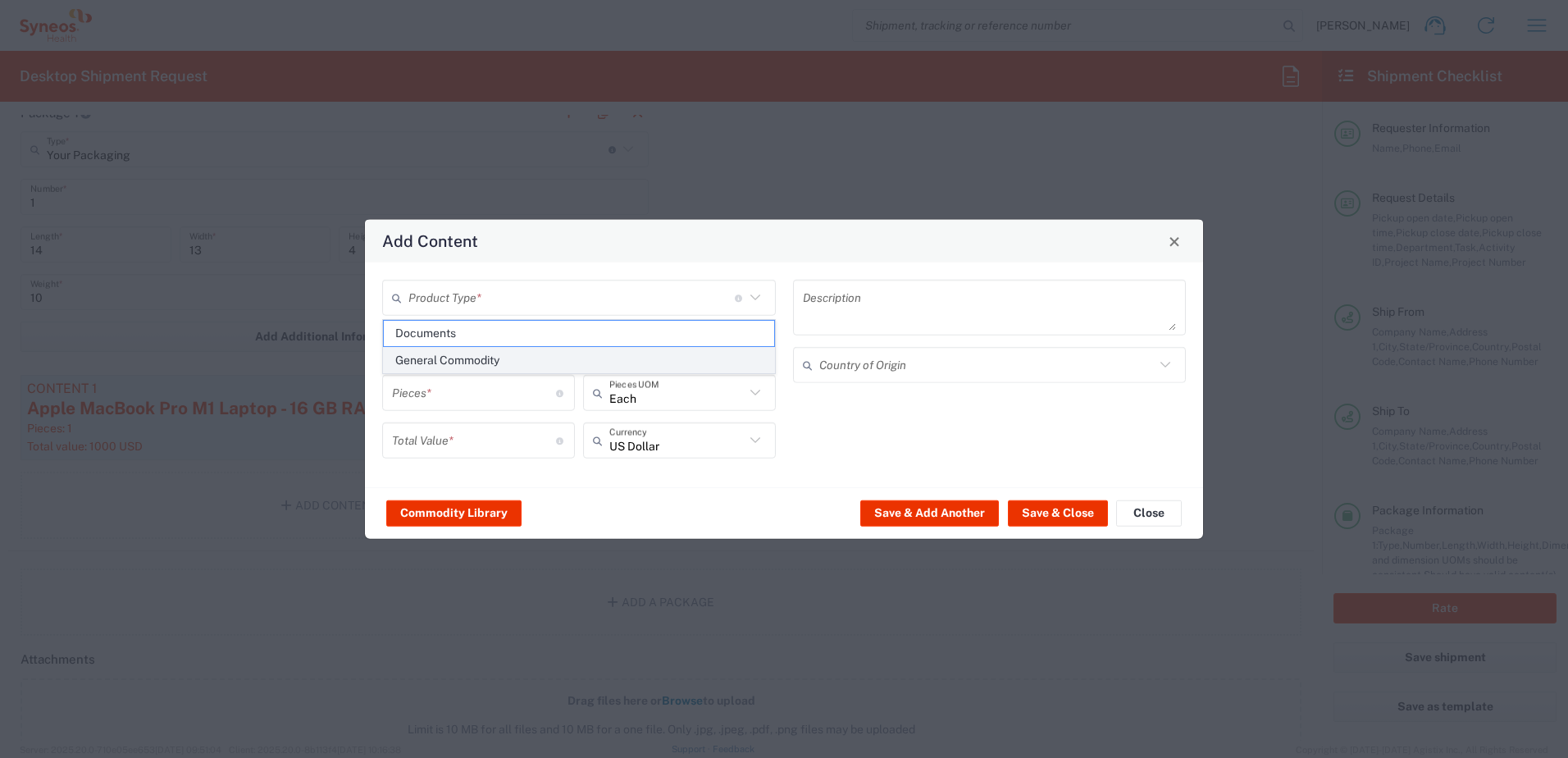
click at [482, 350] on span "General Commodity" at bounding box center [579, 360] width 390 height 26
type input "General Commodity"
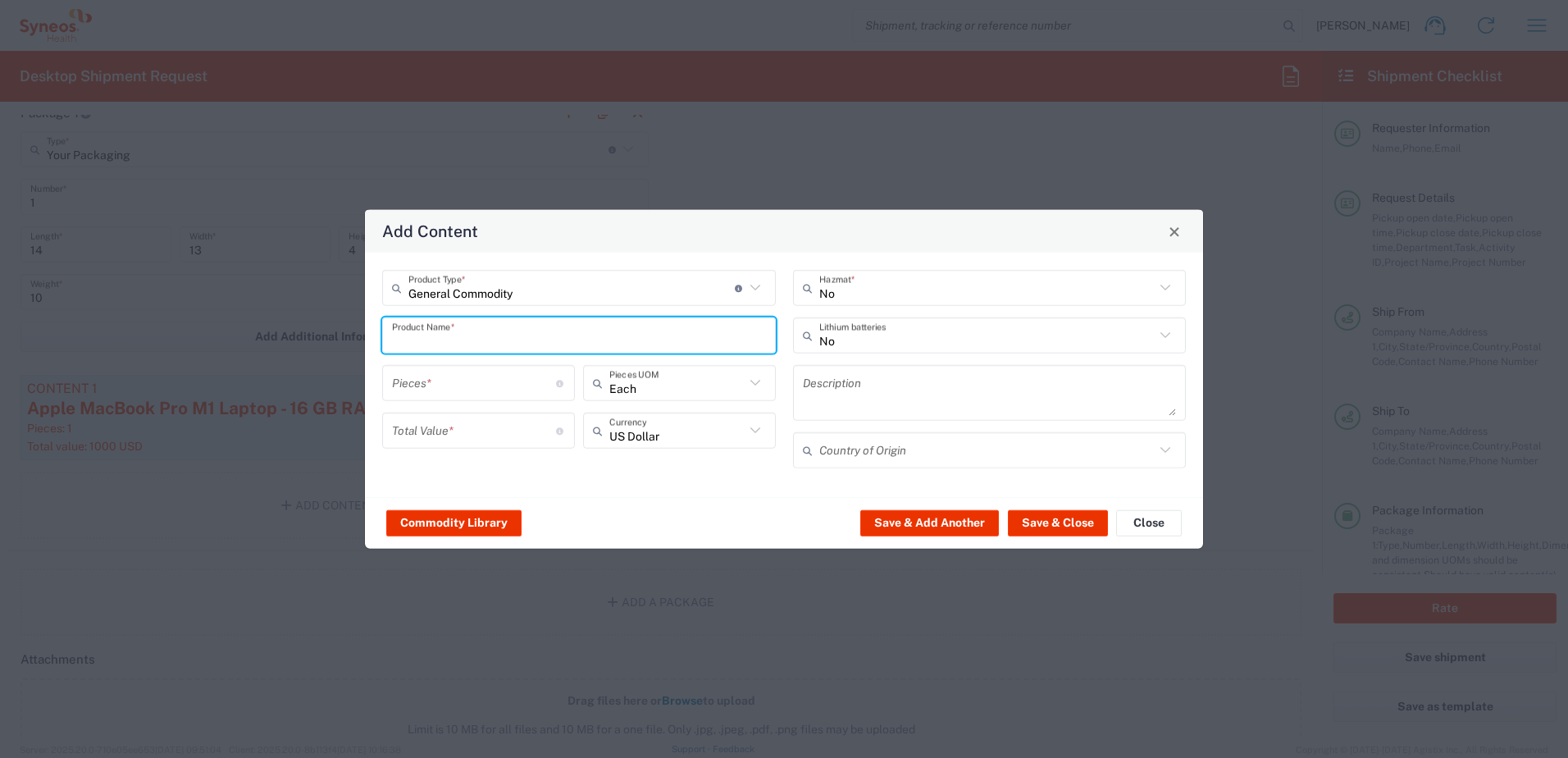
click at [471, 342] on input "text" at bounding box center [579, 335] width 374 height 28
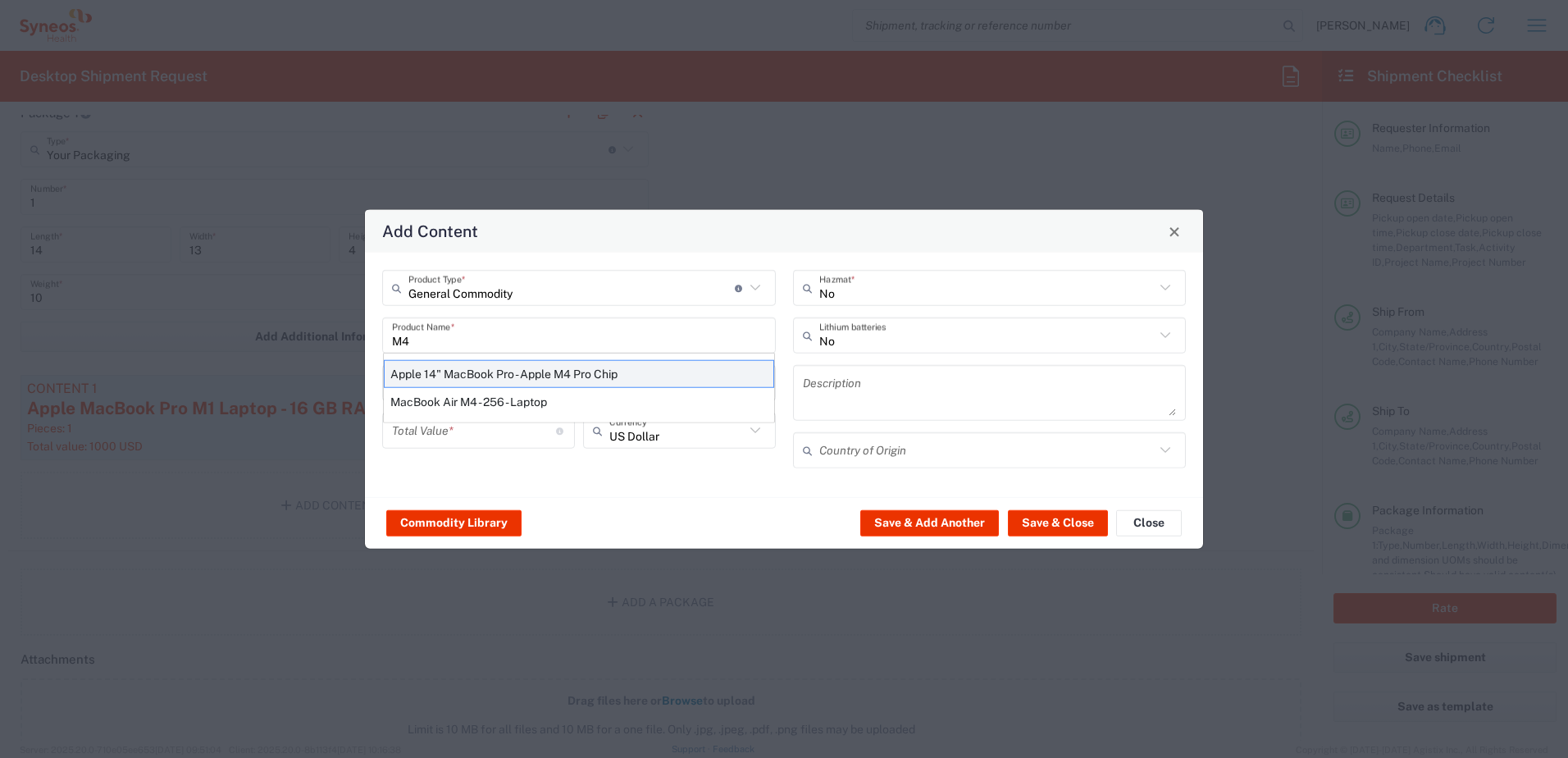
click at [529, 378] on div "Apple 14" MacBook Pro - Apple M4 Pro Chip" at bounding box center [579, 373] width 390 height 28
type input "Apple 14" MacBook Pro - Apple M4 Pro Chip"
type textarea "Apple Laptop"
type input "[GEOGRAPHIC_DATA]"
type input "Yes"
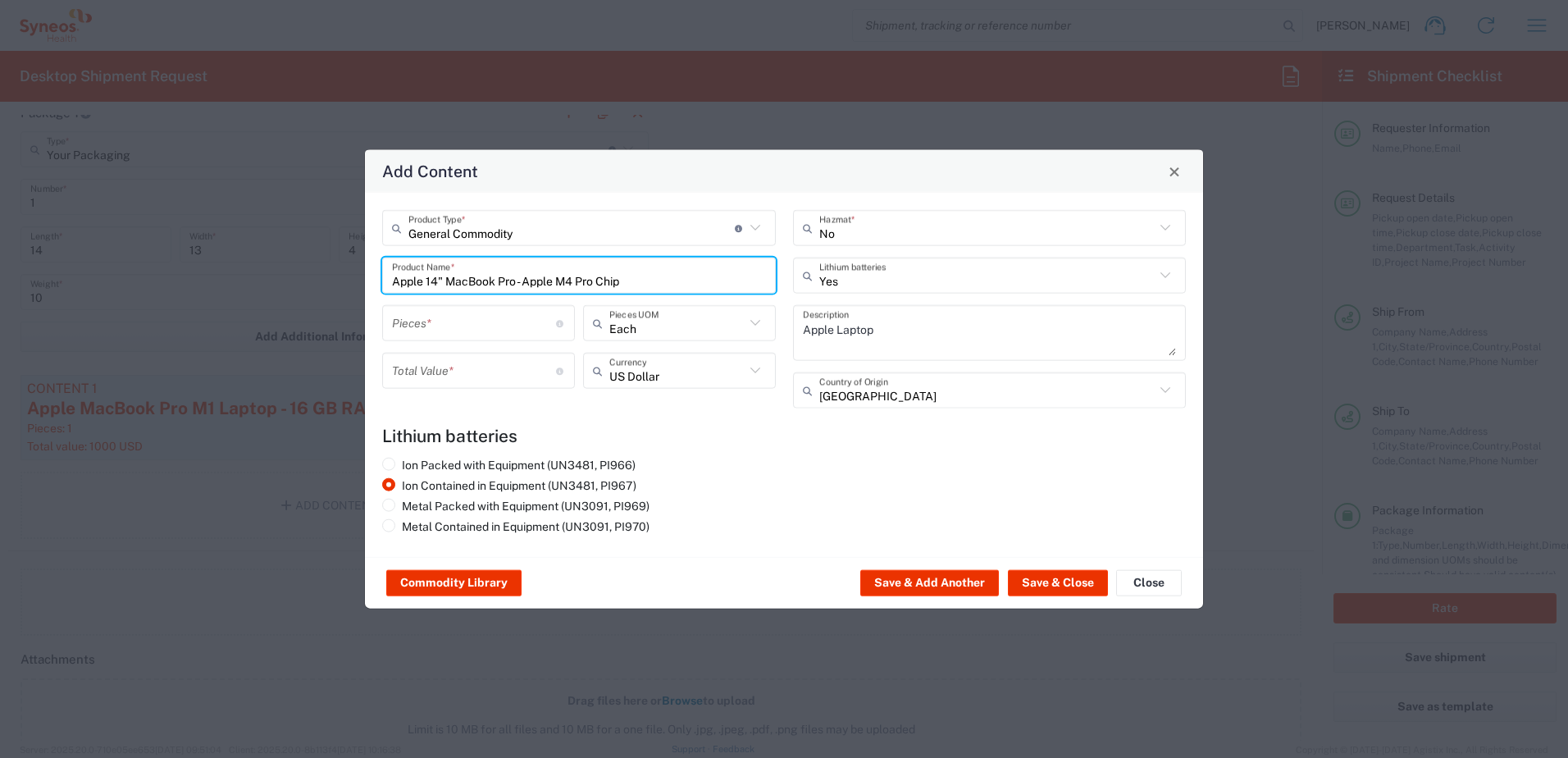
click at [461, 331] on input "number" at bounding box center [474, 323] width 164 height 28
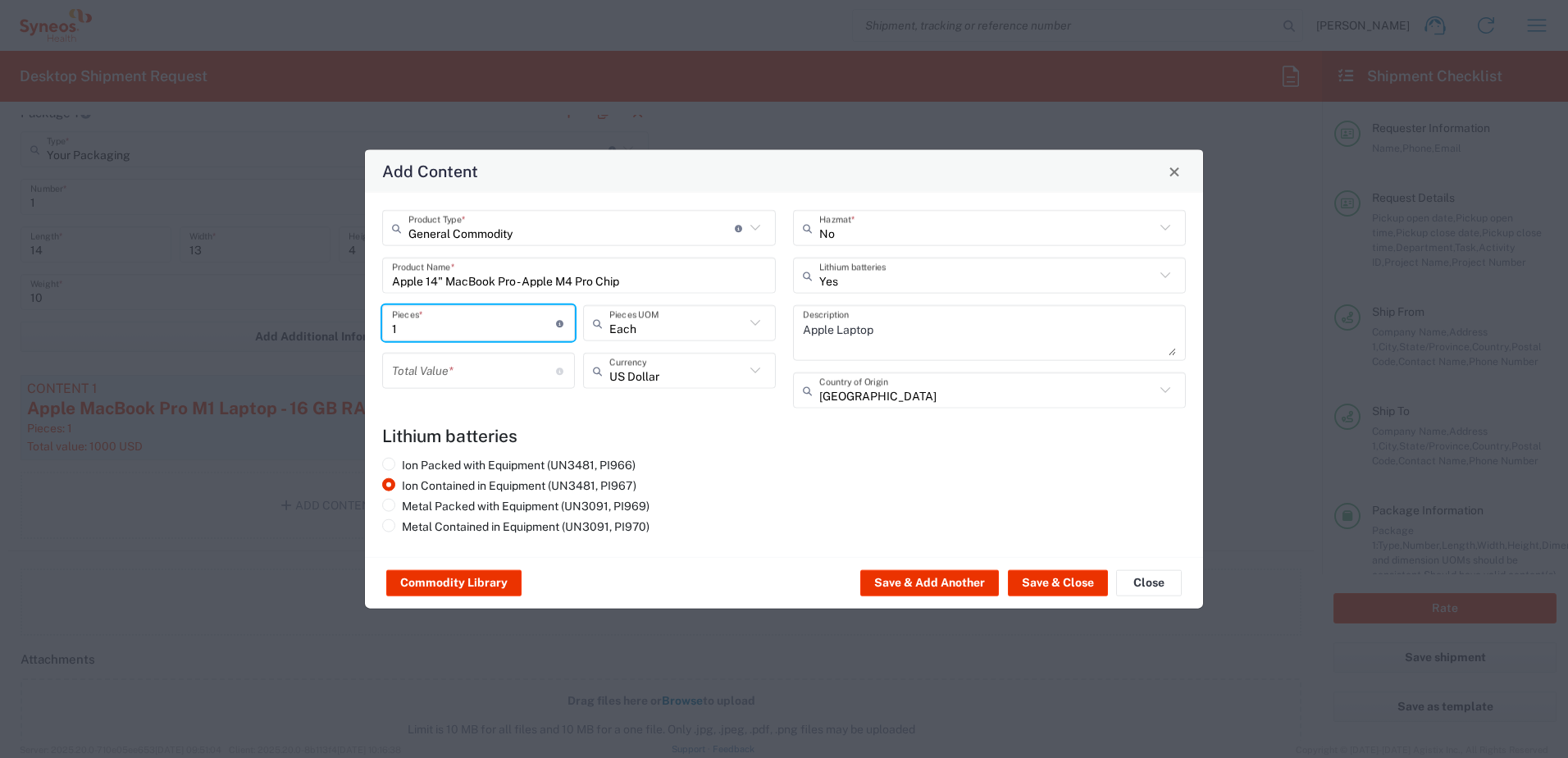
type input "1"
click at [442, 366] on input "number" at bounding box center [474, 370] width 164 height 28
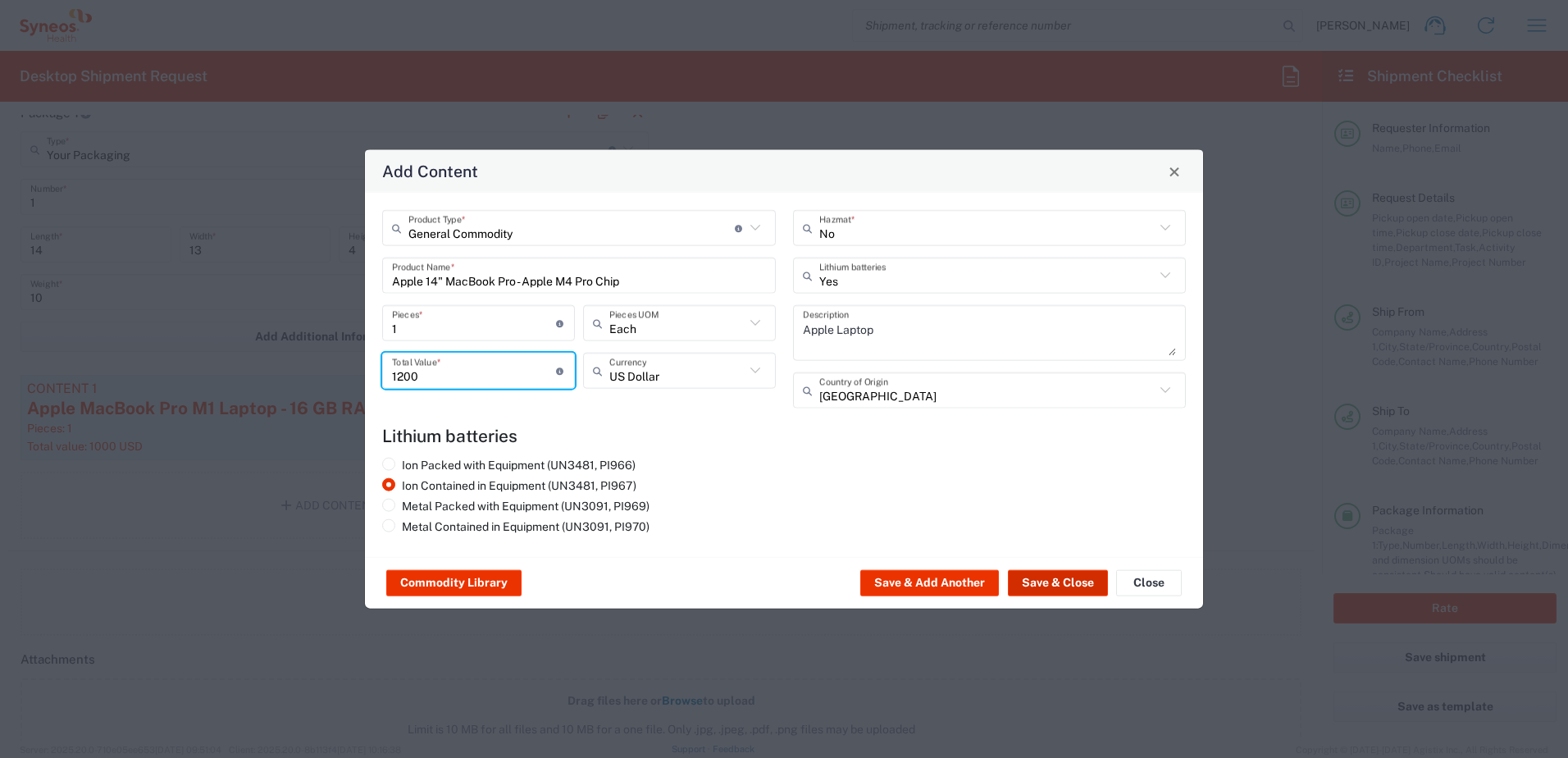
type input "1200"
click at [1080, 577] on button "Save & Close" at bounding box center [1058, 583] width 100 height 27
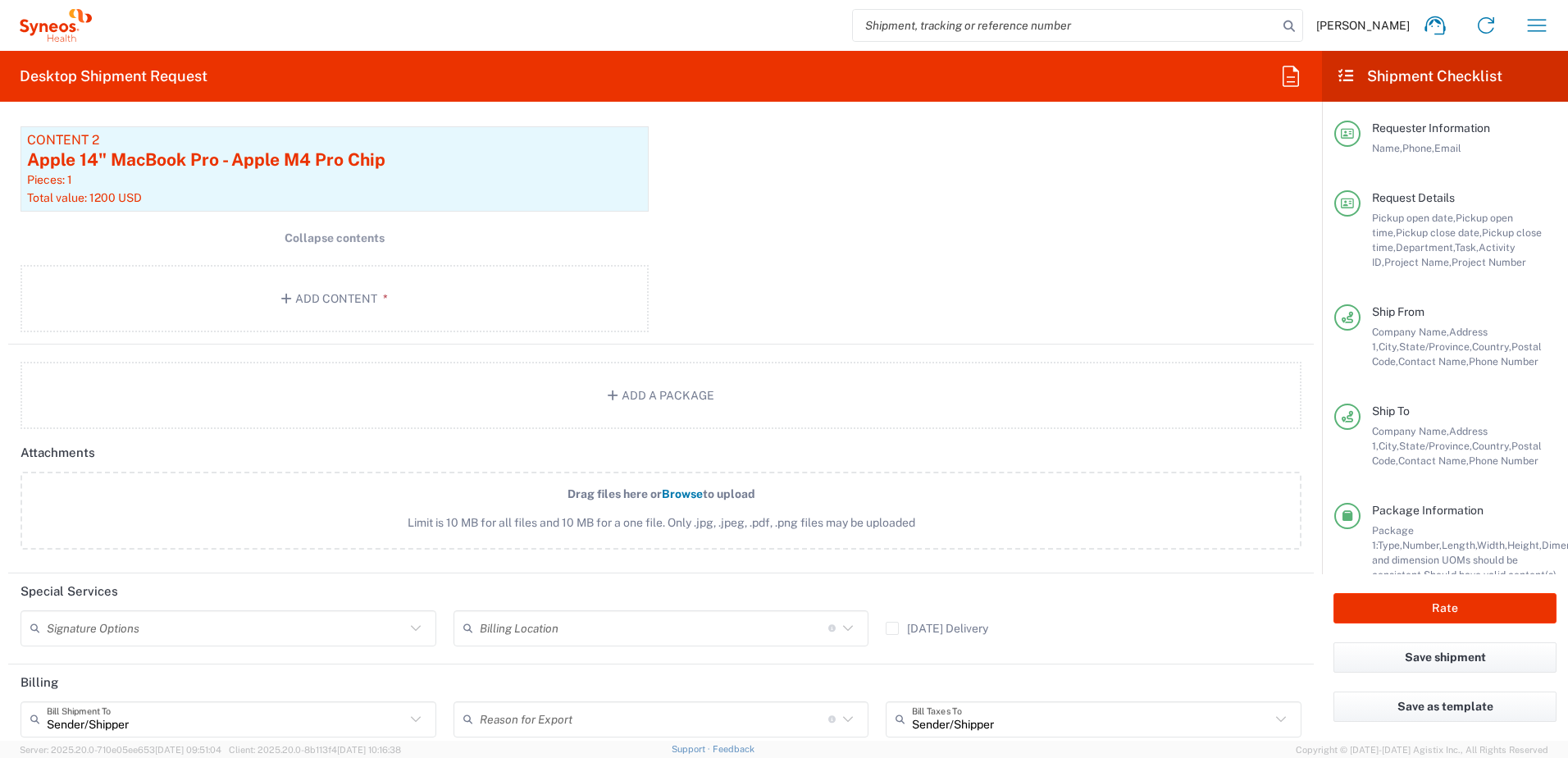
scroll to position [2153, 0]
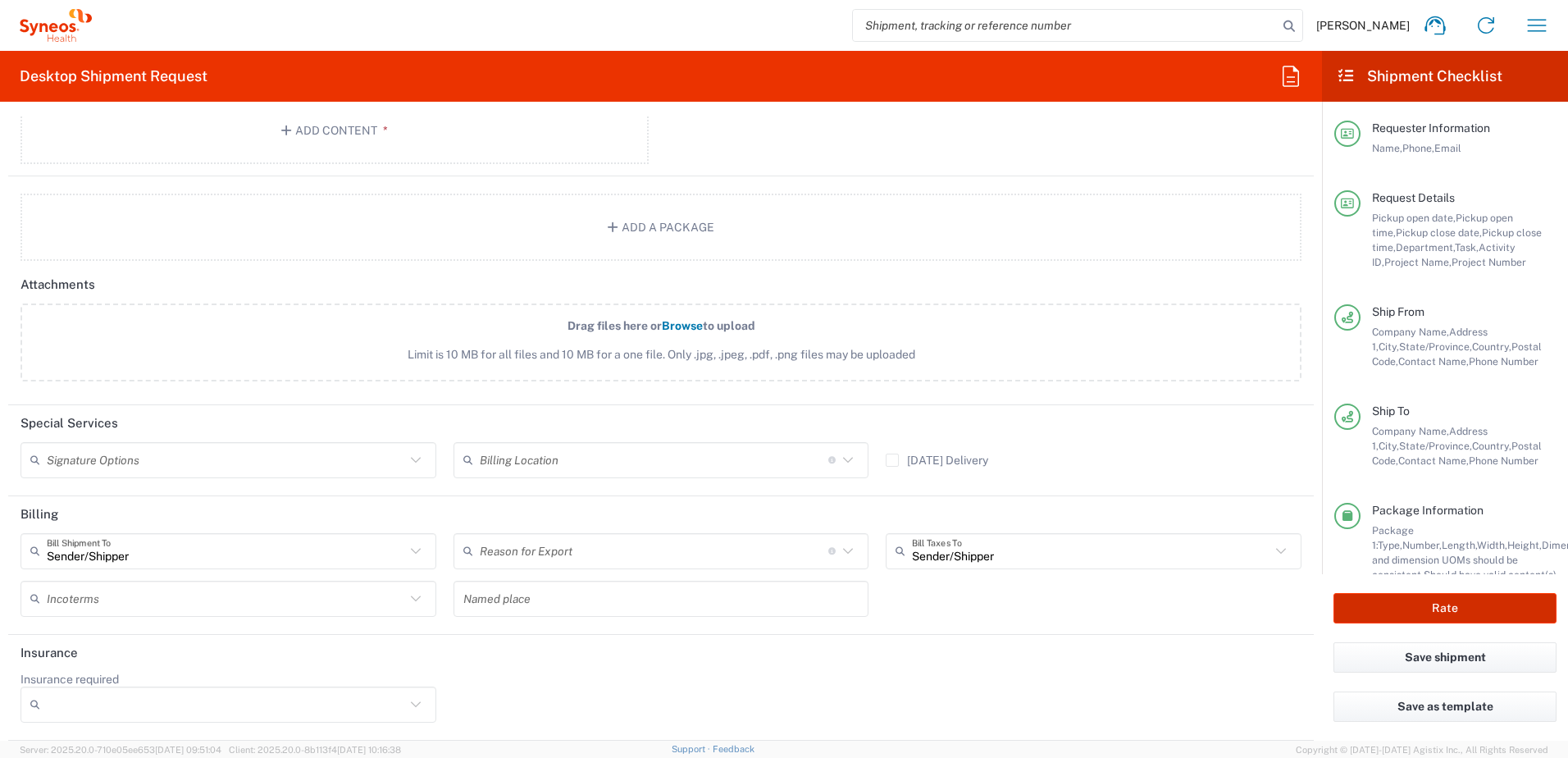
click at [1473, 605] on button "Rate" at bounding box center [1444, 608] width 223 height 30
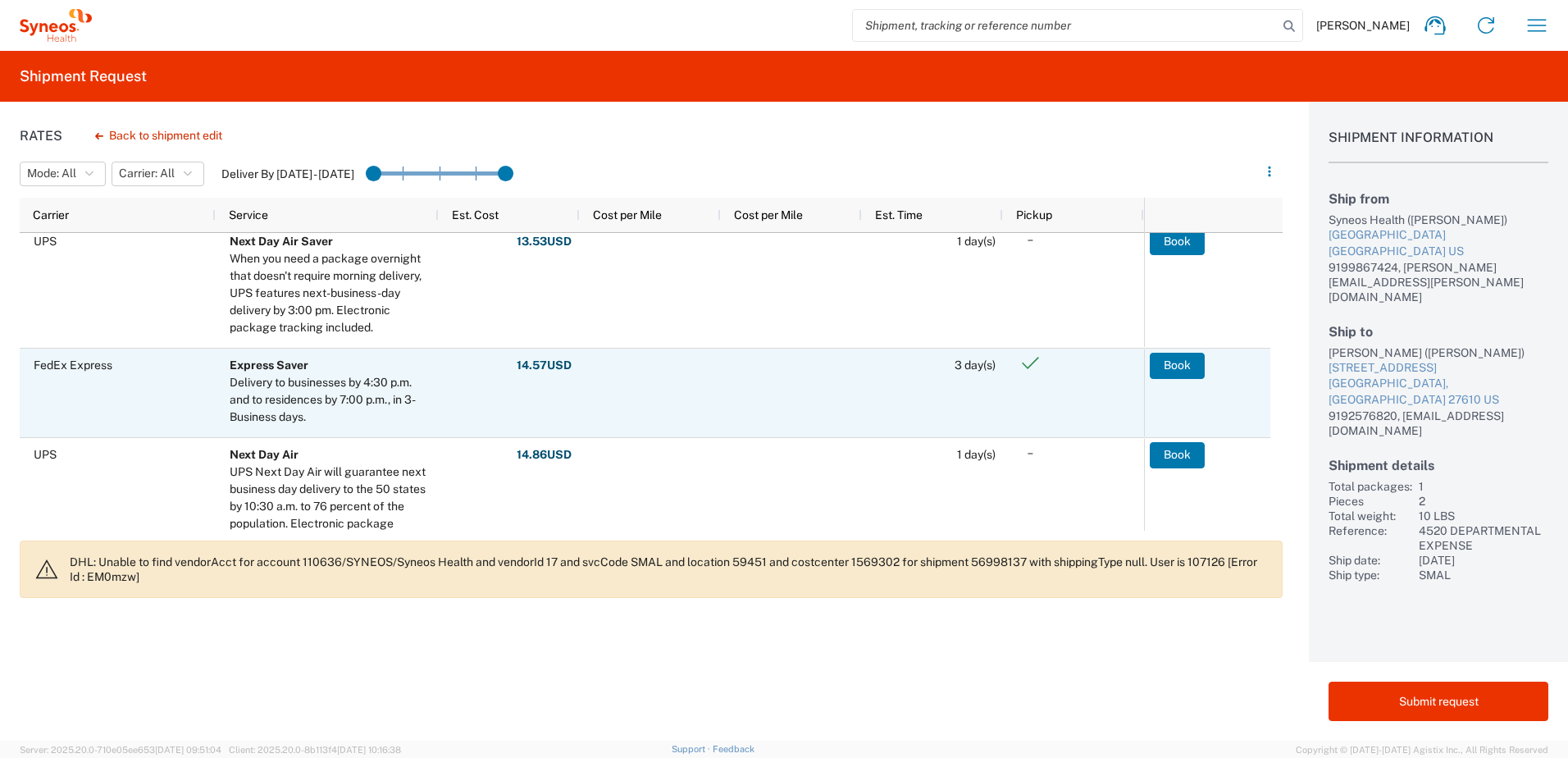
scroll to position [410, 0]
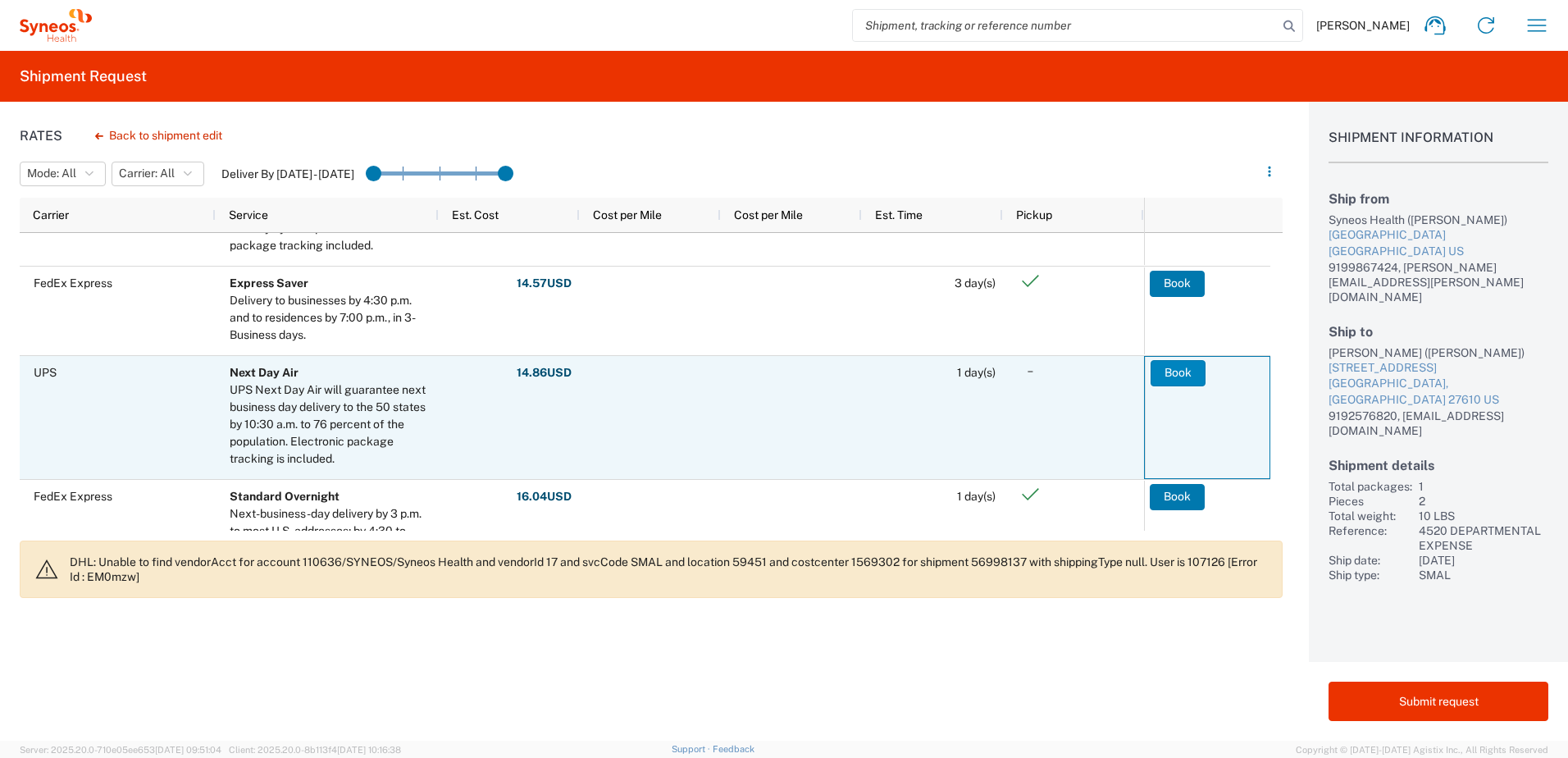
click at [1187, 370] on button "Book" at bounding box center [1179, 373] width 55 height 27
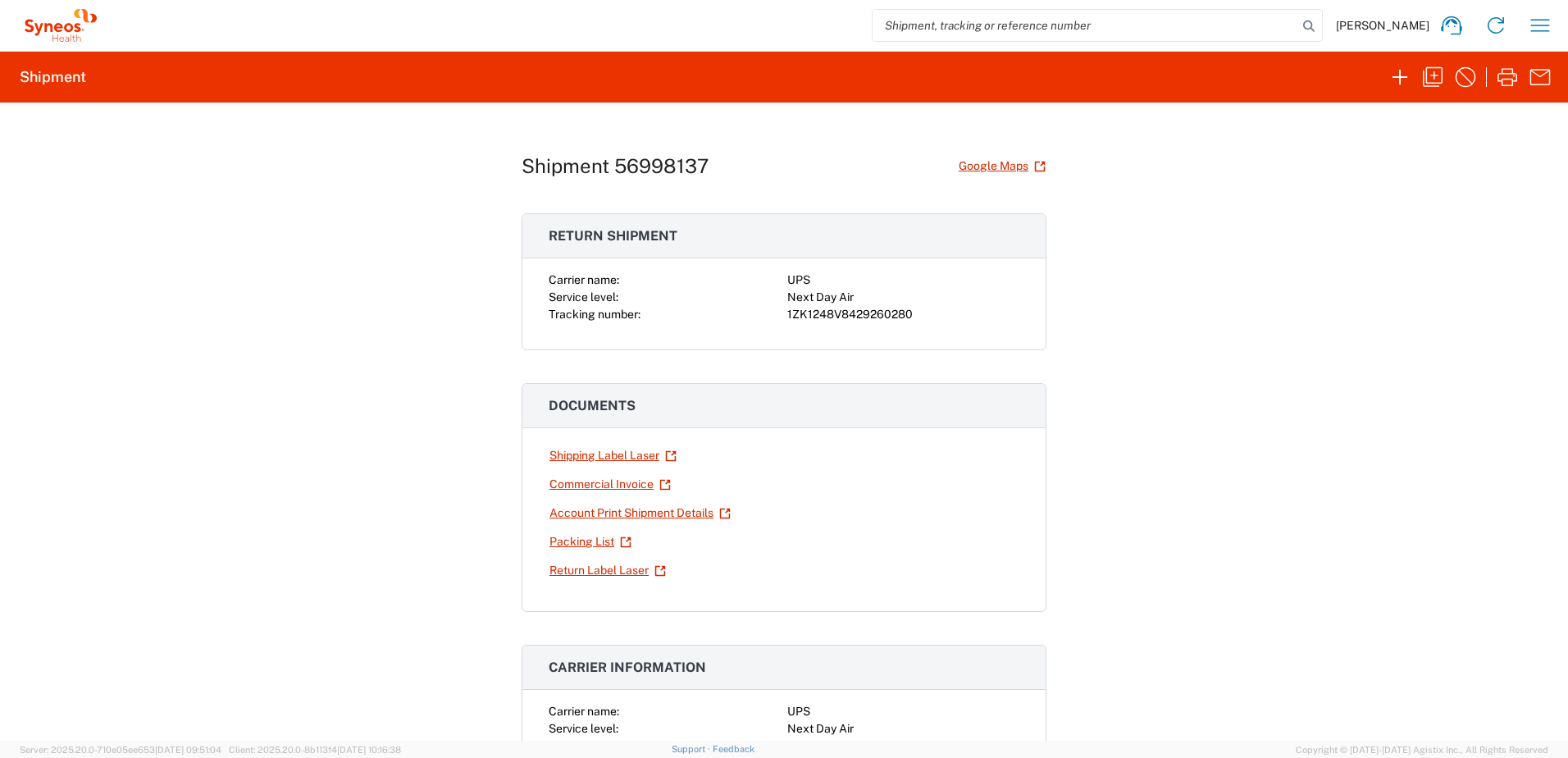
click at [852, 308] on div "1ZK1248V8429260280" at bounding box center [903, 314] width 232 height 17
copy div "1ZK1248V8429260280"
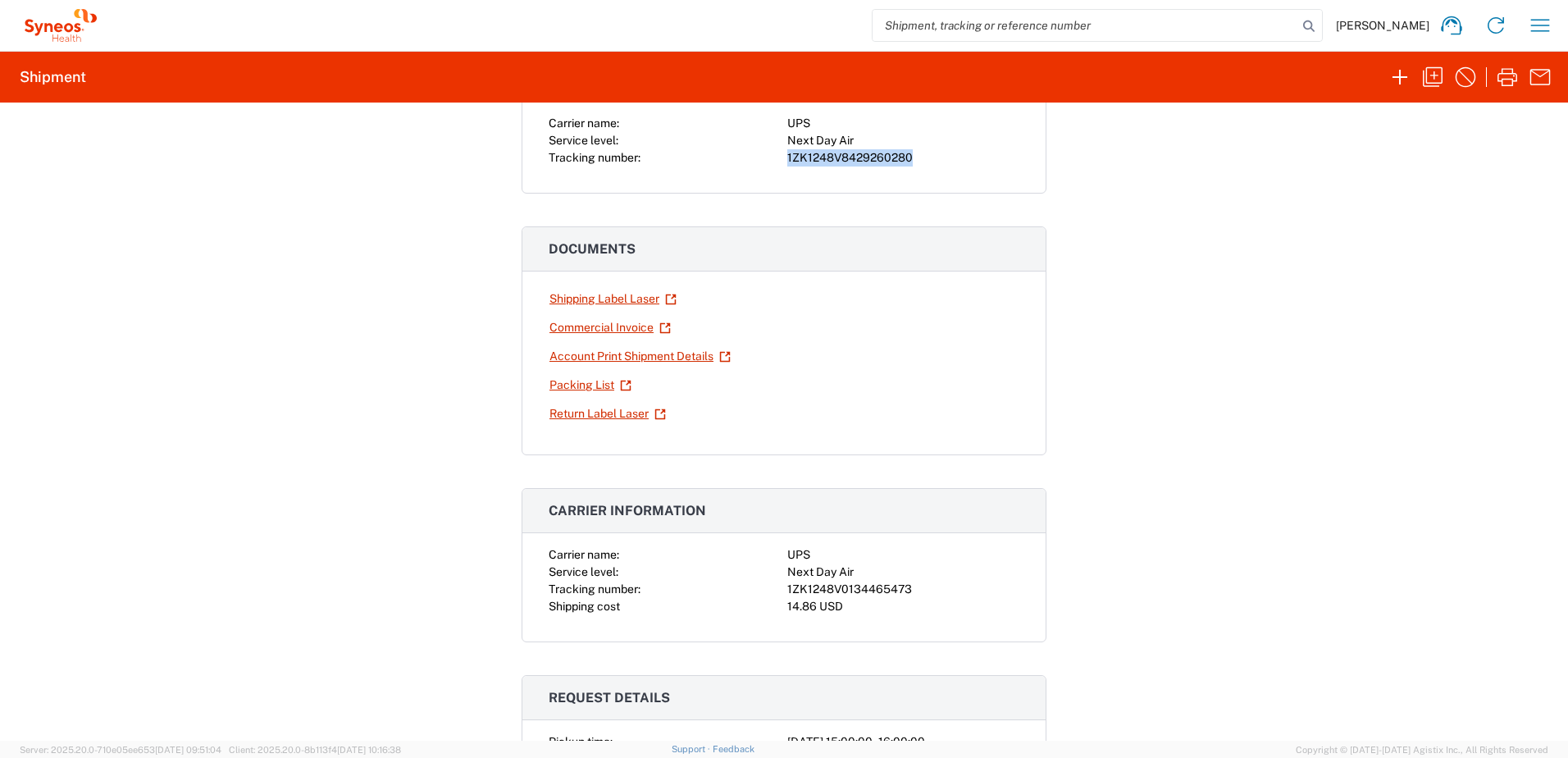
scroll to position [328, 0]
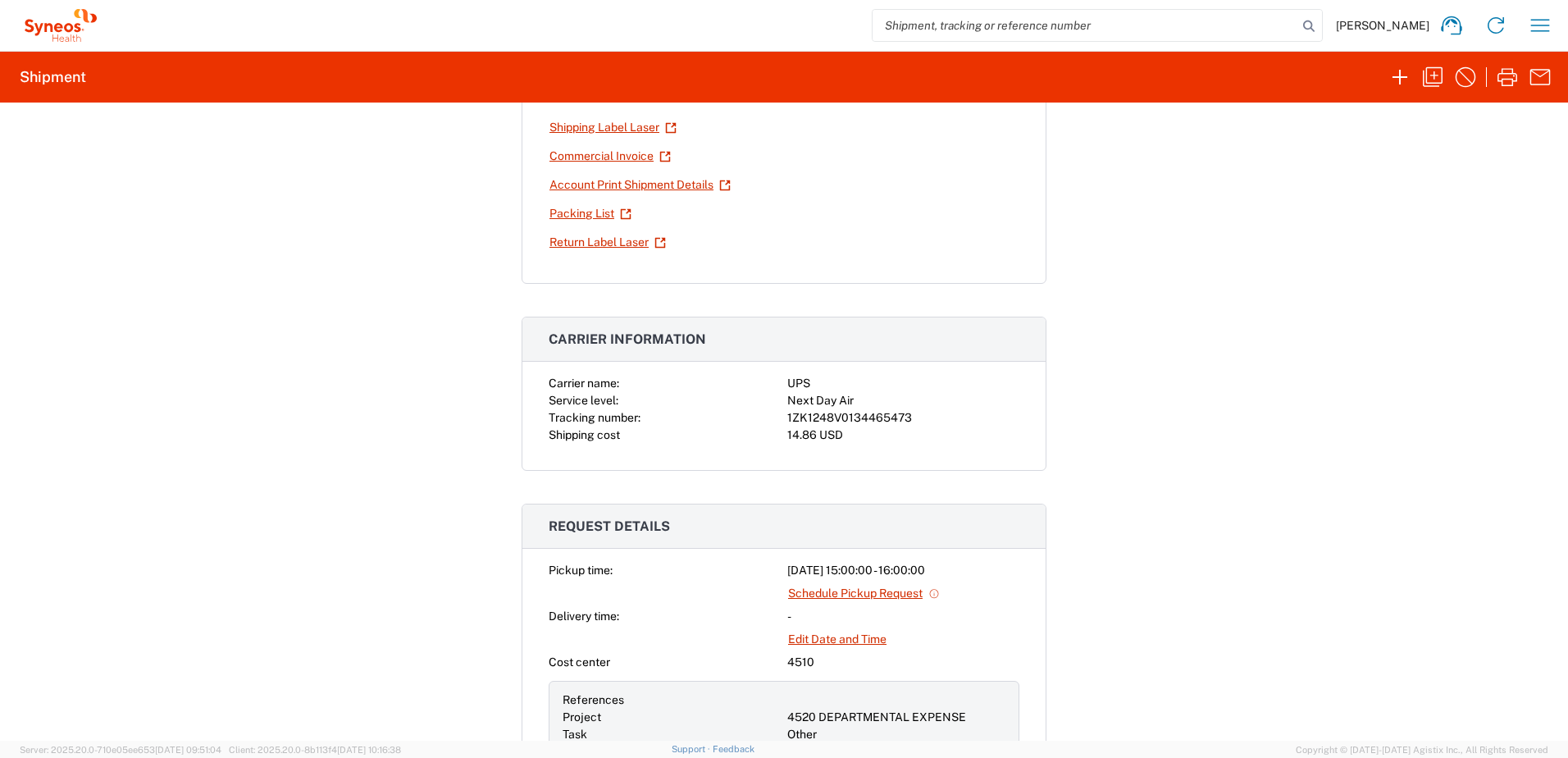
click at [865, 423] on div "1ZK1248V0134465473" at bounding box center [903, 417] width 232 height 17
copy div "1ZK1248V0134465473"
click at [1420, 74] on icon "button" at bounding box center [1433, 77] width 27 height 27
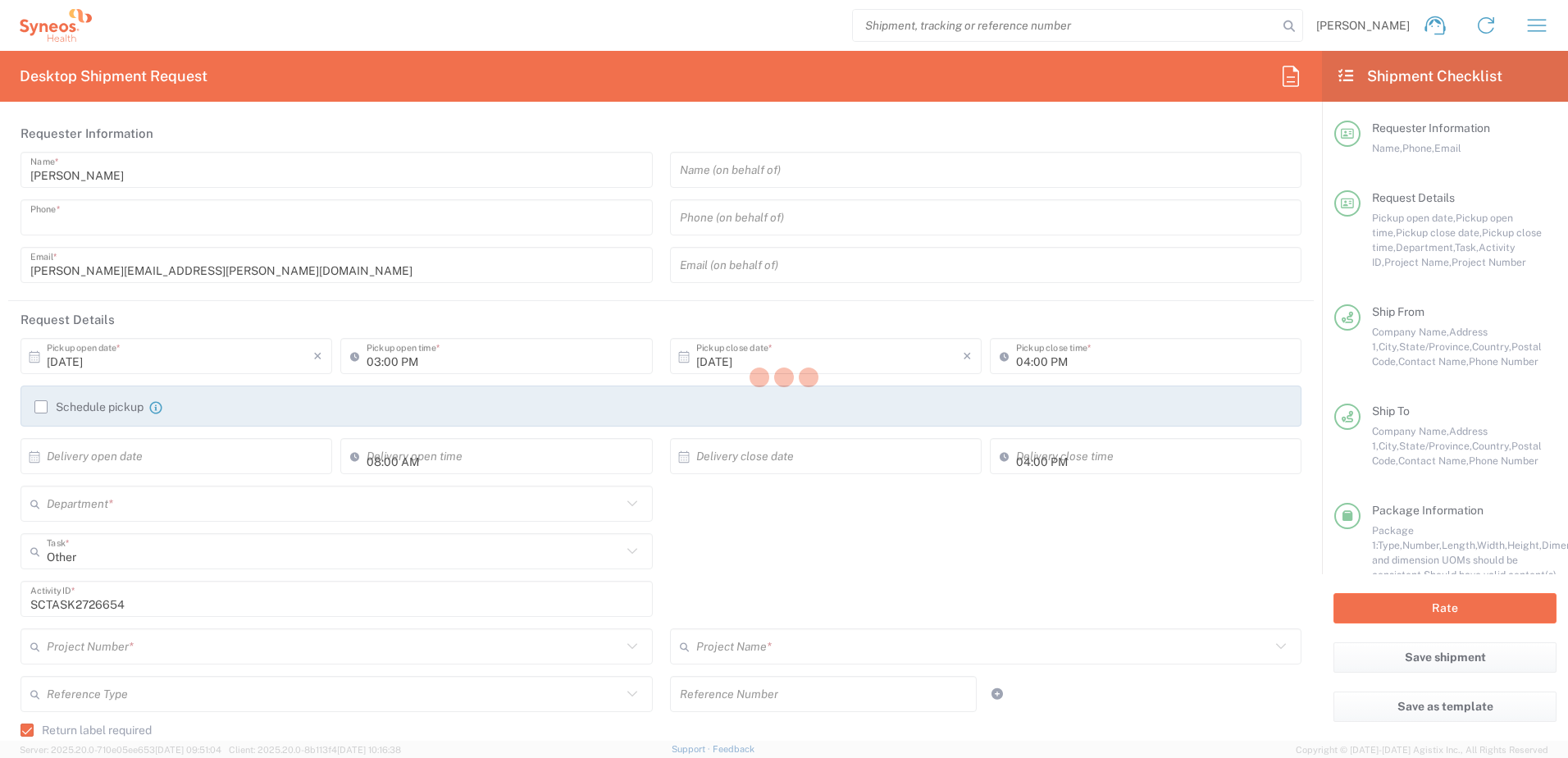
type input "9199867424"
type textarea "[PERSON_NAME][EMAIL_ADDRESS][PERSON_NAME][DOMAIN_NAME]"
type input "Syneos Health"
type input "[GEOGRAPHIC_DATA]"
type input "Morrisville"
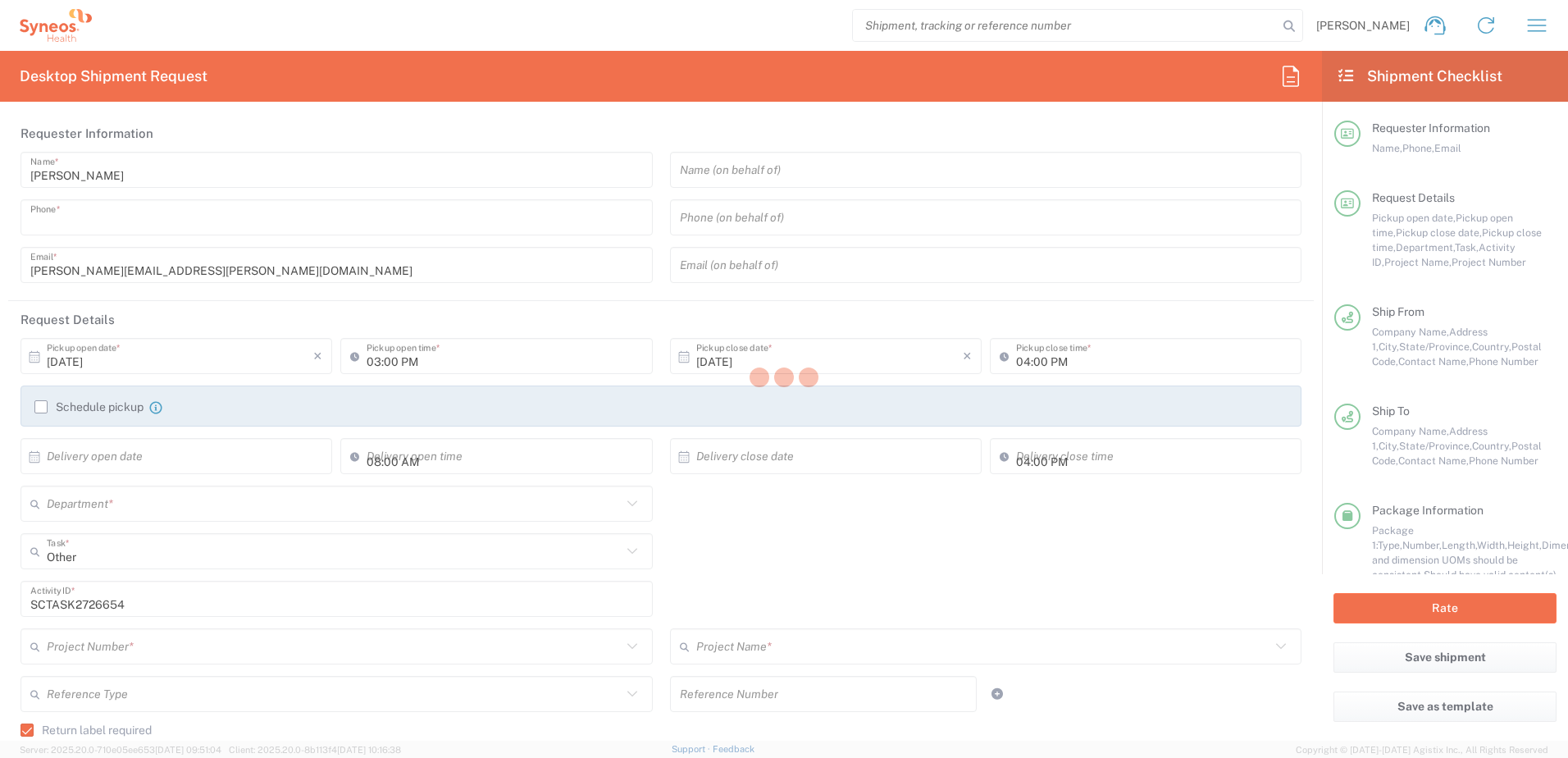
type input "[US_STATE]"
type input "27560"
type input "[PERSON_NAME]"
type input "9199867424"
type input "[PERSON_NAME][EMAIL_ADDRESS][PERSON_NAME][DOMAIN_NAME]"
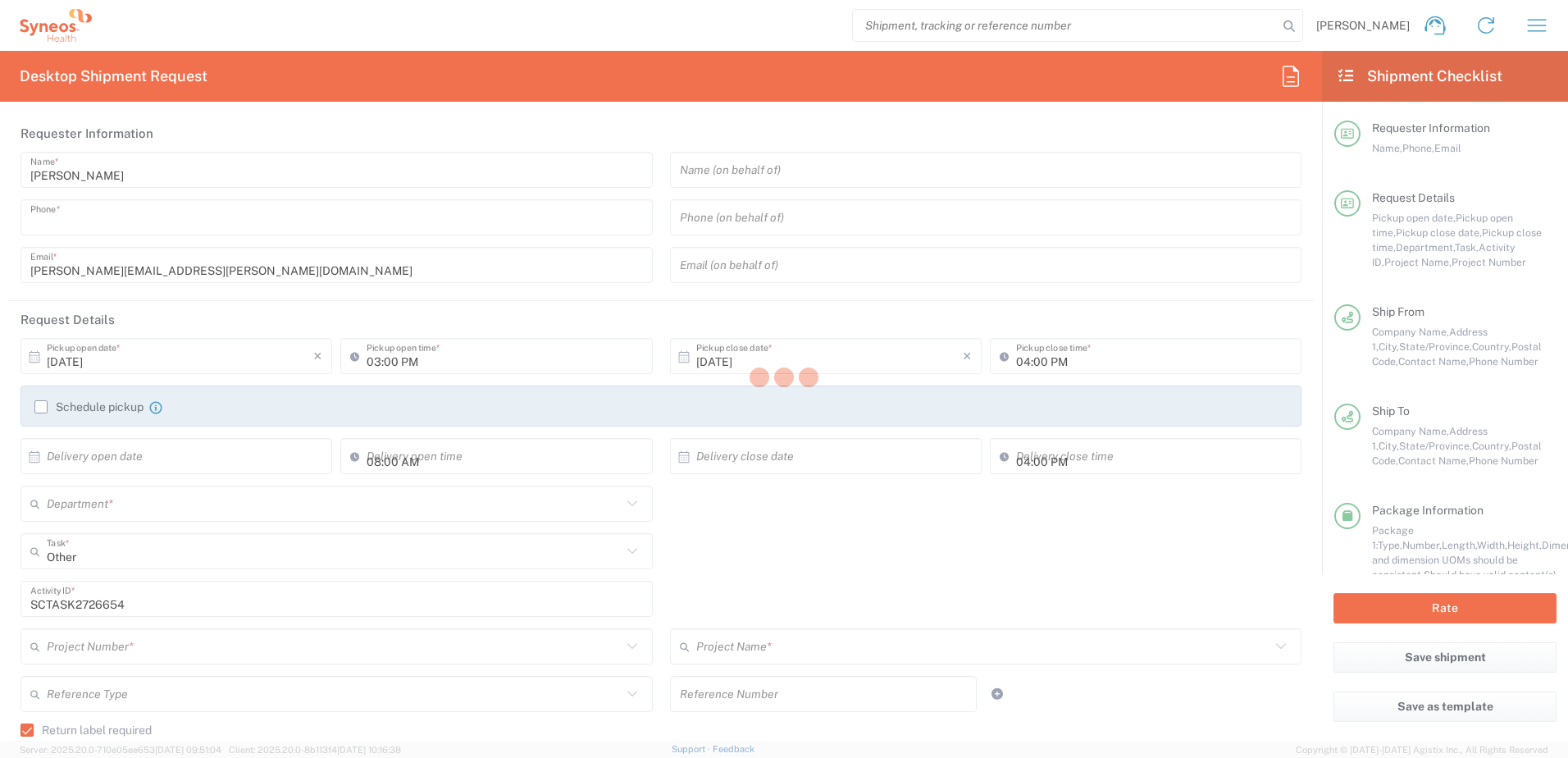
type input "[PERSON_NAME]"
type input "[STREET_ADDRESS]"
type input "[GEOGRAPHIC_DATA]"
type input "27610"
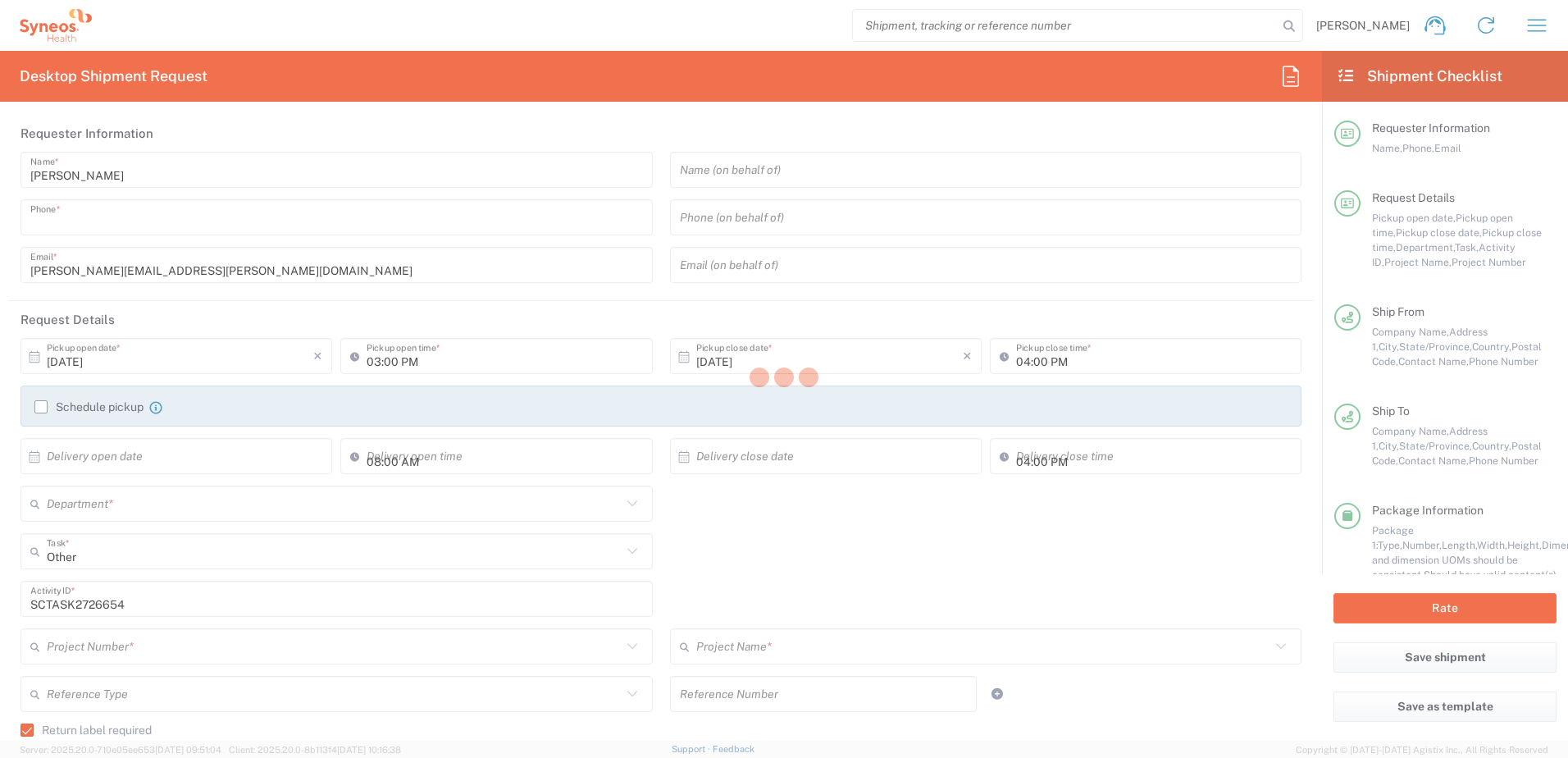
type input "[PERSON_NAME]"
type input "9192576820"
type input "[EMAIL_ADDRESS][DOMAIN_NAME]"
type input "Residential/Home"
type input "Sender/Shipper"
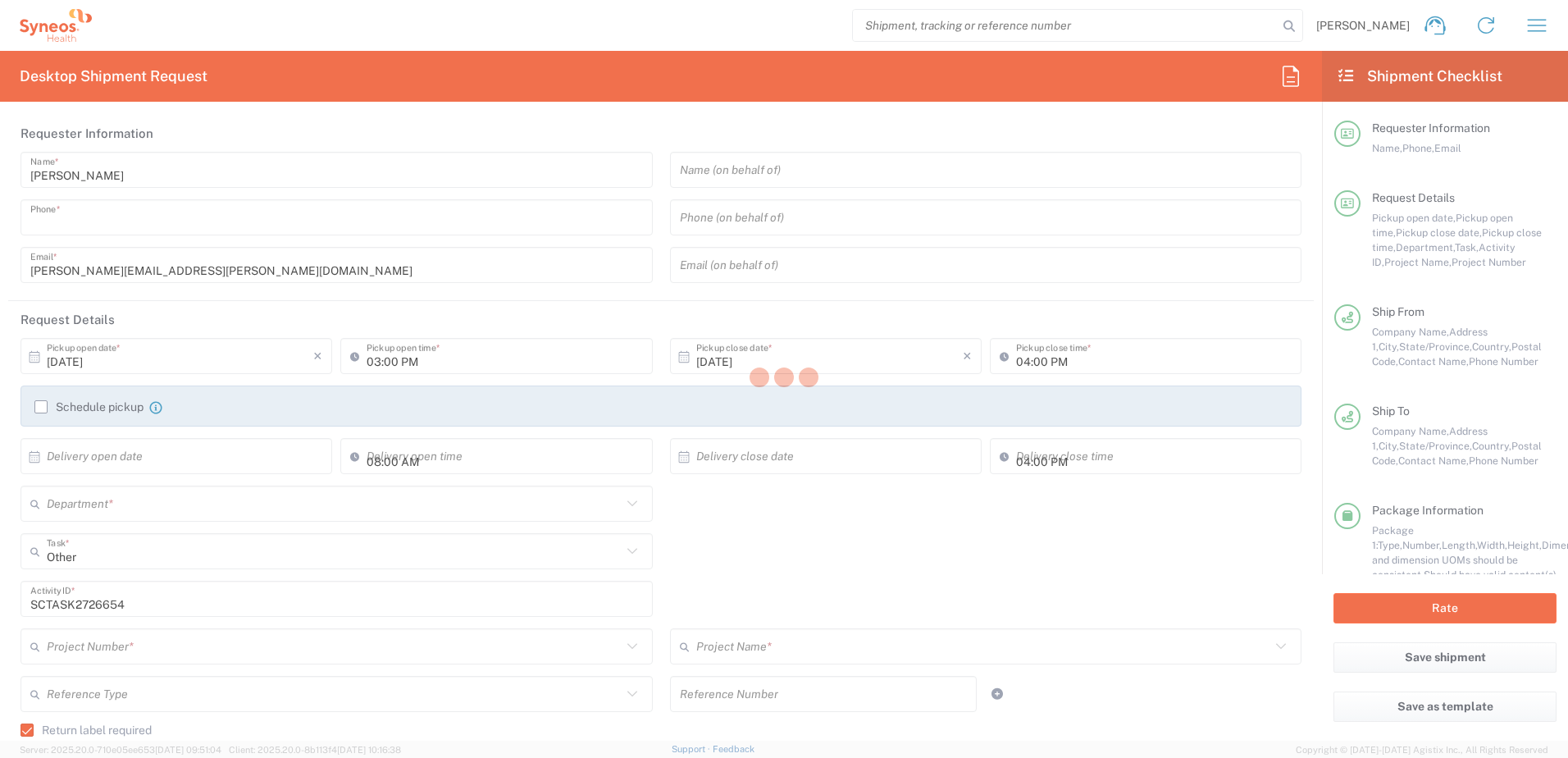
type input "Sender/Shipper"
type input "[US_STATE]"
type input "Your Packaging"
type input "Next Day Air"
type input "4520 DEPARTMENTAL EXPENSE"
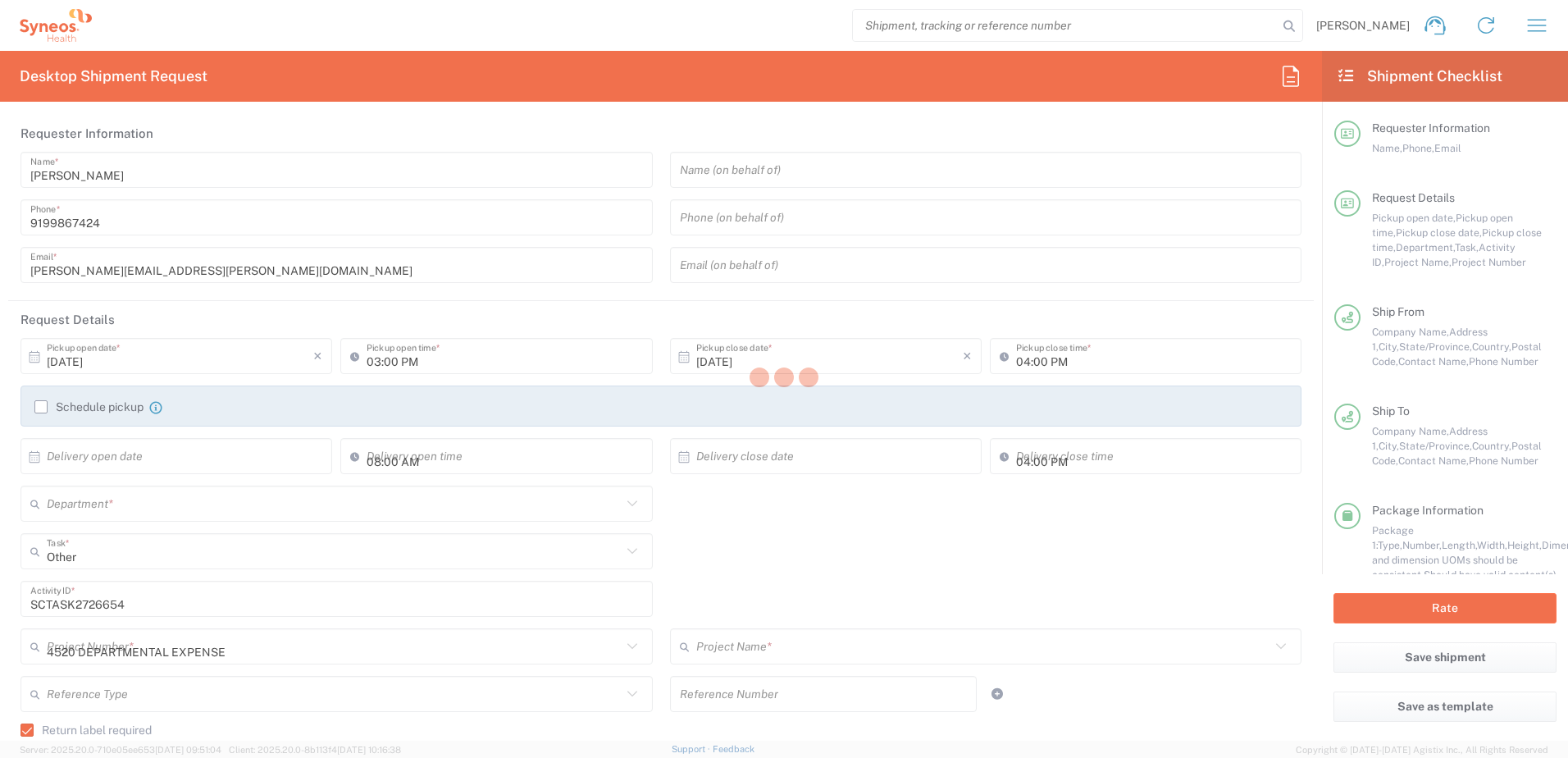
type input "4510"
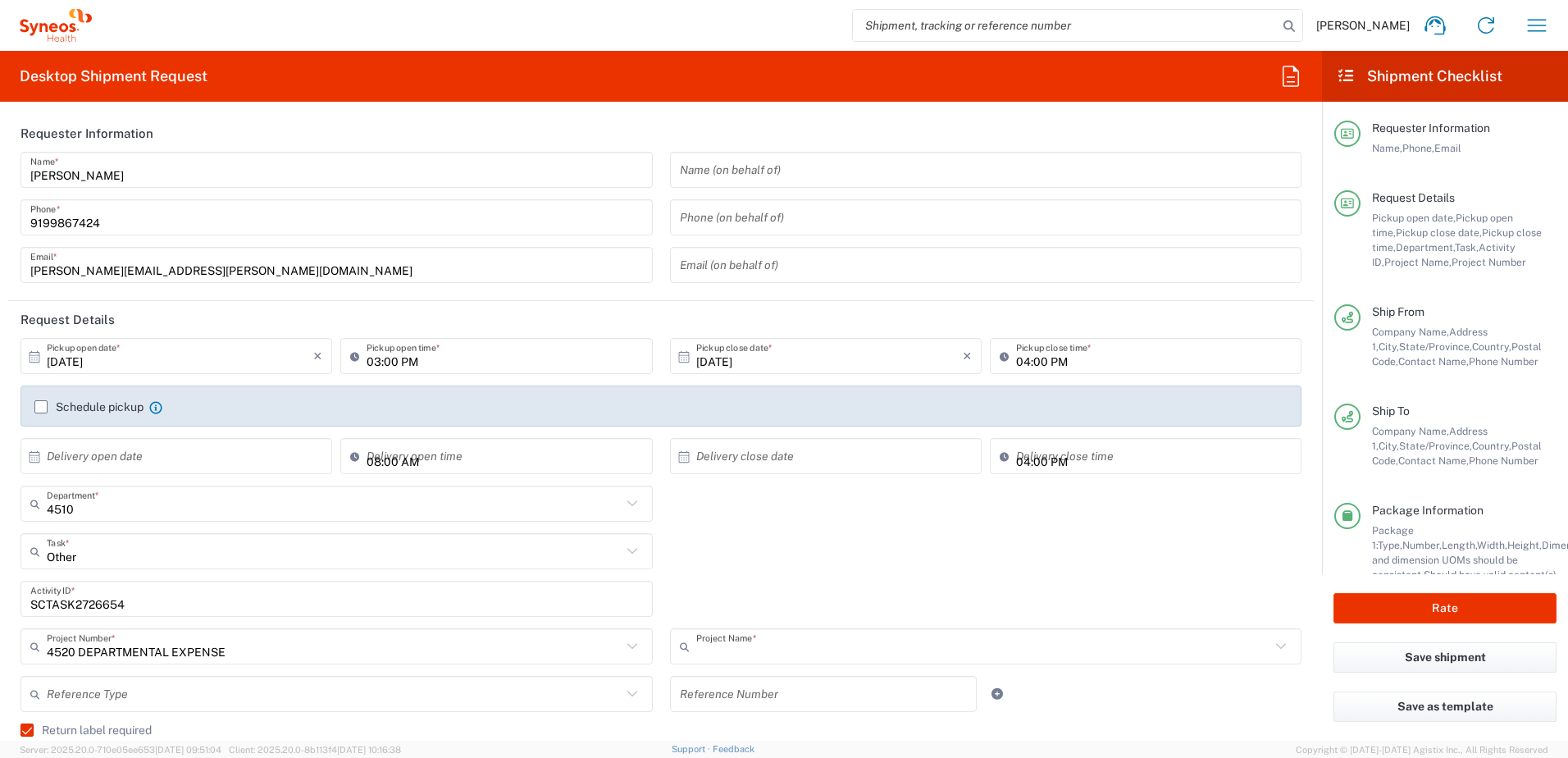
type input "4520 DEPARTMENTAL EXPENSE"
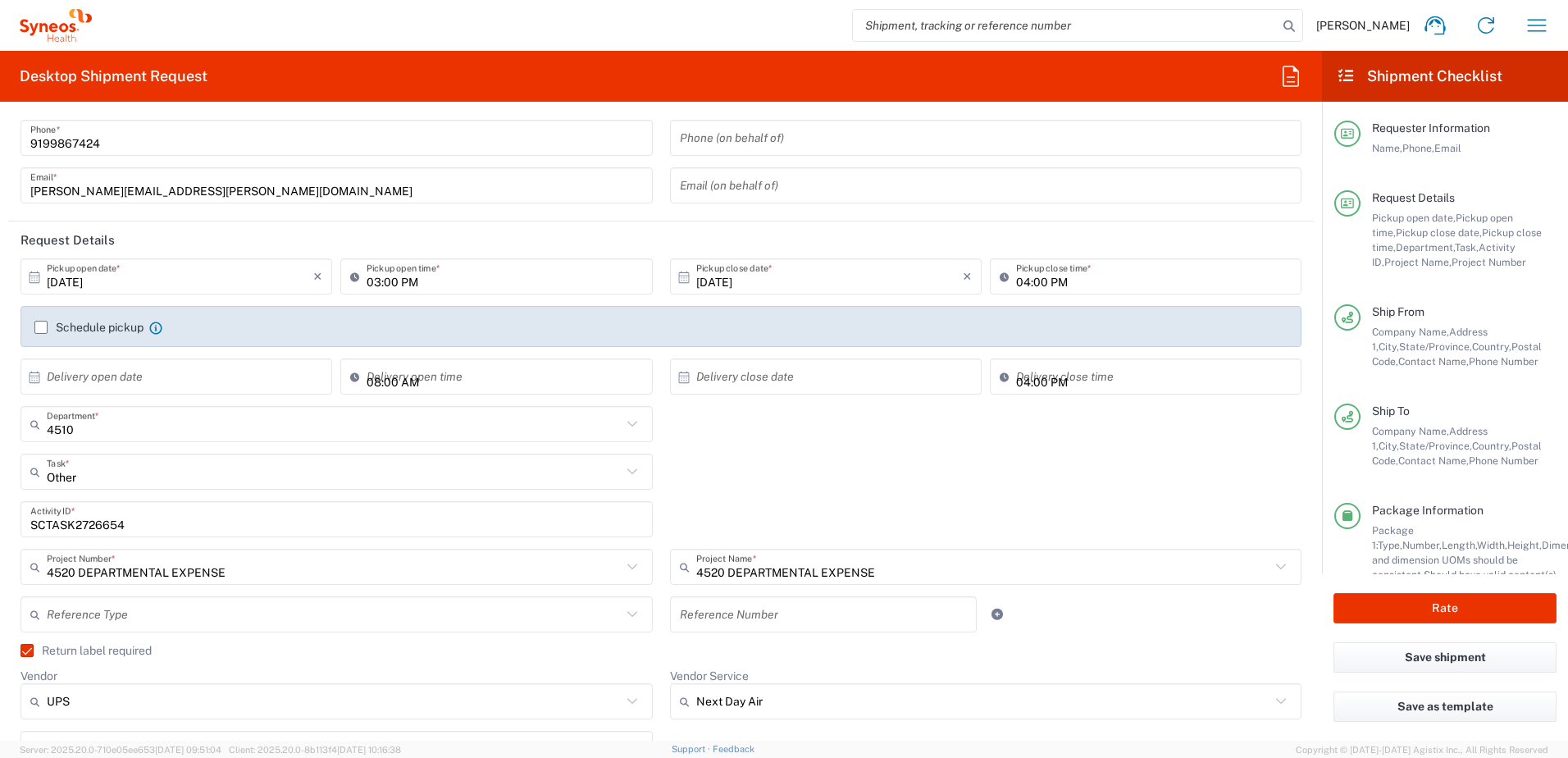
scroll to position [246, 0]
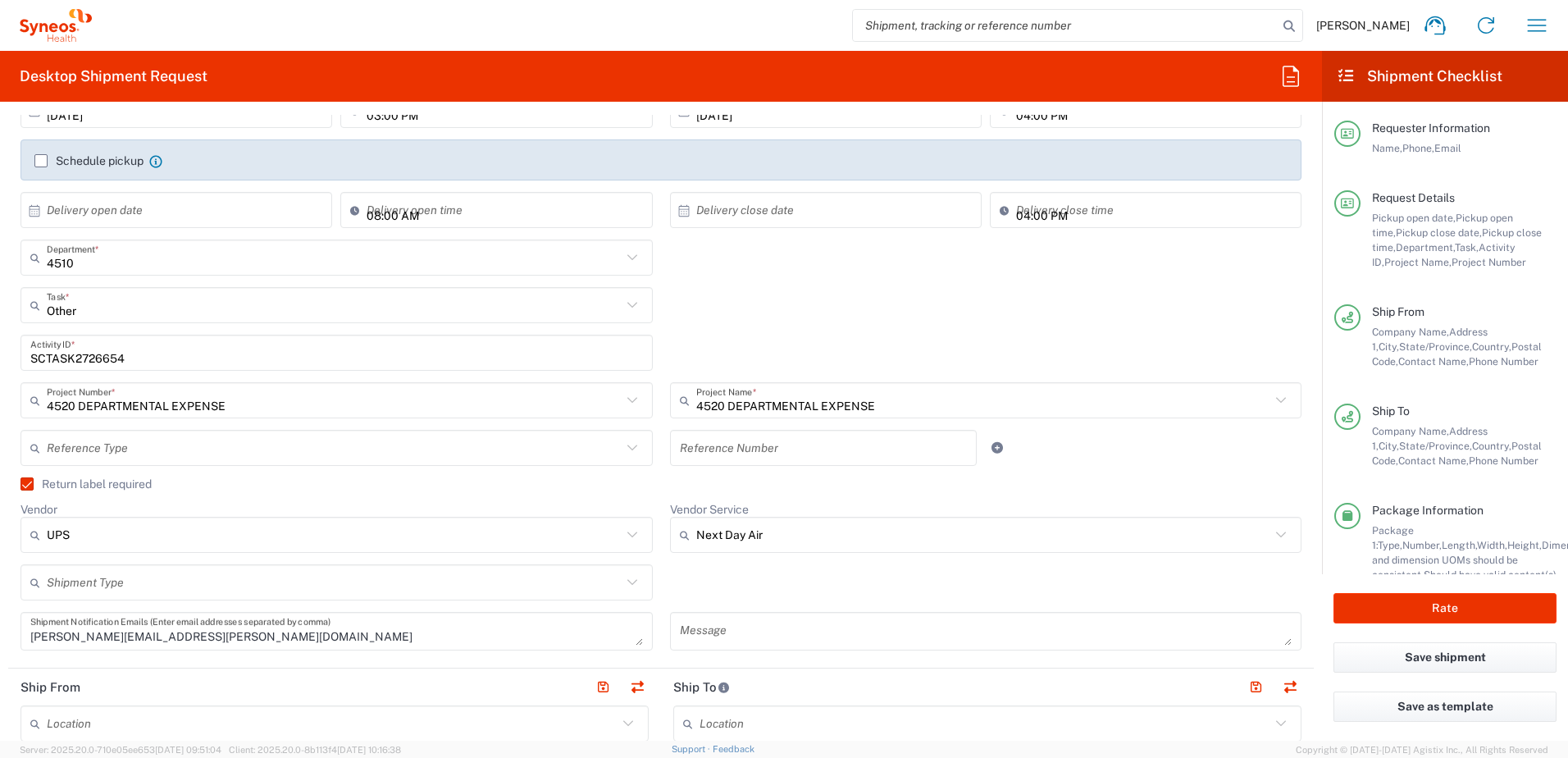
click at [92, 355] on input "SCTASK2726654" at bounding box center [336, 353] width 612 height 28
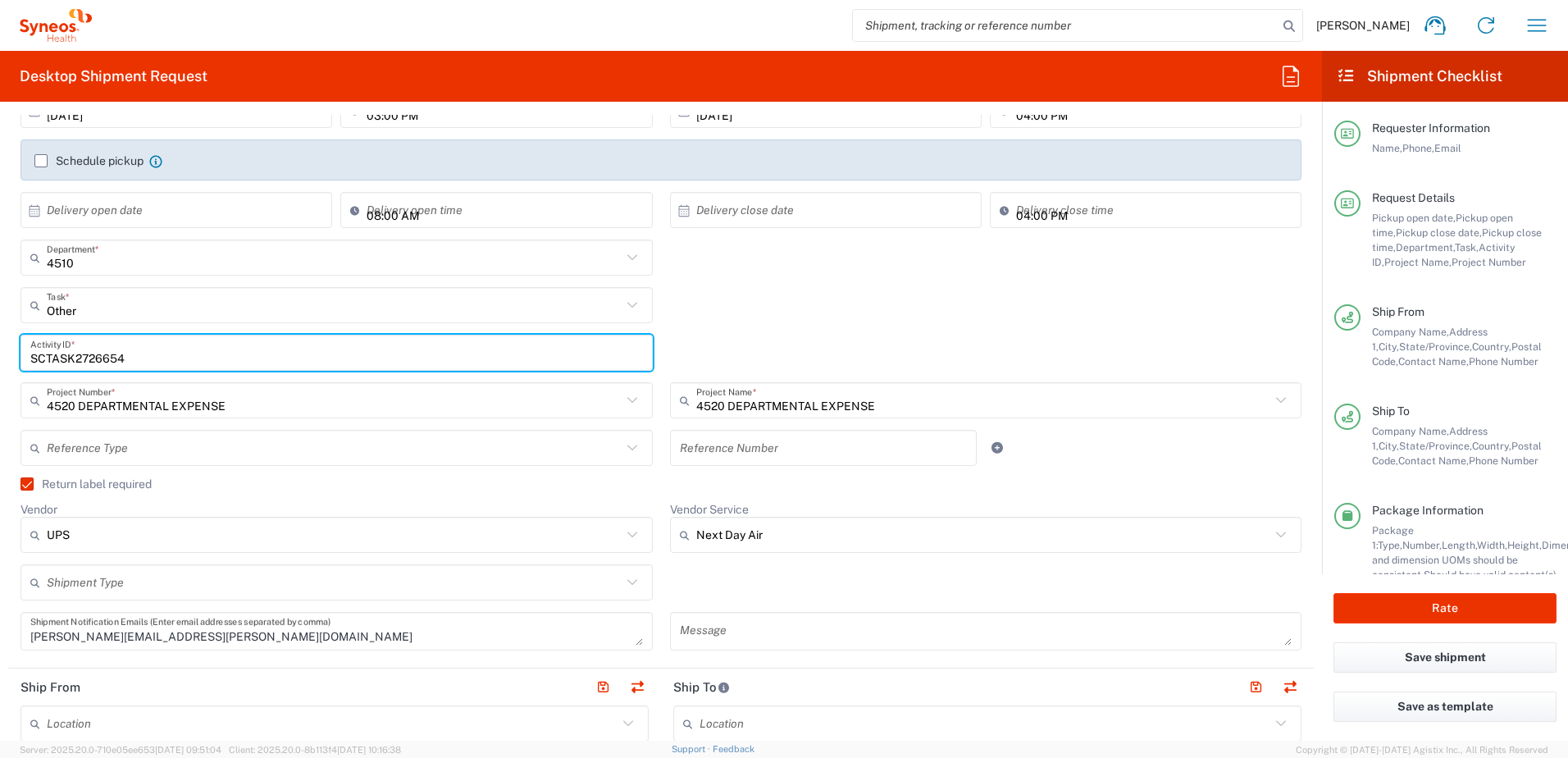
click at [92, 355] on input "SCTASK2726654" at bounding box center [336, 353] width 612 height 28
paste input "SCTASK2708700"
drag, startPoint x: 237, startPoint y: 361, endPoint x: 24, endPoint y: 358, distance: 213.0
click at [24, 358] on div "SCTASK27SCTASK27087006654 Activity ID *" at bounding box center [336, 352] width 632 height 36
paste input "08700"
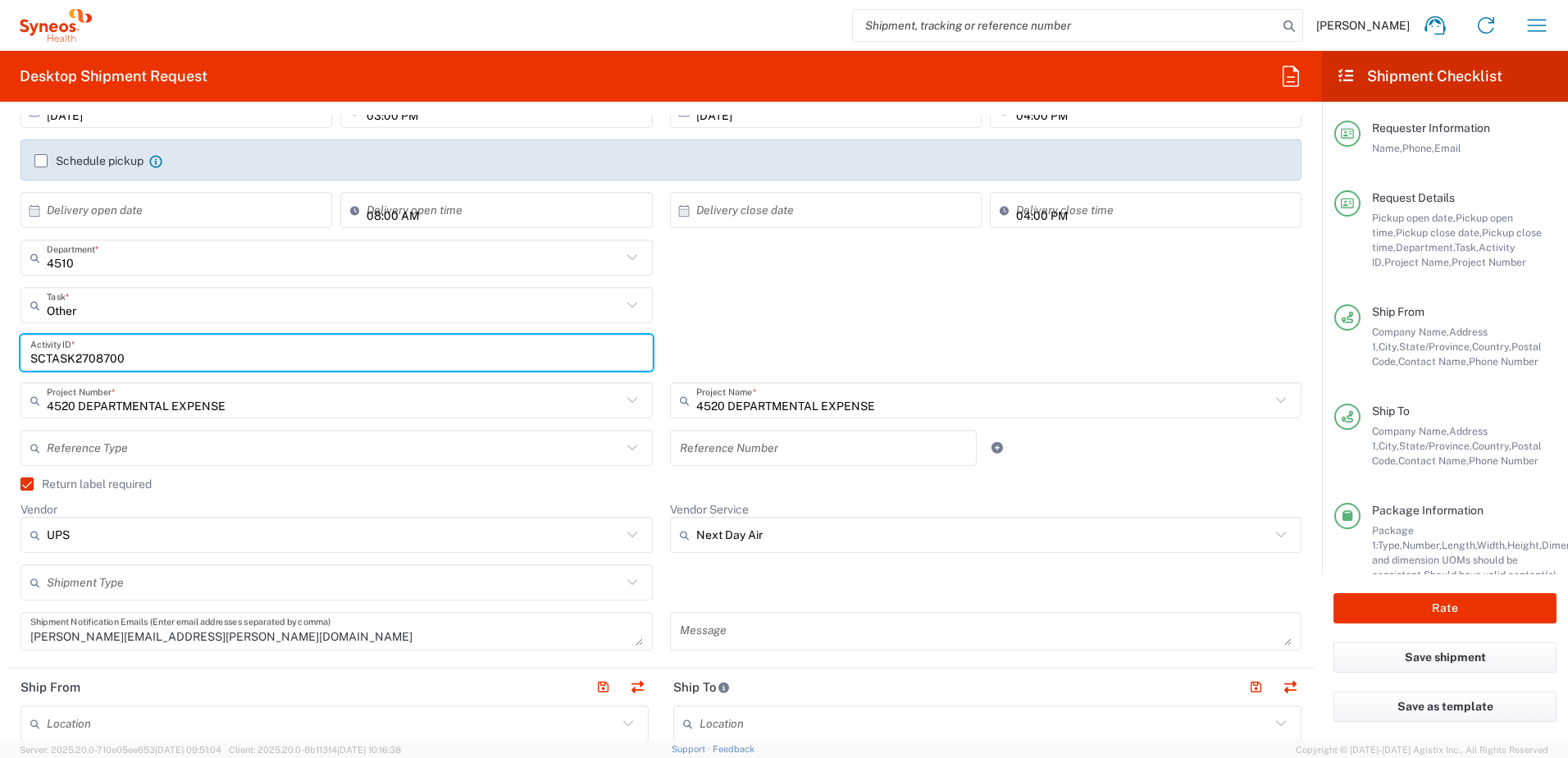
type input "SCTASK2708700"
click at [812, 331] on div "Other Task * Other Break/Fix Inventory Transfer New Hire Refresh" at bounding box center [661, 311] width 1299 height 48
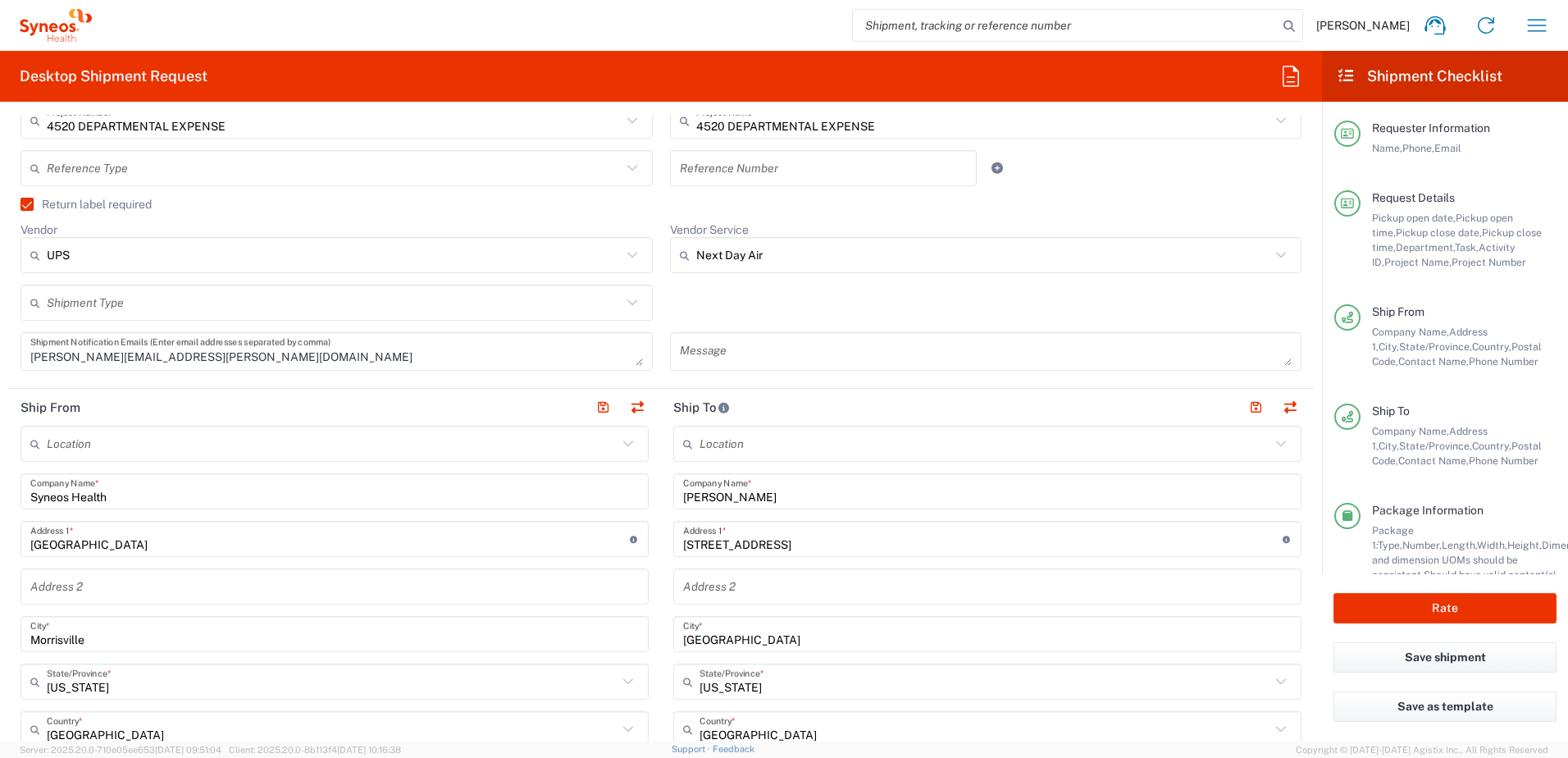
scroll to position [574, 0]
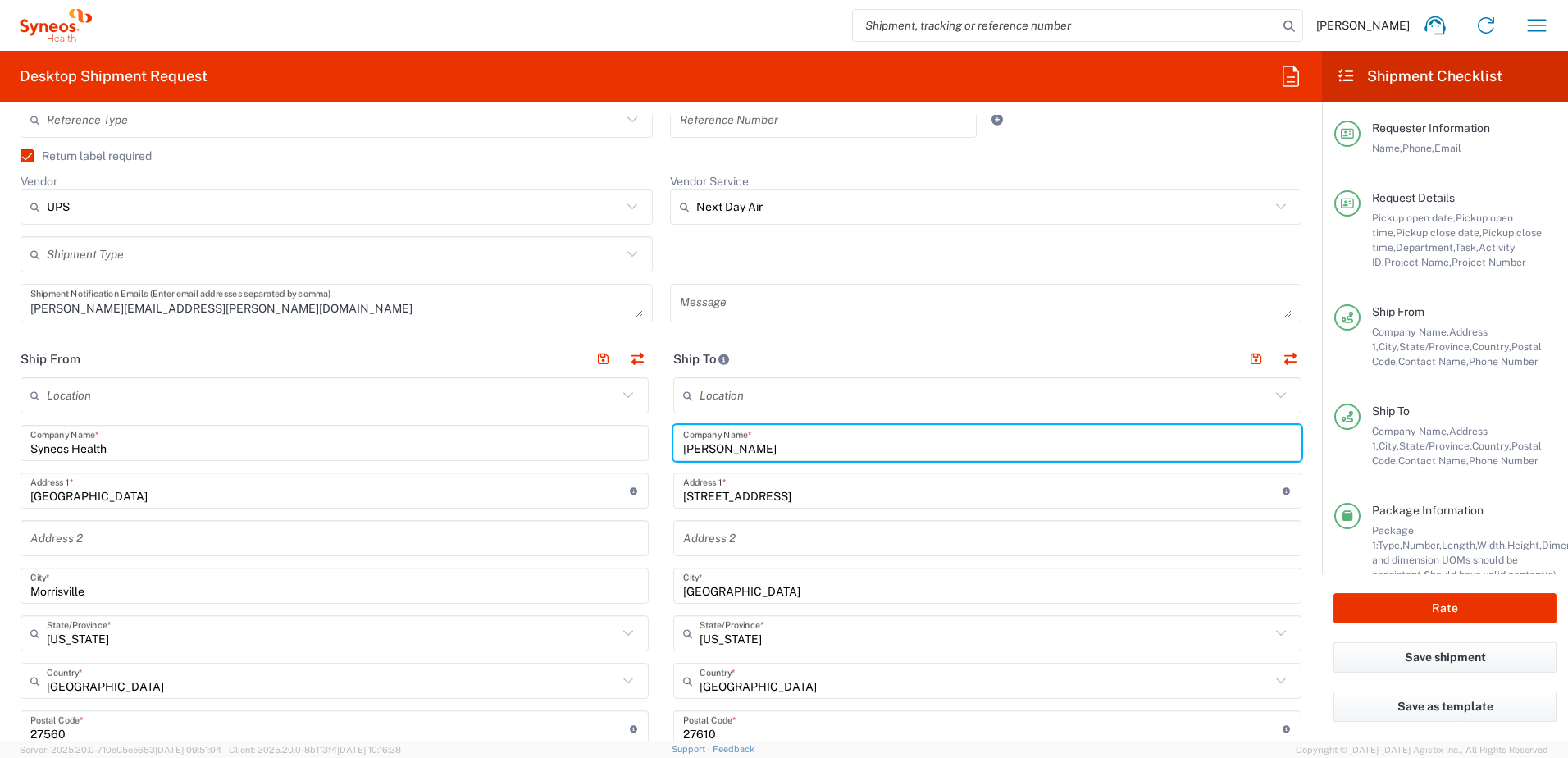
drag, startPoint x: 764, startPoint y: 443, endPoint x: 662, endPoint y: 433, distance: 102.5
click at [662, 433] on main "Location [PERSON_NAME] LLC-[GEOGRAPHIC_DATA] [GEOGRAPHIC_DATA] [GEOGRAPHIC_DATA…" at bounding box center [988, 721] width 652 height 689
paste input "[PERSON_NAME]"
type input "[PERSON_NAME]"
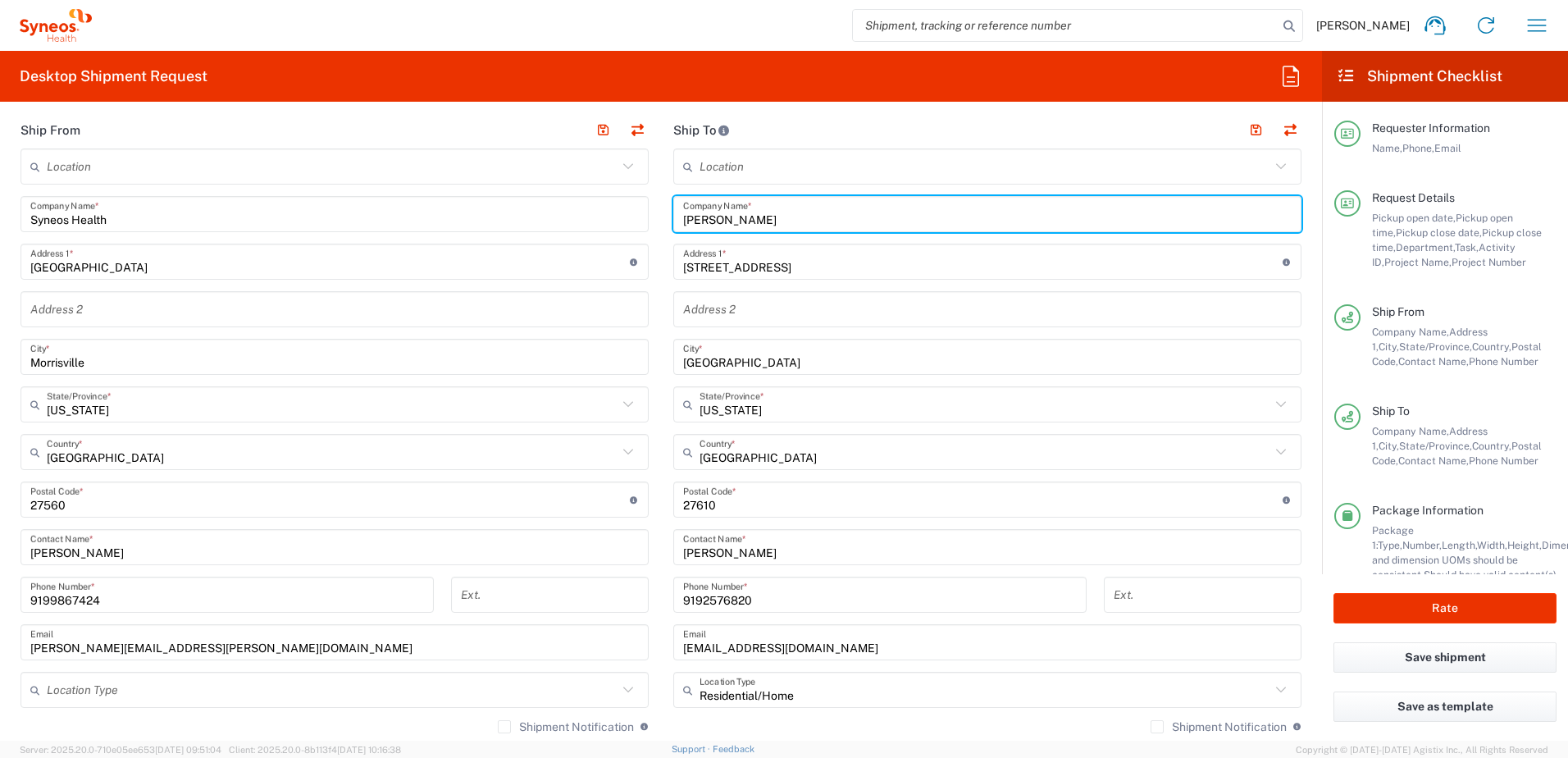
scroll to position [820, 0]
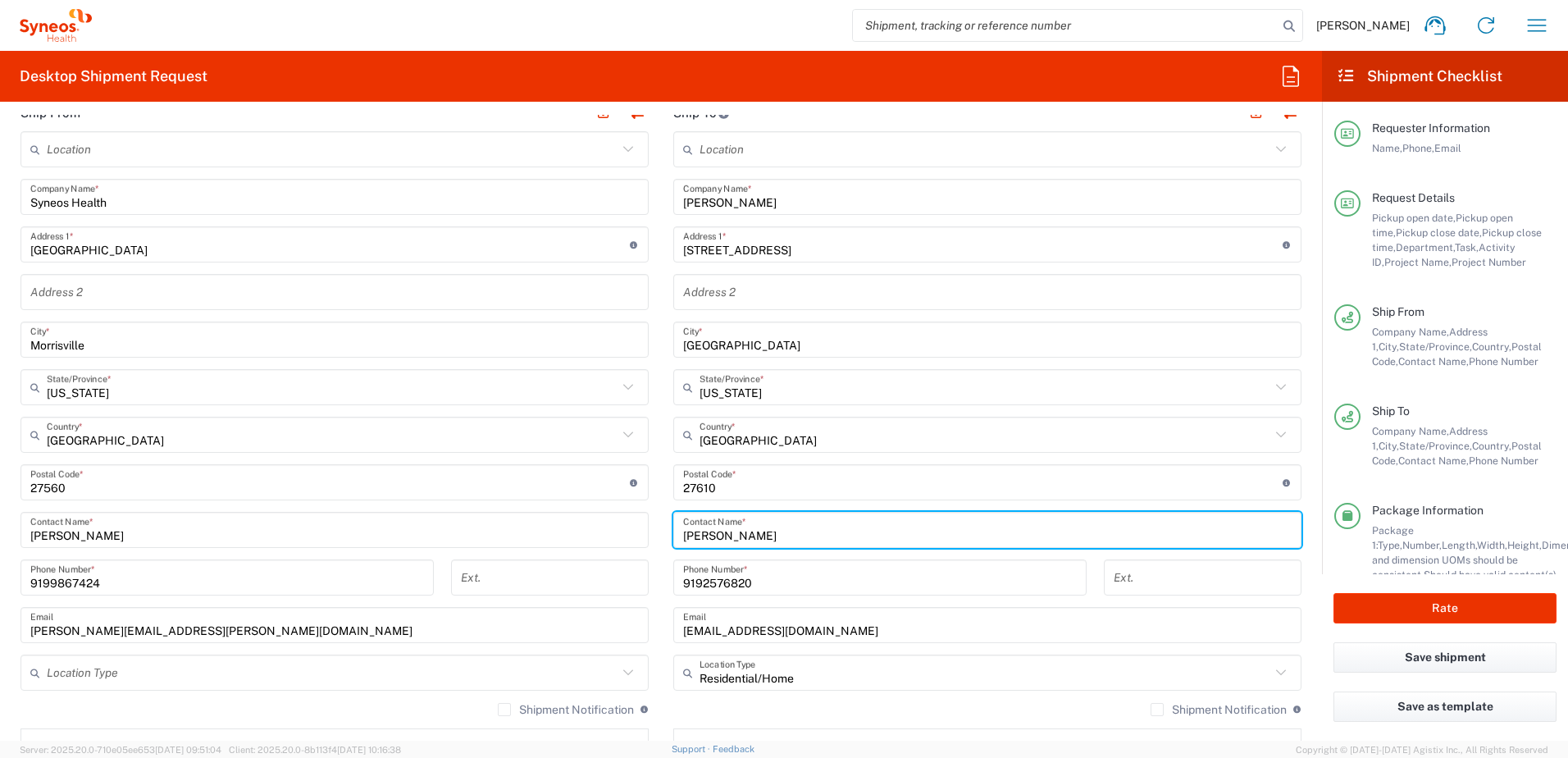
drag, startPoint x: 757, startPoint y: 531, endPoint x: 642, endPoint y: 531, distance: 115.0
click at [642, 531] on div "Ship From Location [PERSON_NAME] LLC-[GEOGRAPHIC_DATA] [GEOGRAPHIC_DATA] [GEOGR…" at bounding box center [660, 460] width 1306 height 732
paste input "[PERSON_NAME]"
type input "[PERSON_NAME]"
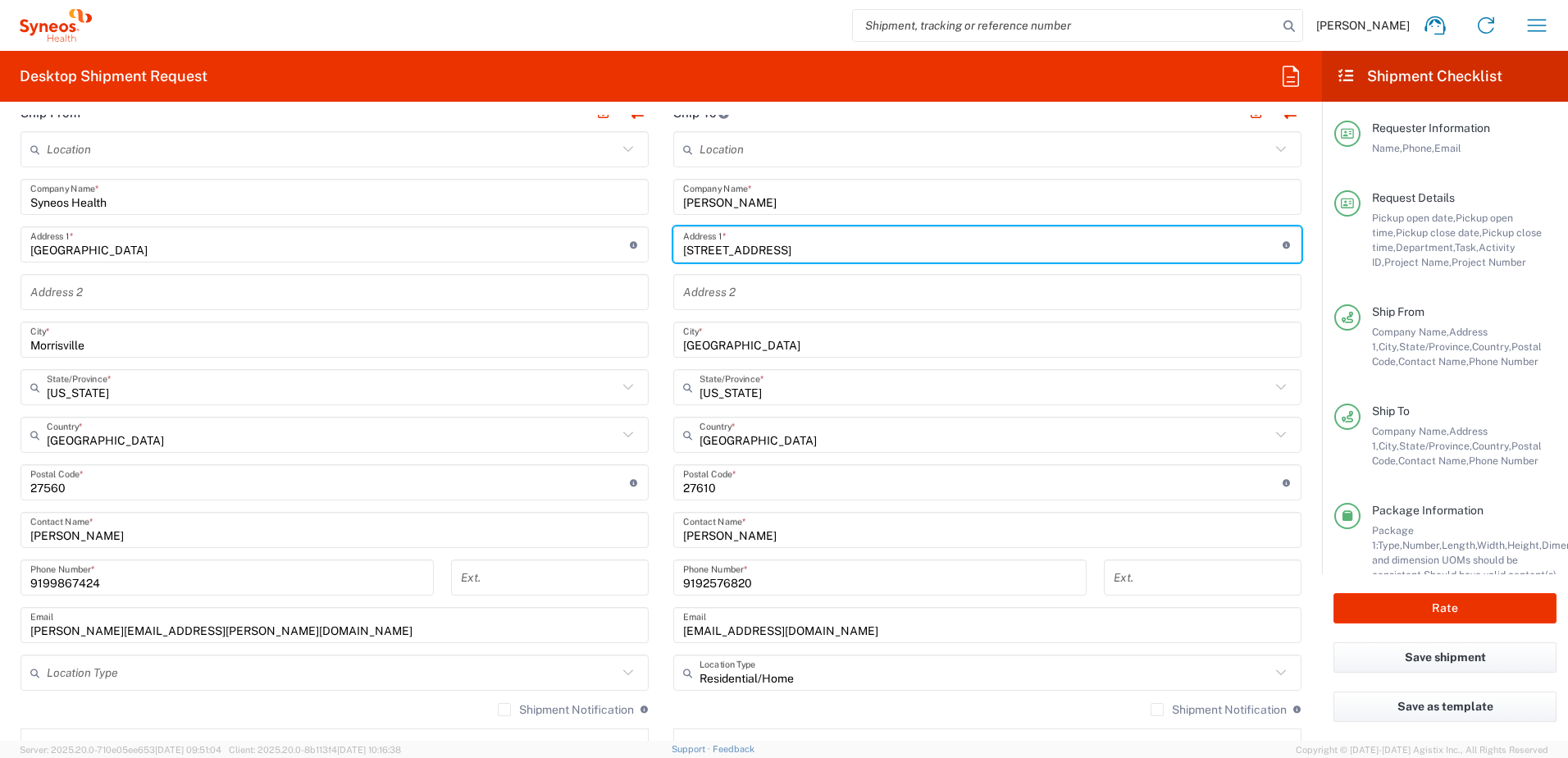
click at [780, 249] on input "[STREET_ADDRESS]" at bounding box center [983, 244] width 599 height 28
drag, startPoint x: 812, startPoint y: 249, endPoint x: 623, endPoint y: 228, distance: 190.2
click at [623, 229] on div "Ship From Location [PERSON_NAME] LLC-[GEOGRAPHIC_DATA] [GEOGRAPHIC_DATA] [GEOGR…" at bounding box center [660, 460] width 1306 height 732
paste input "[STREET_ADDRESS][PERSON_NAME]"
type input "[STREET_ADDRESS][PERSON_NAME]"
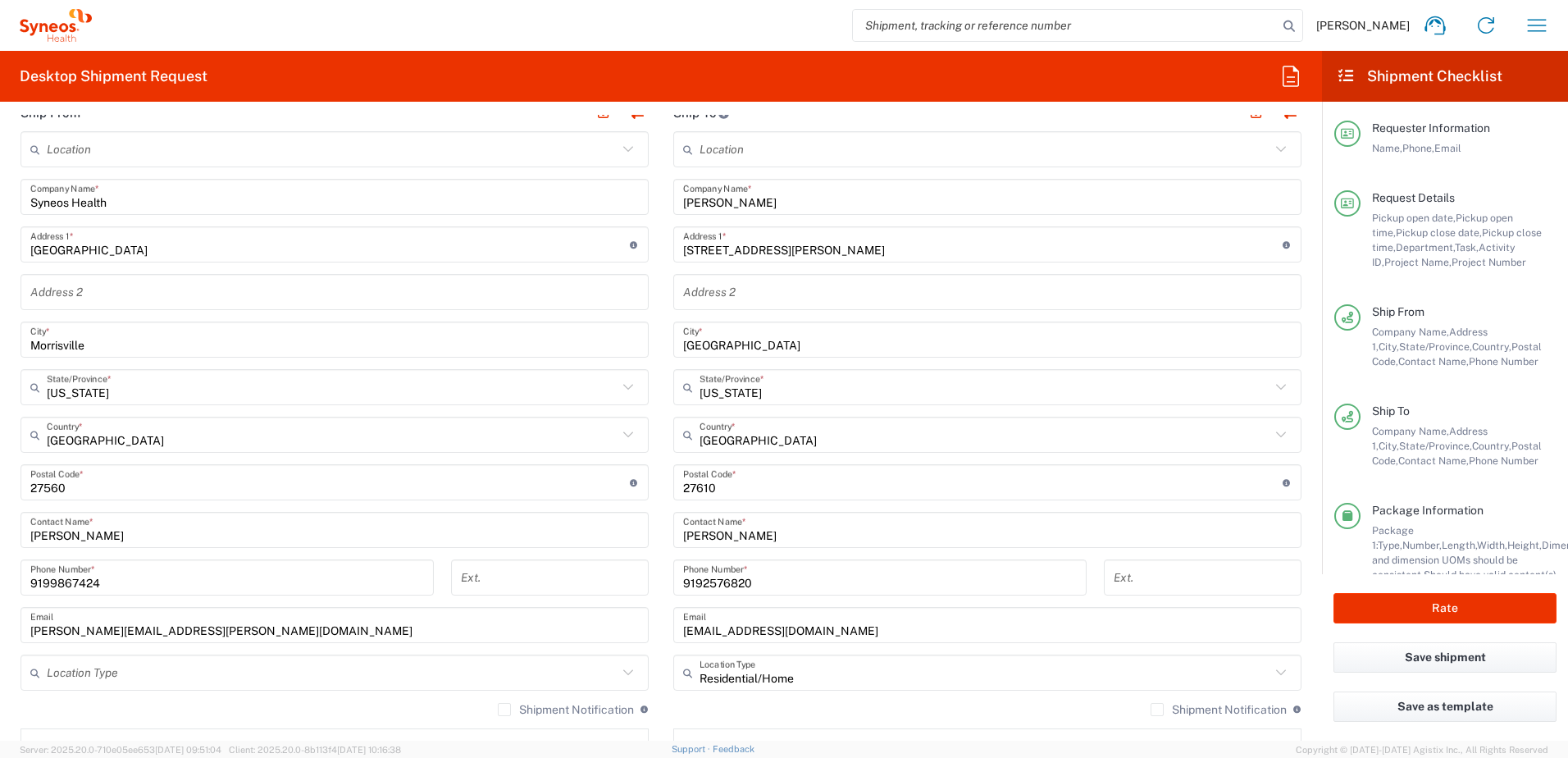
click at [745, 346] on input "[GEOGRAPHIC_DATA]" at bounding box center [988, 339] width 609 height 28
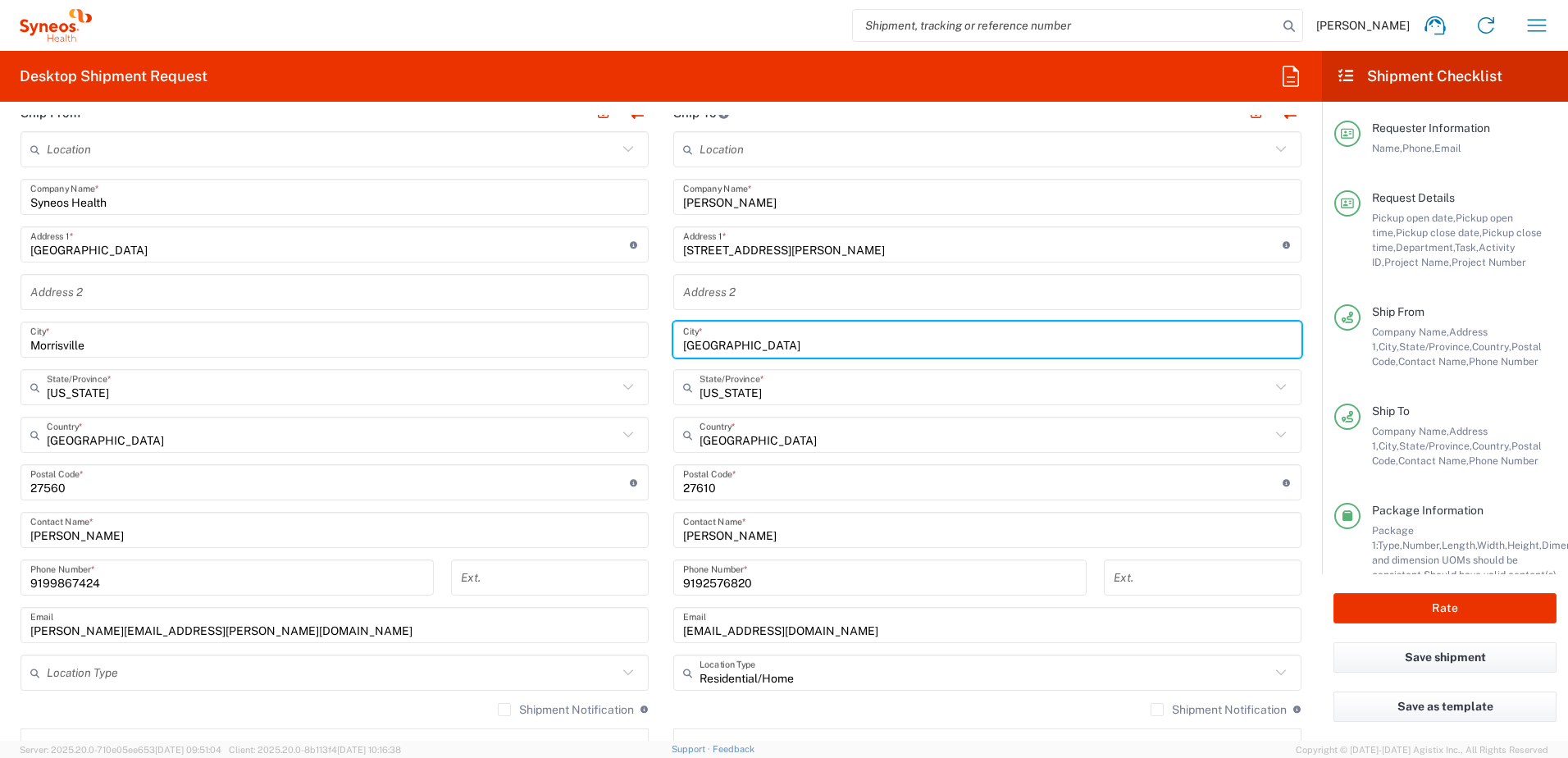
drag, startPoint x: 770, startPoint y: 345, endPoint x: 666, endPoint y: 335, distance: 104.5
click at [674, 336] on div "[GEOGRAPHIC_DATA] *" at bounding box center [988, 339] width 628 height 36
paste input "Windermere"
type input "Windermere"
click at [796, 391] on input "text" at bounding box center [985, 387] width 571 height 28
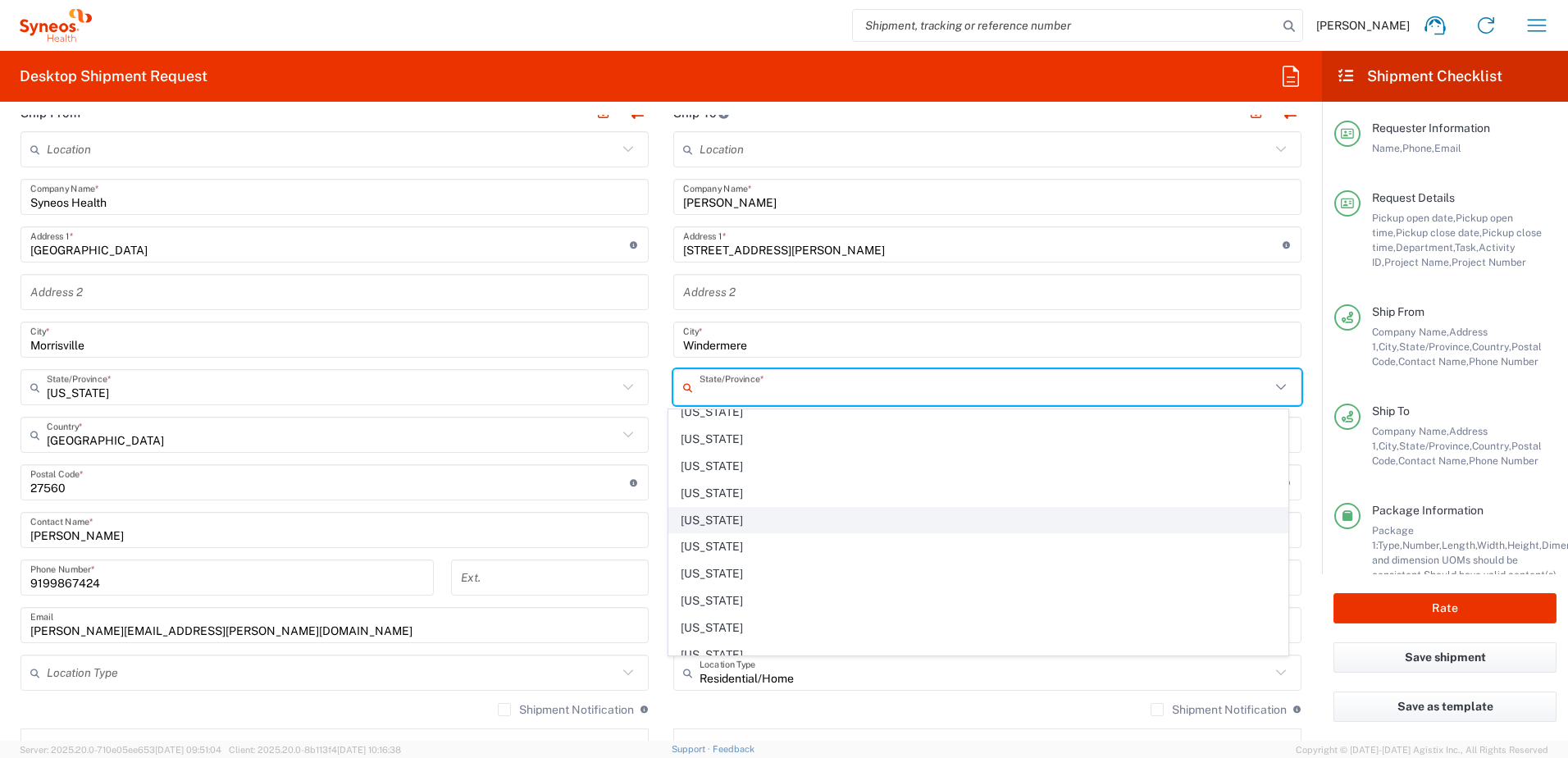
scroll to position [246, 0]
click at [724, 526] on span "[US_STATE]" at bounding box center [979, 526] width 620 height 26
type input "[US_STATE]"
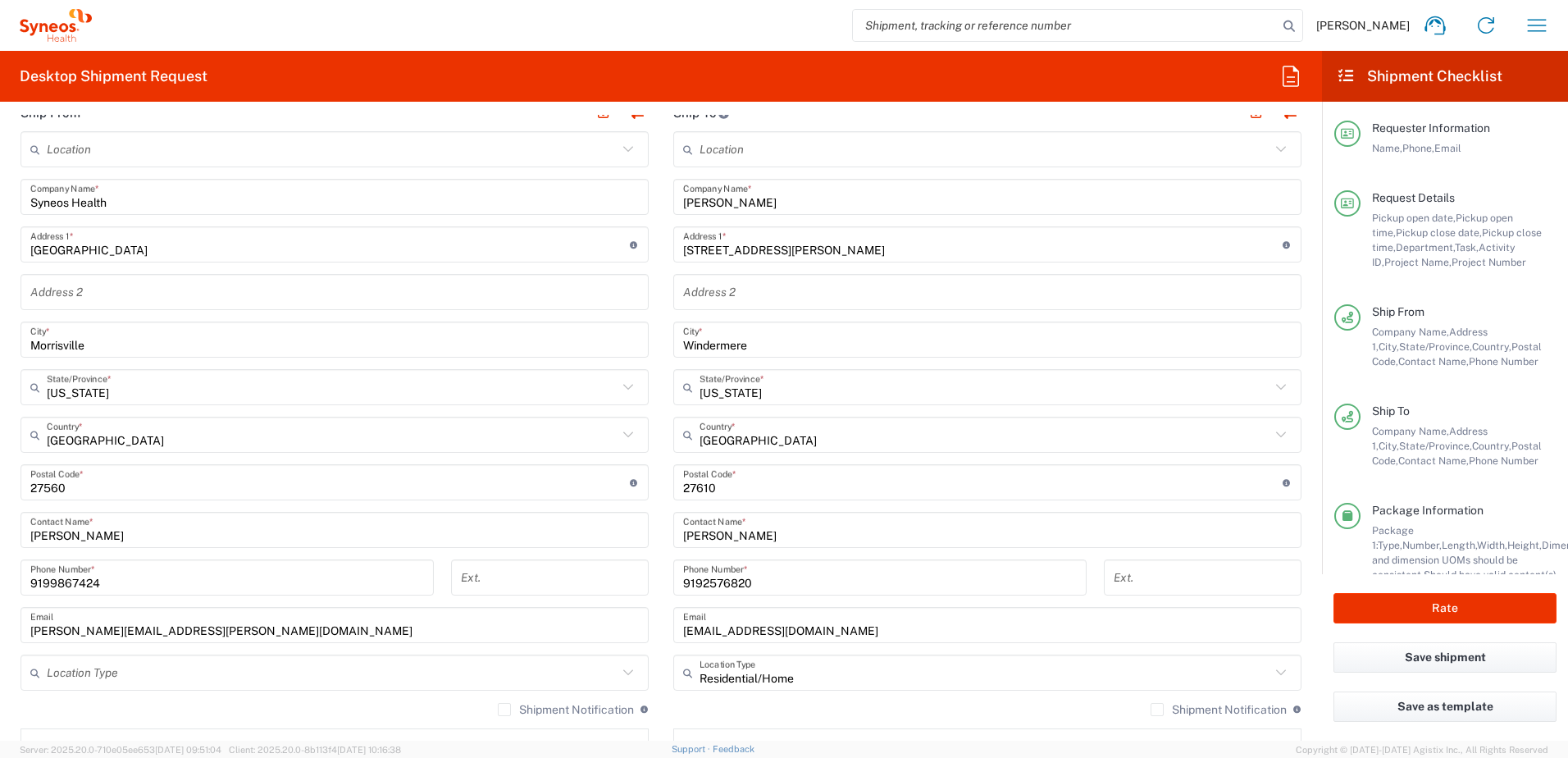
click at [731, 497] on div "Postal Code * Postal Code for [GEOGRAPHIC_DATA] should have the following forma…" at bounding box center [988, 482] width 628 height 36
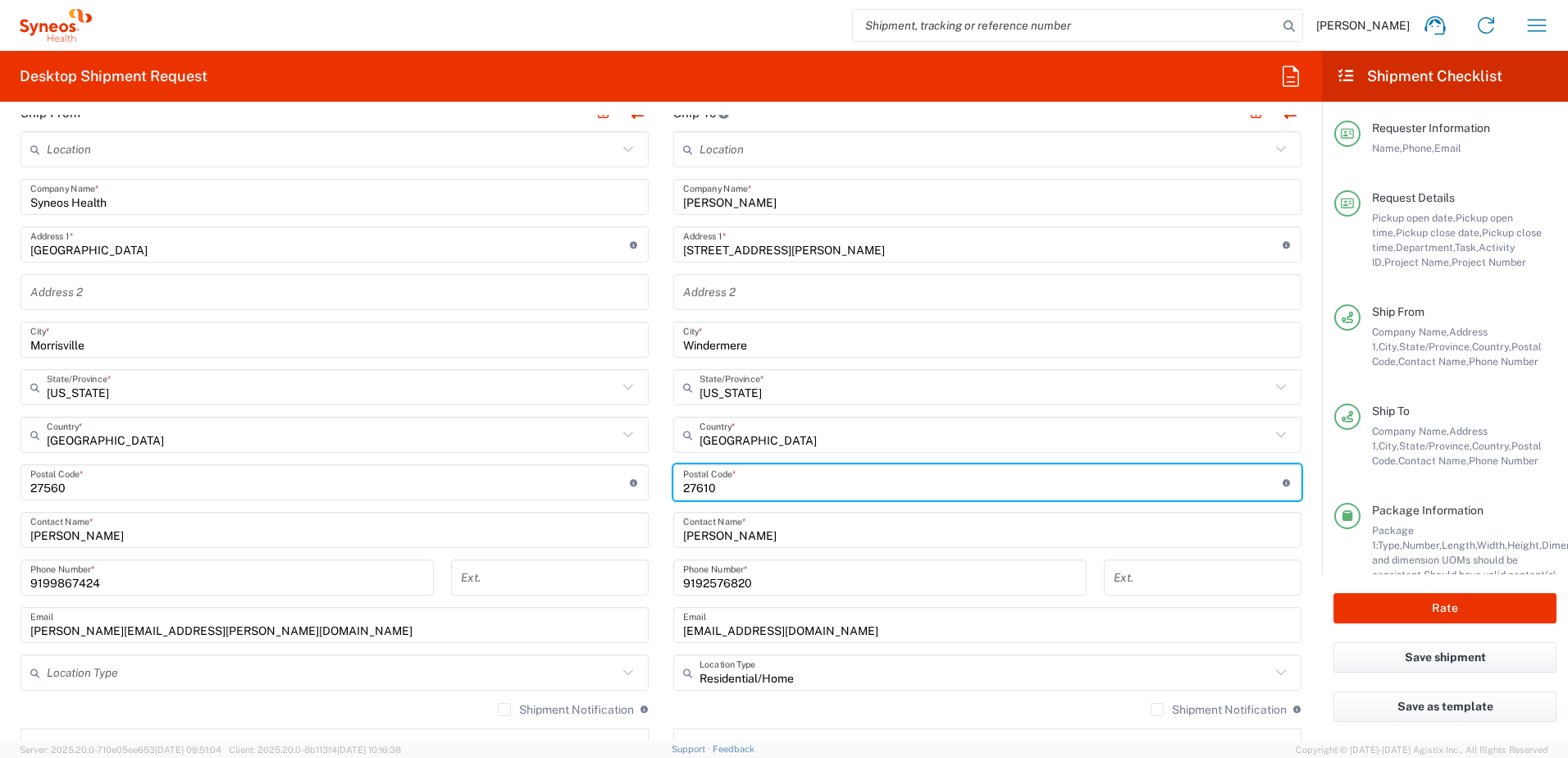
drag, startPoint x: 633, startPoint y: 472, endPoint x: 594, endPoint y: 461, distance: 40.5
click at [594, 461] on div "Ship From Location [PERSON_NAME] LLC-[GEOGRAPHIC_DATA] [GEOGRAPHIC_DATA] [GEOGR…" at bounding box center [660, 460] width 1306 height 732
paste input "34786"
type input "34786"
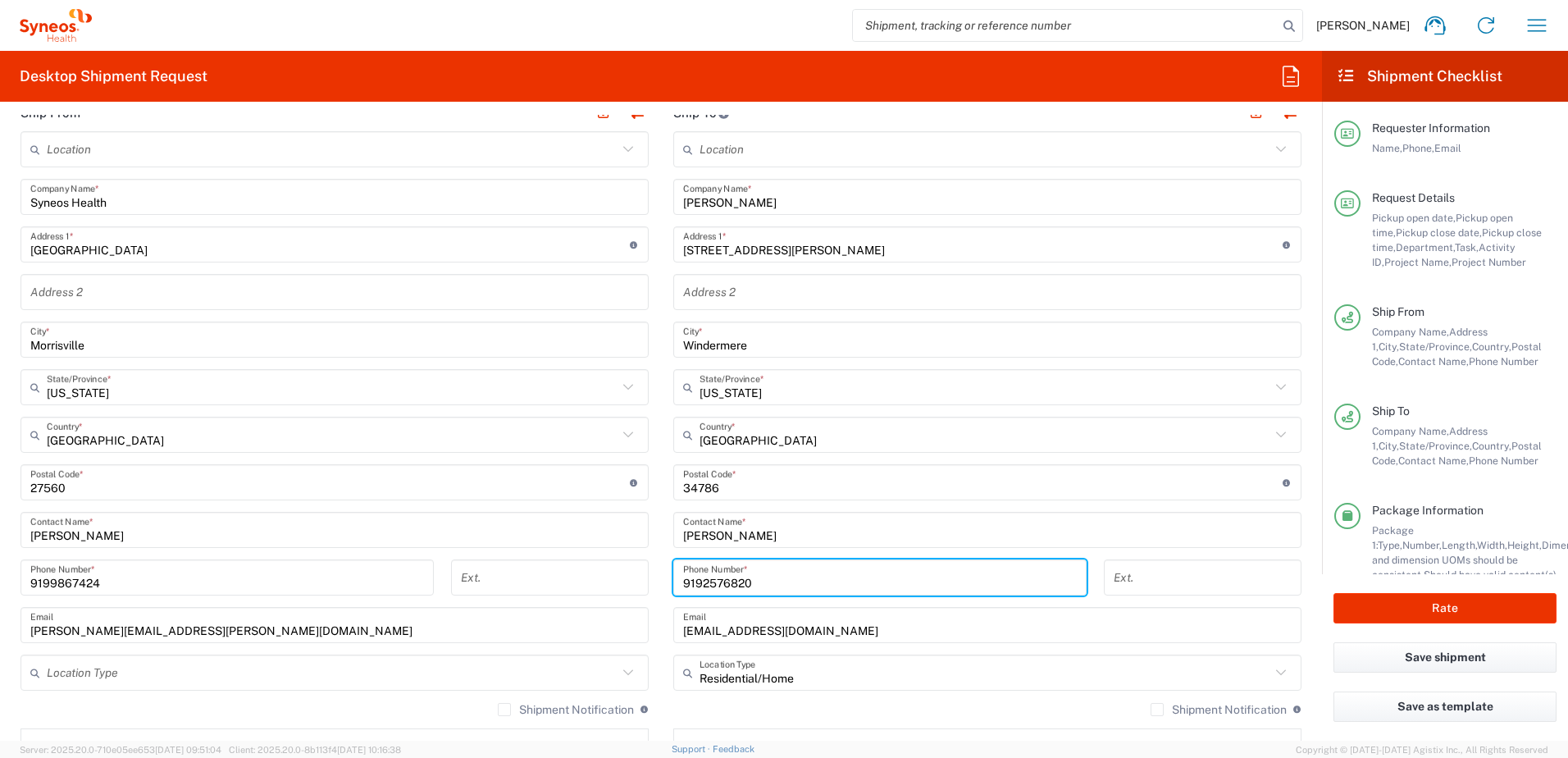
drag, startPoint x: 763, startPoint y: 578, endPoint x: 604, endPoint y: 563, distance: 159.7
click at [604, 563] on div "Ship From Location [PERSON_NAME] LLC-[GEOGRAPHIC_DATA] [GEOGRAPHIC_DATA] [GEOGR…" at bounding box center [660, 460] width 1306 height 732
paste input "732) 3974693"
click at [704, 581] on input "732) 3974693" at bounding box center [880, 578] width 394 height 28
type input "7323974693"
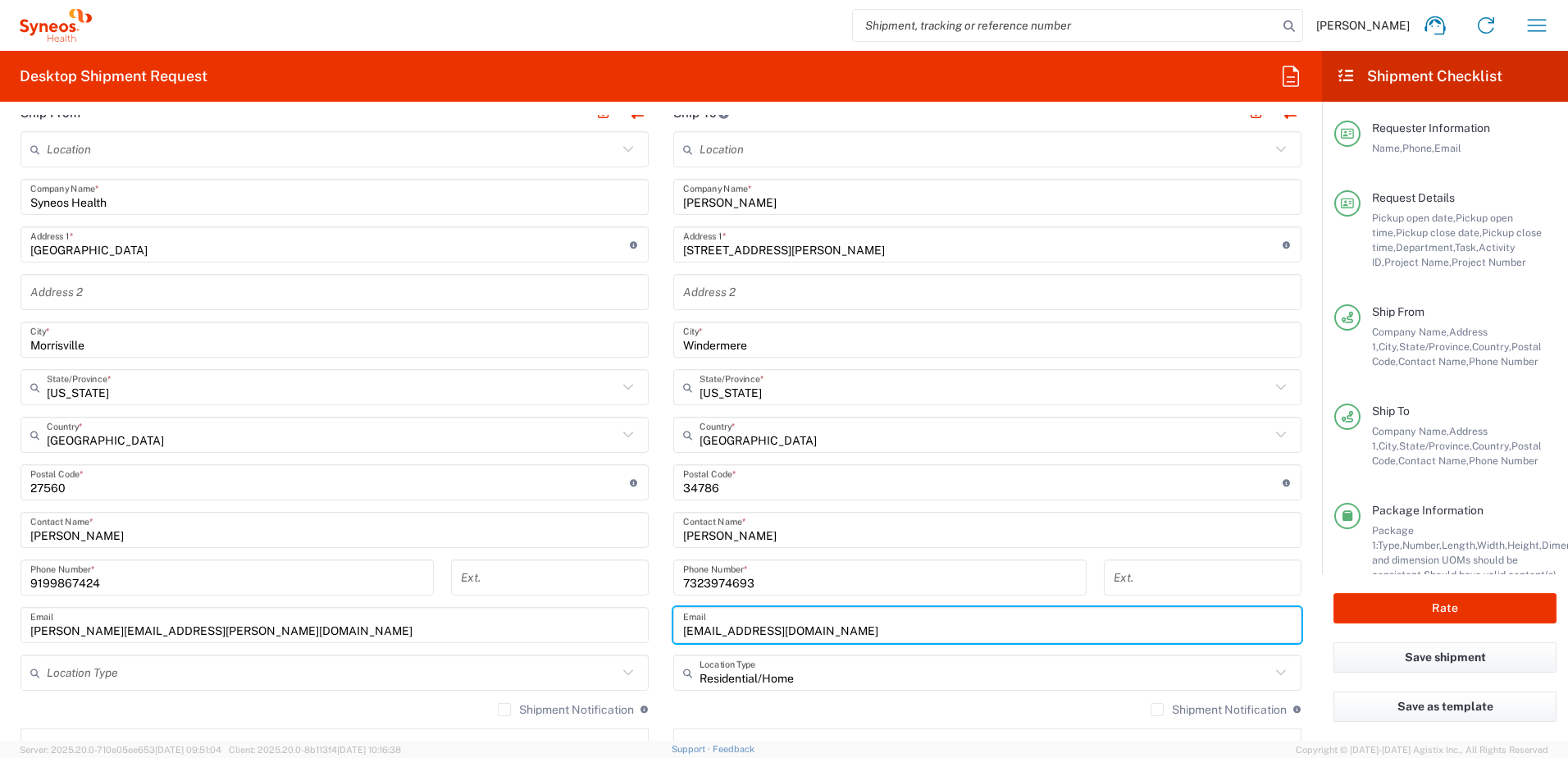
drag, startPoint x: 816, startPoint y: 634, endPoint x: 660, endPoint y: 628, distance: 156.1
click at [661, 628] on main "Location [PERSON_NAME] LLC-[GEOGRAPHIC_DATA] [GEOGRAPHIC_DATA] [GEOGRAPHIC_DATA…" at bounding box center [988, 475] width 652 height 689
paste input "lucysabreu"
type input "[EMAIL_ADDRESS][DOMAIN_NAME]"
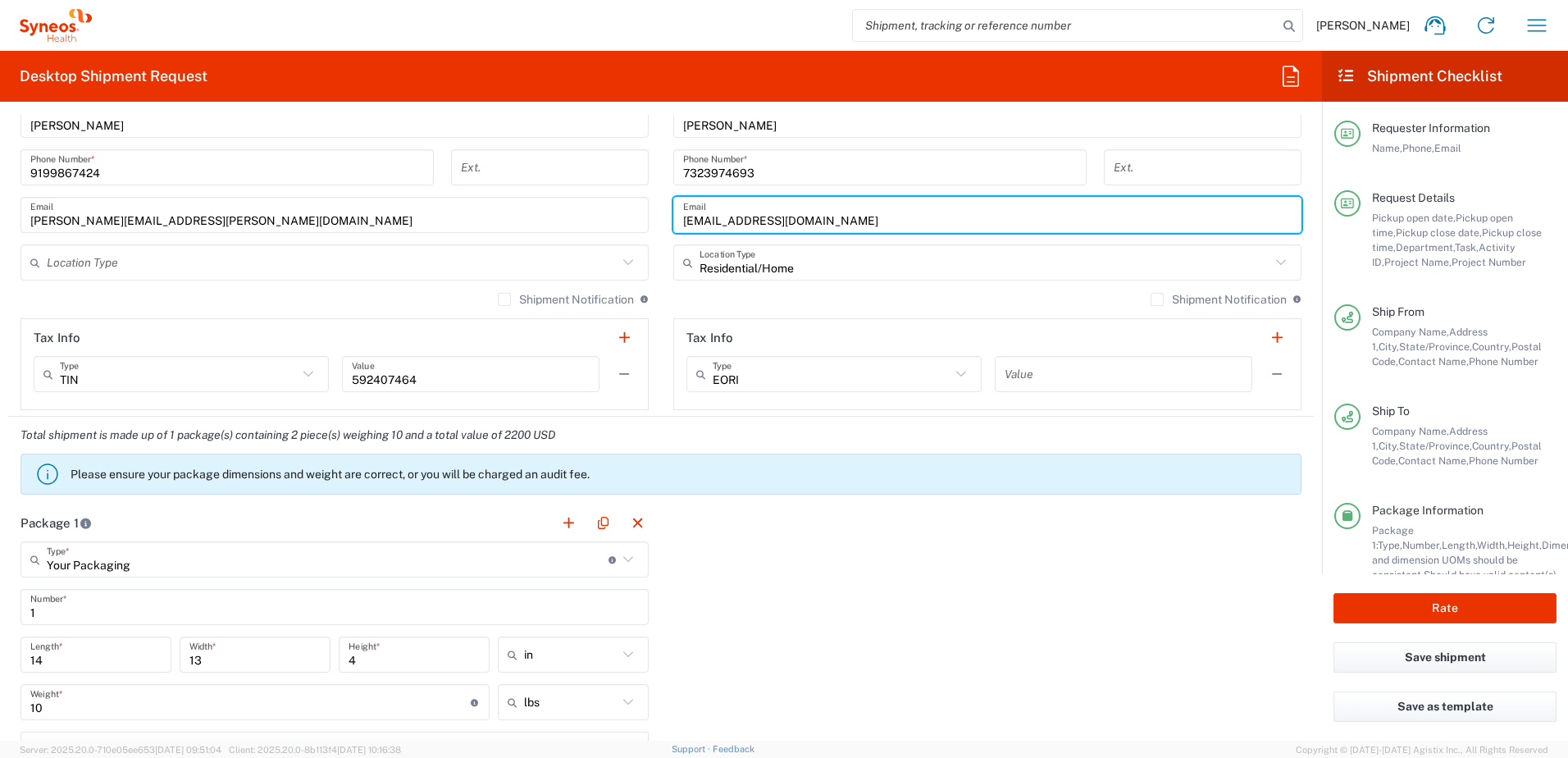
scroll to position [1476, 0]
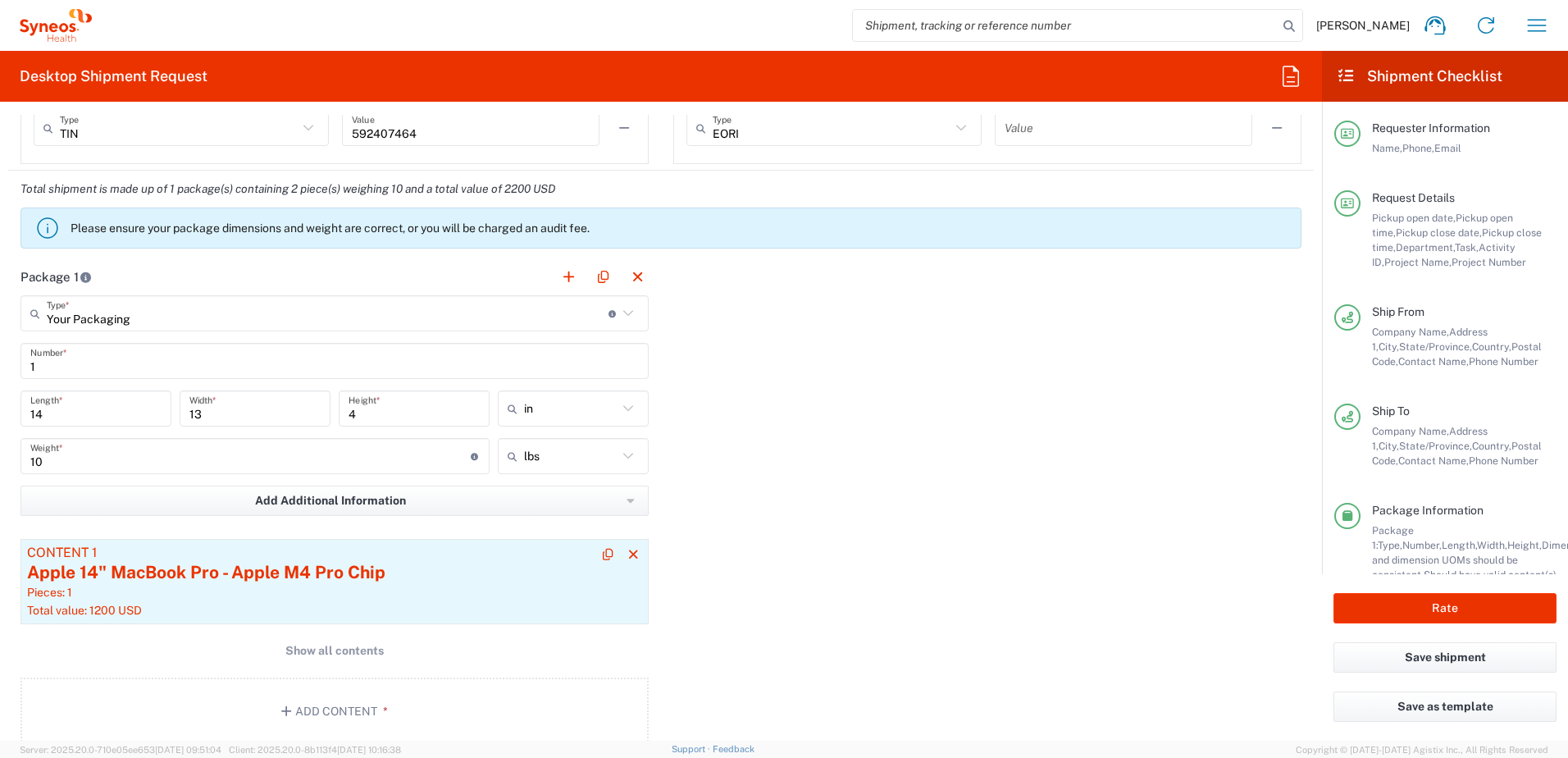
click at [212, 581] on div "Apple 14" MacBook Pro - Apple M4 Pro Chip" at bounding box center [334, 572] width 615 height 25
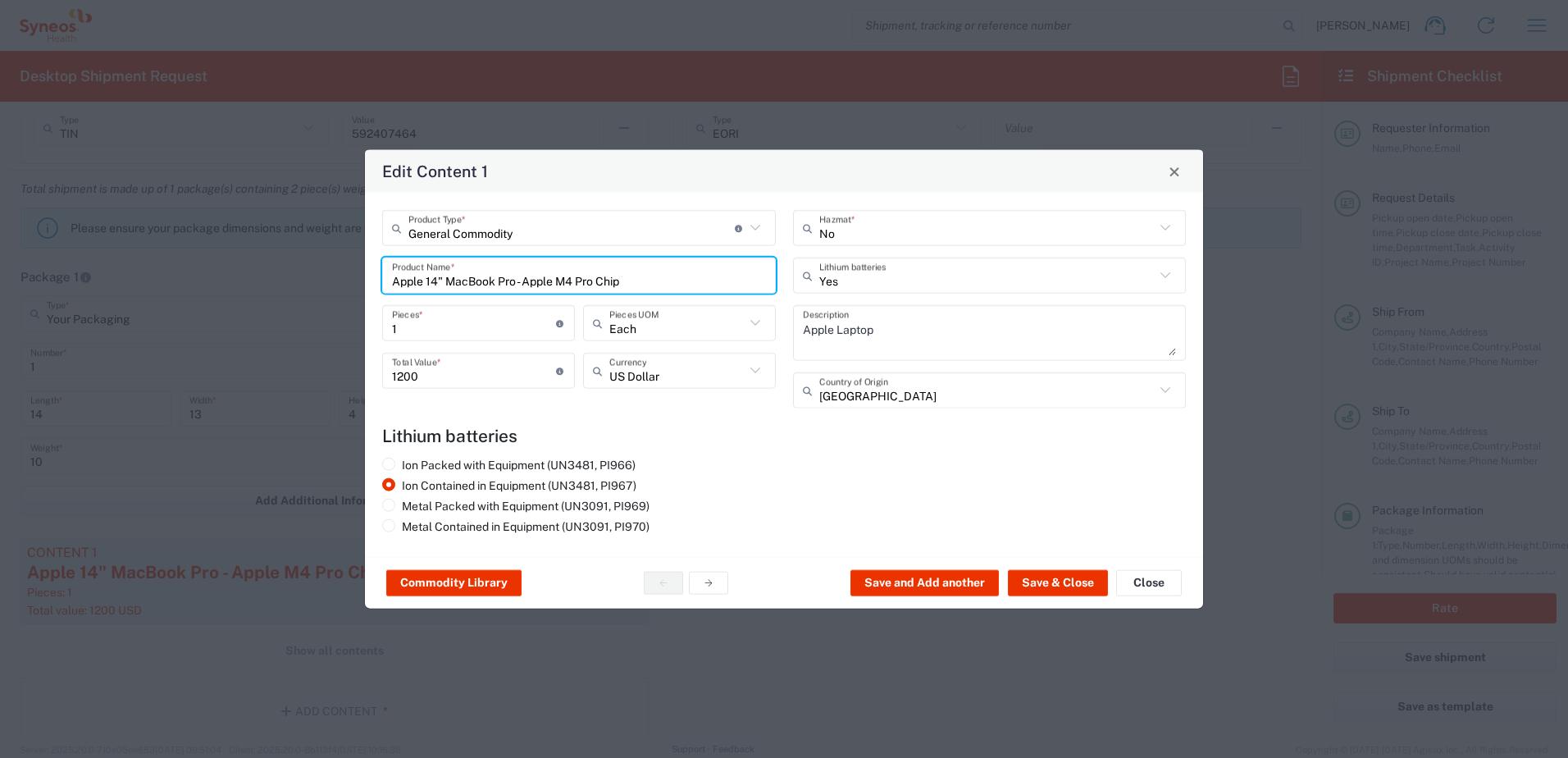
drag, startPoint x: 631, startPoint y: 276, endPoint x: 380, endPoint y: 265, distance: 251.2
click at [380, 265] on div "General Commodity Product Type * Document: Paper document generated internally …" at bounding box center [580, 315] width 411 height 210
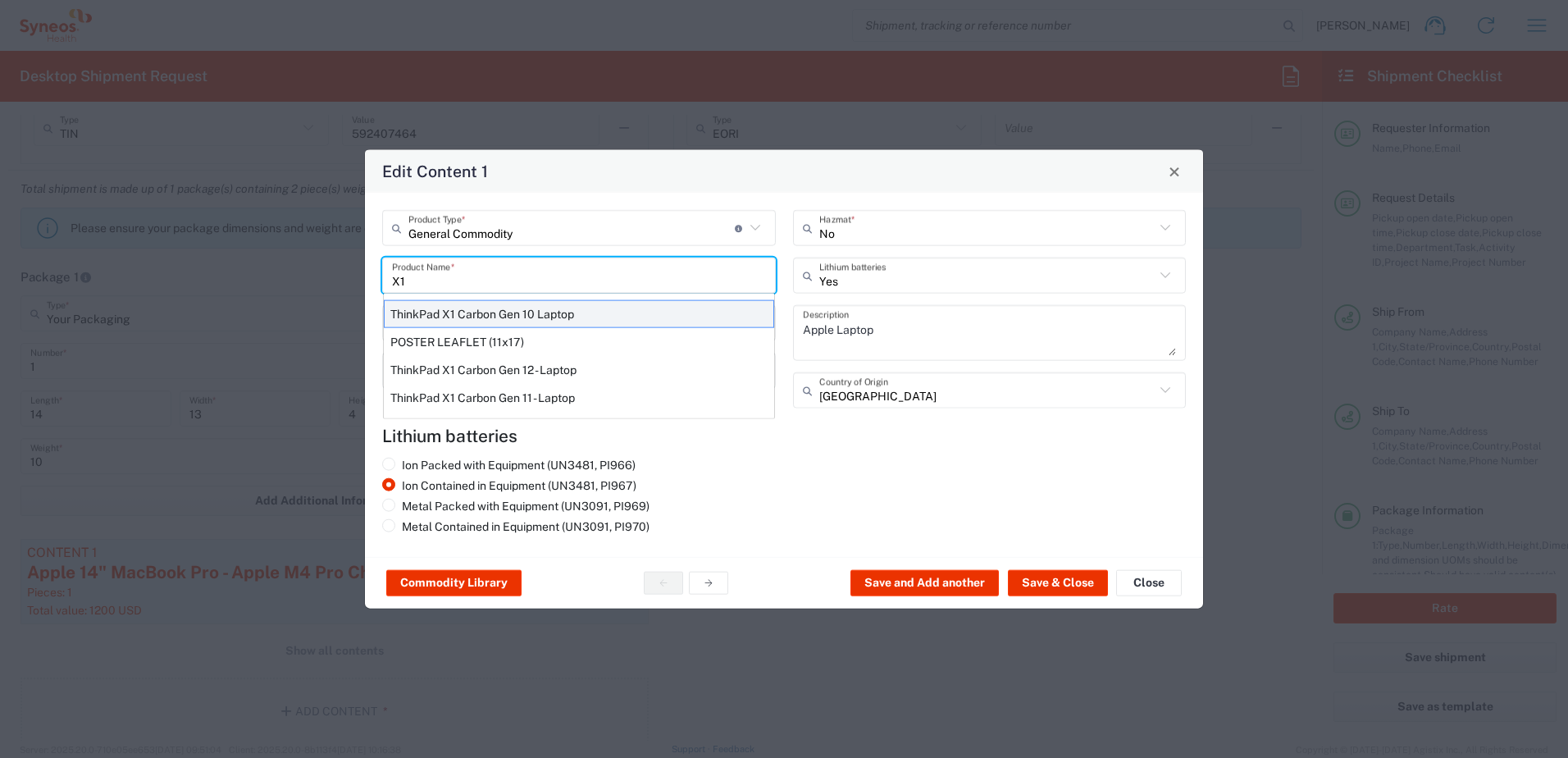
click at [494, 309] on div "ThinkPad X1 Carbon Gen 10 Laptop" at bounding box center [579, 314] width 390 height 28
type input "ThinkPad X1 Carbon Gen 10 Laptop"
type textarea "Intel Core i7-1265U vProÂ® Processor - 14"- 16 GB RAM - 512 GB SSD"
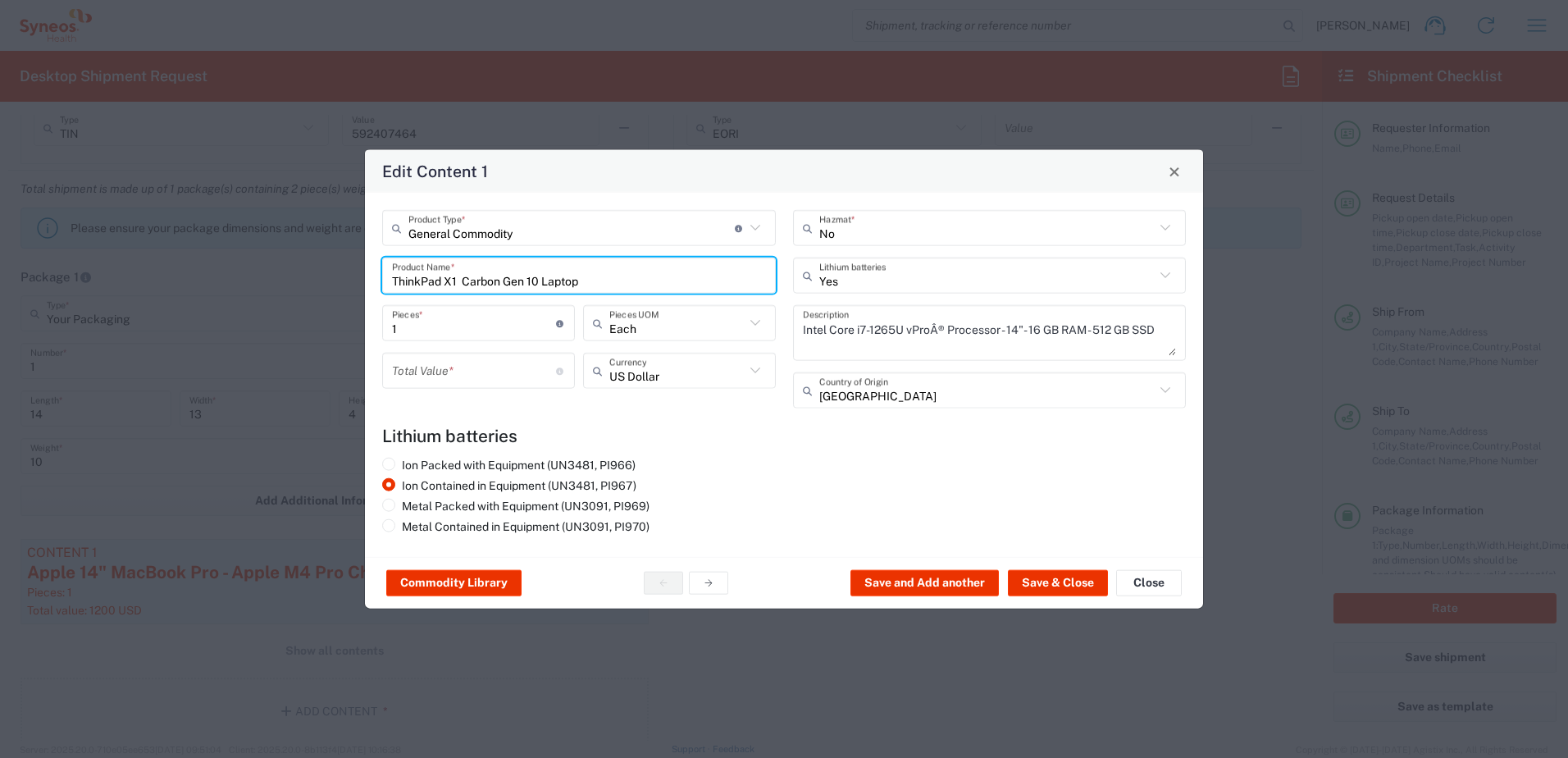
click at [538, 277] on input "ThinkPad X1 Carbon Gen 10 Laptop" at bounding box center [579, 275] width 374 height 28
type input "ThinkPad X1 Carbon Gen 9 Laptop"
click at [464, 355] on div "Total Value * Total value of all the pieces" at bounding box center [478, 371] width 193 height 36
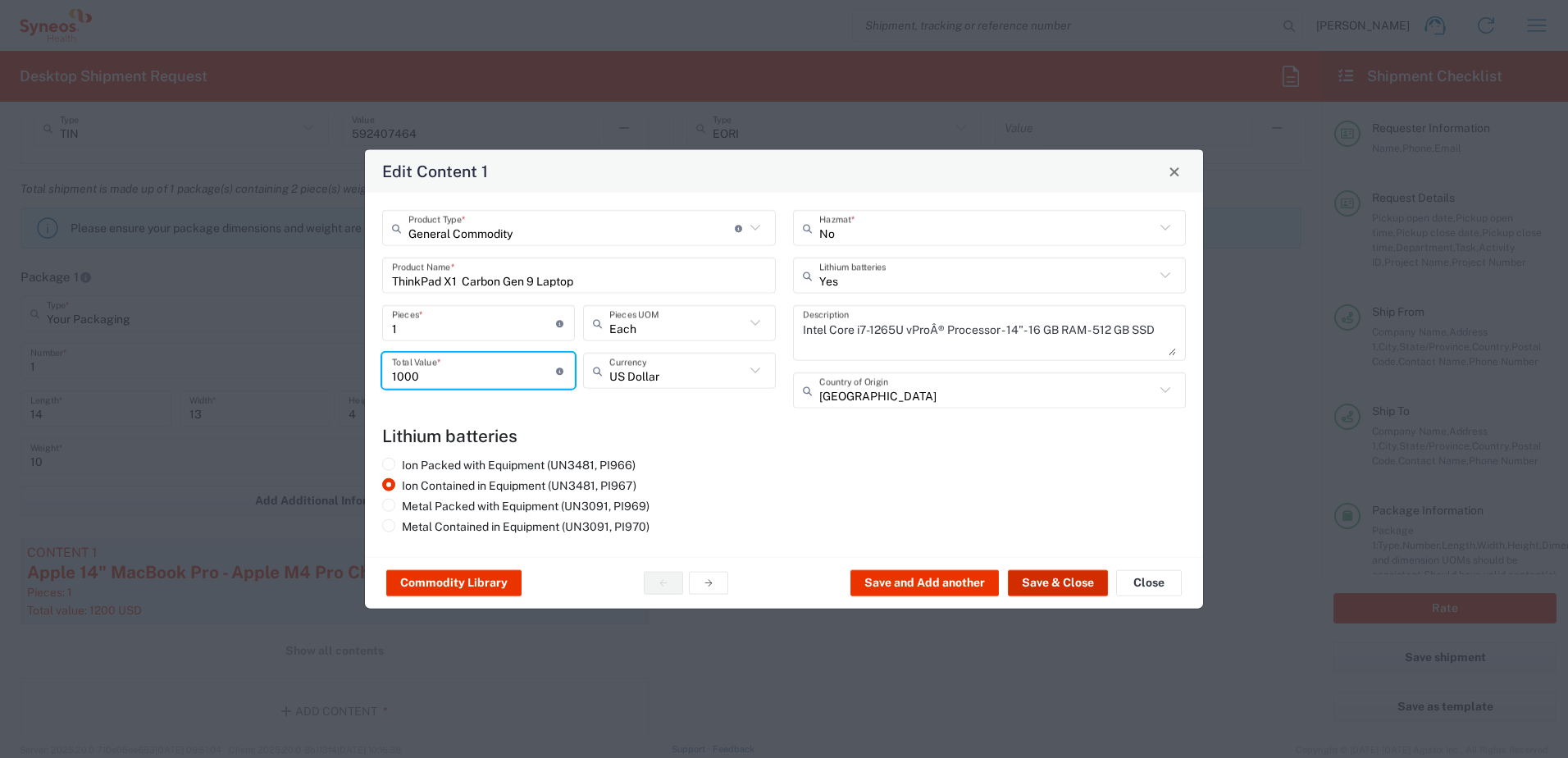
type input "1000"
click at [1047, 583] on button "Save & Close" at bounding box center [1058, 583] width 100 height 27
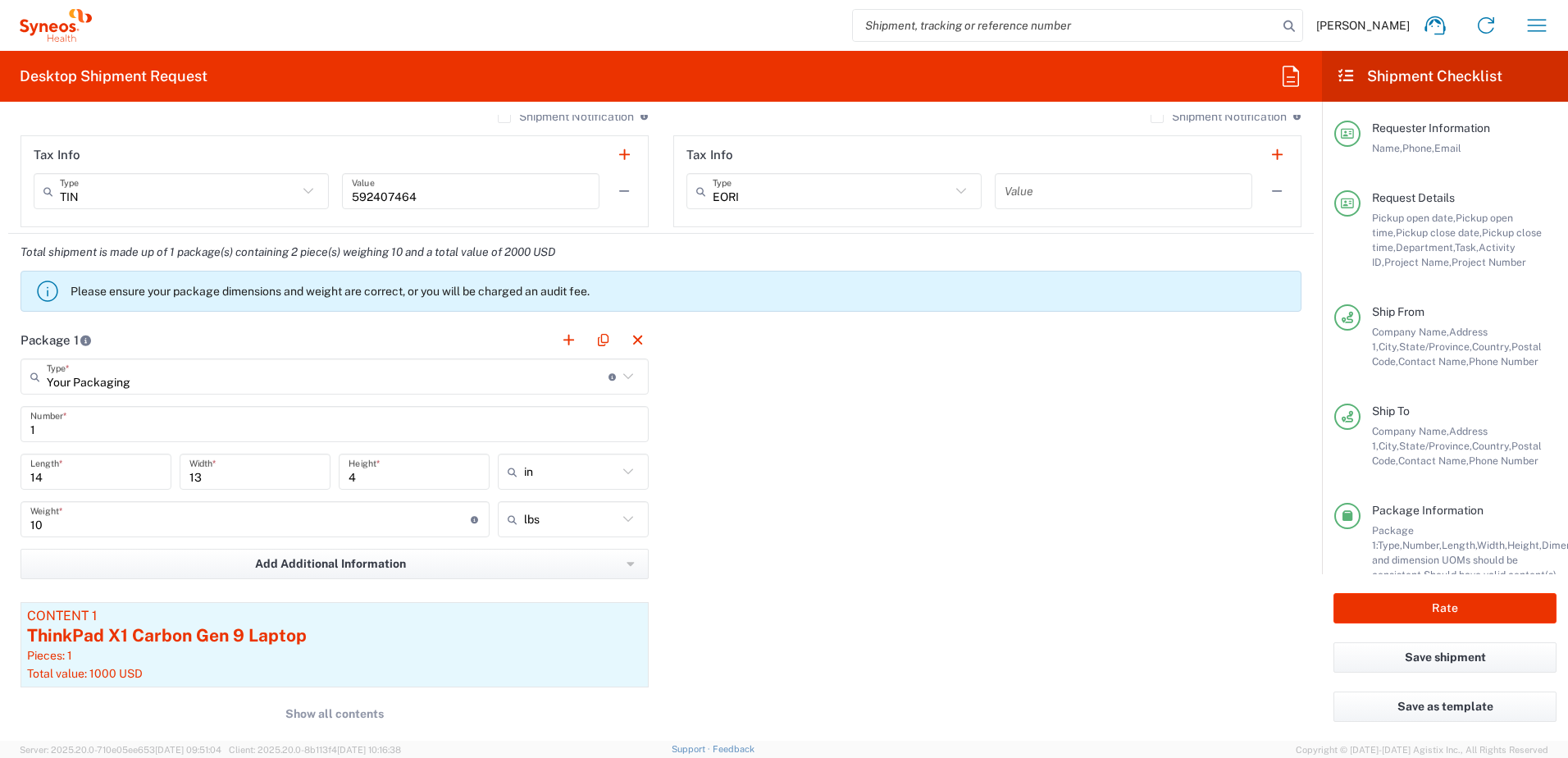
scroll to position [1394, 0]
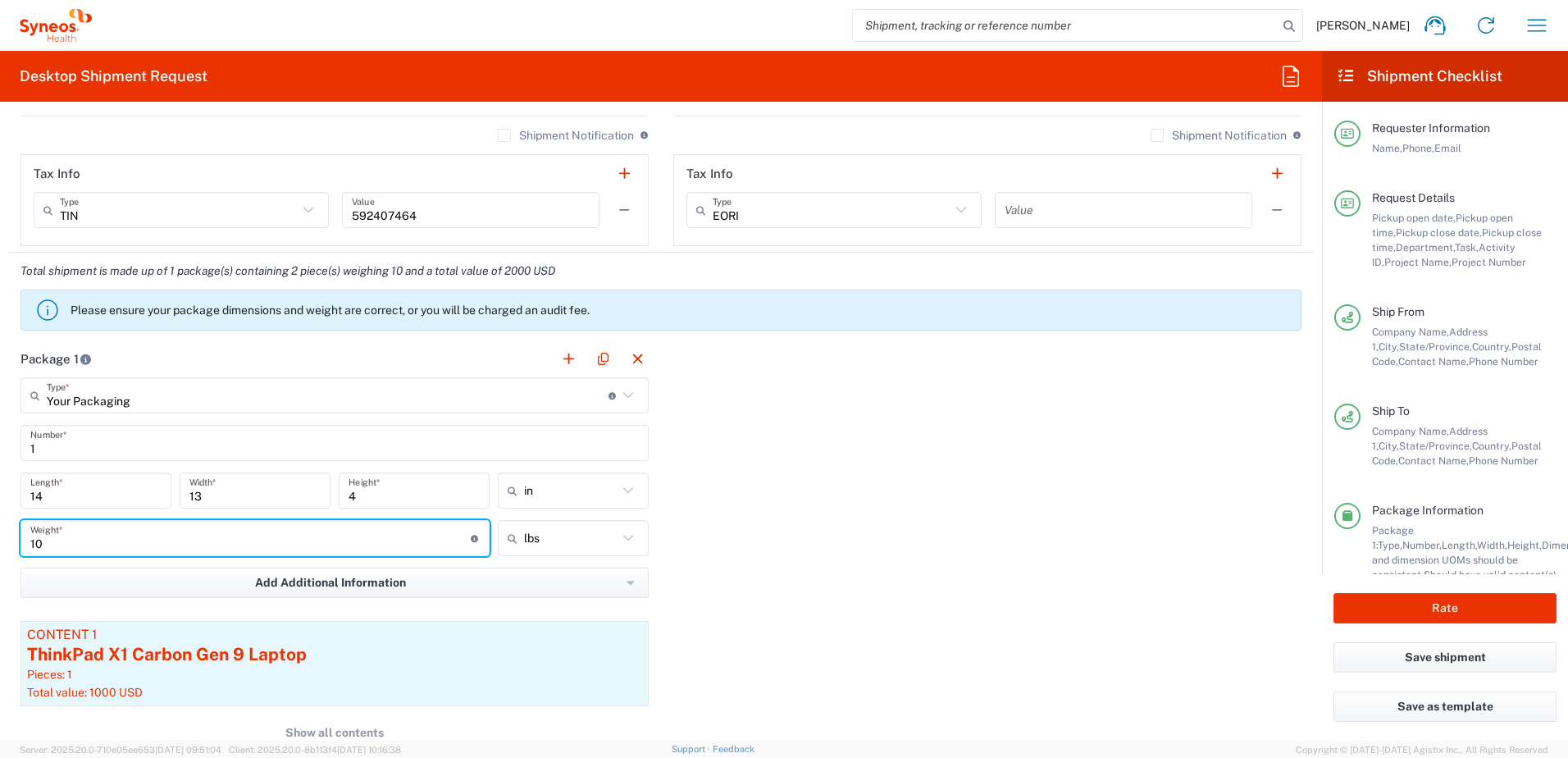
drag, startPoint x: 74, startPoint y: 545, endPoint x: 6, endPoint y: 541, distance: 68.1
click at [6, 541] on form "Requester Information [PERSON_NAME] Name * [PHONE_NUMBER] Phone * [PERSON_NAME]…" at bounding box center [660, 427] width 1322 height 626
type input "5"
click at [948, 580] on div "Package 1 Your Packaging Type * Material used to package goods Your Packaging E…" at bounding box center [660, 589] width 1306 height 499
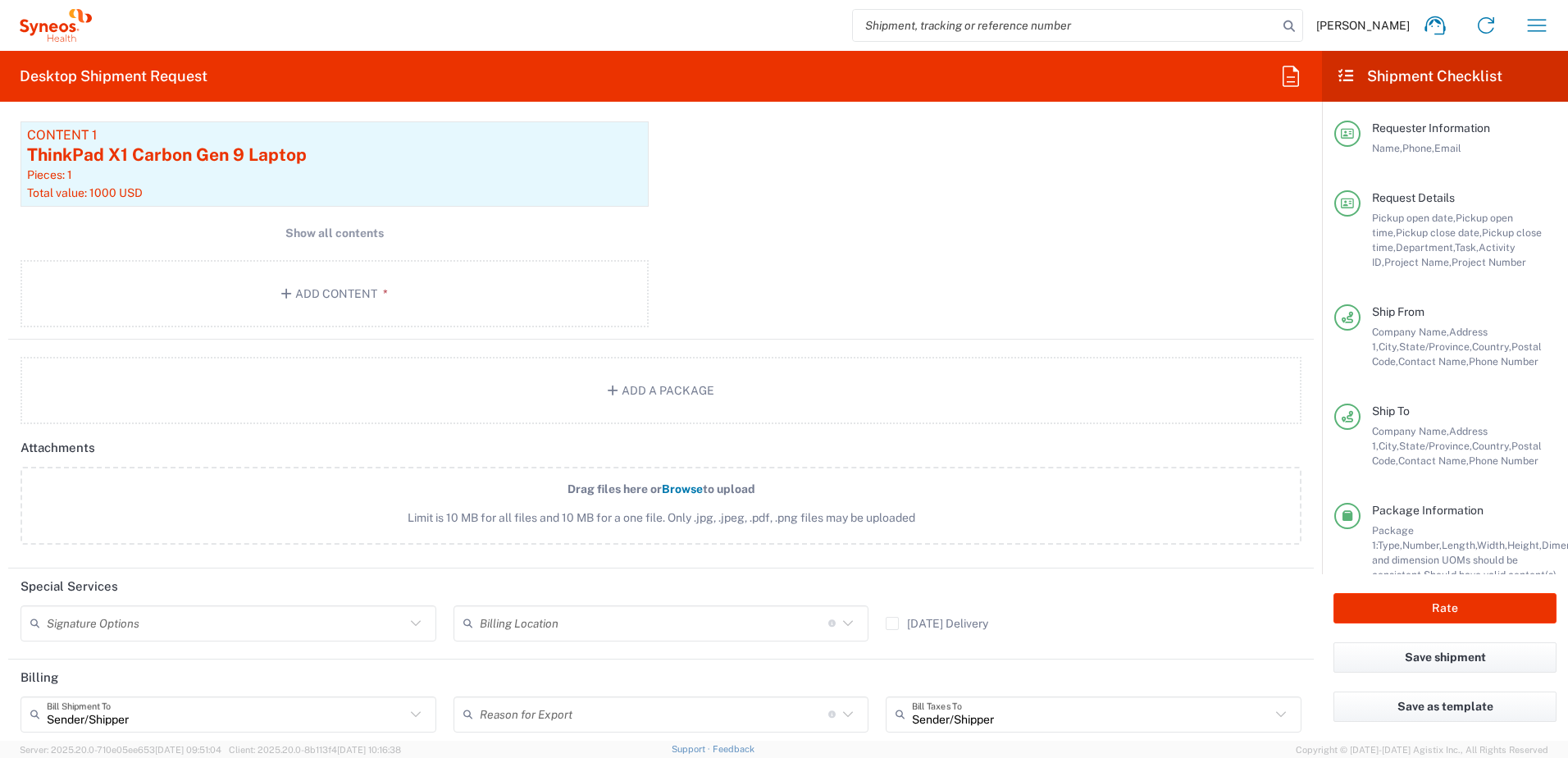
scroll to position [2050, 0]
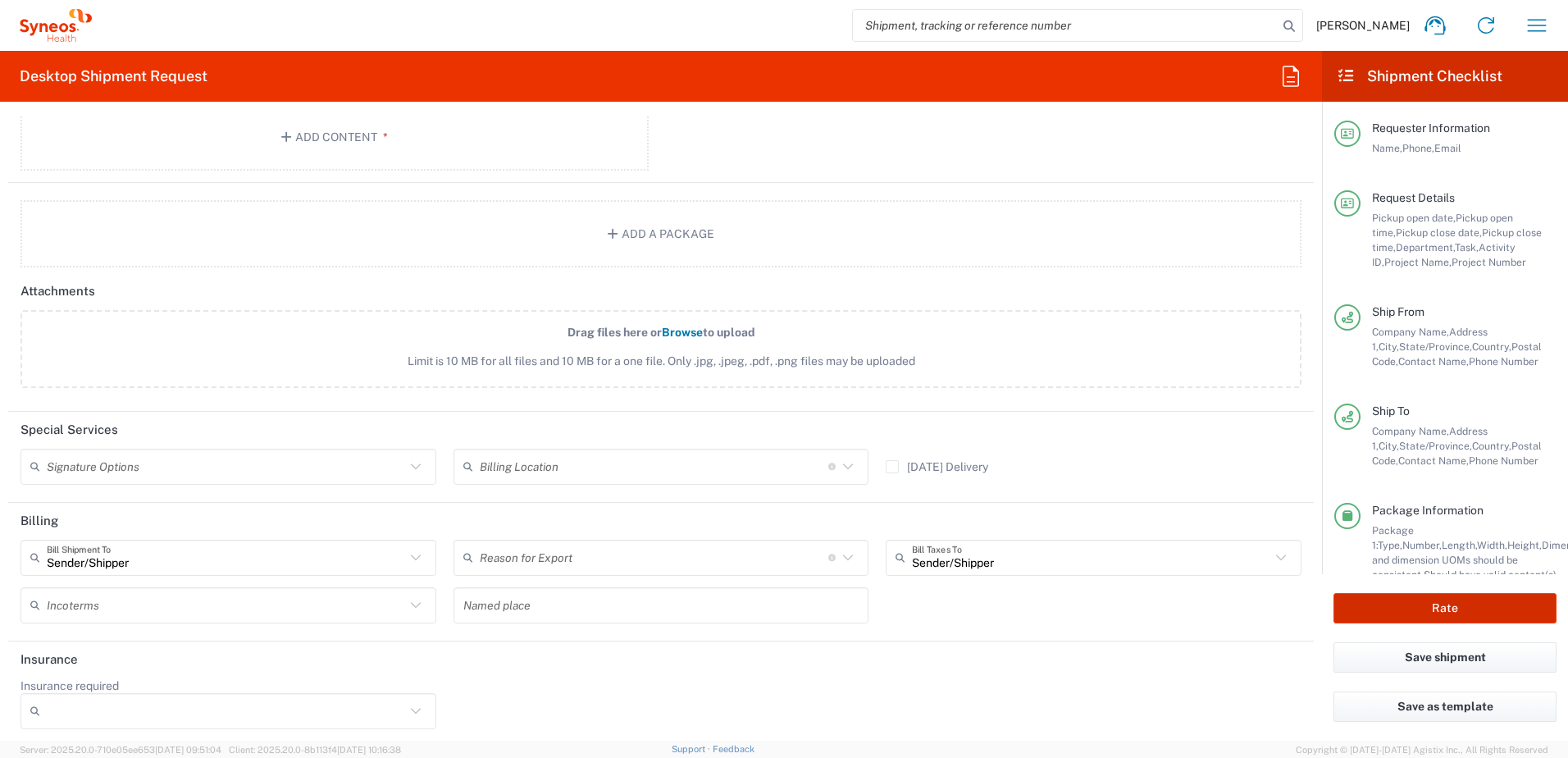
click at [1437, 599] on button "Rate" at bounding box center [1444, 608] width 223 height 30
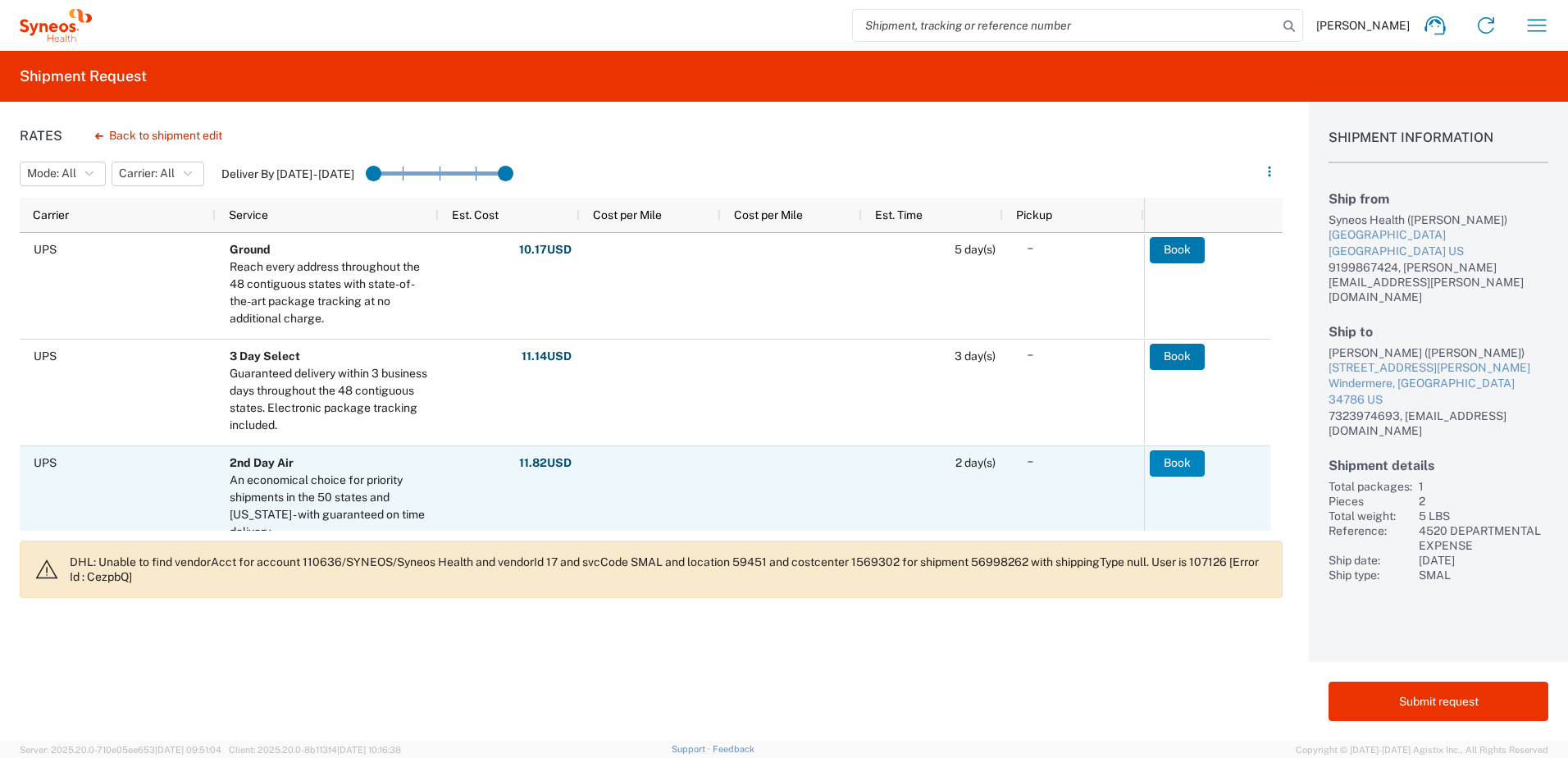
click at [1161, 462] on button "Book" at bounding box center [1178, 464] width 55 height 27
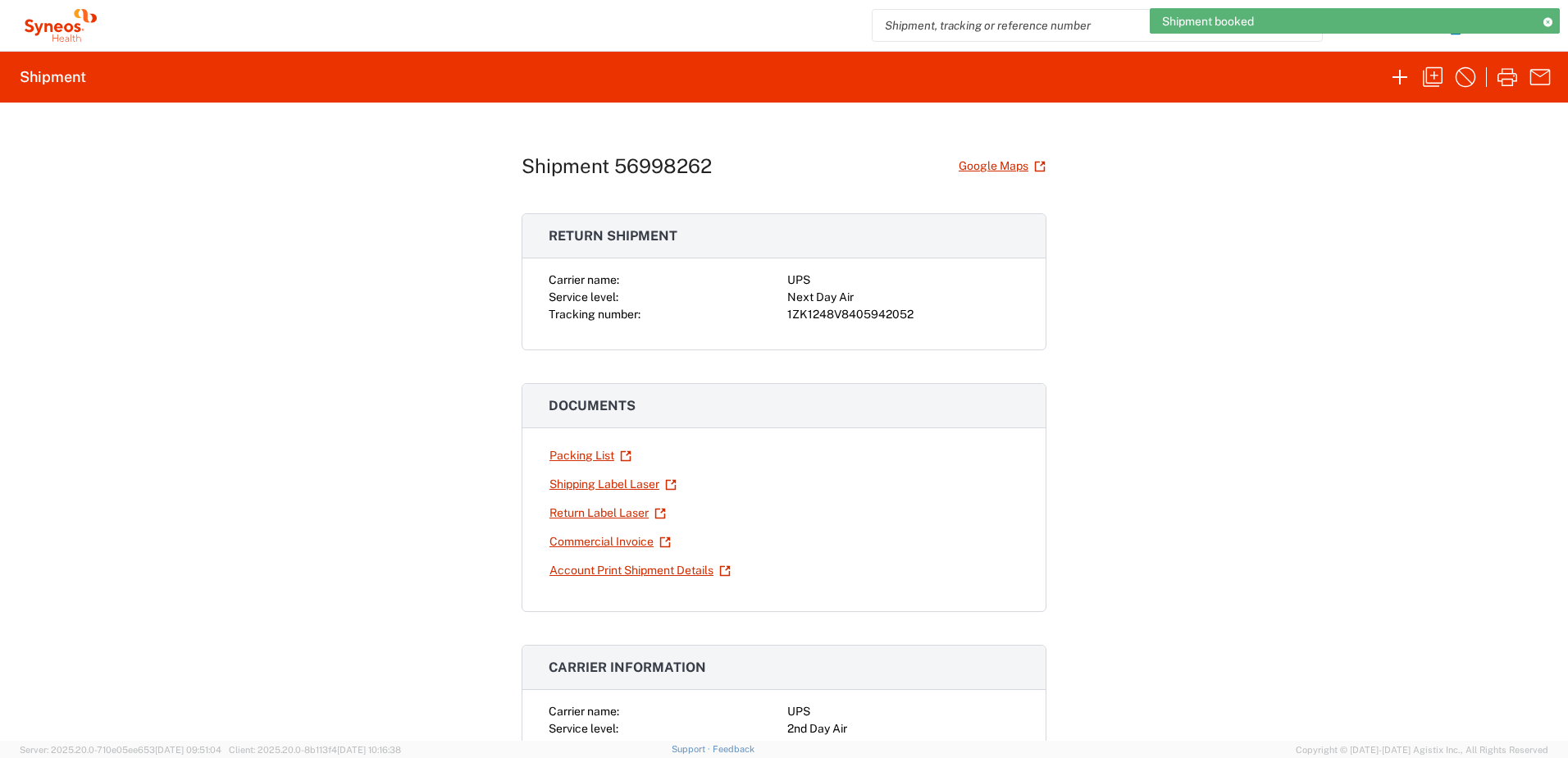
click at [856, 318] on div "1ZK1248V8405942052" at bounding box center [903, 314] width 232 height 17
click at [858, 318] on div "1ZK1248V8405942052" at bounding box center [903, 314] width 232 height 17
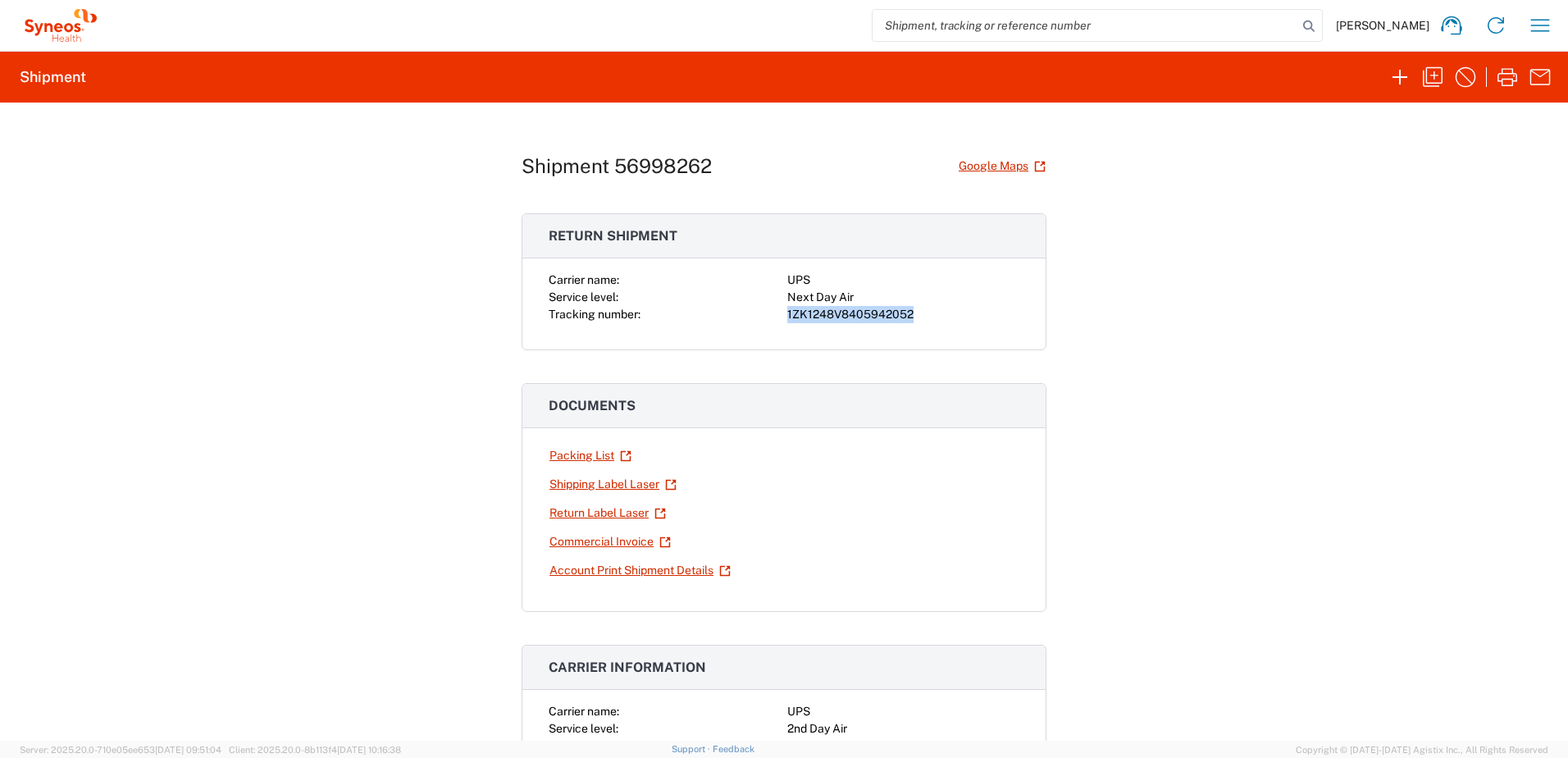
copy div "1ZK1248V8405942052"
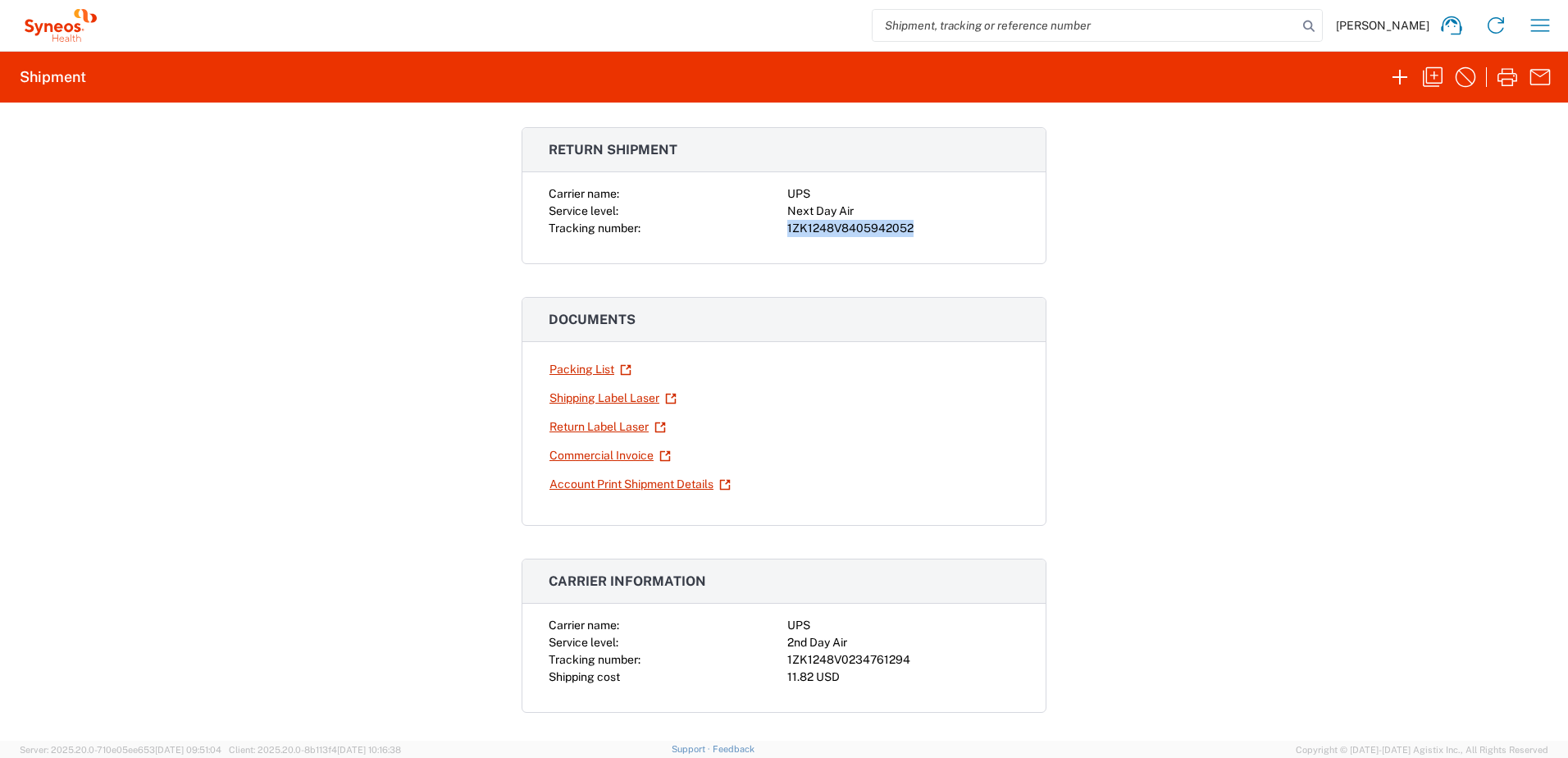
scroll to position [164, 0]
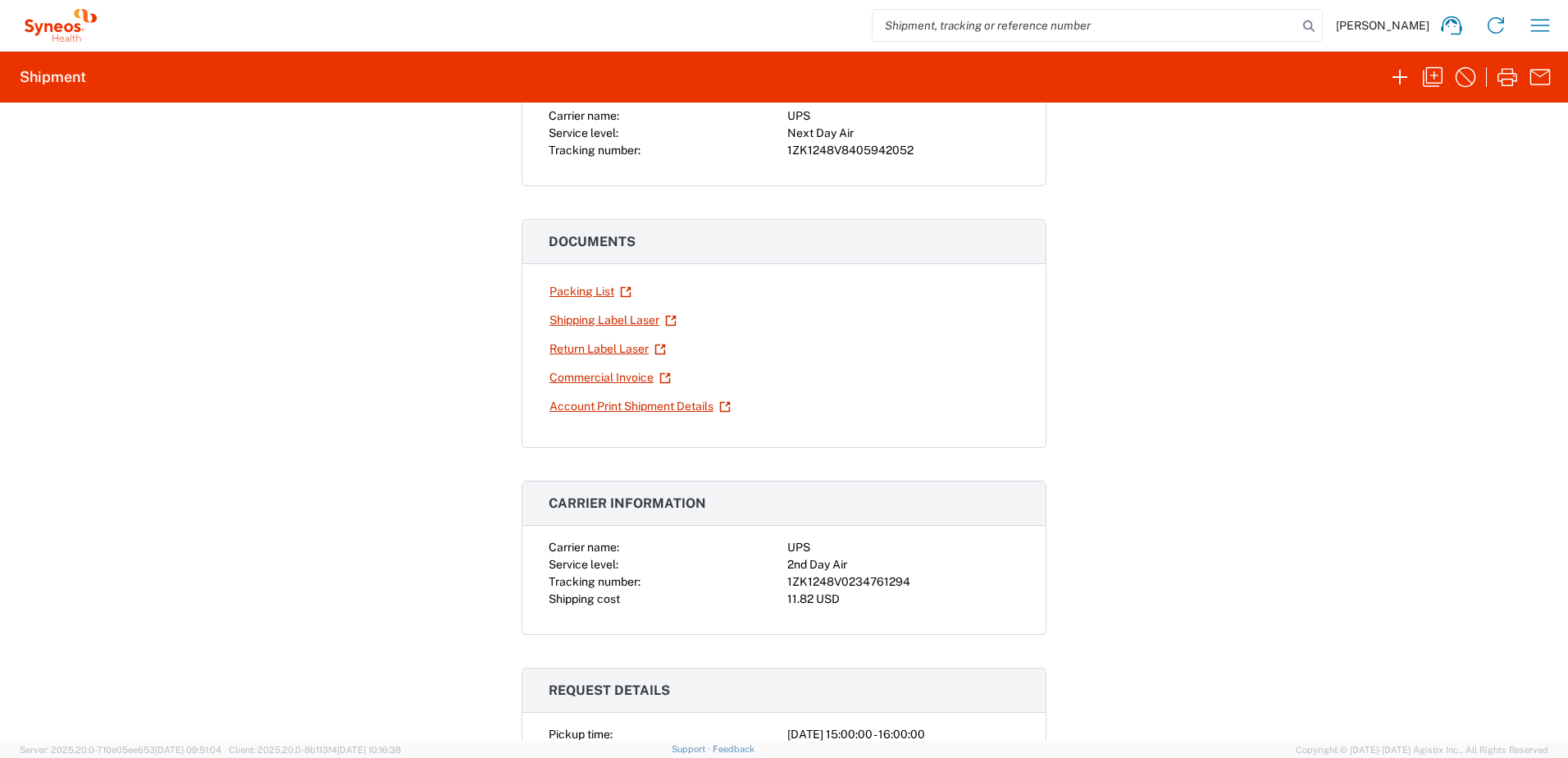
click at [865, 577] on div "1ZK1248V0234761294" at bounding box center [903, 581] width 232 height 17
copy div "1ZK1248V0234761294"
click at [1532, 27] on icon "button" at bounding box center [1540, 26] width 27 height 27
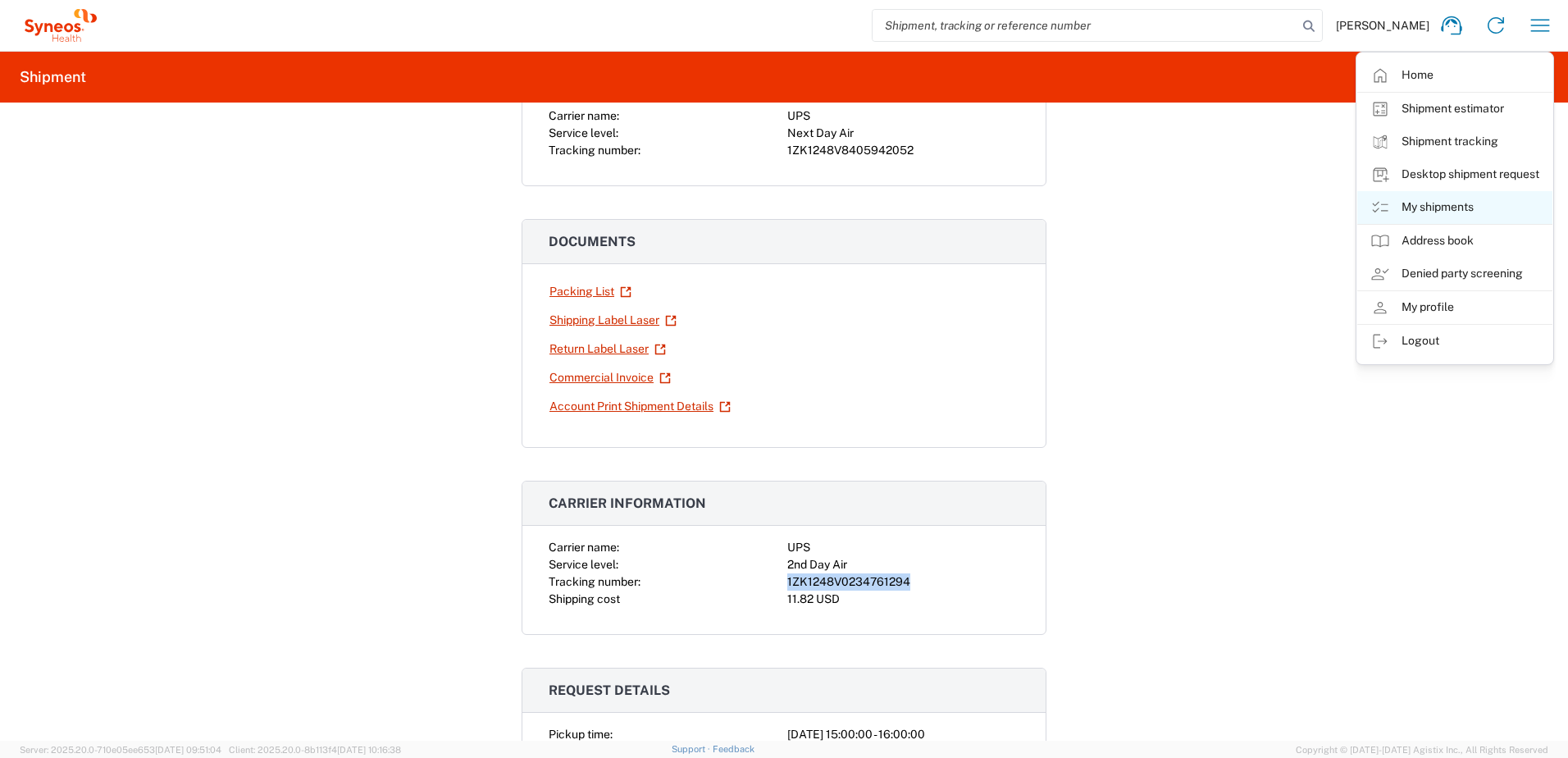
click at [1475, 206] on link "My shipments" at bounding box center [1455, 207] width 196 height 33
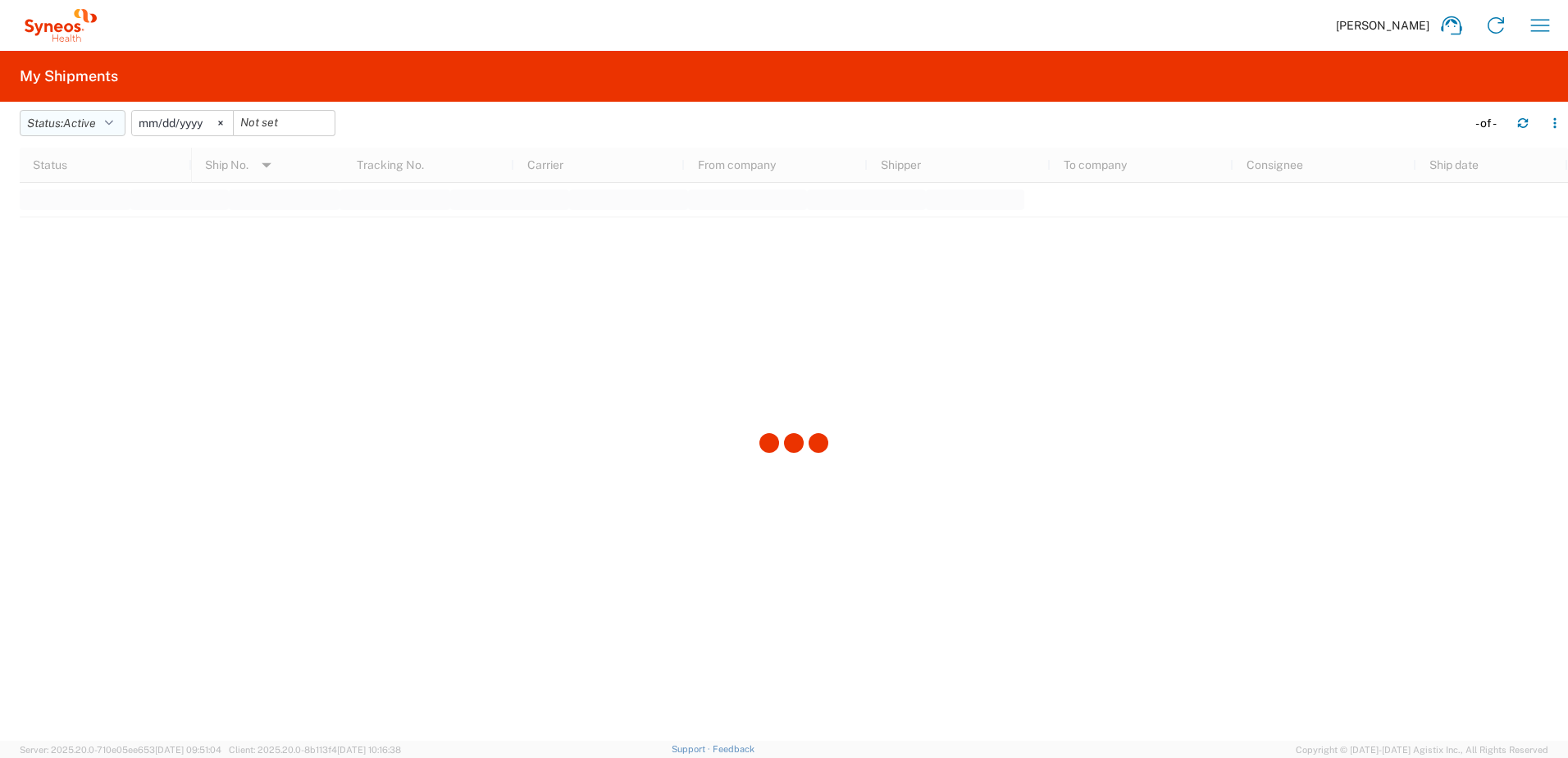
click at [82, 126] on span "Active" at bounding box center [79, 123] width 33 height 13
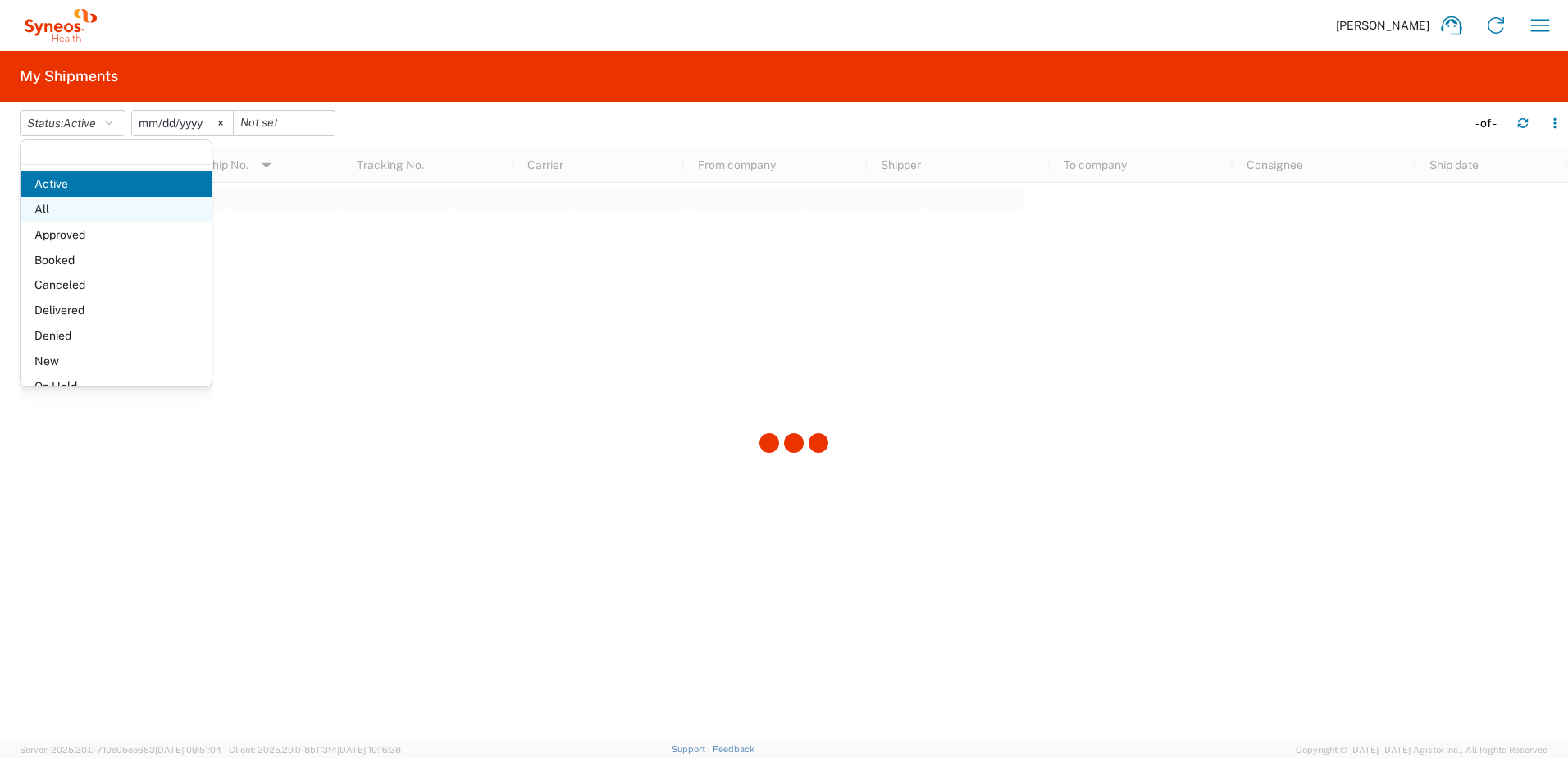
click at [67, 201] on span "All" at bounding box center [116, 209] width 191 height 26
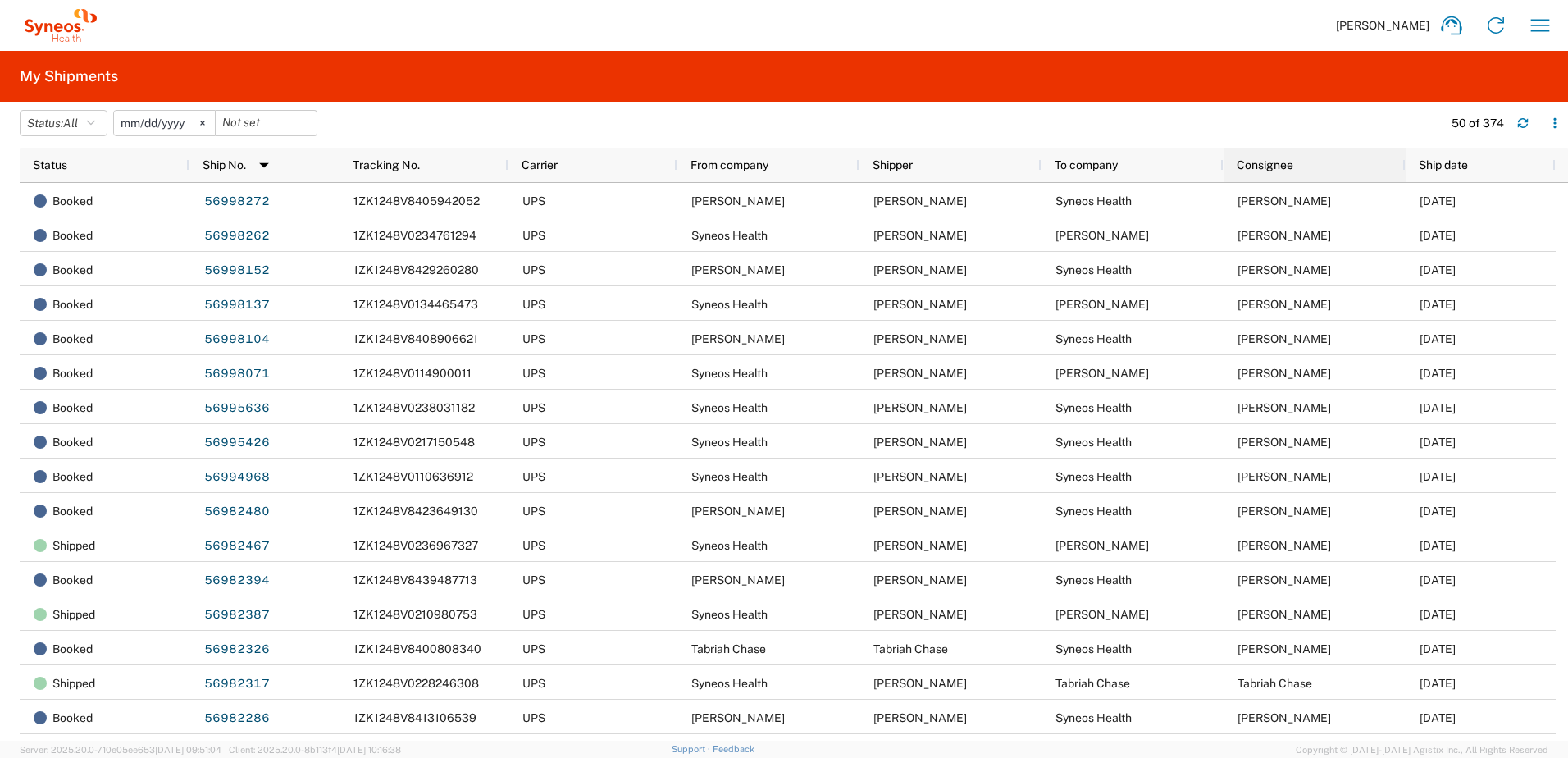
click at [1313, 169] on div "Consignee" at bounding box center [1317, 165] width 163 height 27
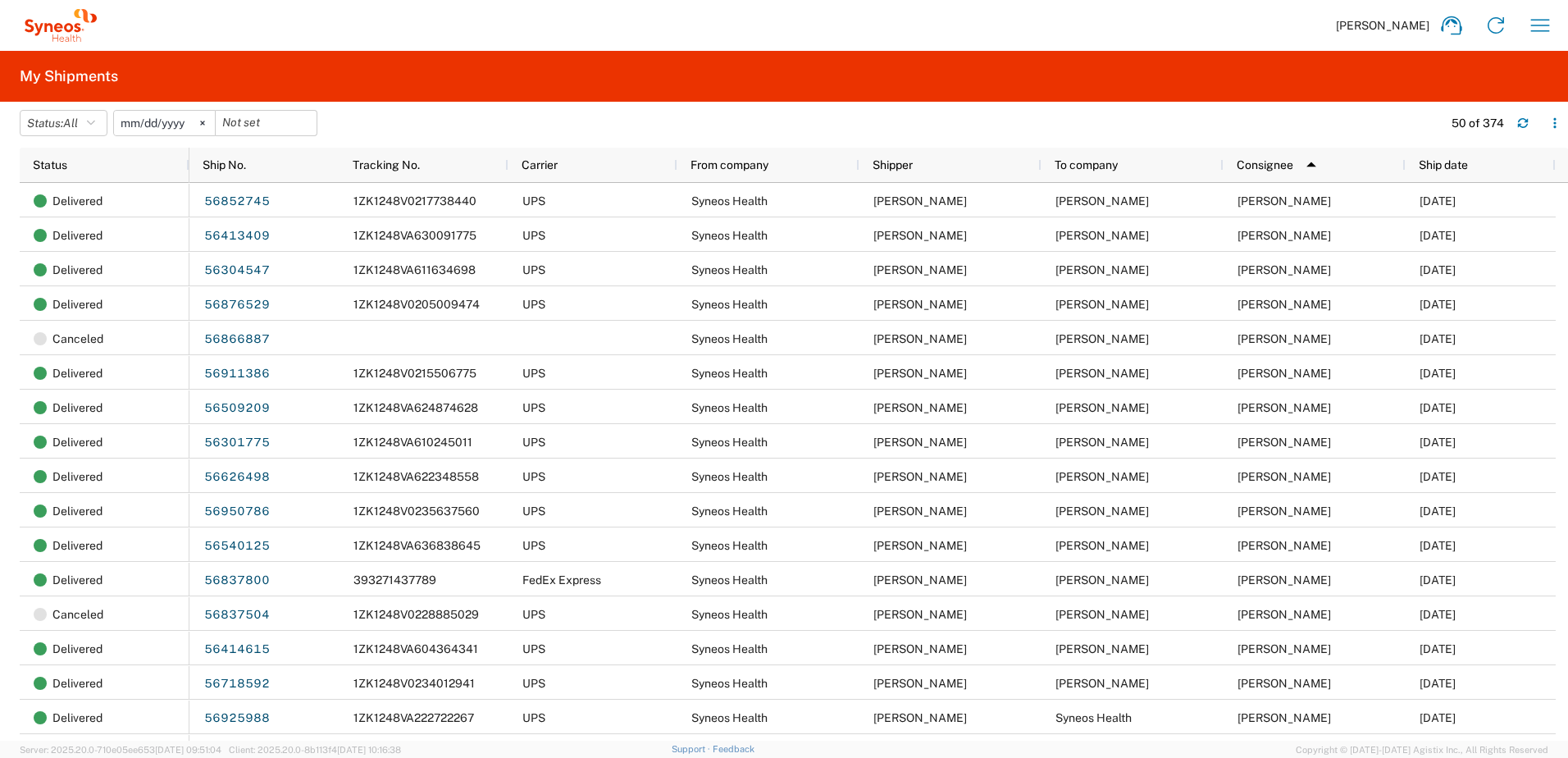
click at [1273, 168] on span "Consignee" at bounding box center [1265, 164] width 57 height 13
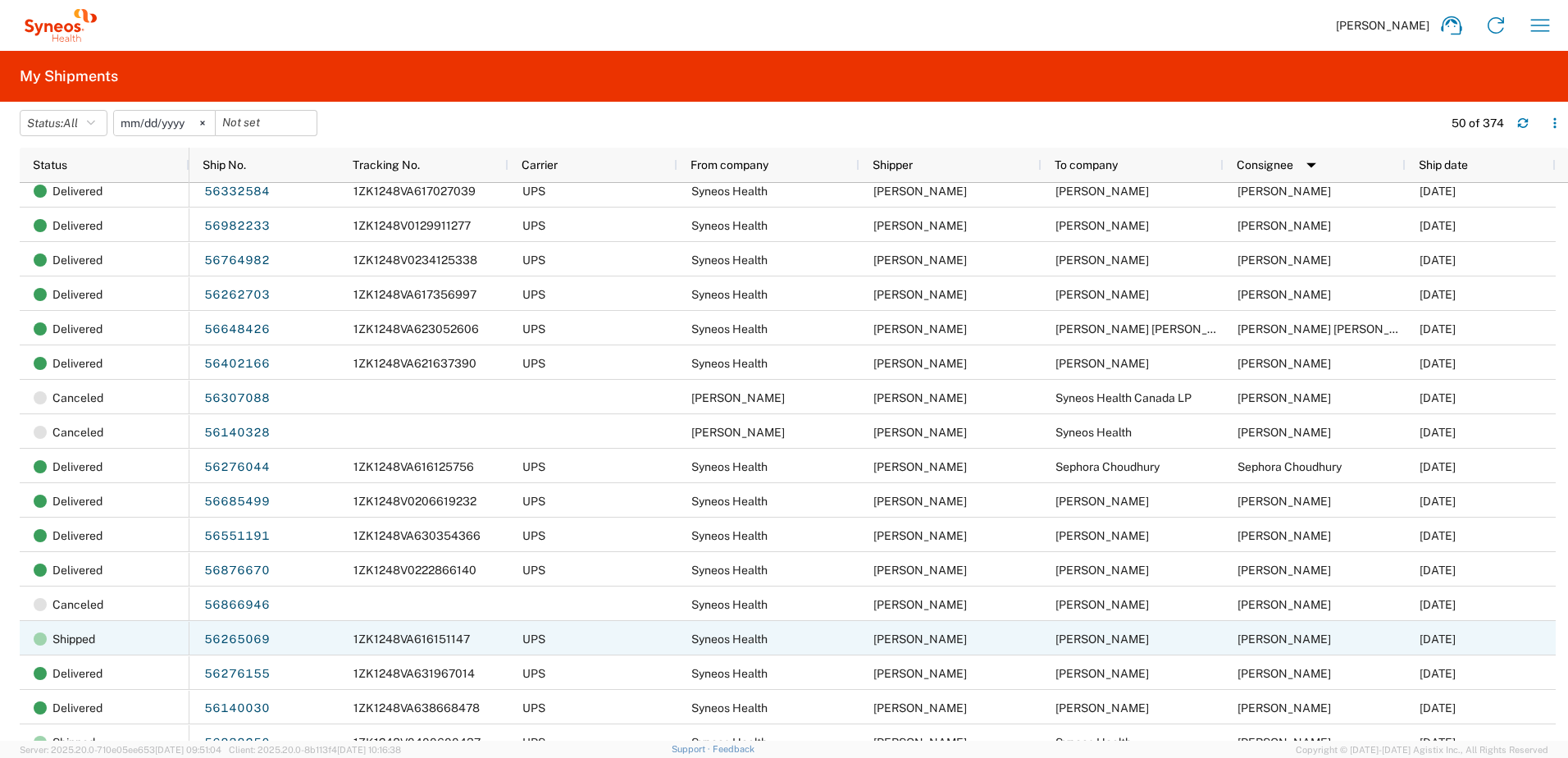
scroll to position [984, 0]
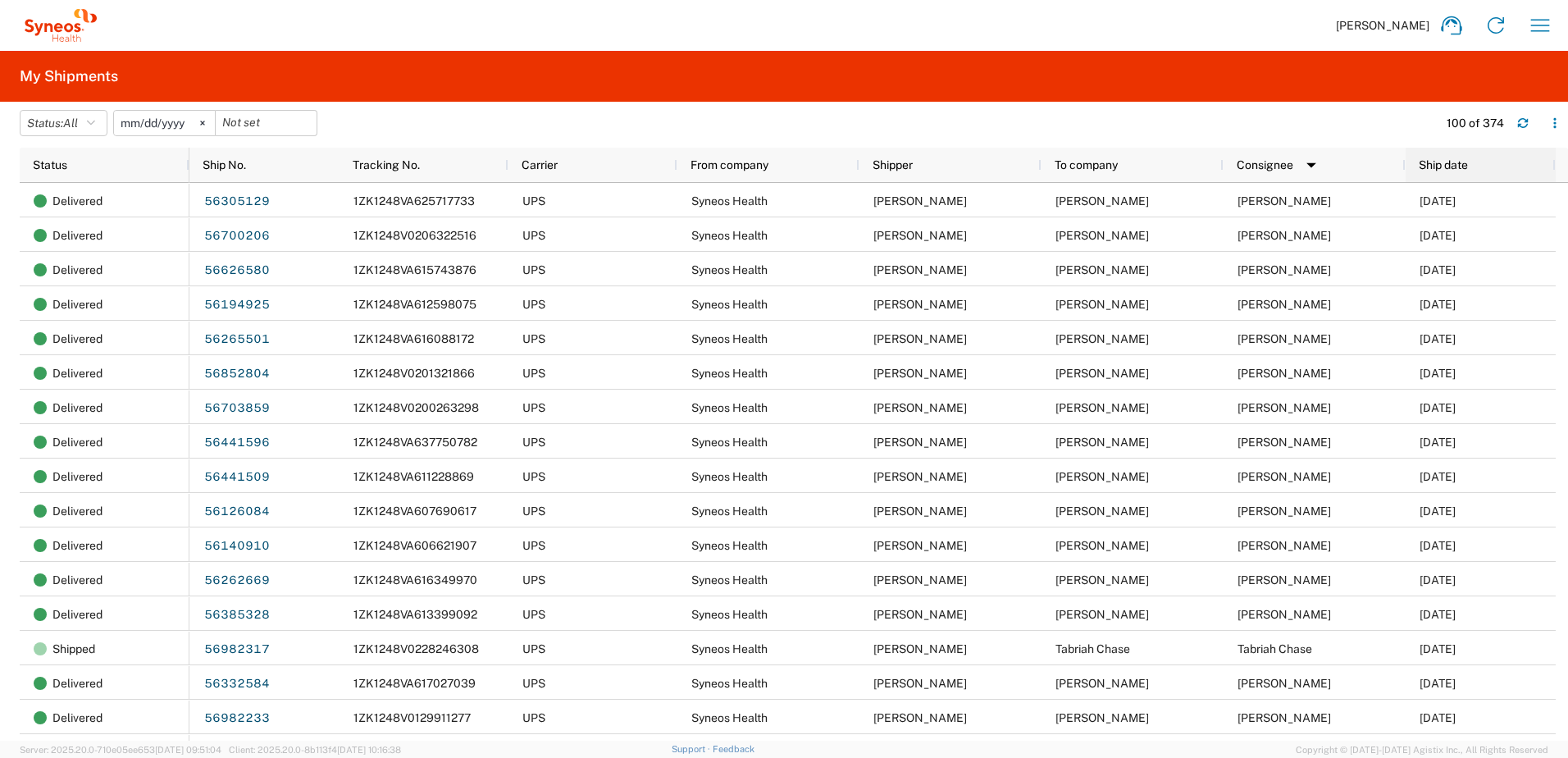
click at [1472, 158] on div "Ship date" at bounding box center [1484, 165] width 131 height 27
click at [1451, 163] on span "Ship date" at bounding box center [1443, 164] width 49 height 13
click at [1470, 161] on div "Ship date" at bounding box center [1484, 165] width 131 height 27
click at [1460, 164] on span "Ship date" at bounding box center [1443, 164] width 49 height 13
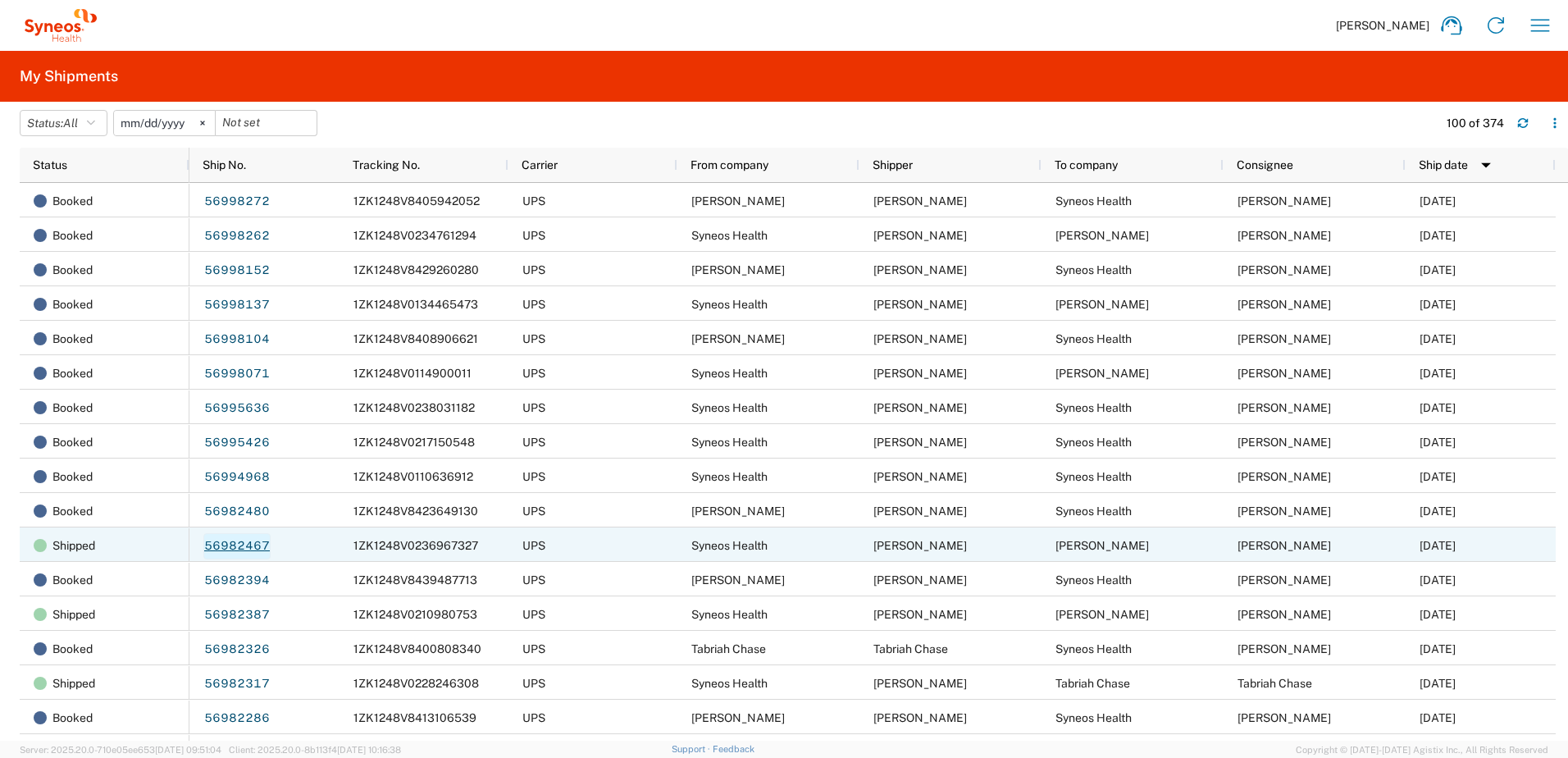
click at [250, 538] on link "56982467" at bounding box center [237, 547] width 68 height 27
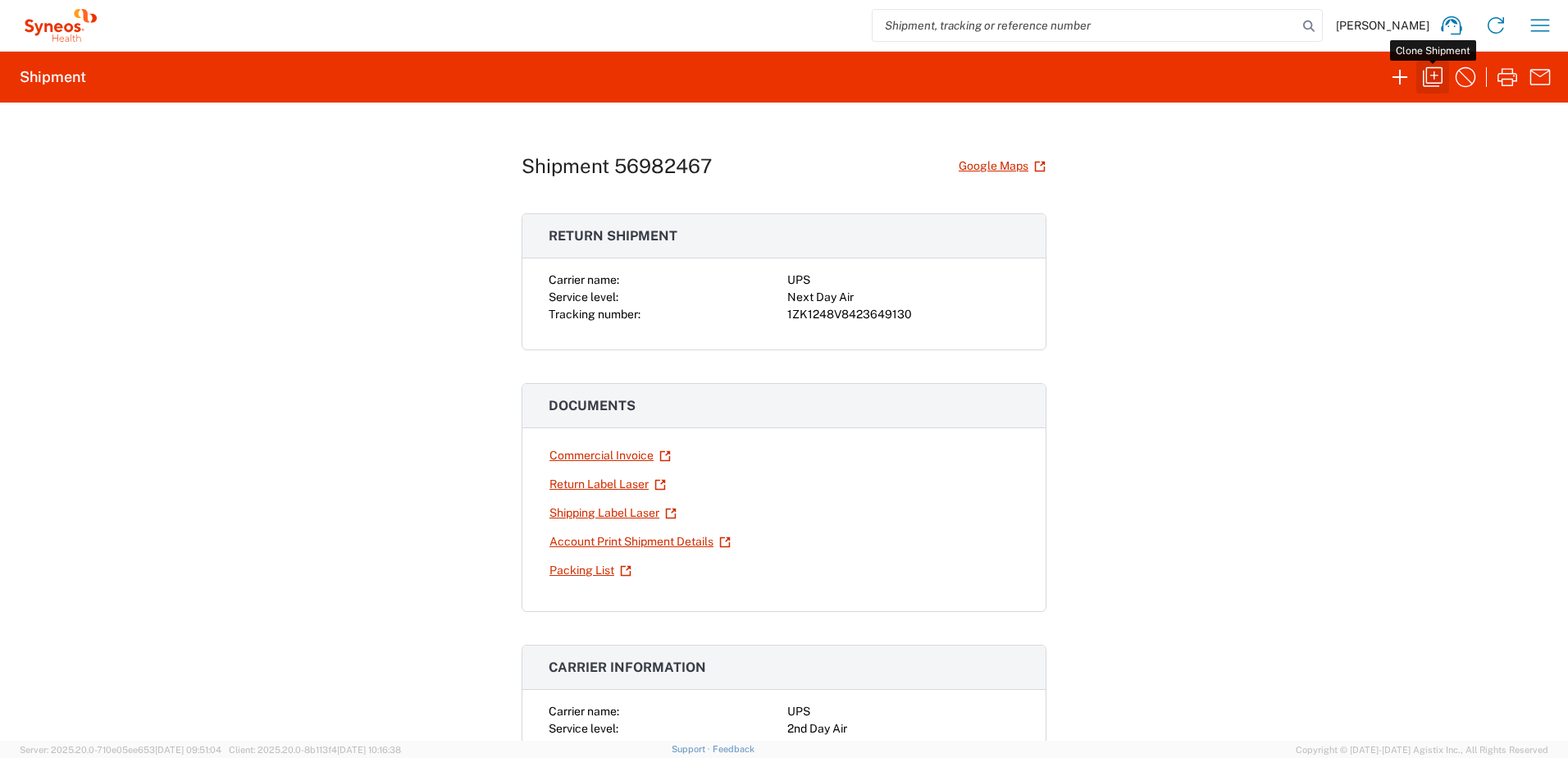
click at [1442, 88] on icon "button" at bounding box center [1433, 77] width 27 height 27
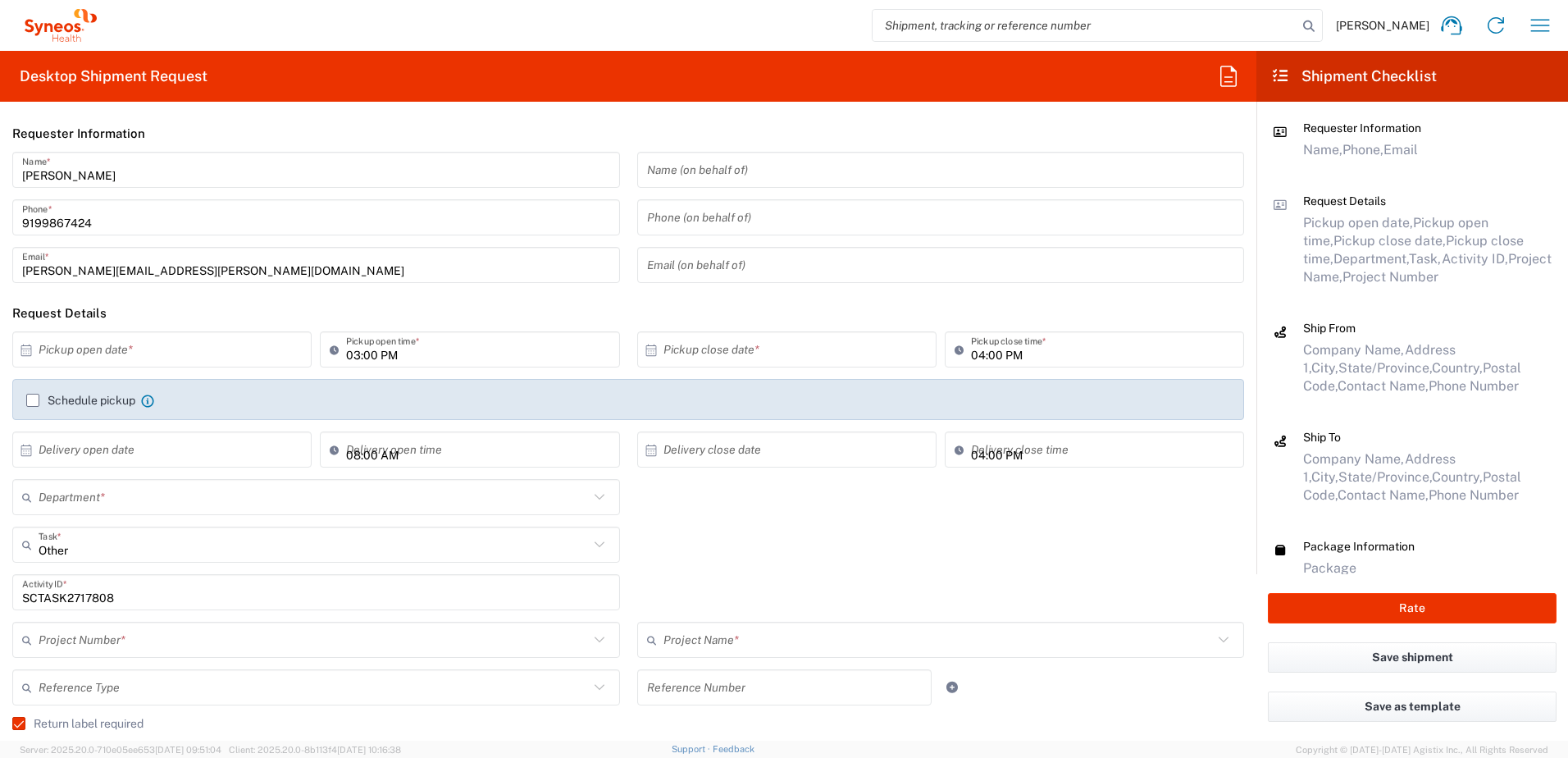
type input "4510"
type input "4520 DEPARTMENTAL EXPENSE"
type input "Next Day Air"
type input "[US_STATE]"
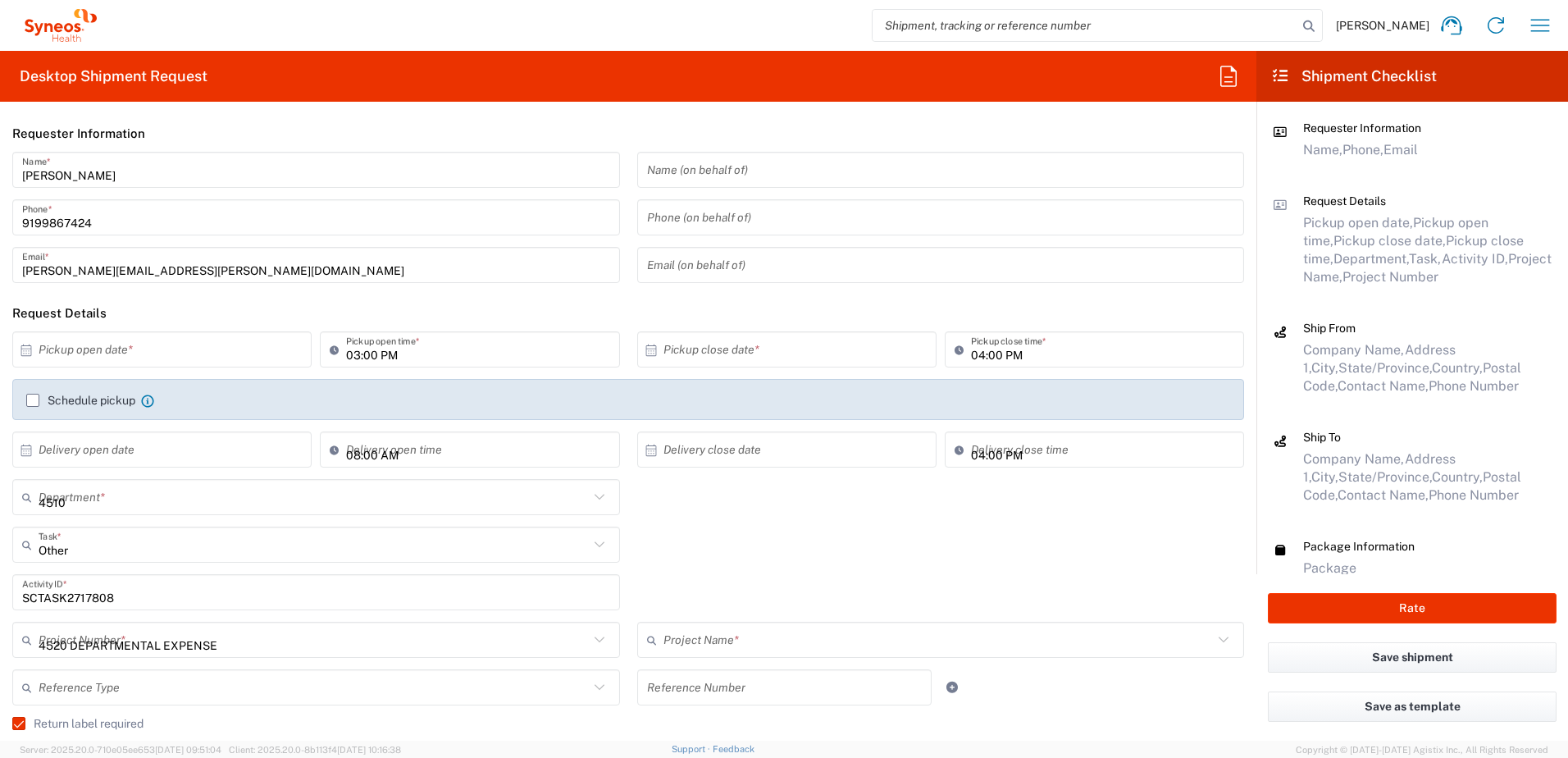
type input "Your Packaging"
type input "4520 DEPARTMENTAL EXPENSE"
click at [875, 430] on div "Schedule pickup When scheduling a pickup please be sure to meet the following c…" at bounding box center [628, 404] width 1249 height 52
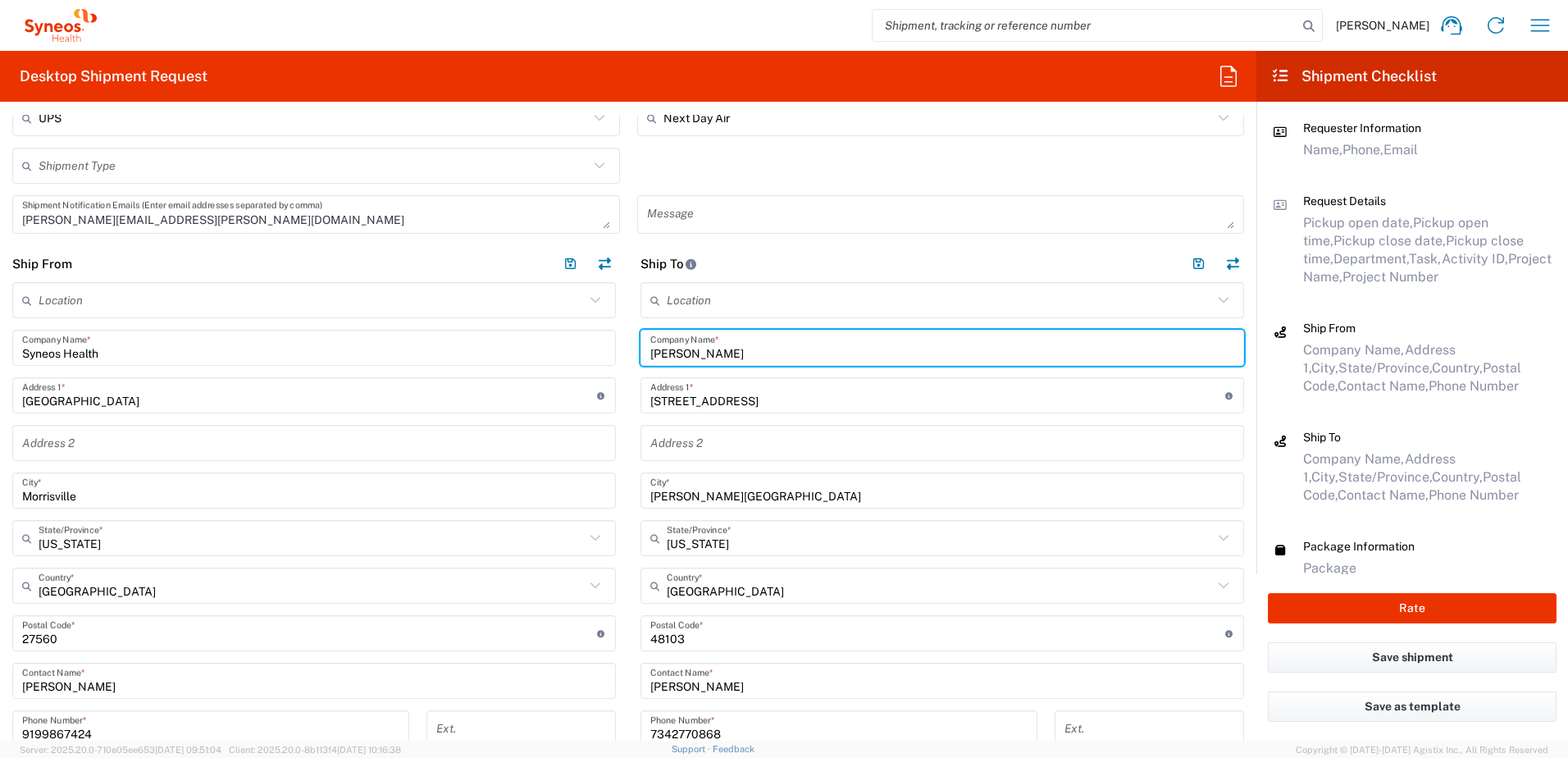
drag, startPoint x: 749, startPoint y: 356, endPoint x: 606, endPoint y: 341, distance: 143.8
click at [606, 341] on div "Ship From Location [PERSON_NAME] LLC-[GEOGRAPHIC_DATA] [GEOGRAPHIC_DATA] [GEOGR…" at bounding box center [628, 604] width 1257 height 718
paste input "[PERSON_NAME]"
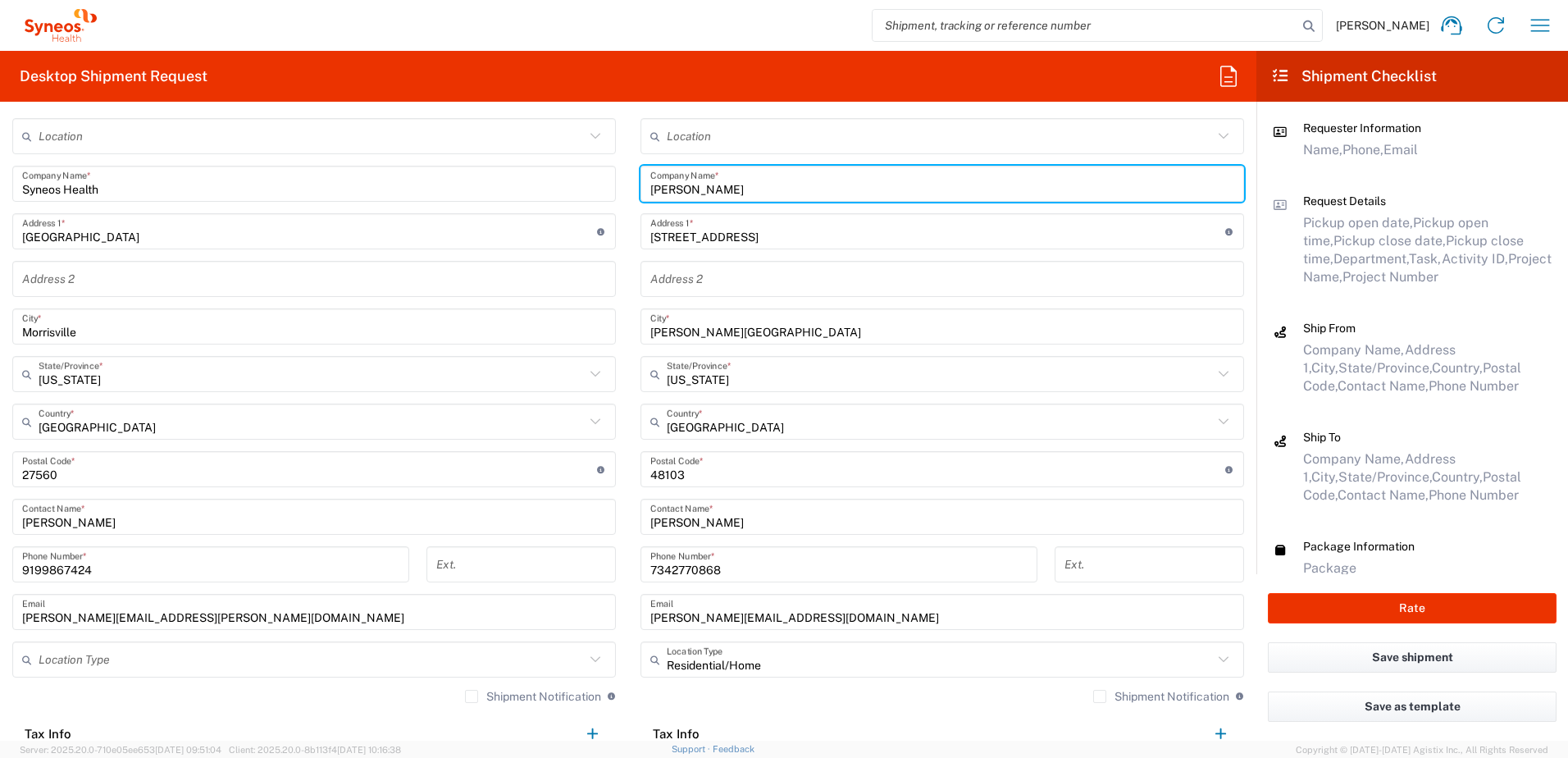
type input "[PERSON_NAME]"
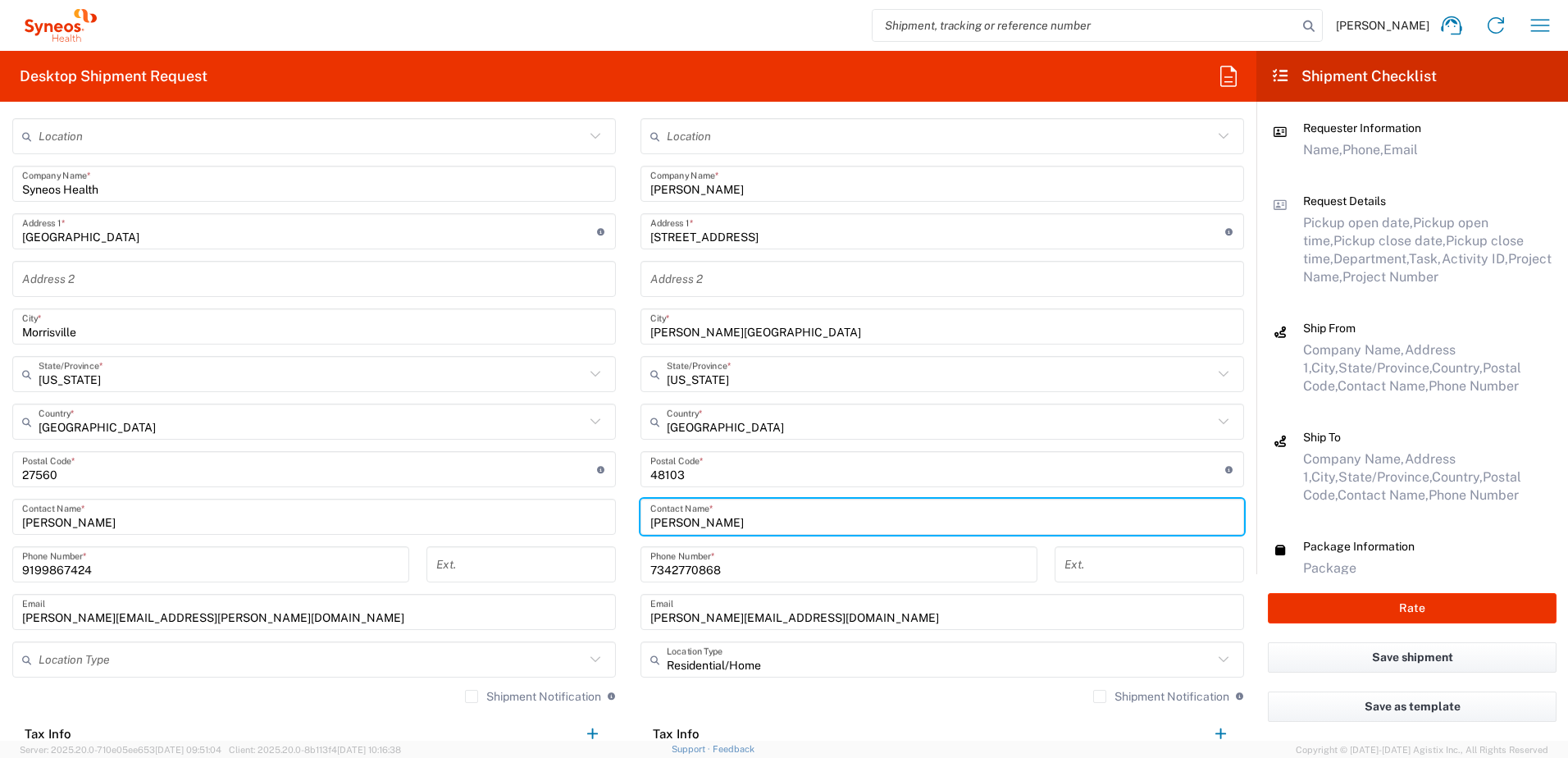
drag, startPoint x: 721, startPoint y: 523, endPoint x: 633, endPoint y: 515, distance: 88.4
click at [633, 515] on main "Location [PERSON_NAME] LLC-[GEOGRAPHIC_DATA] [GEOGRAPHIC_DATA] [GEOGRAPHIC_DATA…" at bounding box center [942, 459] width 628 height 682
paste input "[PERSON_NAME]"
type input "[PERSON_NAME]"
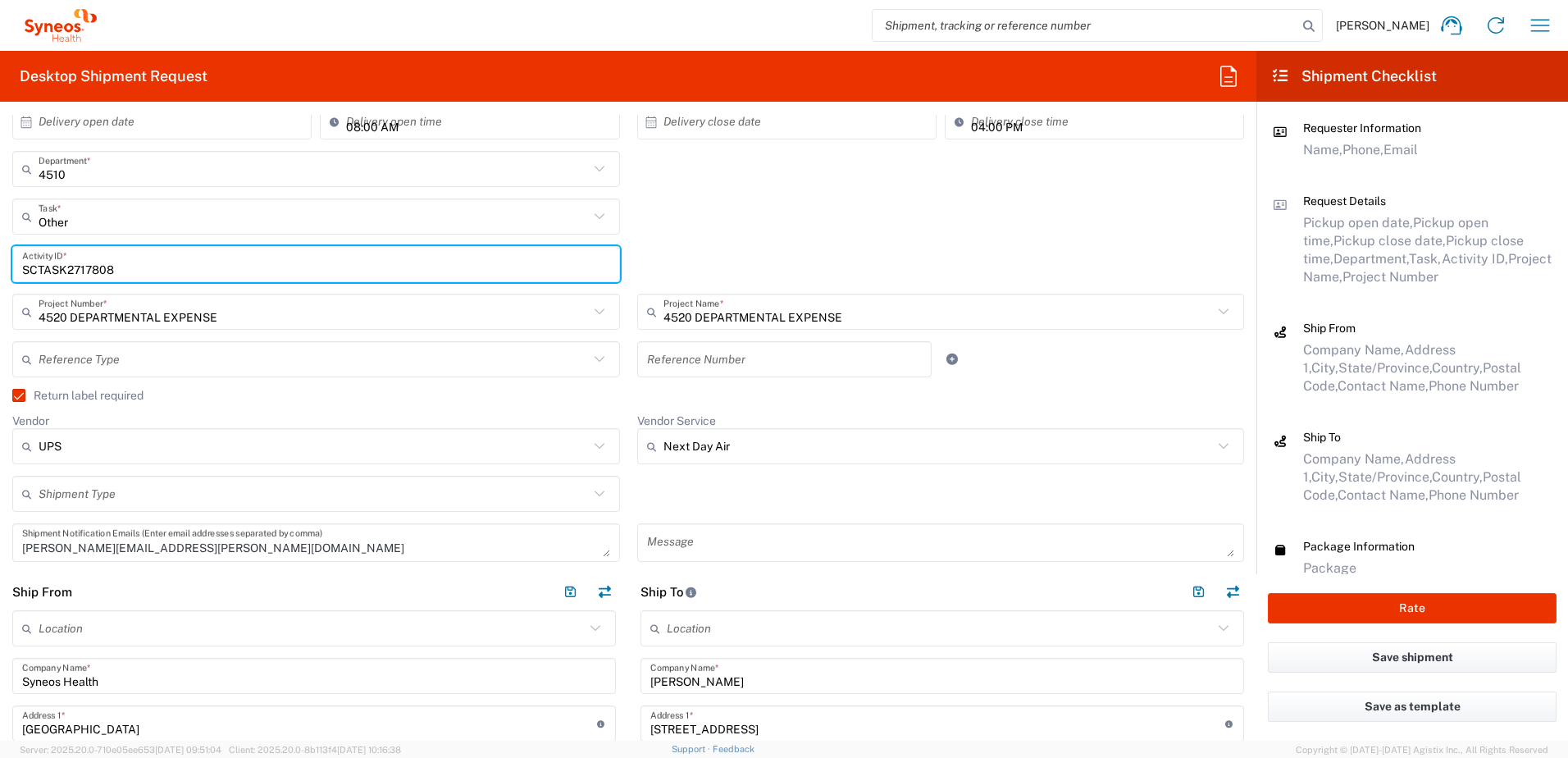
click at [84, 261] on input "SCTASK2717808" at bounding box center [316, 264] width 588 height 28
paste input "624837"
type input "SCTASK2624837"
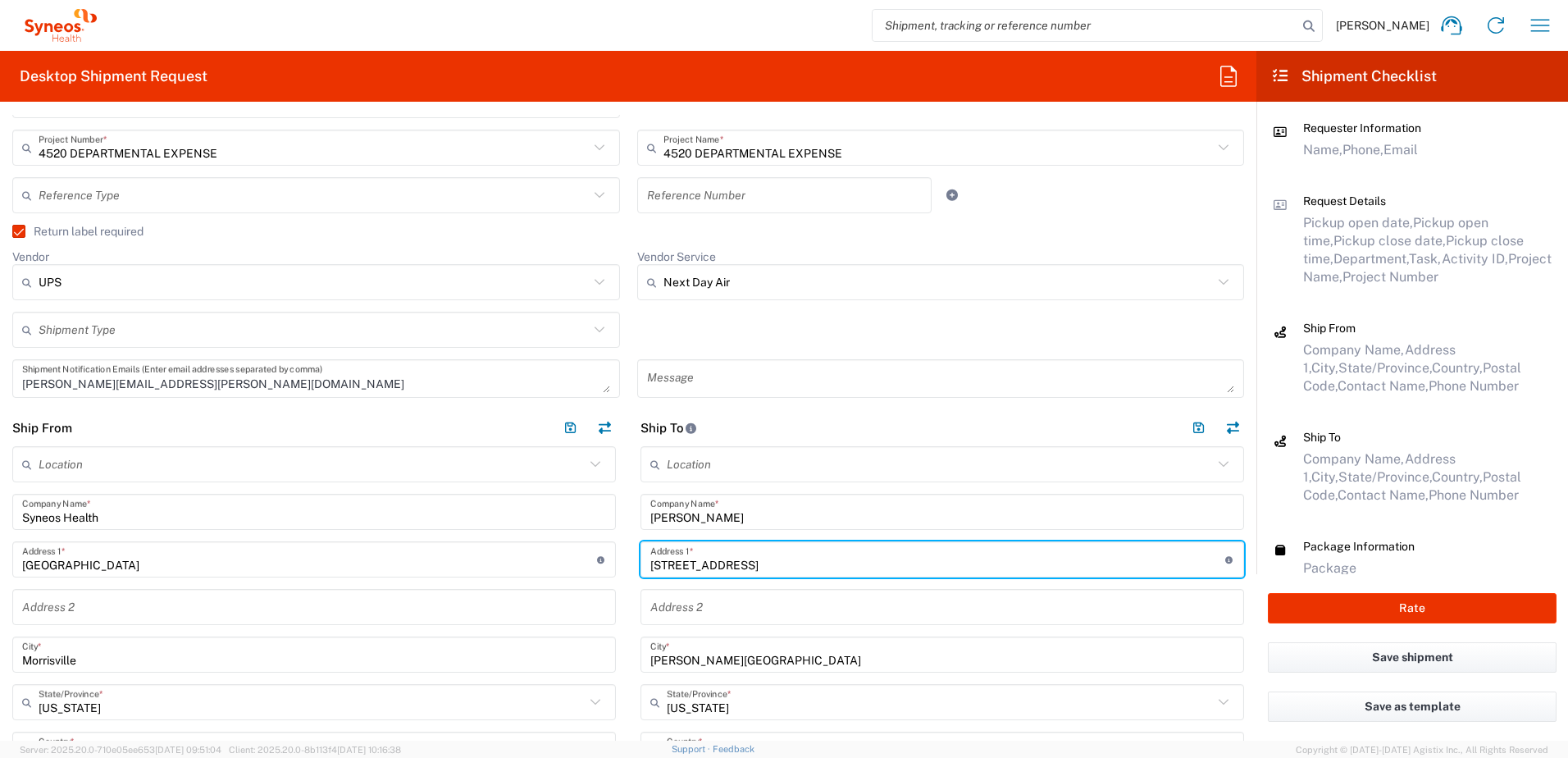
drag, startPoint x: 770, startPoint y: 557, endPoint x: 622, endPoint y: 553, distance: 148.1
paste input "[STREET_ADDRESS]"
type input "[STREET_ADDRESS]"
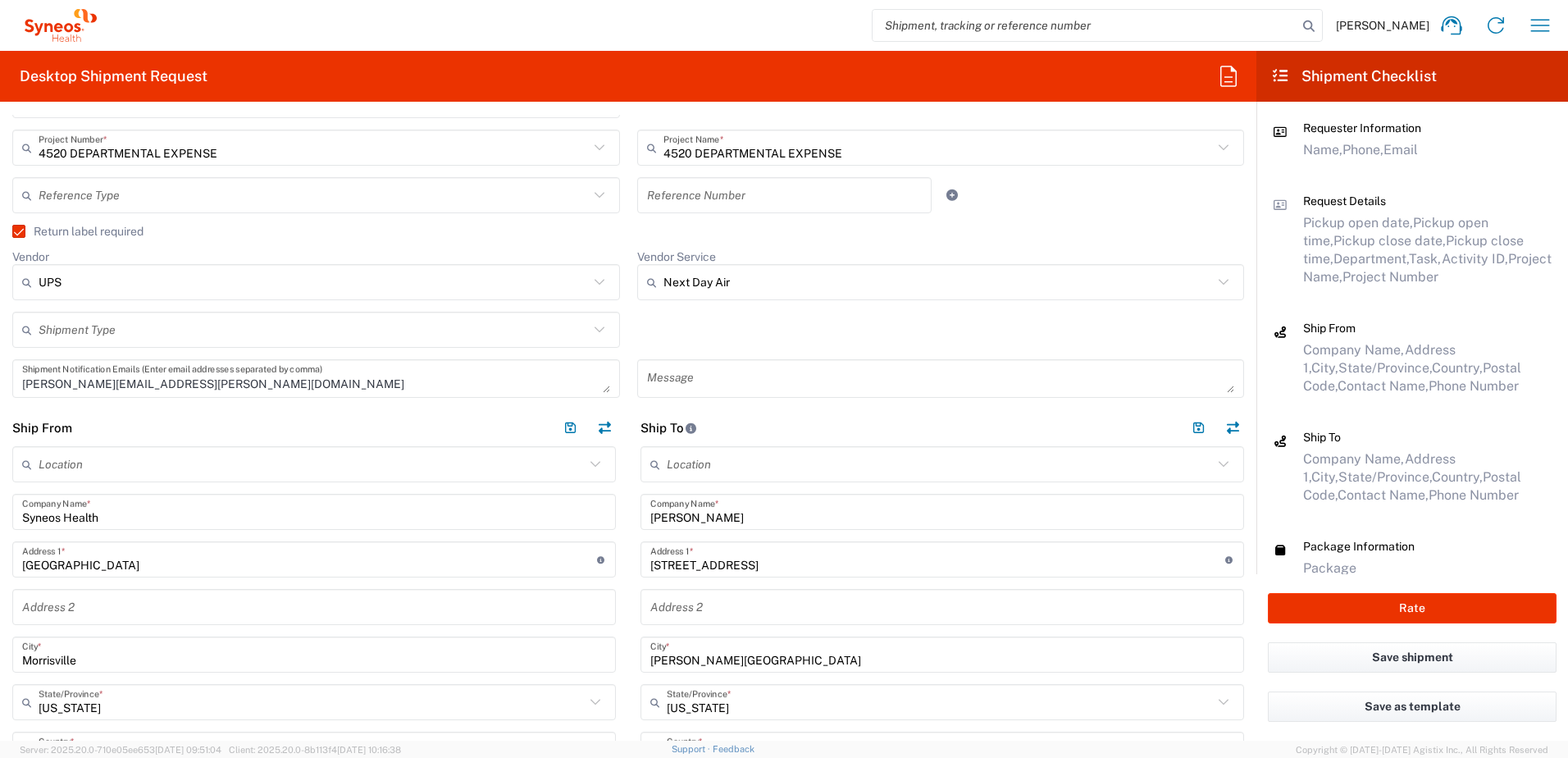
drag, startPoint x: 740, startPoint y: 676, endPoint x: 729, endPoint y: 671, distance: 12.1
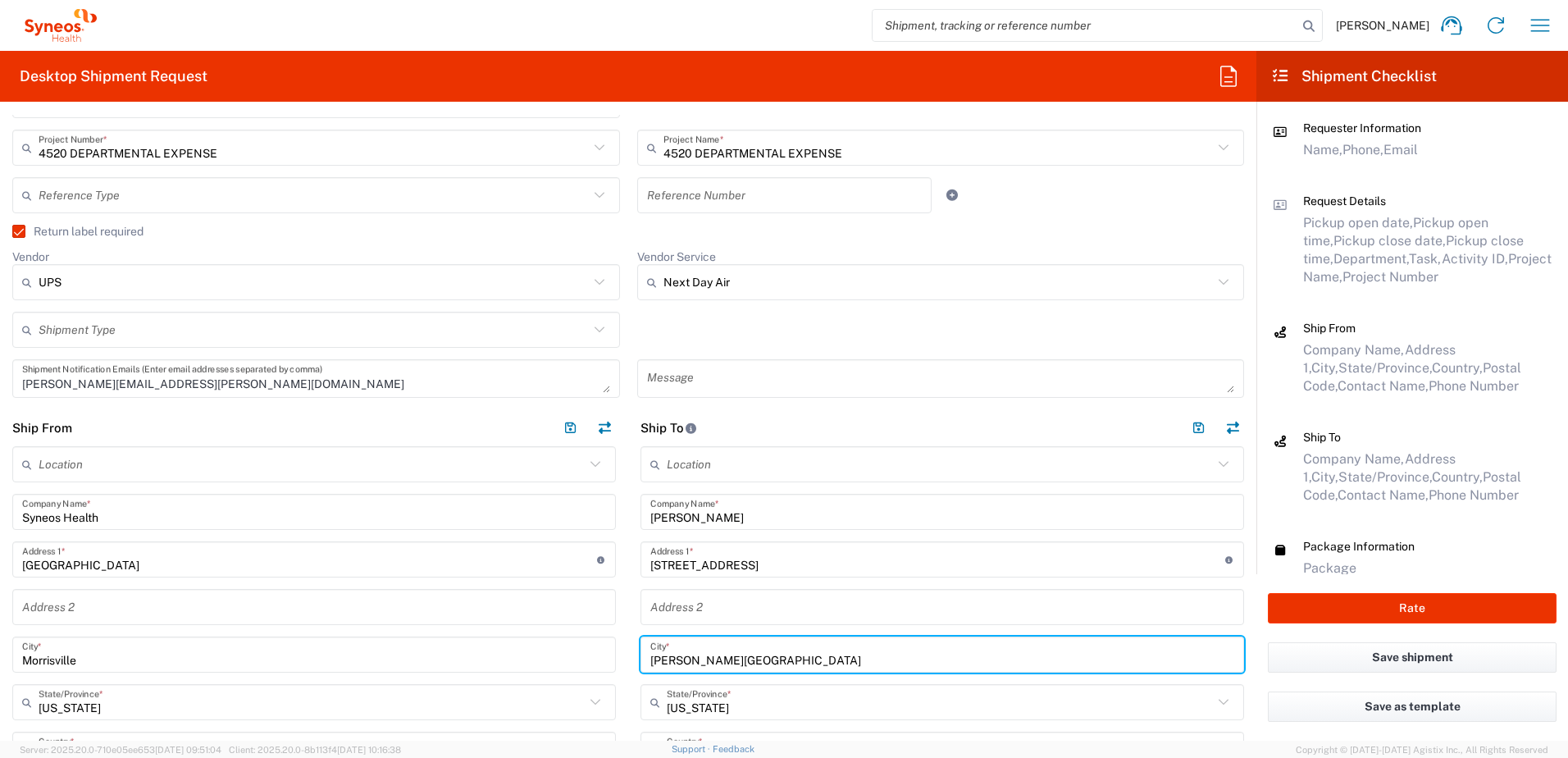
drag, startPoint x: 733, startPoint y: 659, endPoint x: 620, endPoint y: 643, distance: 114.1
click at [604, 644] on div "Ship From Location [PERSON_NAME] LLC-[GEOGRAPHIC_DATA] [GEOGRAPHIC_DATA] [GEOGR…" at bounding box center [628, 768] width 1257 height 718
paste input "[GEOGRAPHIC_DATA]"
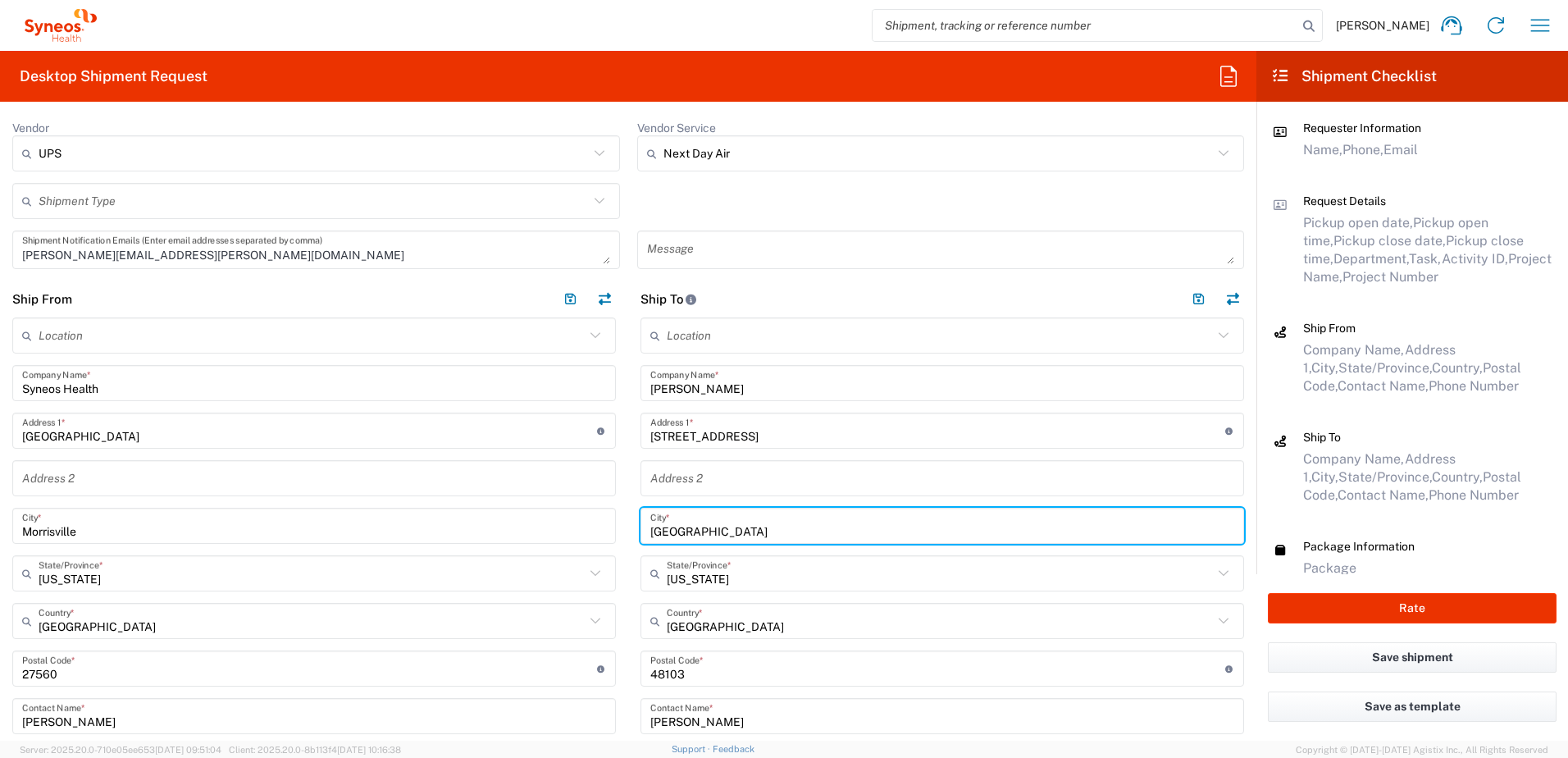
scroll to position [656, 0]
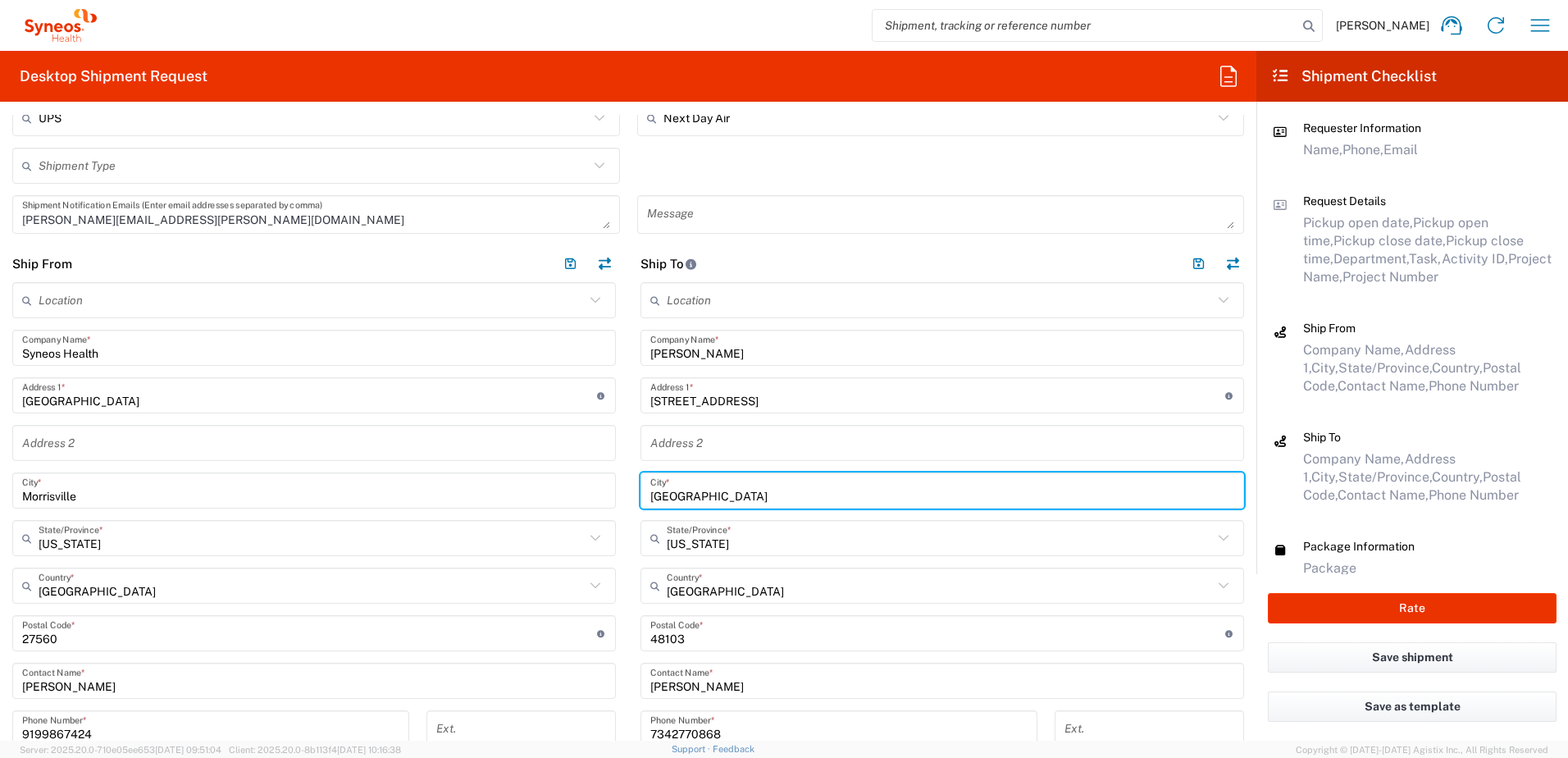
type input "[GEOGRAPHIC_DATA]"
click at [738, 549] on input "[US_STATE]" at bounding box center [940, 539] width 547 height 28
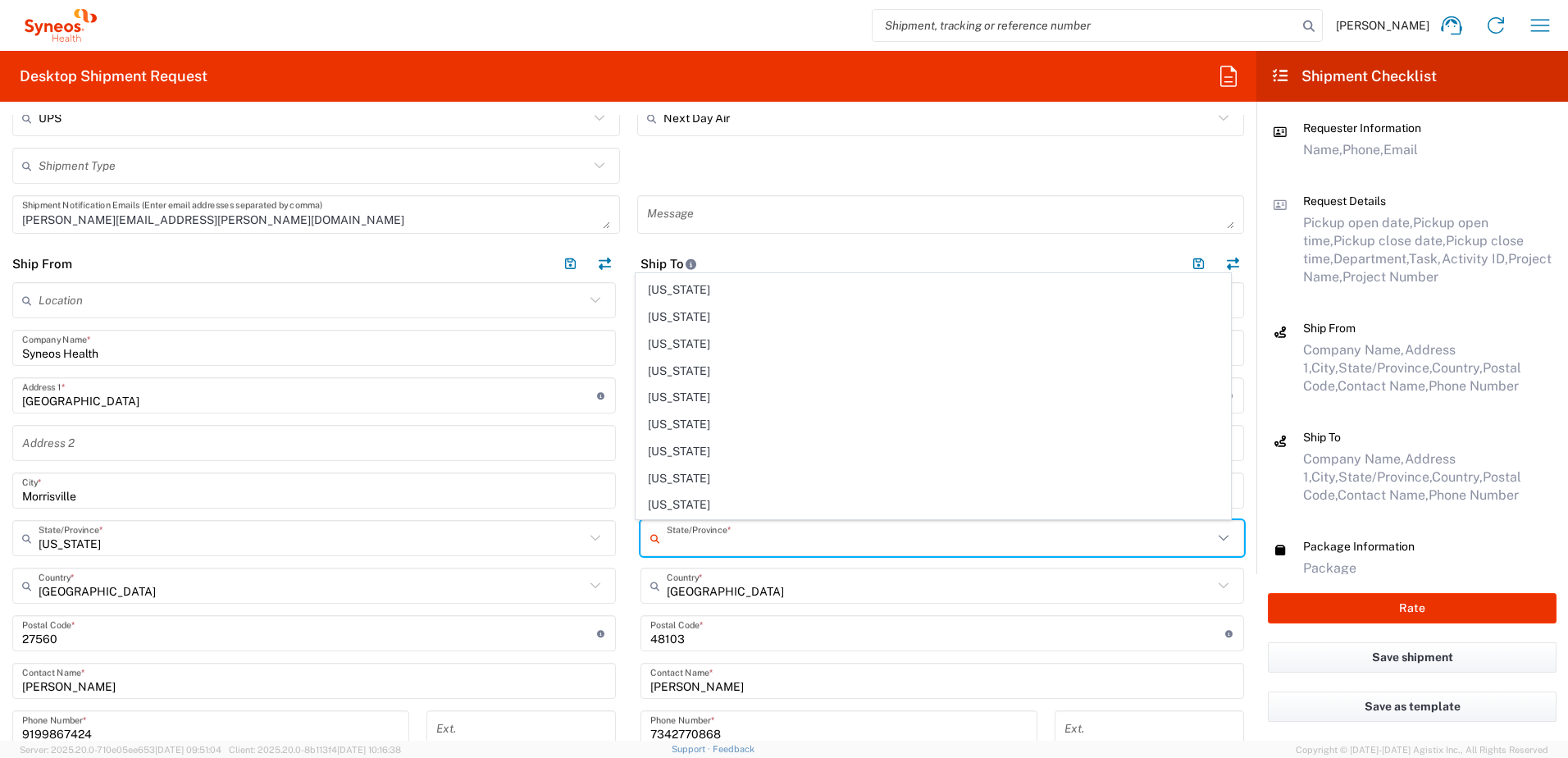
scroll to position [820, 0]
click at [700, 434] on span "[US_STATE]" at bounding box center [933, 435] width 595 height 26
type input "[US_STATE]"
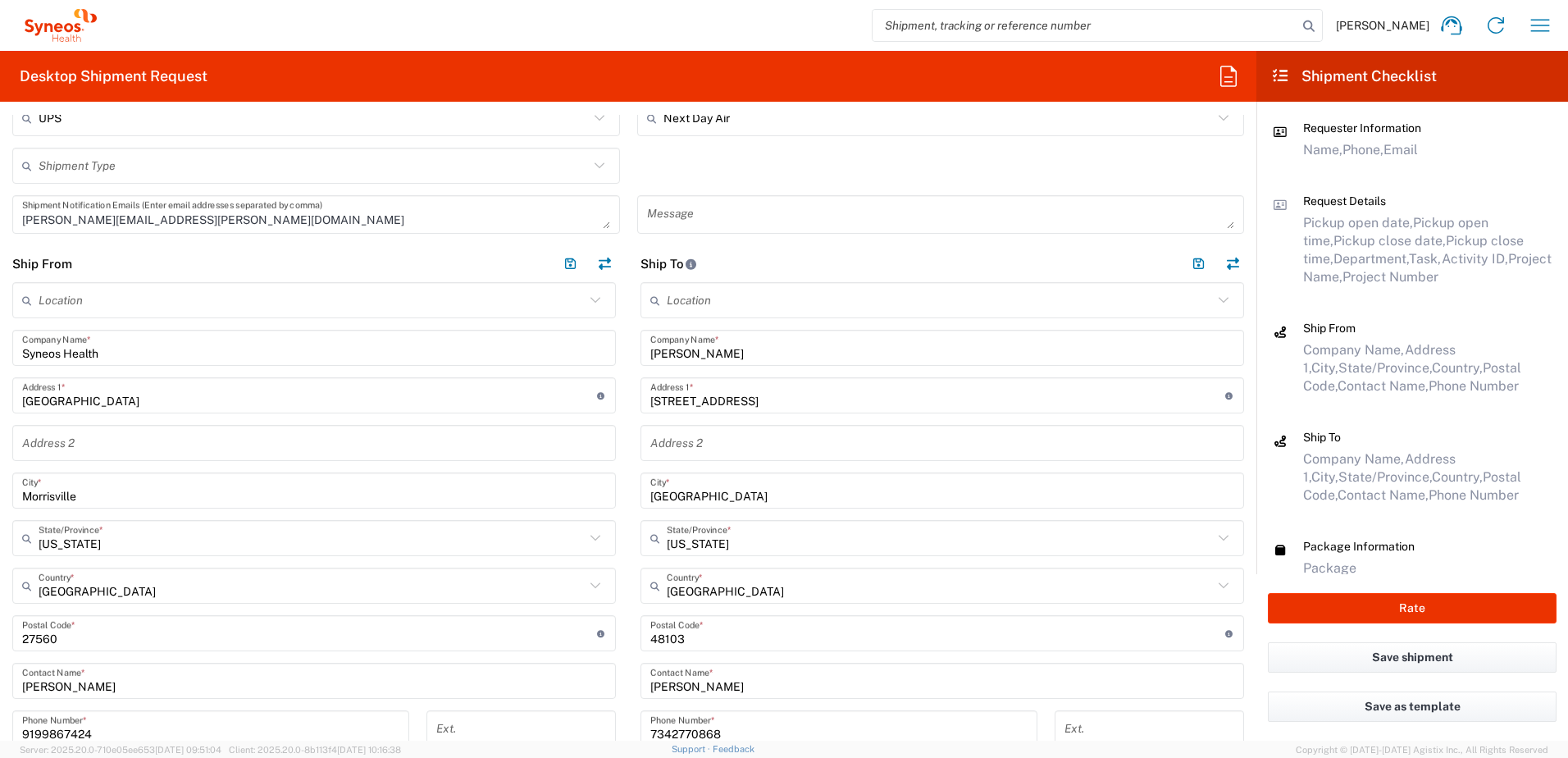
click at [700, 637] on input "undefined" at bounding box center [938, 634] width 575 height 28
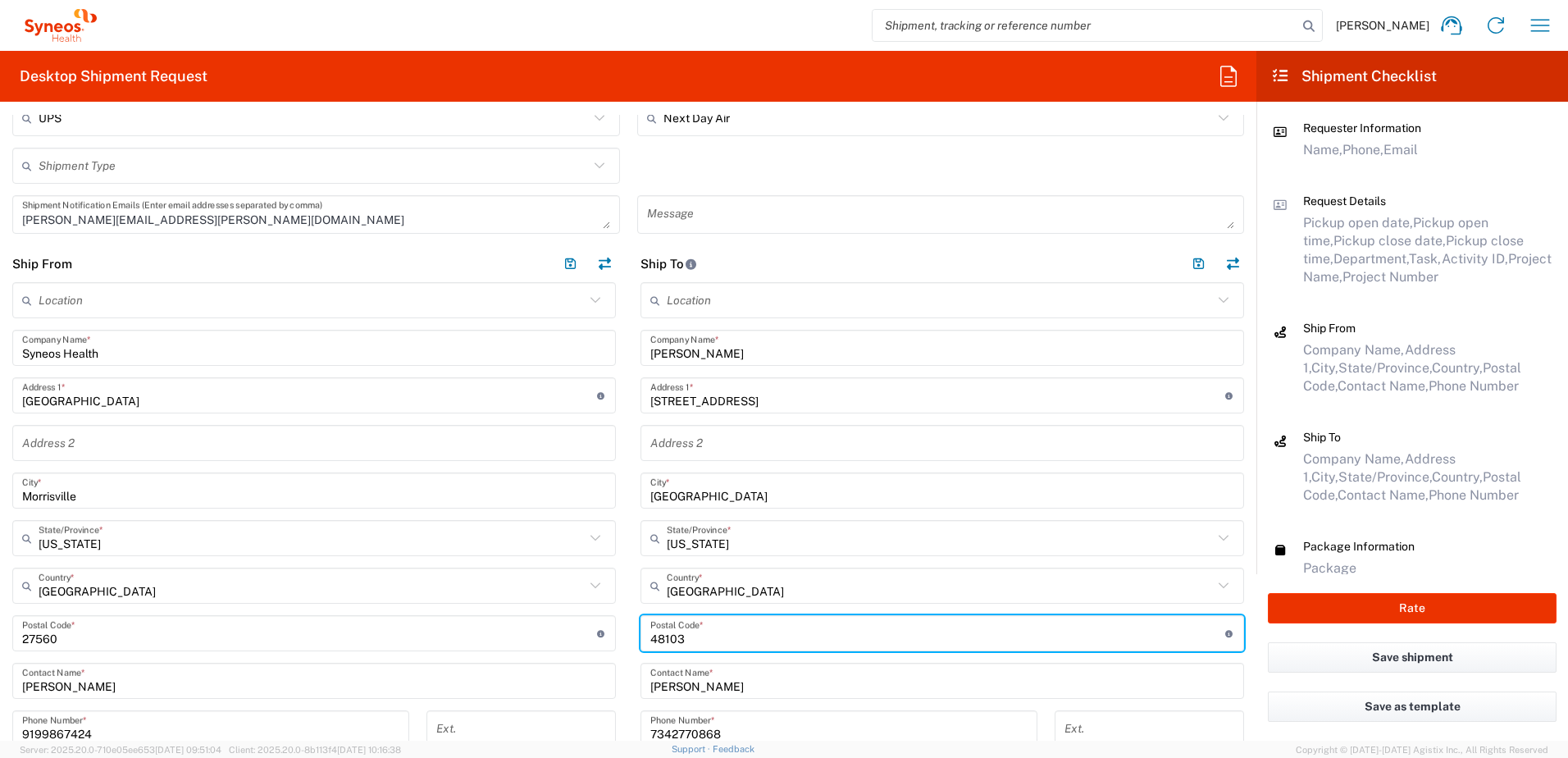
drag, startPoint x: 660, startPoint y: 633, endPoint x: 590, endPoint y: 621, distance: 71.0
click at [590, 621] on div "Ship From Location [PERSON_NAME] LLC-[GEOGRAPHIC_DATA] [GEOGRAPHIC_DATA] [GEOGR…" at bounding box center [628, 604] width 1257 height 718
paste input "28115"
type input "28115"
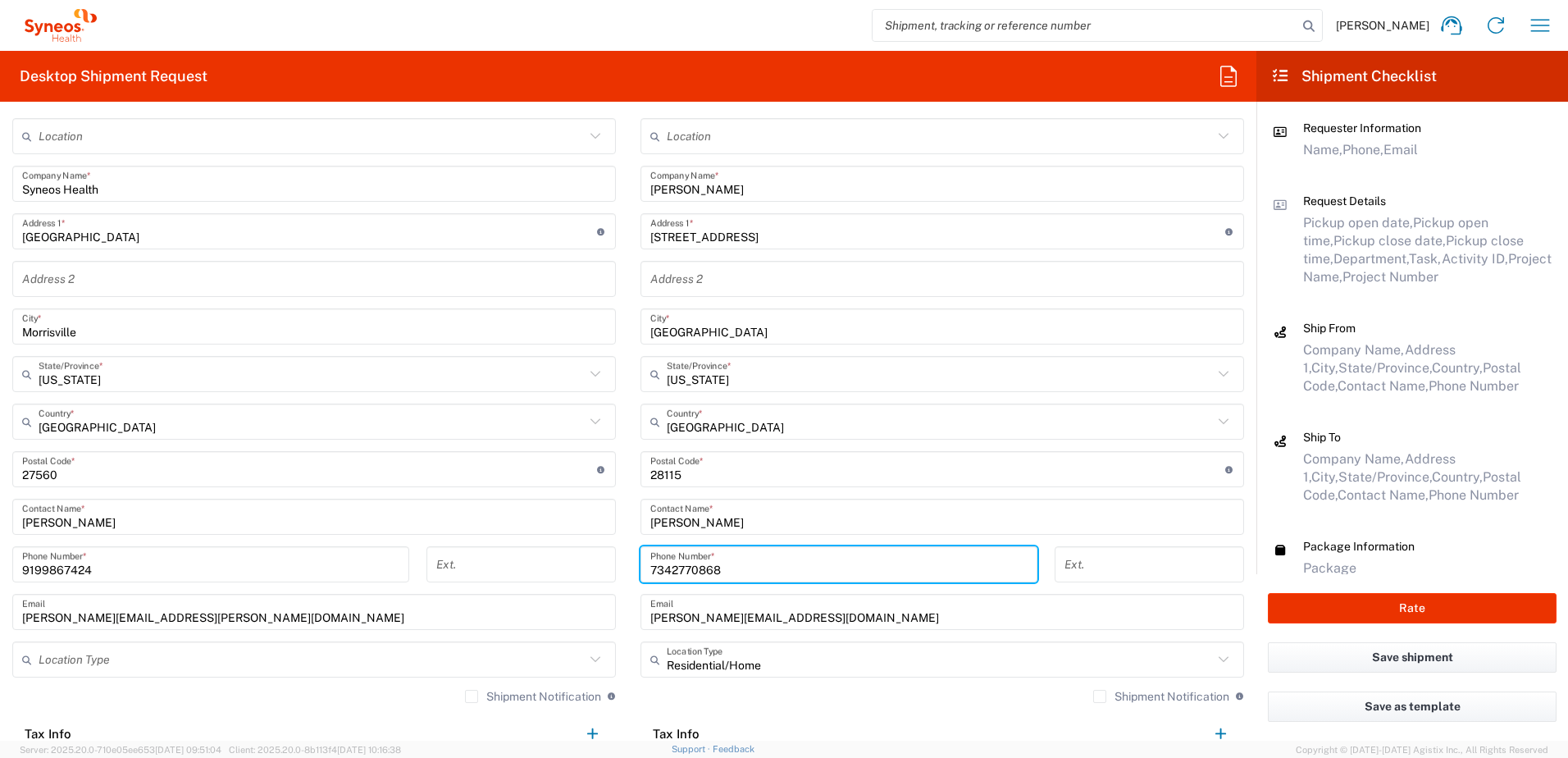
drag, startPoint x: 725, startPoint y: 566, endPoint x: 610, endPoint y: 566, distance: 115.0
click at [610, 566] on div "Ship From Location [PERSON_NAME] LLC-[GEOGRAPHIC_DATA] [GEOGRAPHIC_DATA] [GEOGR…" at bounding box center [628, 440] width 1257 height 718
paste input "40) 2219871"
click at [672, 566] on input "740) 2219871" at bounding box center [839, 564] width 377 height 28
type input "7402219871"
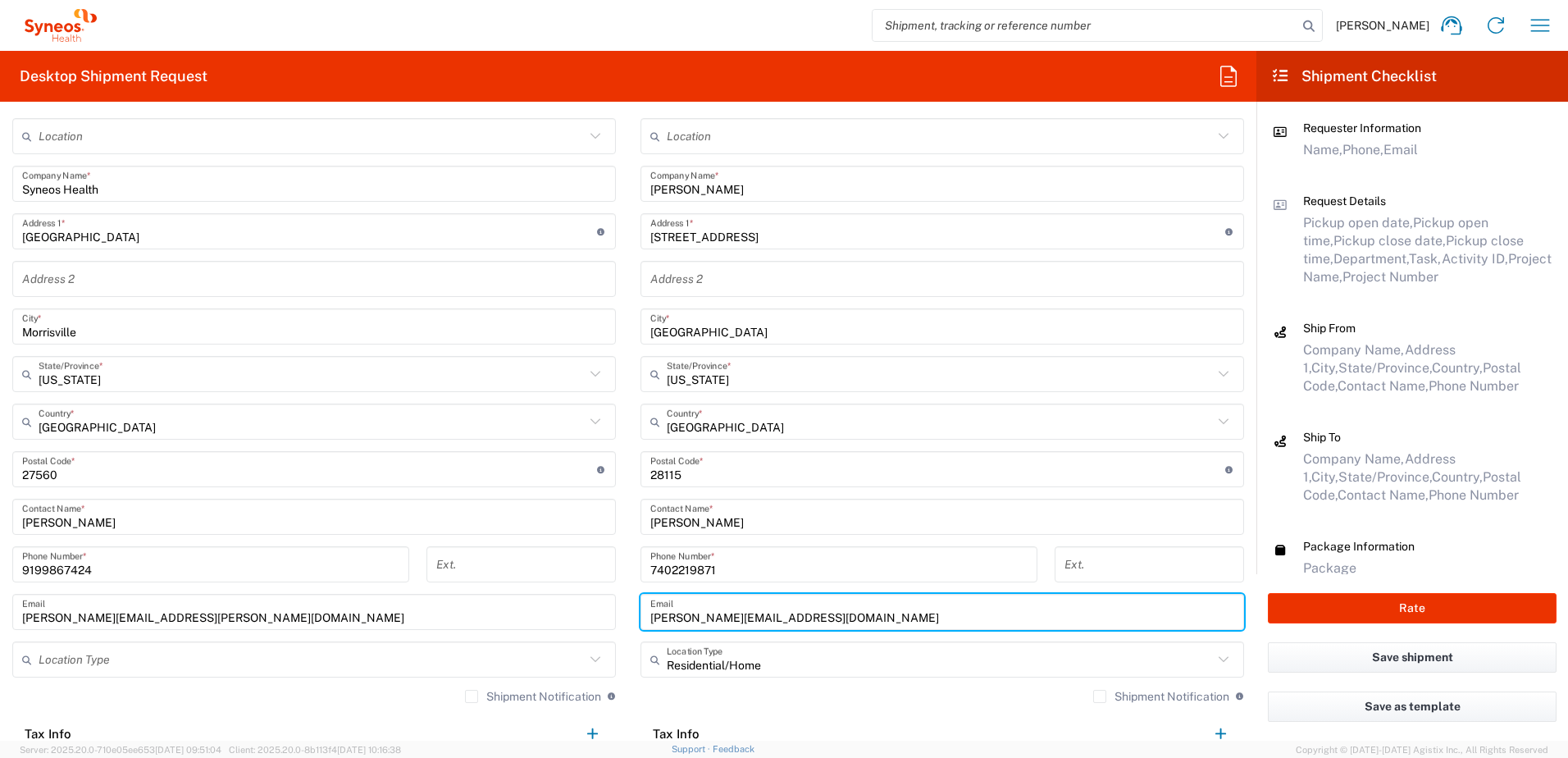
drag, startPoint x: 786, startPoint y: 617, endPoint x: 600, endPoint y: 601, distance: 186.7
click at [600, 601] on div "Ship From Location [PERSON_NAME] LLC-[GEOGRAPHIC_DATA] [GEOGRAPHIC_DATA] [GEOGR…" at bounding box center [628, 440] width 1257 height 718
paste input "[EMAIL_ADDRESS][DOMAIN_NAME]"
type input "[EMAIL_ADDRESS][DOMAIN_NAME]"
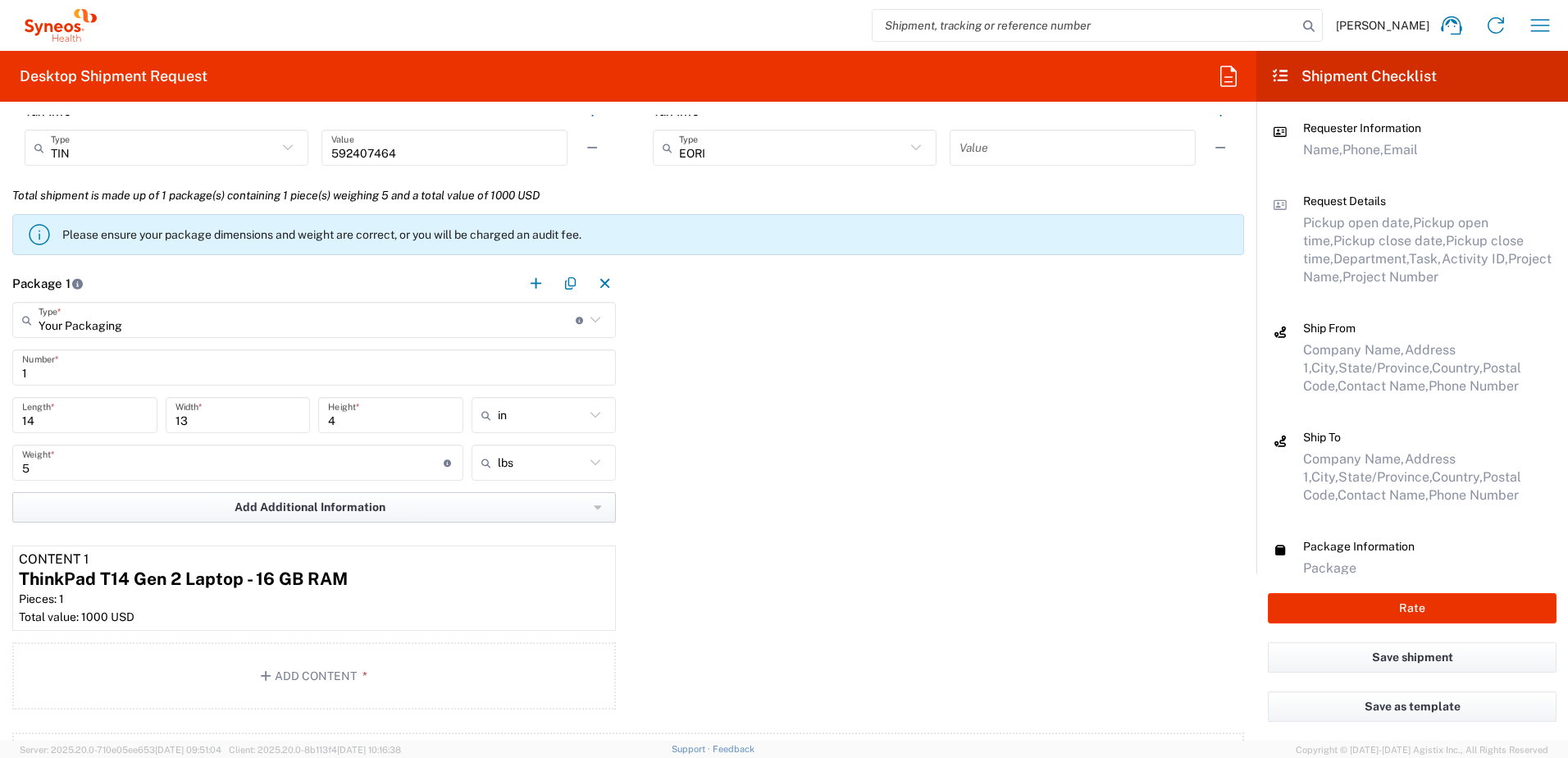
scroll to position [1476, 0]
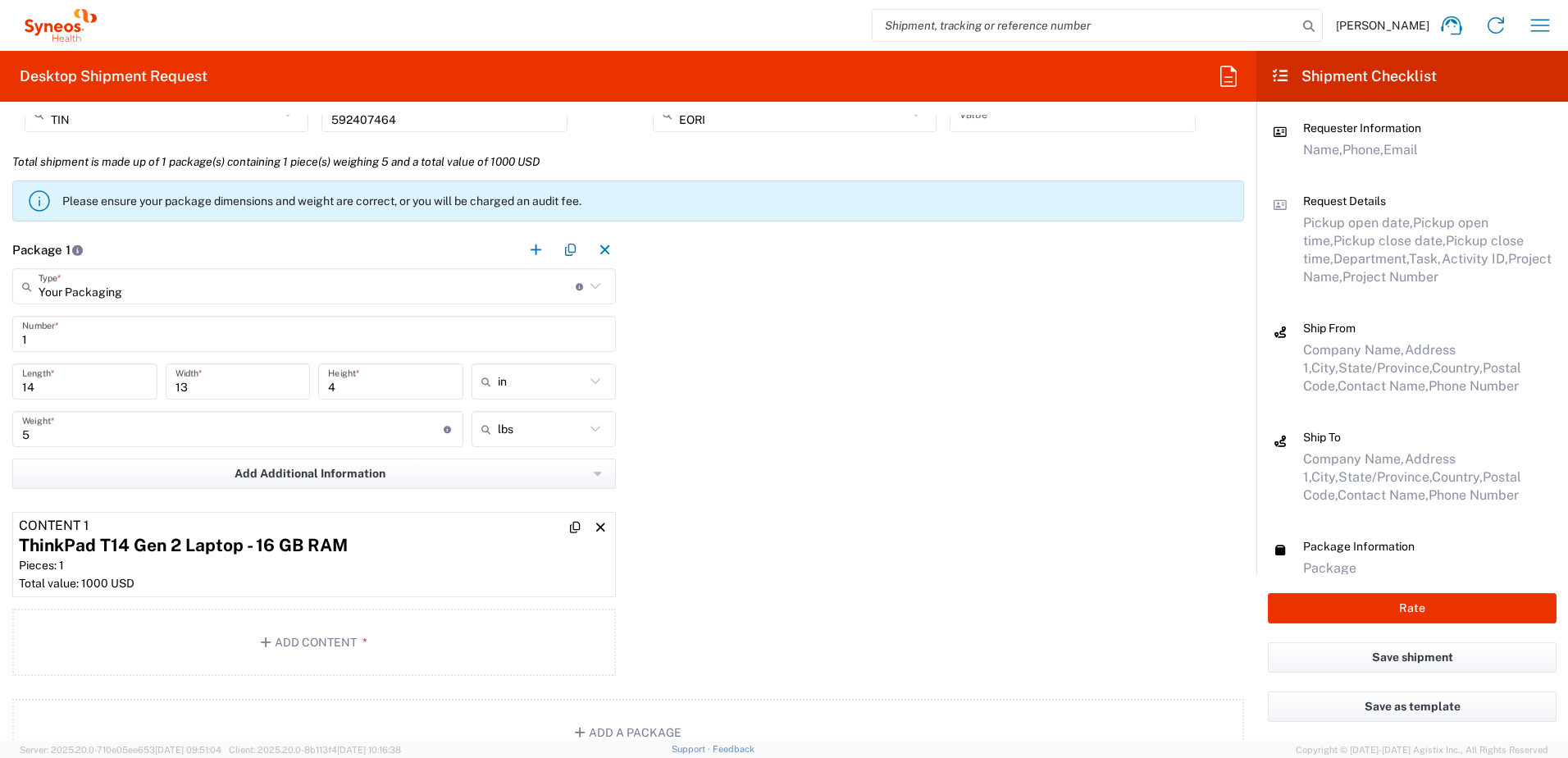
click at [384, 547] on div "ThinkPad T14 Gen 2 Laptop - 16 GB RAM" at bounding box center [314, 546] width 590 height 25
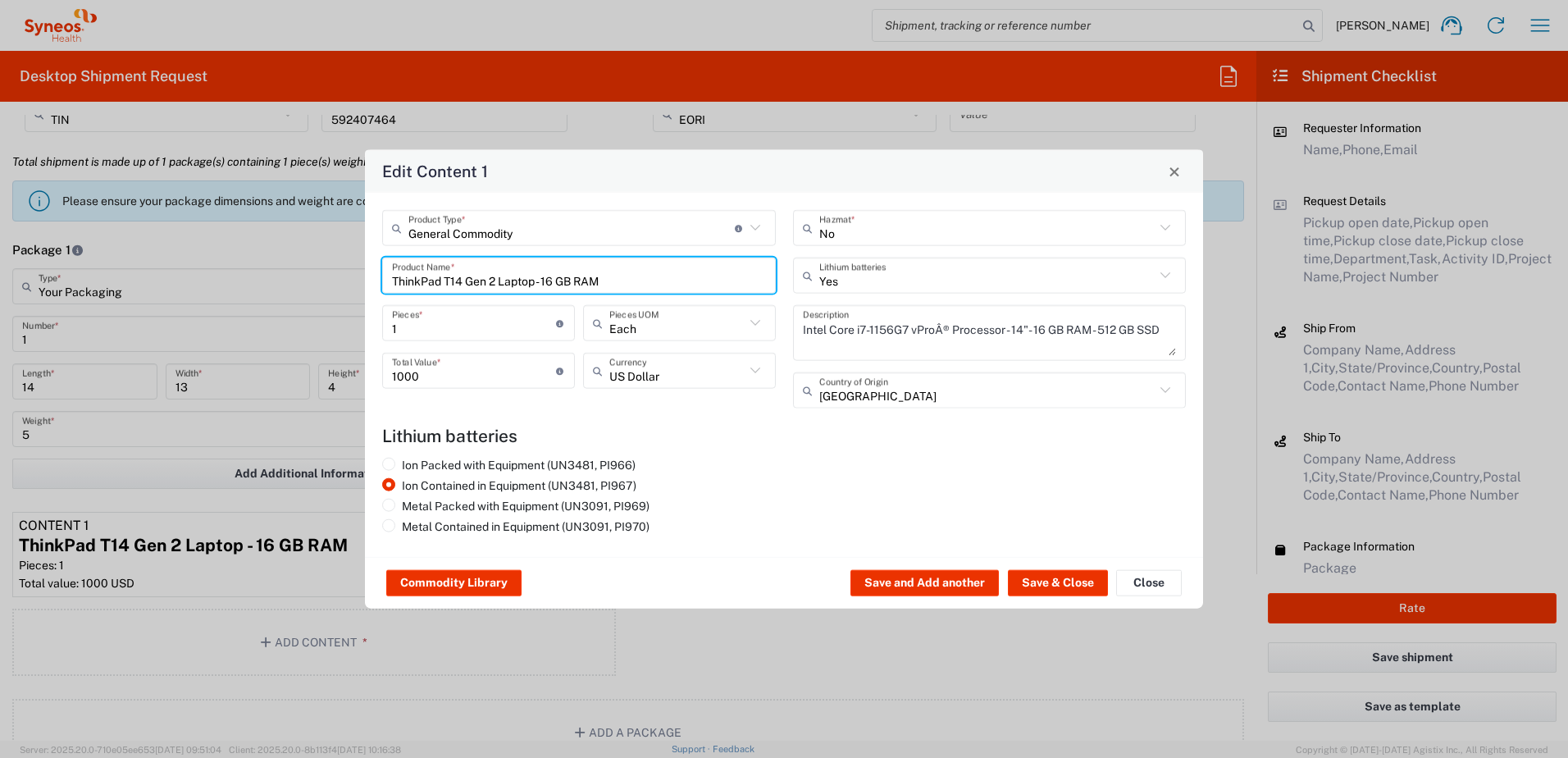
drag, startPoint x: 603, startPoint y: 273, endPoint x: 382, endPoint y: 263, distance: 221.2
click at [382, 263] on div "ThinkPad T14 Gen 2 Laptop - 16 GB RAM Product Name *" at bounding box center [579, 275] width 394 height 36
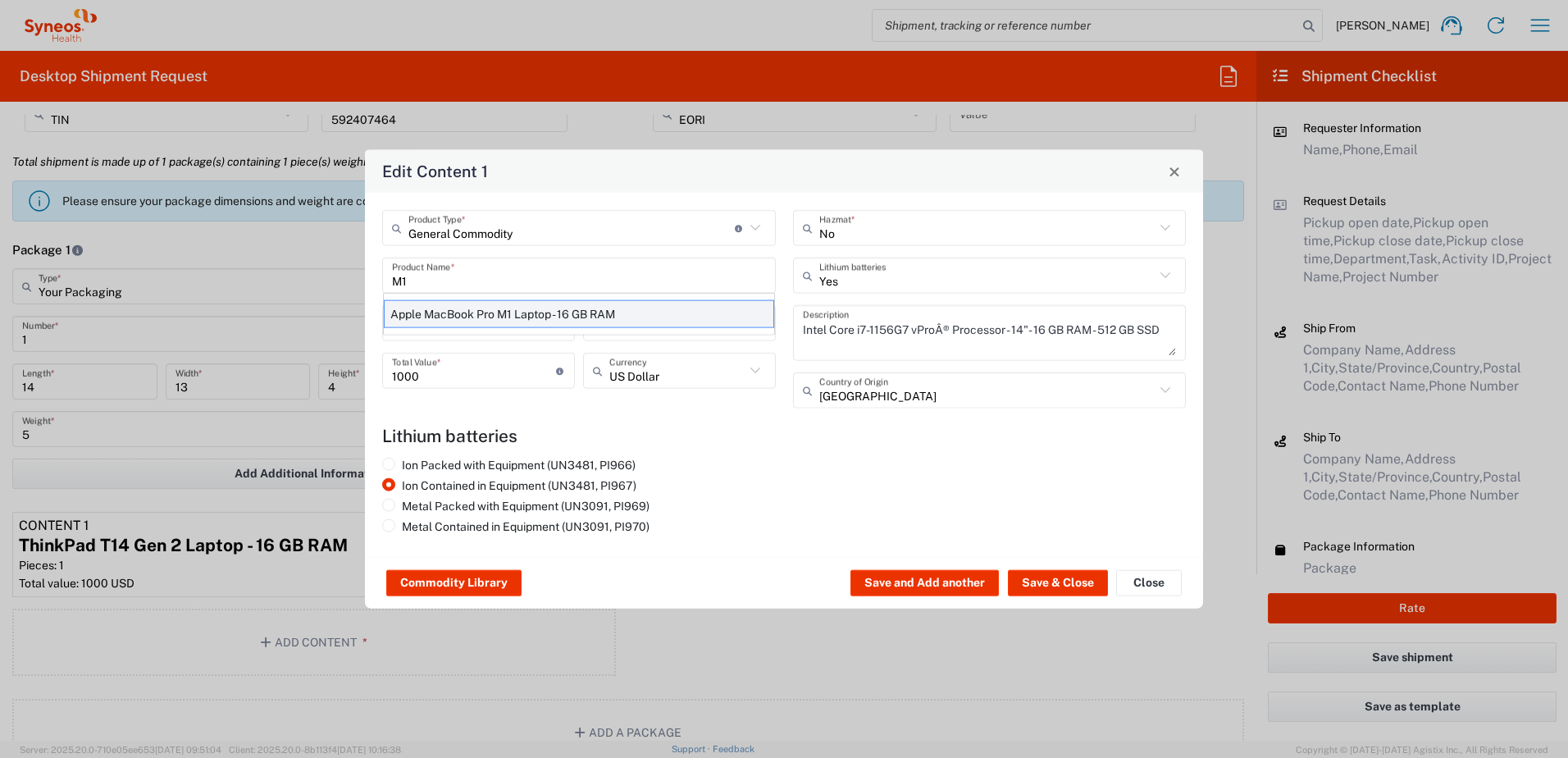
click at [453, 309] on div "Apple MacBook Pro M1 Laptop - 16 GB RAM" at bounding box center [579, 314] width 390 height 28
type input "Apple MacBook Pro M1 Laptop - 16 GB RAM"
type textarea "M1 Pro - 16-core GPU - 16 GB RAM - 512 GB SSD"
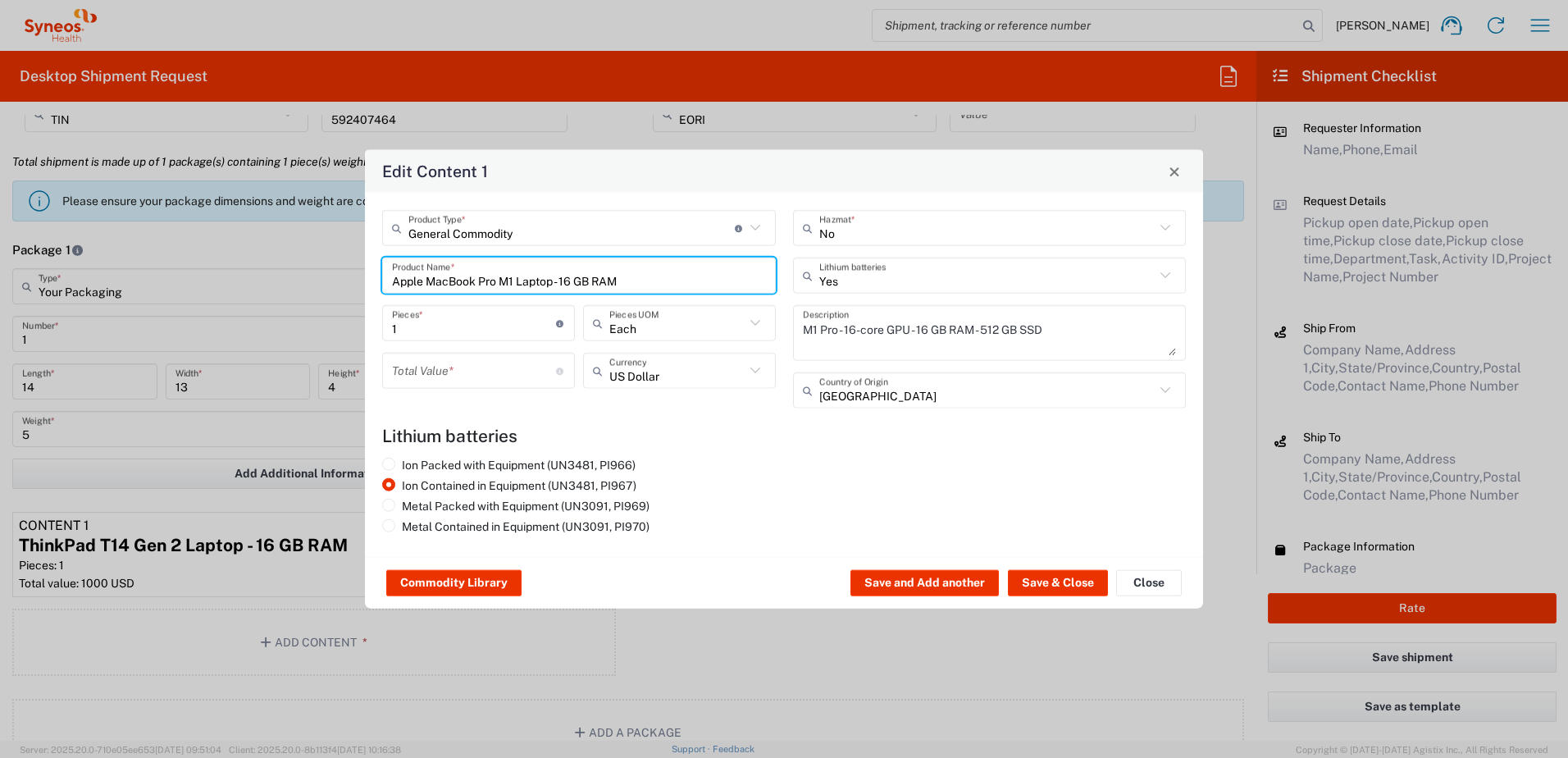
click at [432, 361] on input "number" at bounding box center [474, 370] width 164 height 28
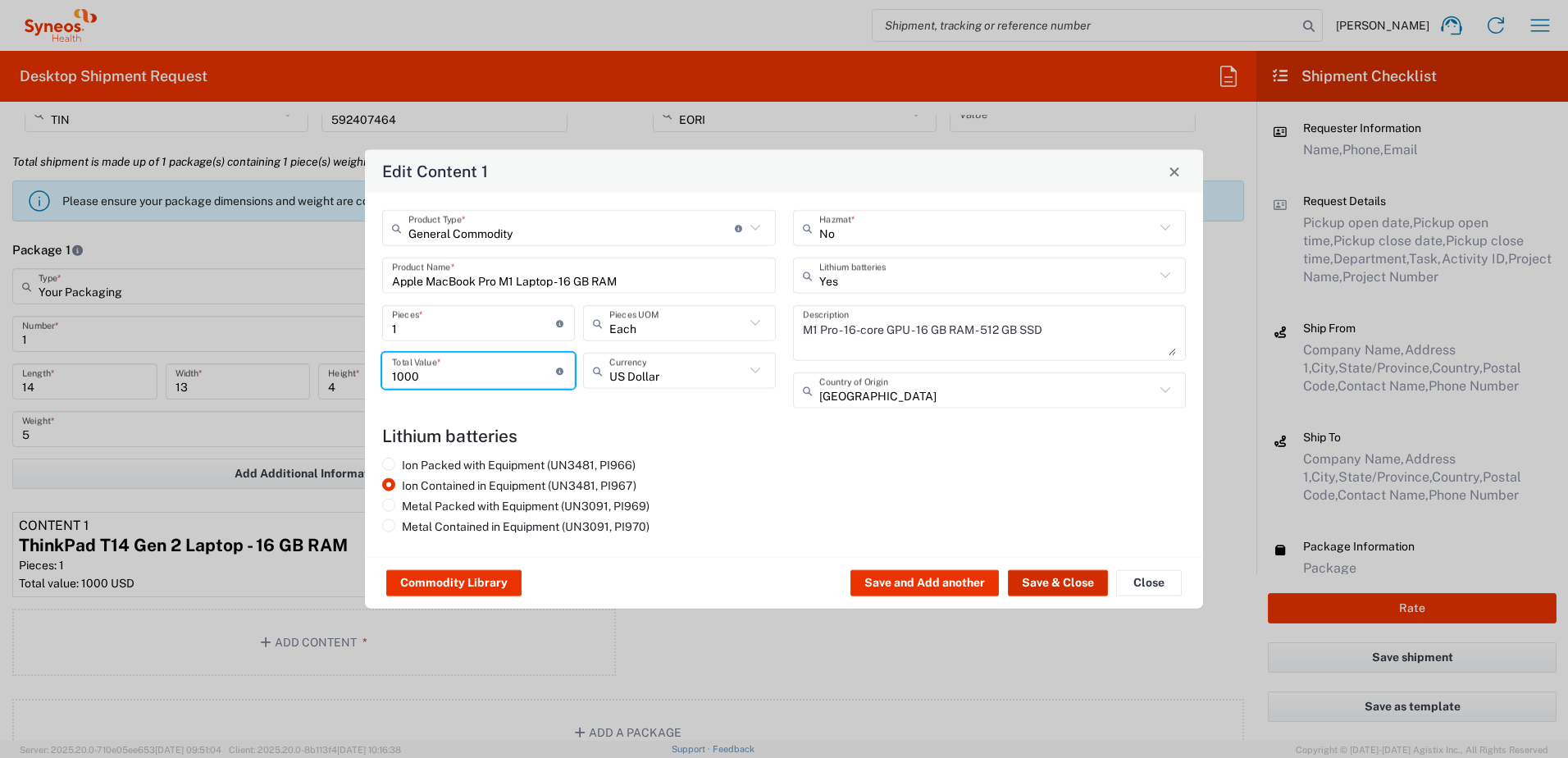
type input "1000"
click at [1054, 589] on button "Save & Close" at bounding box center [1058, 583] width 100 height 27
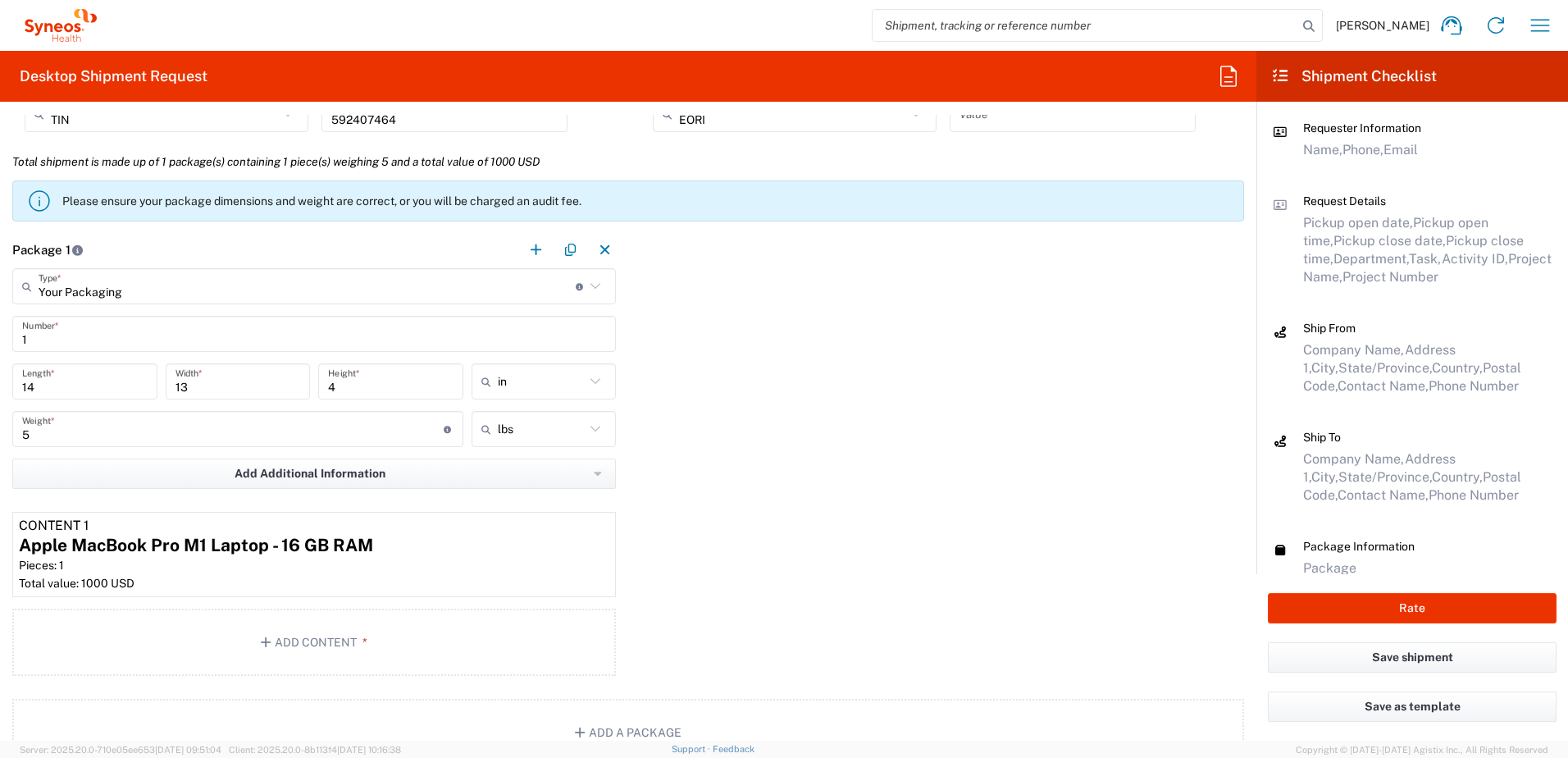
drag, startPoint x: 692, startPoint y: 487, endPoint x: 762, endPoint y: 484, distance: 70.1
click at [745, 492] on div "Package 1 Your Packaging Type * Material used to package goods Your Packaging E…" at bounding box center [628, 456] width 1257 height 451
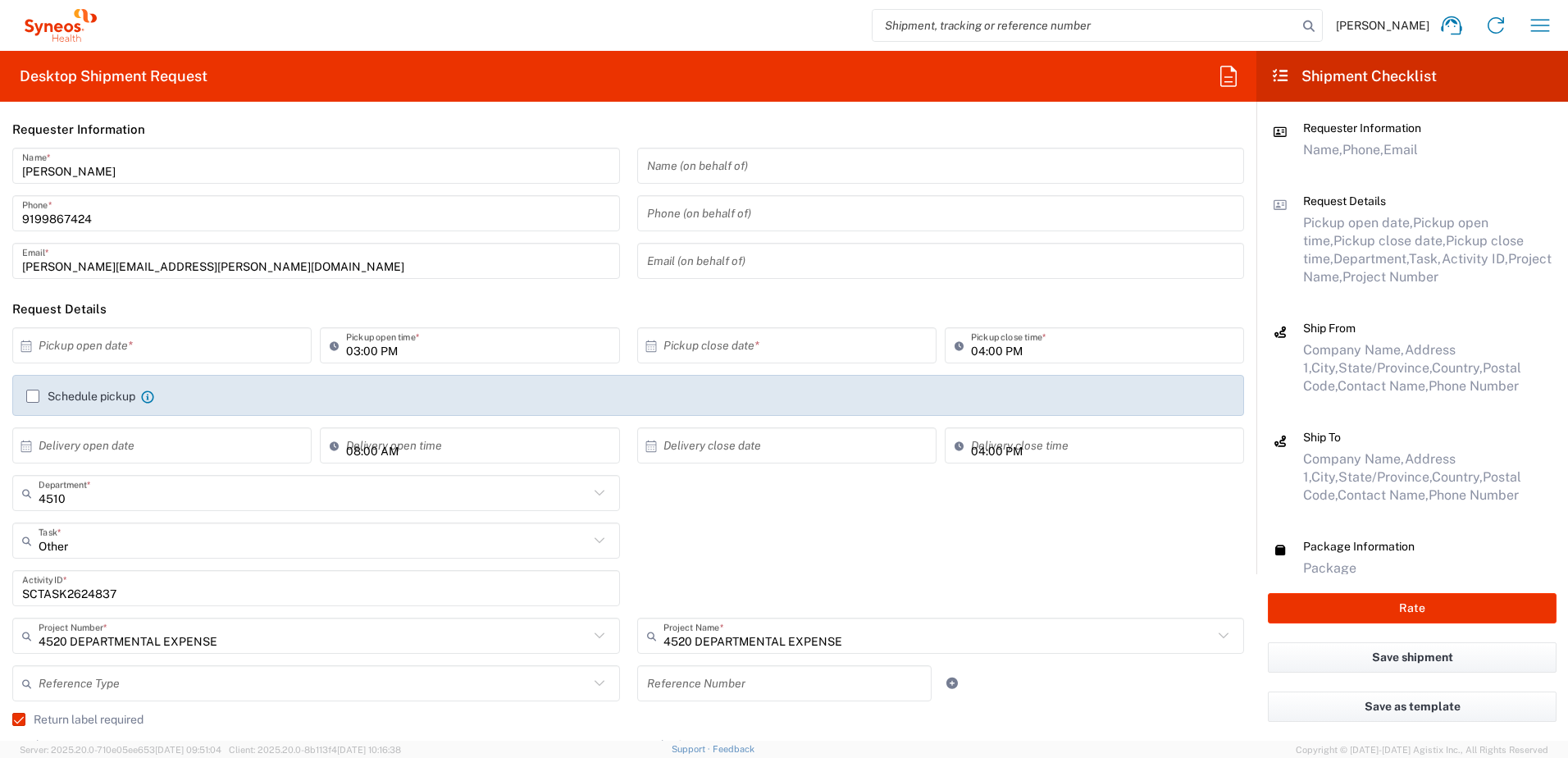
scroll to position [0, 0]
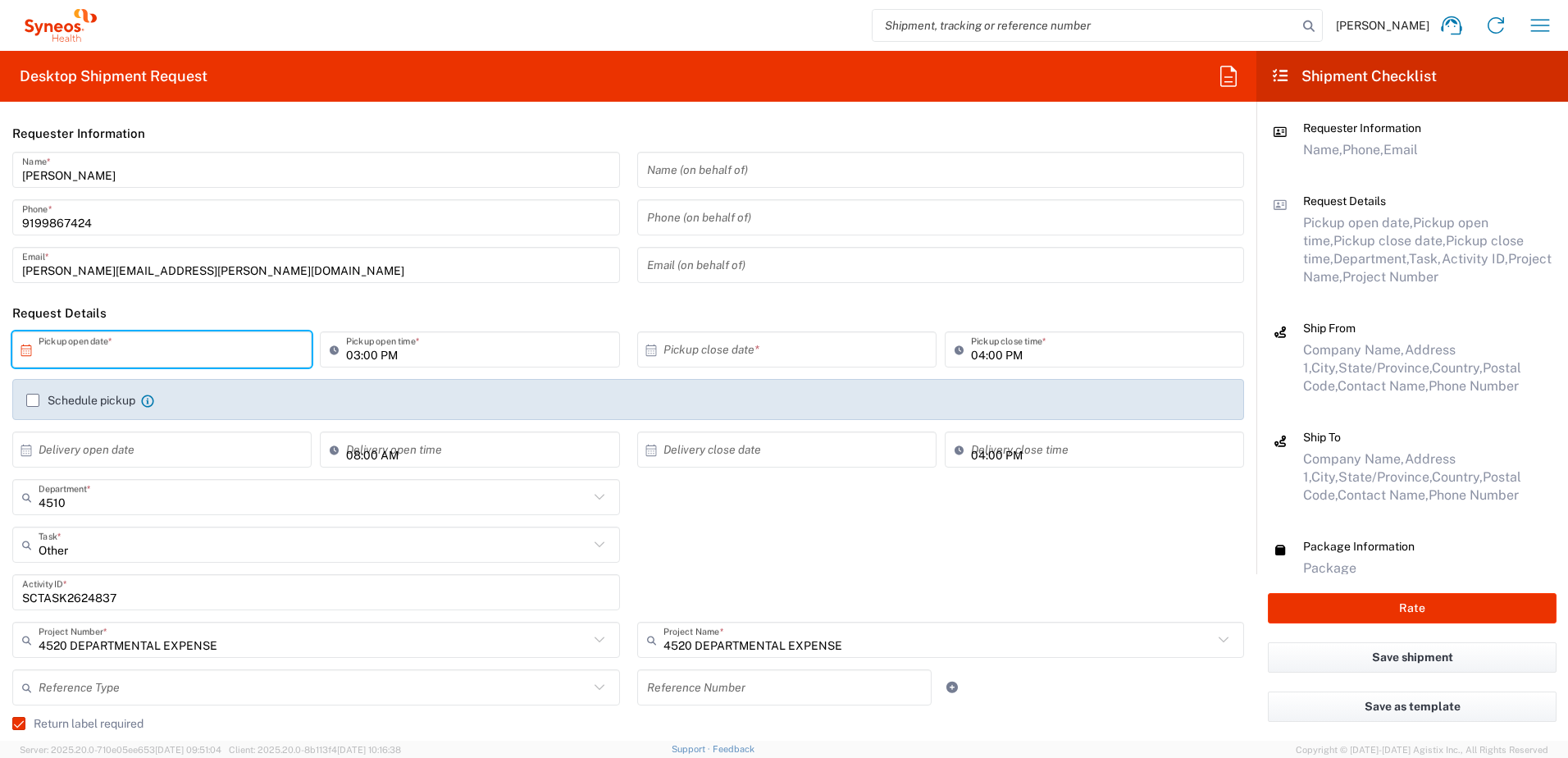
click at [217, 335] on input "text" at bounding box center [165, 349] width 254 height 28
click at [165, 423] on span "1" at bounding box center [164, 430] width 24 height 23
type input "[DATE]"
click at [712, 521] on div "4510 Department * 4510 3000 3100 3109 3110 3111 3112 3125 3130 3135 3136 3150 3…" at bounding box center [628, 503] width 1249 height 48
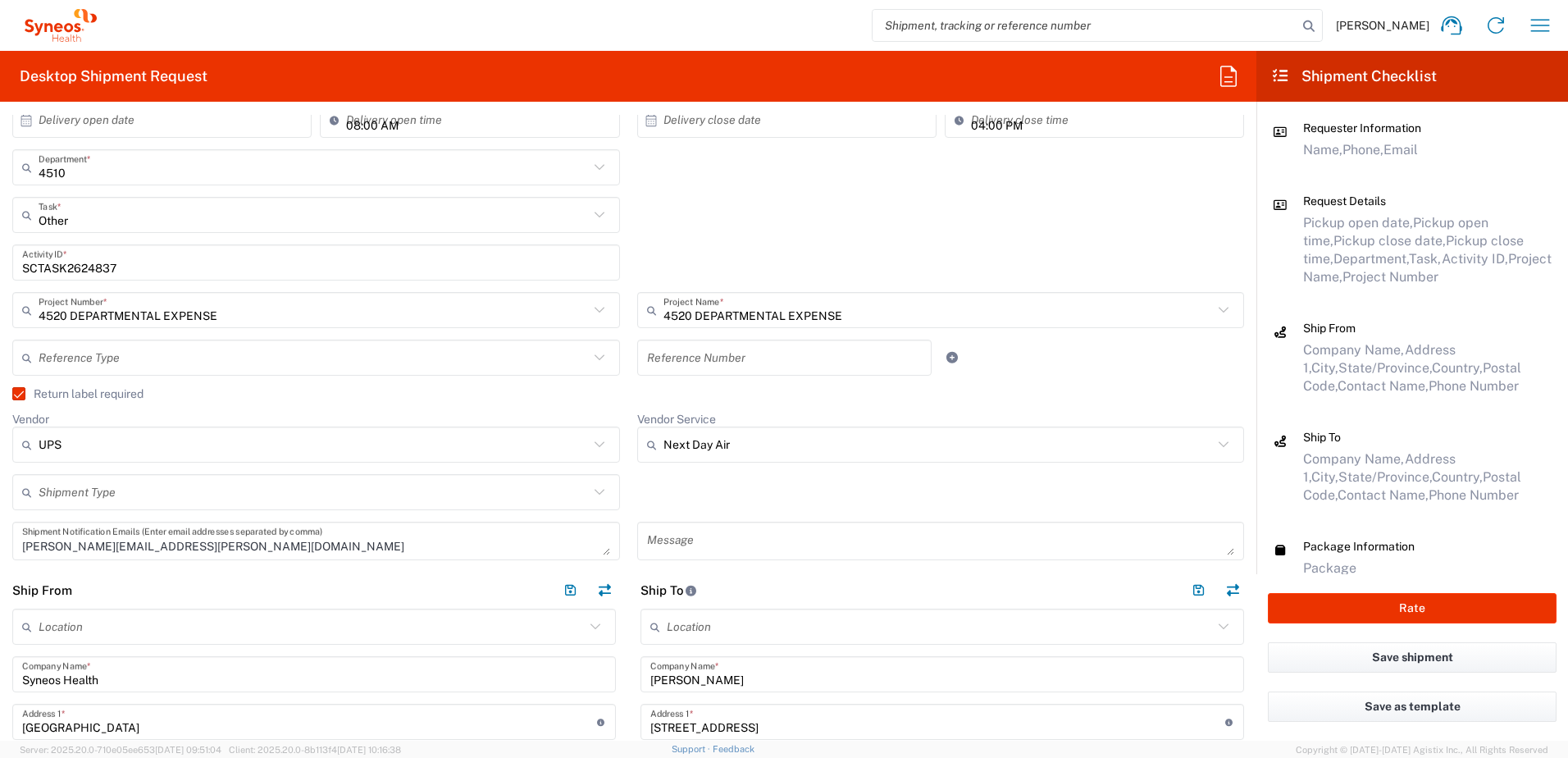
scroll to position [328, 0]
click at [779, 451] on input "Vendor Service" at bounding box center [938, 446] width 550 height 27
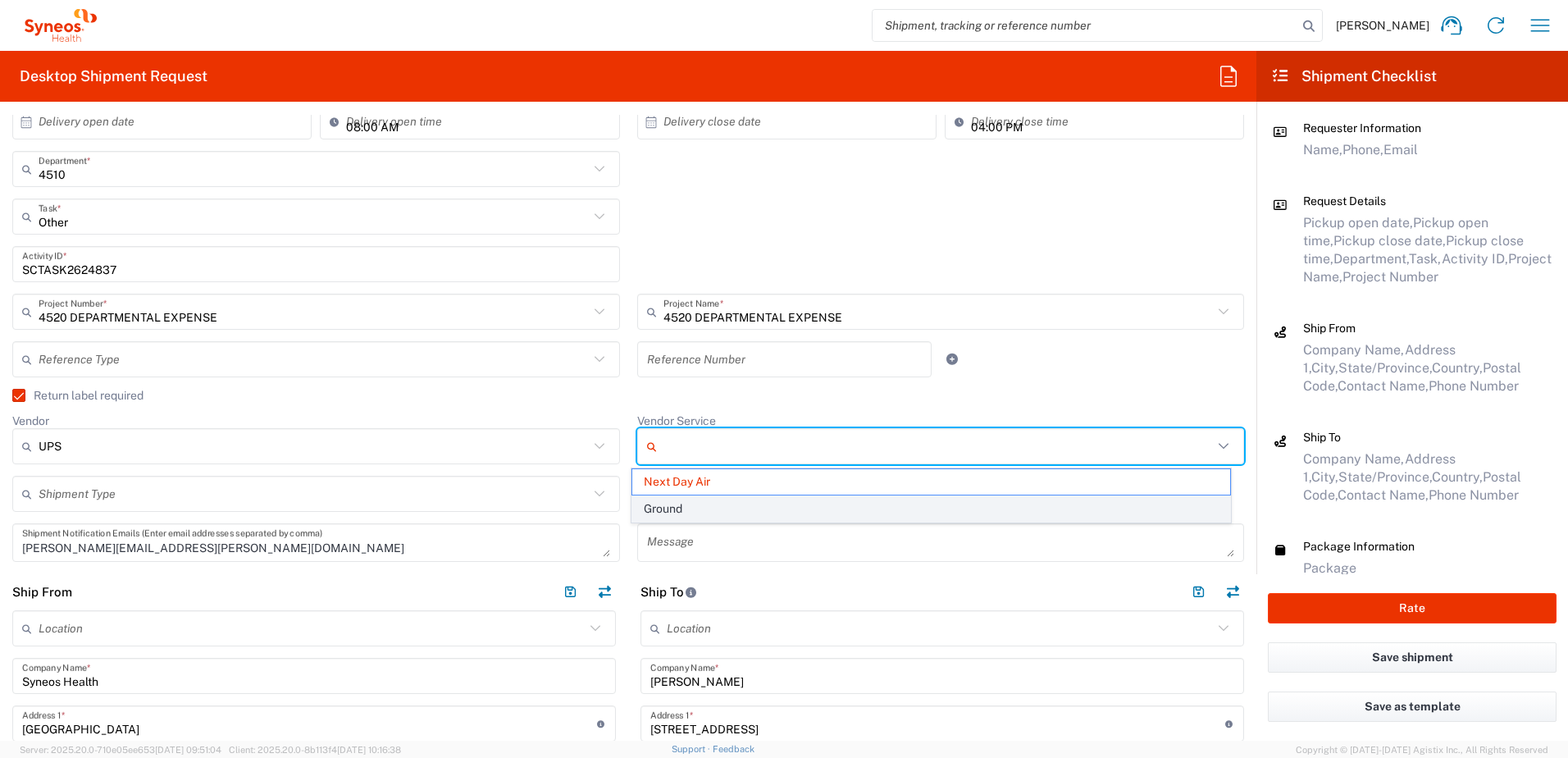
click at [735, 499] on span "Ground" at bounding box center [931, 508] width 598 height 26
type input "Ground"
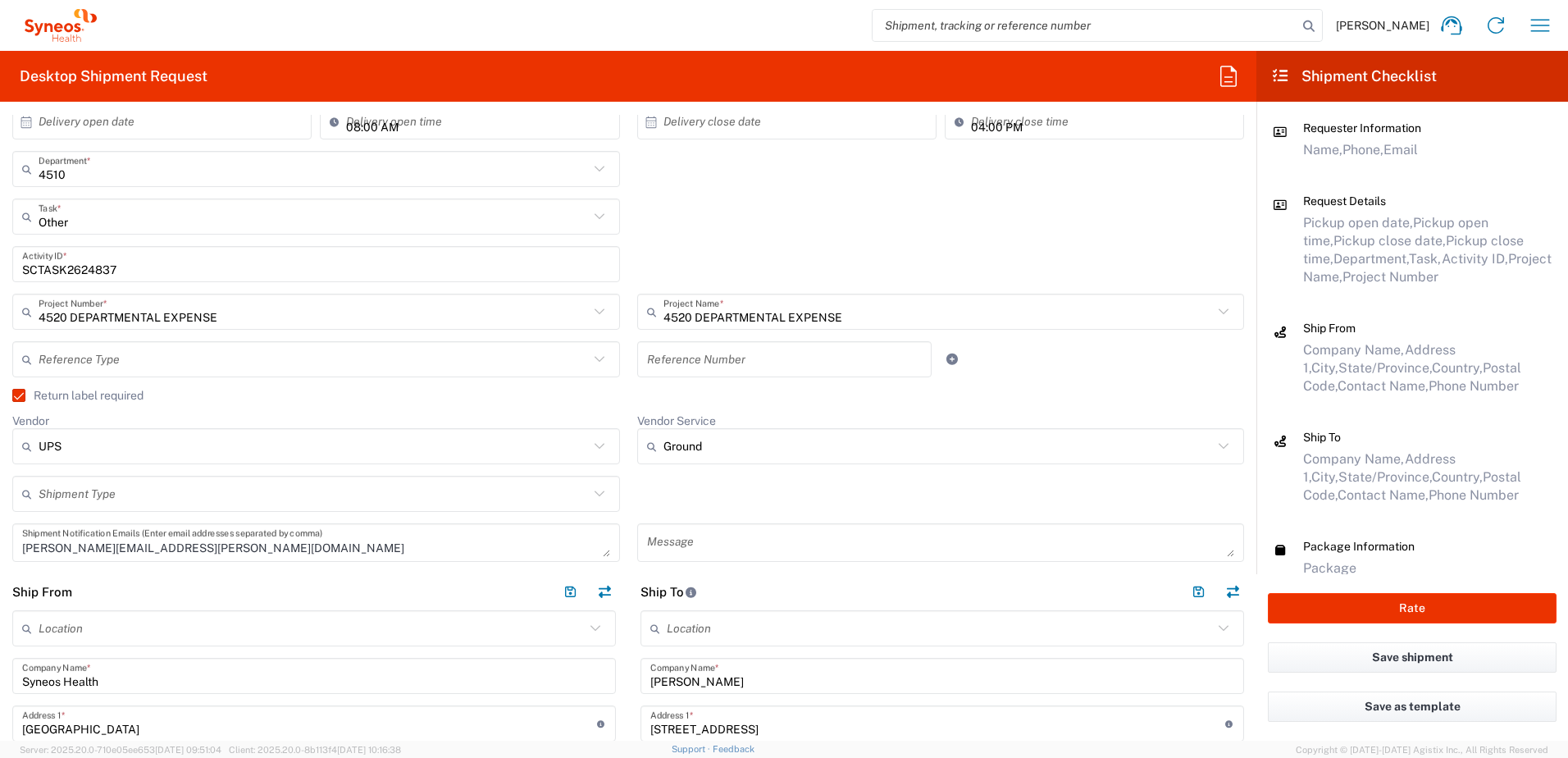
click at [776, 480] on div "Shipment Type Batch Regular" at bounding box center [628, 499] width 1249 height 48
click at [1386, 600] on button "Rate" at bounding box center [1412, 608] width 289 height 30
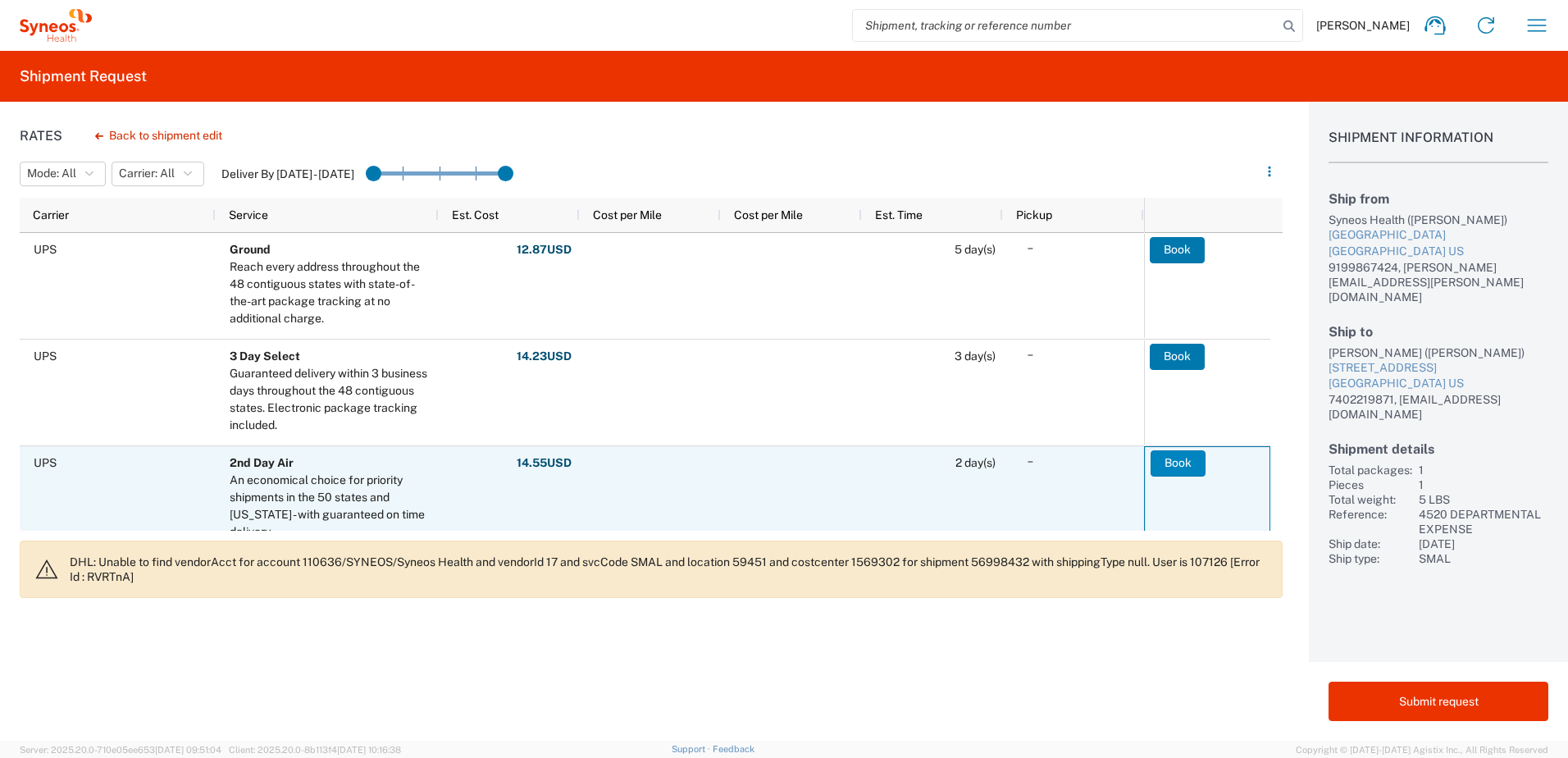
click at [1175, 456] on button "Book" at bounding box center [1179, 464] width 55 height 27
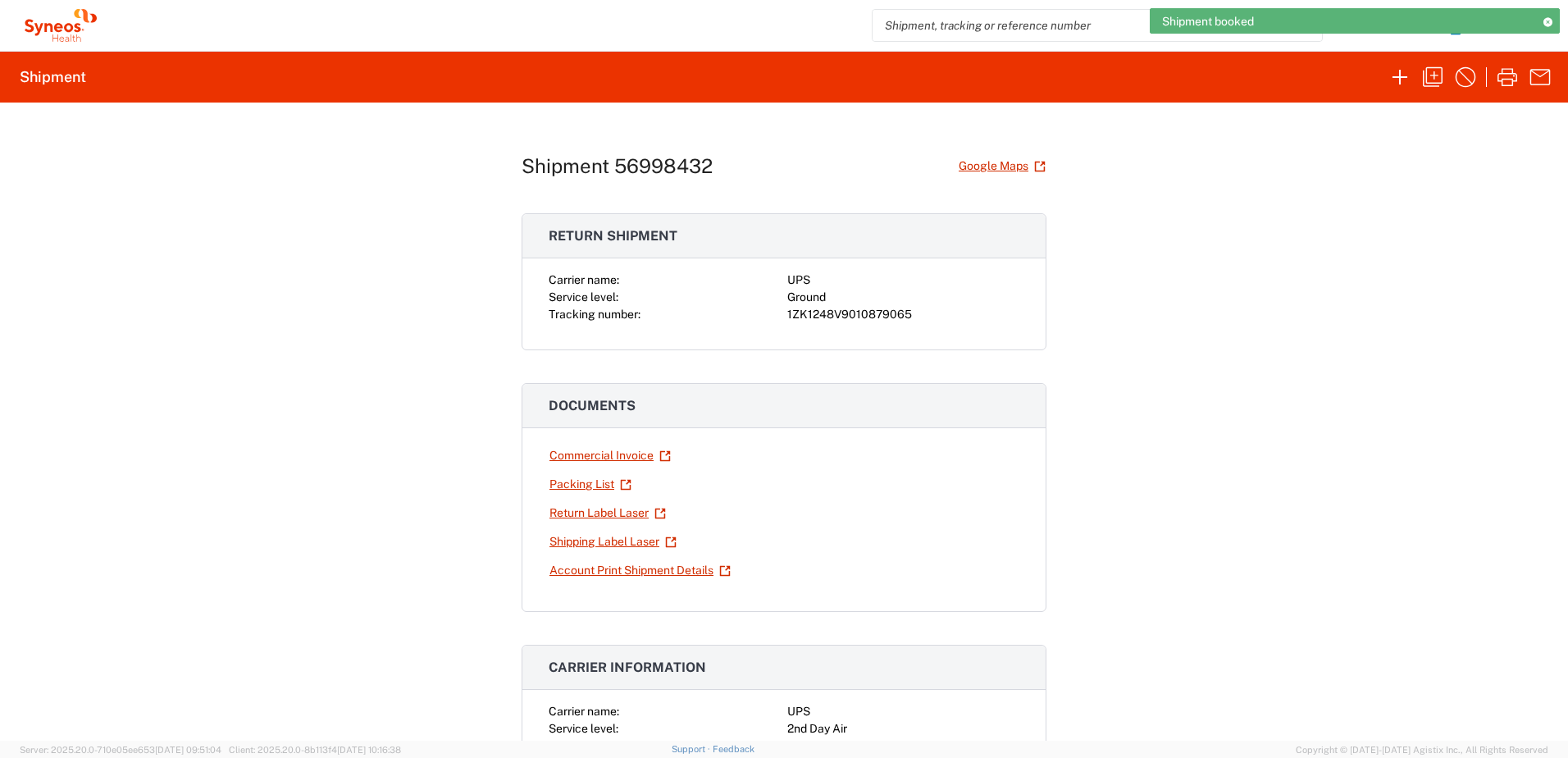
click at [852, 315] on div "1ZK1248V9010879065" at bounding box center [903, 314] width 232 height 17
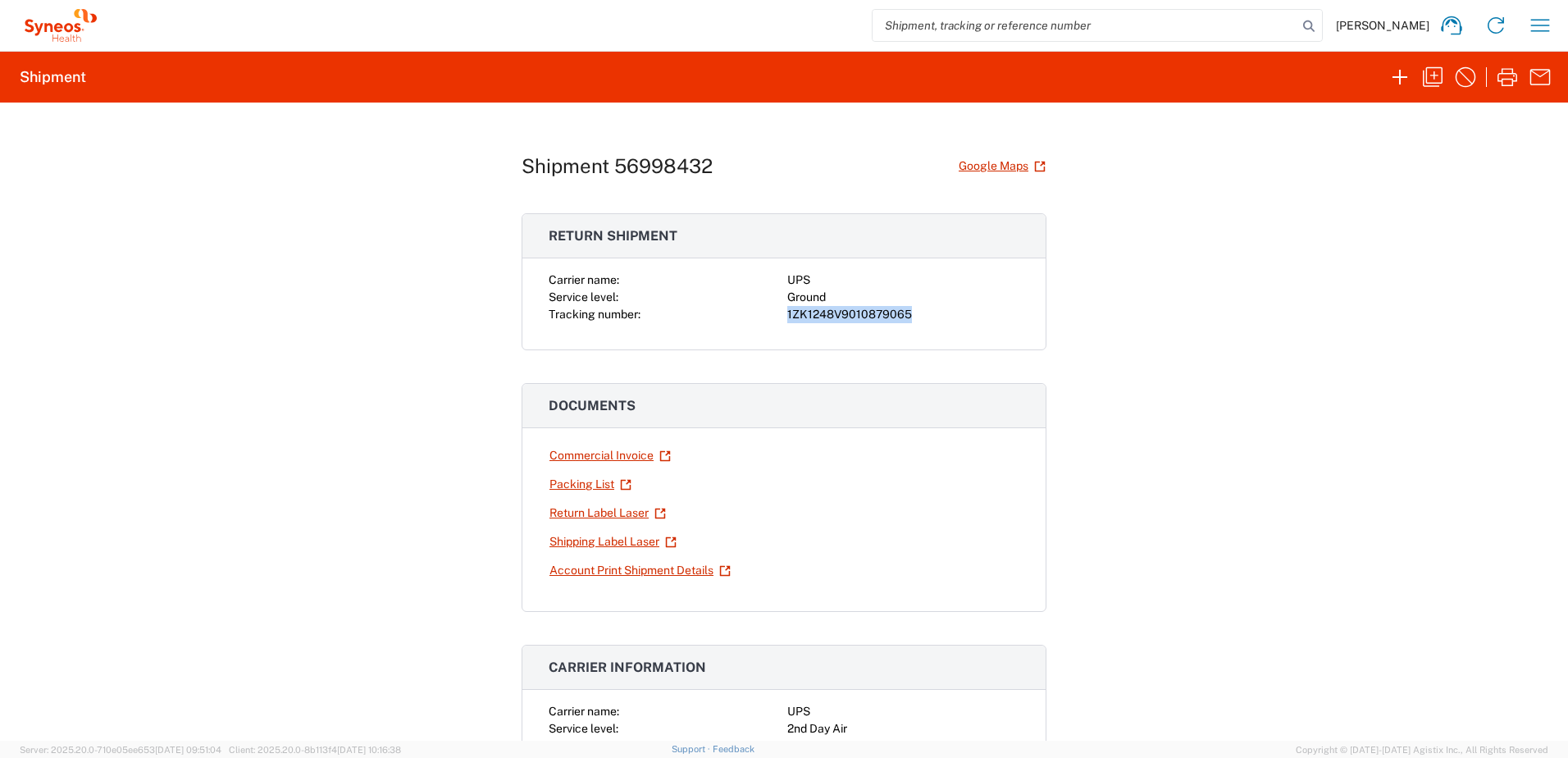
click at [852, 315] on div "1ZK1248V9010879065" at bounding box center [903, 314] width 232 height 17
copy div "1ZK1248V9010879065"
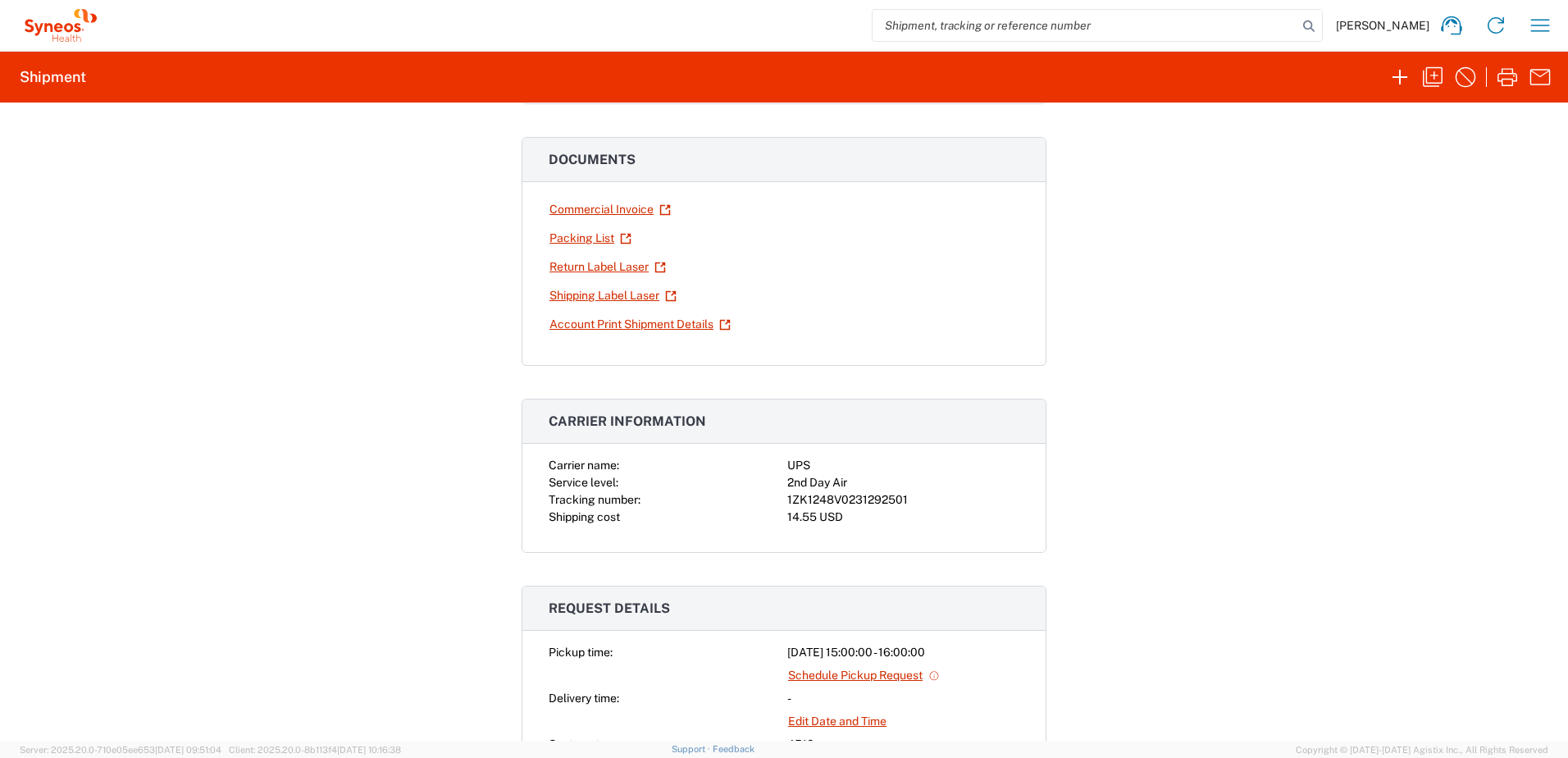
click at [864, 503] on div "1ZK1248V0231292501" at bounding box center [903, 499] width 232 height 17
copy div "1ZK1248V0231292501"
